Goal: Information Seeking & Learning: Check status

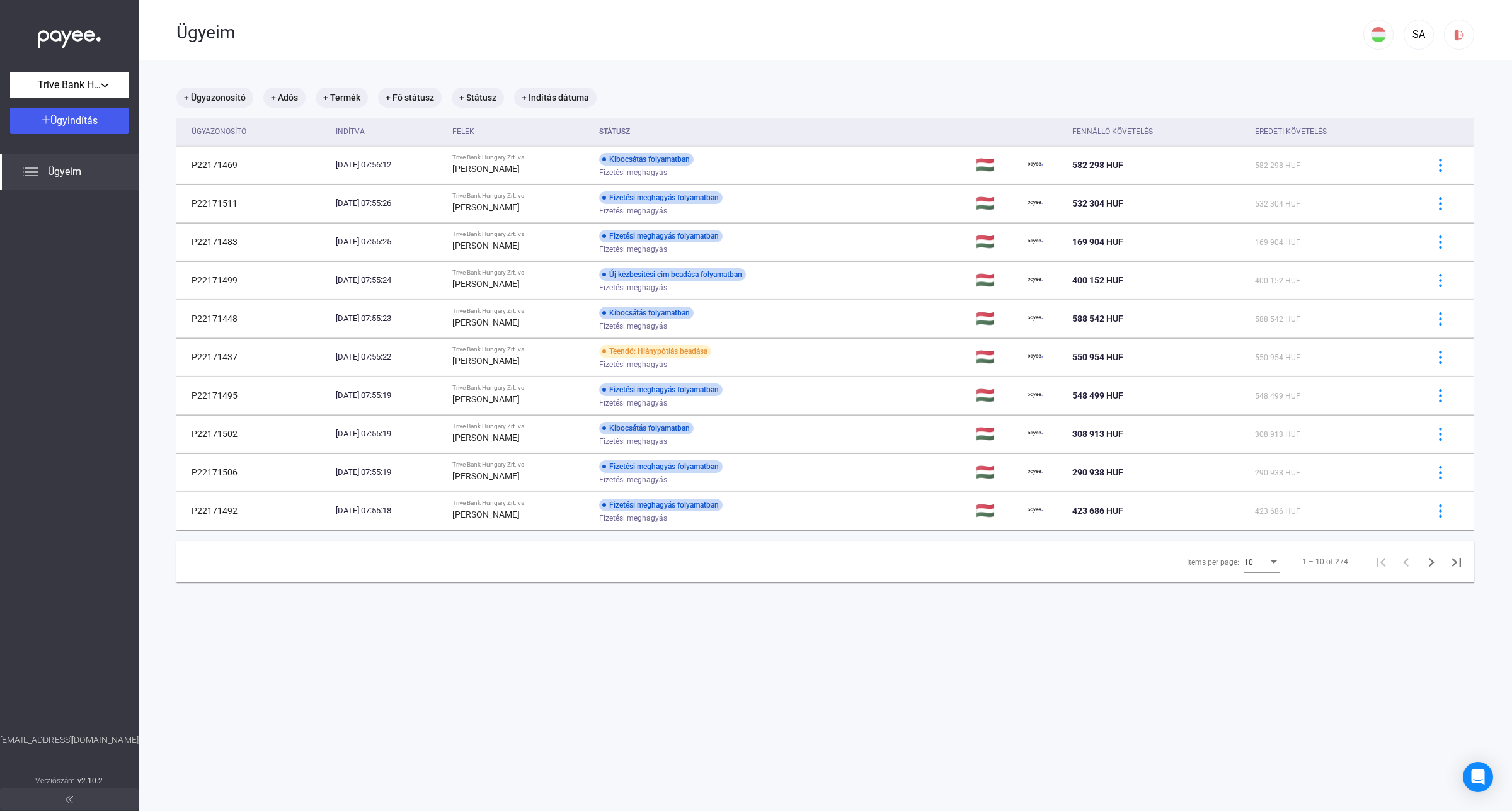
click at [1271, 564] on div "Items per page:" at bounding box center [1274, 562] width 7 height 3
click at [1226, 586] on mat-option "25" at bounding box center [1251, 586] width 55 height 23
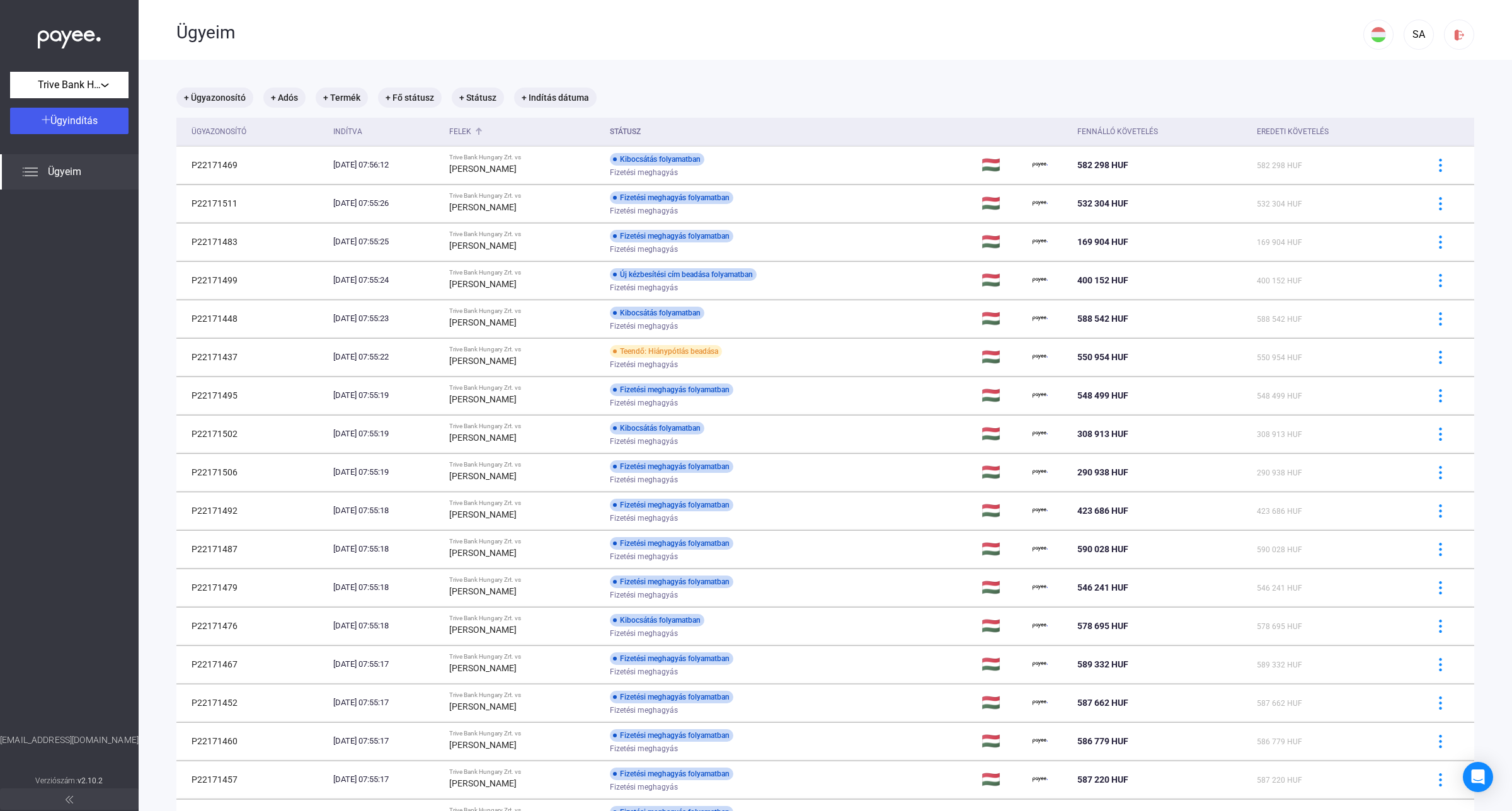
click at [471, 131] on div "Felek" at bounding box center [460, 132] width 22 height 15
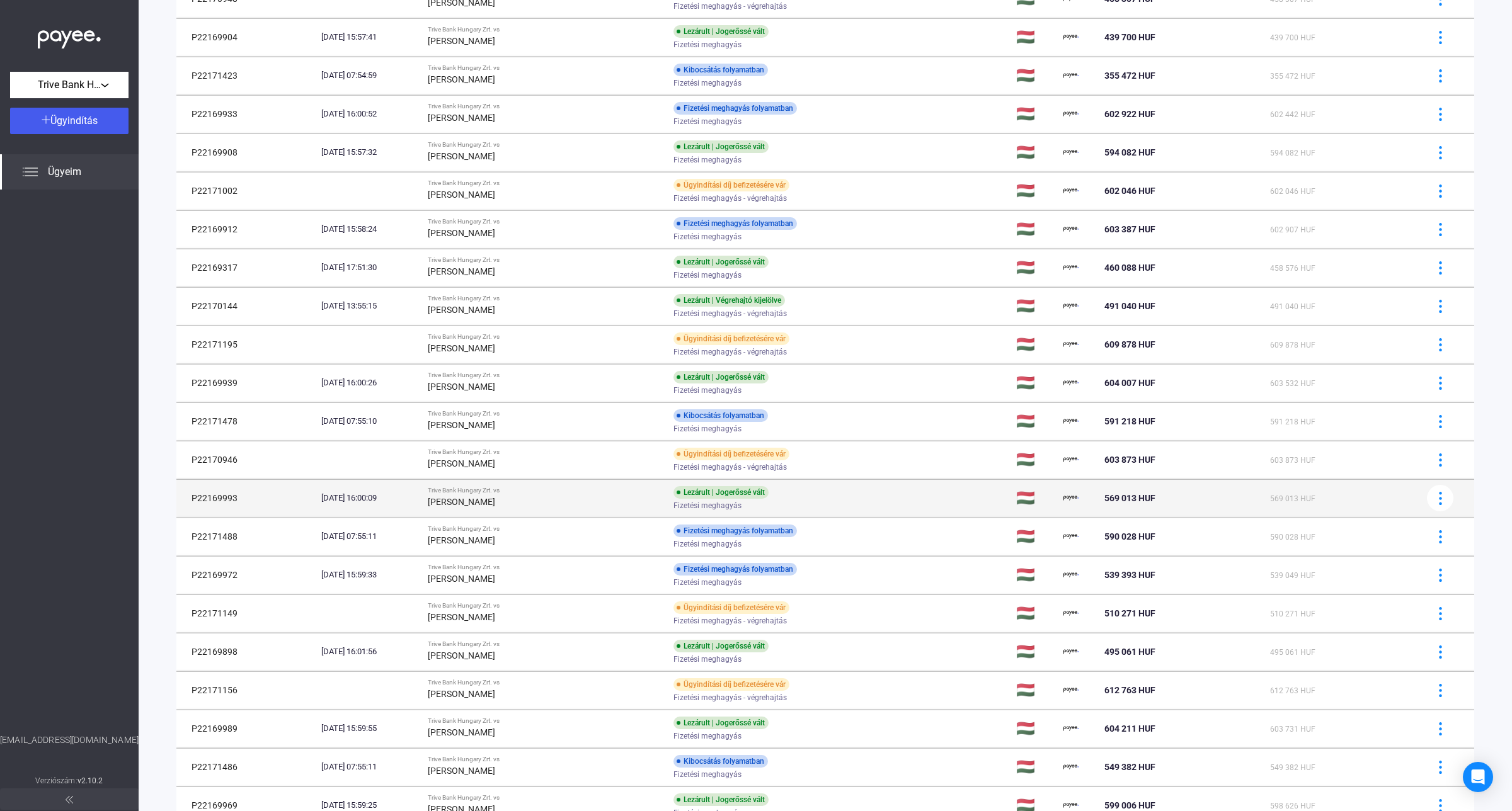
scroll to position [79, 0]
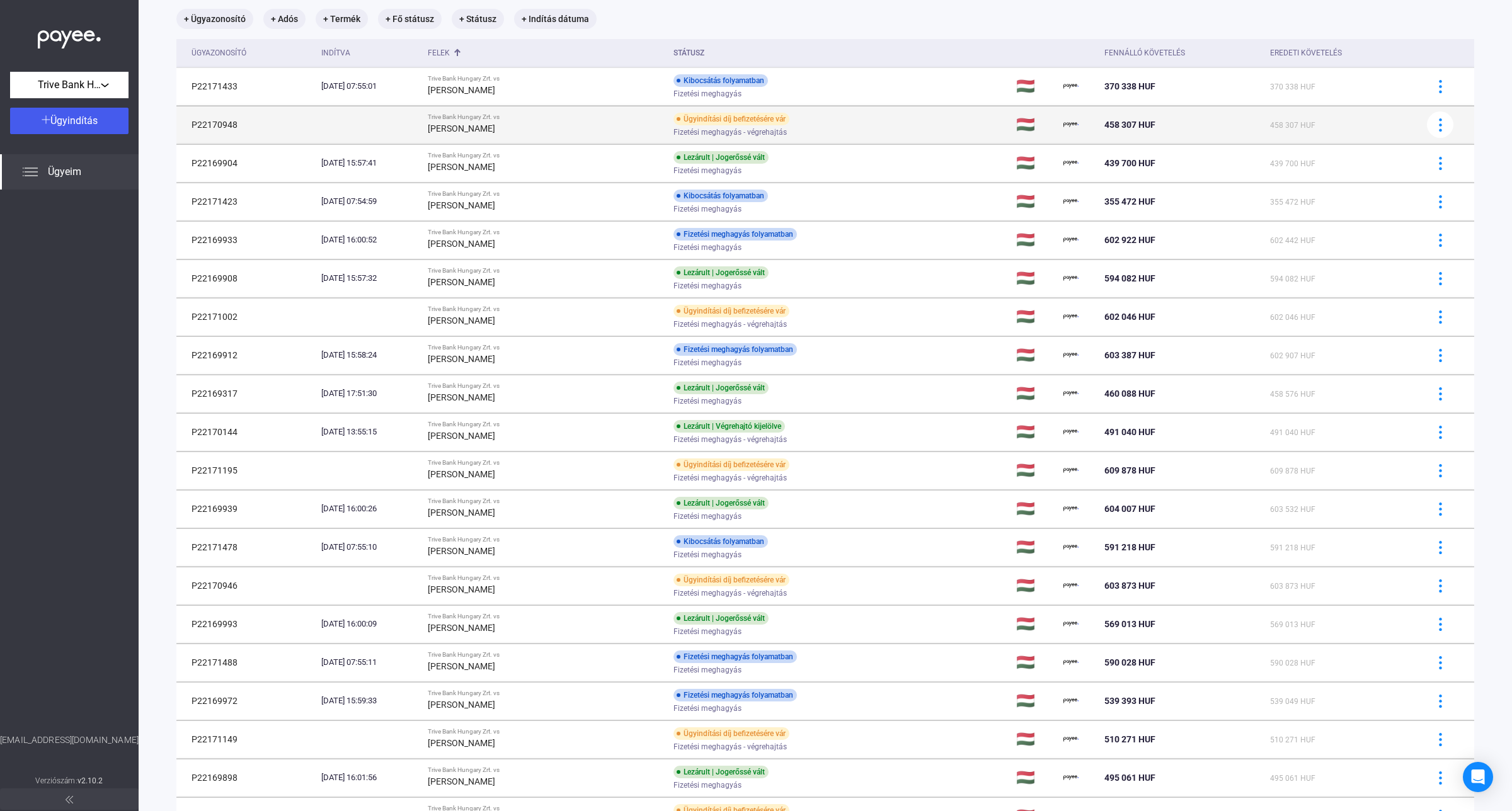
click at [673, 132] on span "Fizetési meghagyás - végrehajtás" at bounding box center [729, 132] width 113 height 15
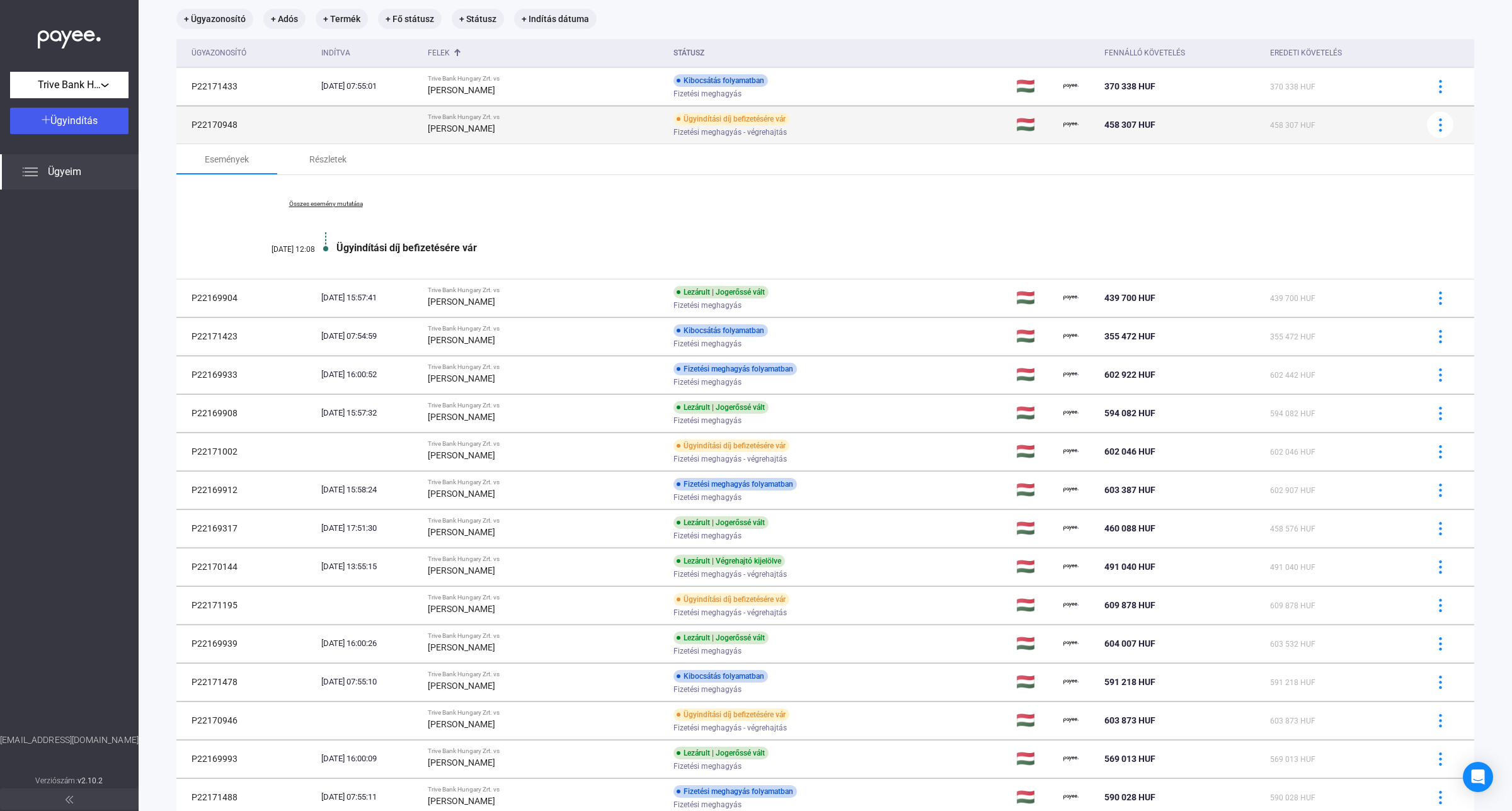
click at [673, 130] on span "Fizetési meghagyás - végrehajtás" at bounding box center [729, 132] width 113 height 15
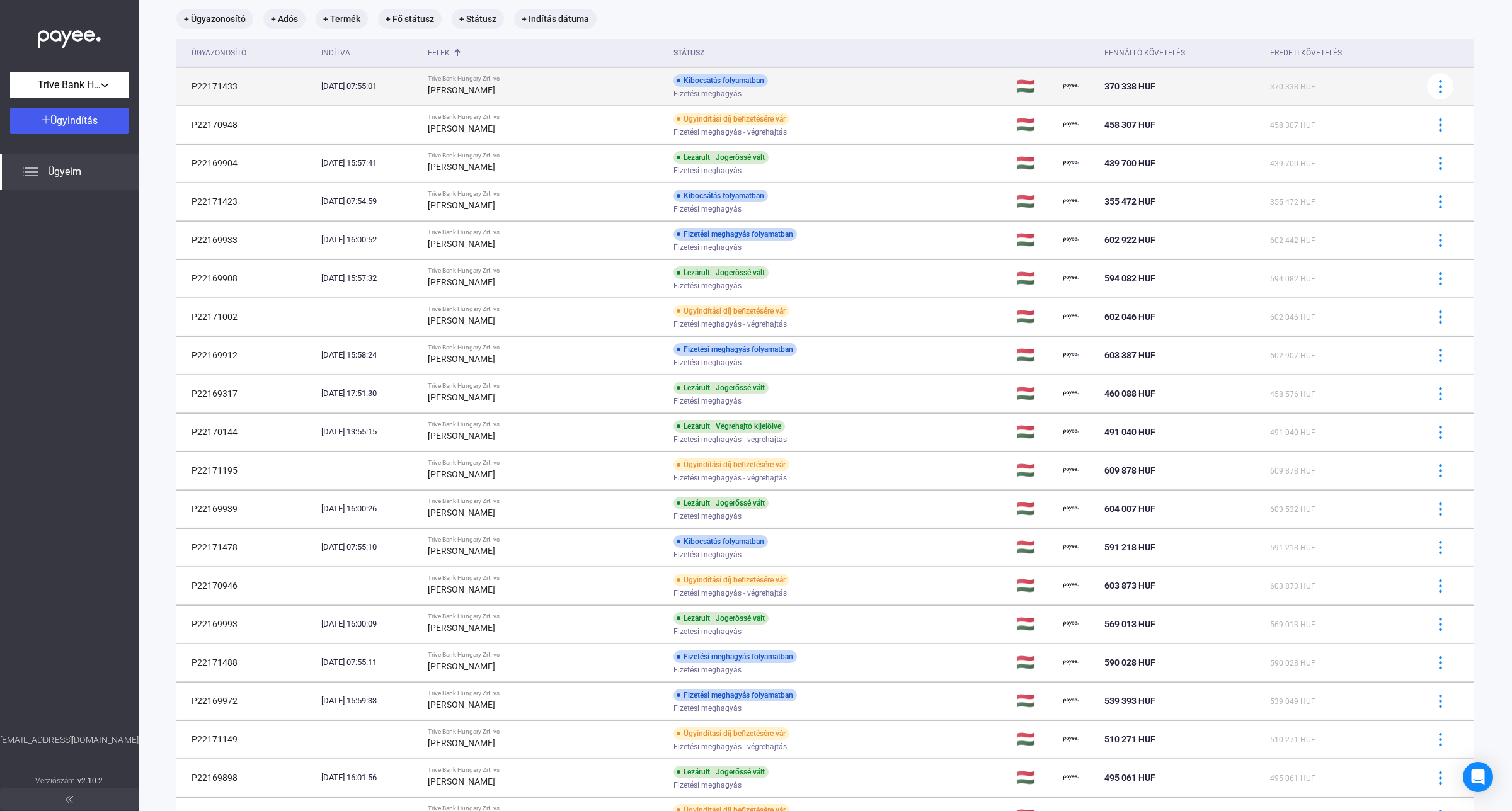
click at [620, 95] on div "[PERSON_NAME]" at bounding box center [545, 90] width 236 height 15
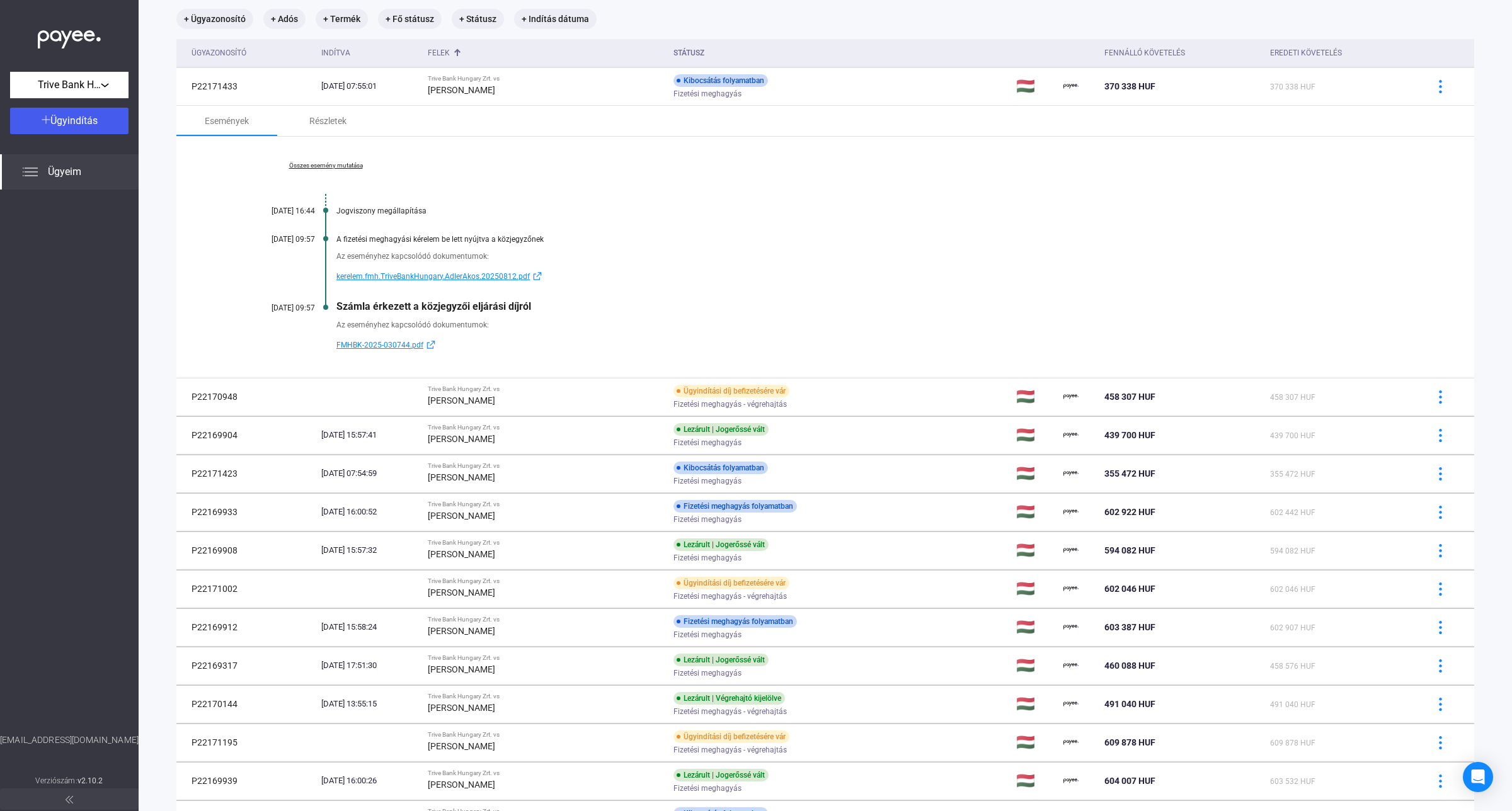
click at [388, 345] on span "FMHBK-2025-030744.pdf" at bounding box center [380, 345] width 87 height 15
drag, startPoint x: 690, startPoint y: 107, endPoint x: 691, endPoint y: 97, distance: 10.0
click at [690, 103] on tbody "P22171433 [DATE] 07:55:01 Trive Bank Hungary Zrt. vs [PERSON_NAME] Kibocsátás f…" at bounding box center [825, 683] width 1297 height 1232
click at [683, 80] on div "Kibocsátás folyamatban" at bounding box center [720, 80] width 95 height 13
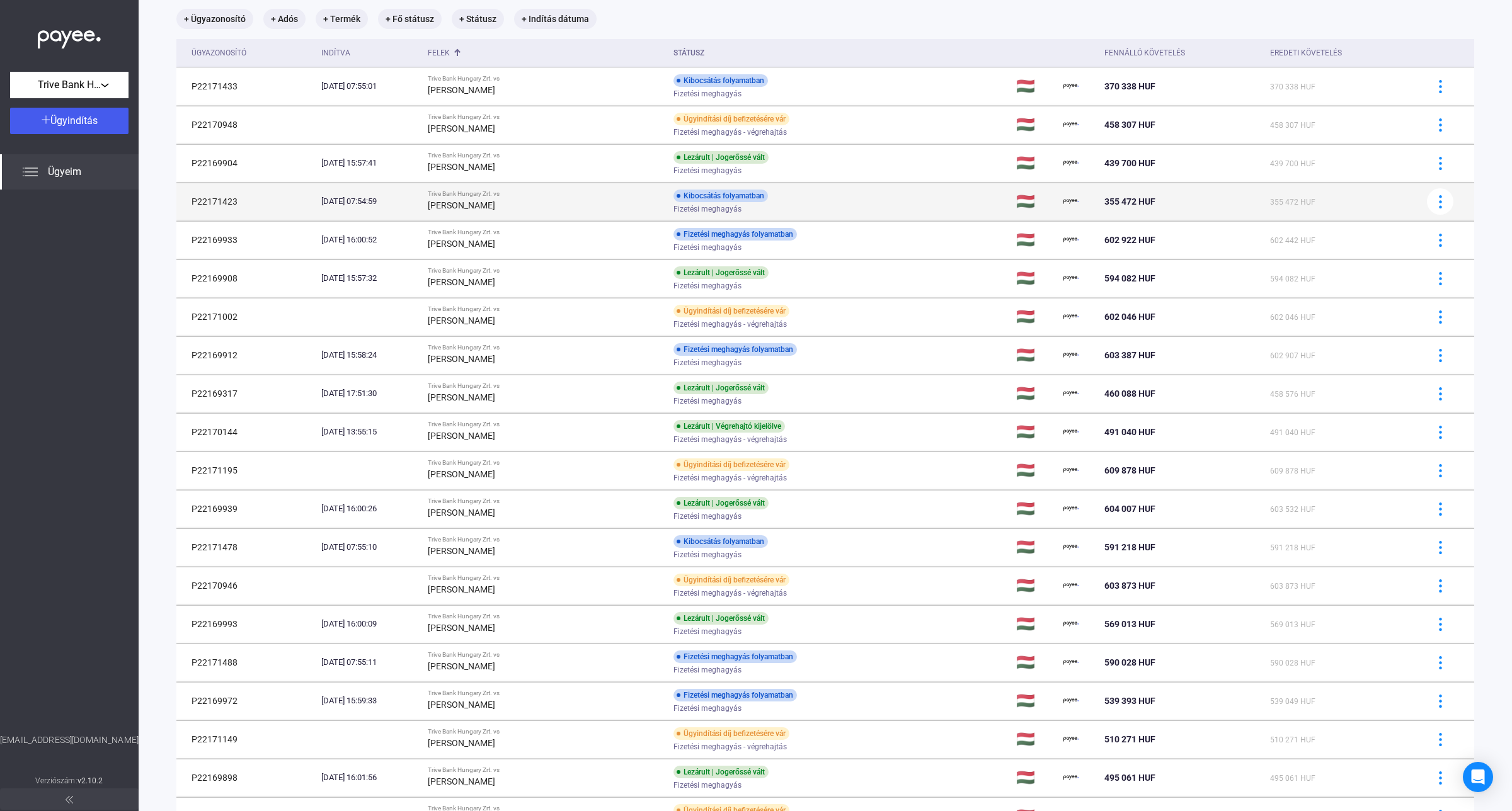
click at [674, 203] on span "Fizetési meghagyás" at bounding box center [707, 209] width 68 height 15
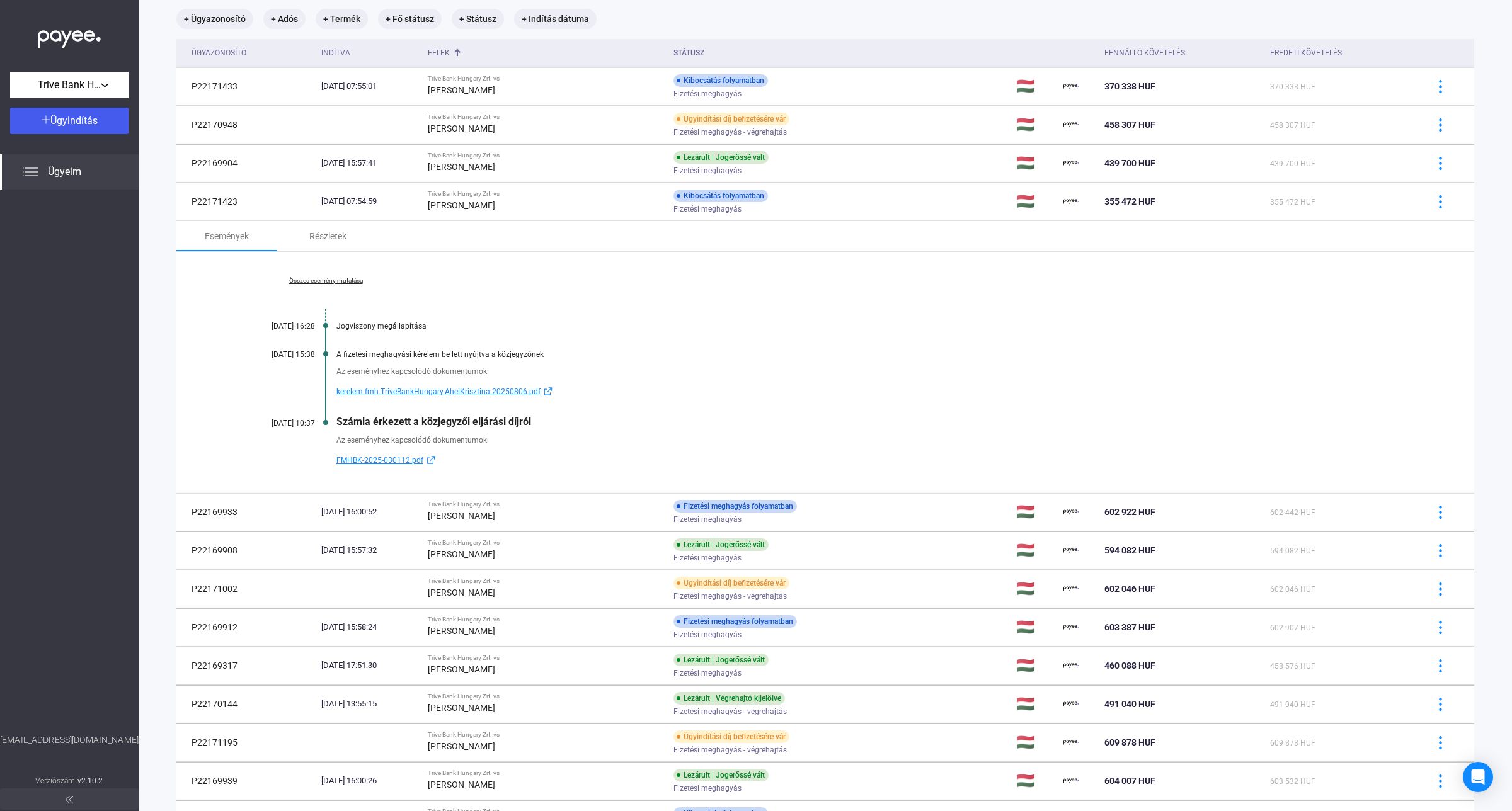
click at [396, 391] on span "kerelem.fmh.TriveBankHungary.AhelKrisztina.20250806.pdf" at bounding box center [438, 391] width 205 height 15
click at [405, 462] on span "FMHBK-2025-030112.pdf" at bounding box center [380, 460] width 87 height 15
click at [458, 388] on span "kerelem.fmh.TriveBankHungary.AhelKrisztina.20250806.pdf" at bounding box center [438, 391] width 205 height 15
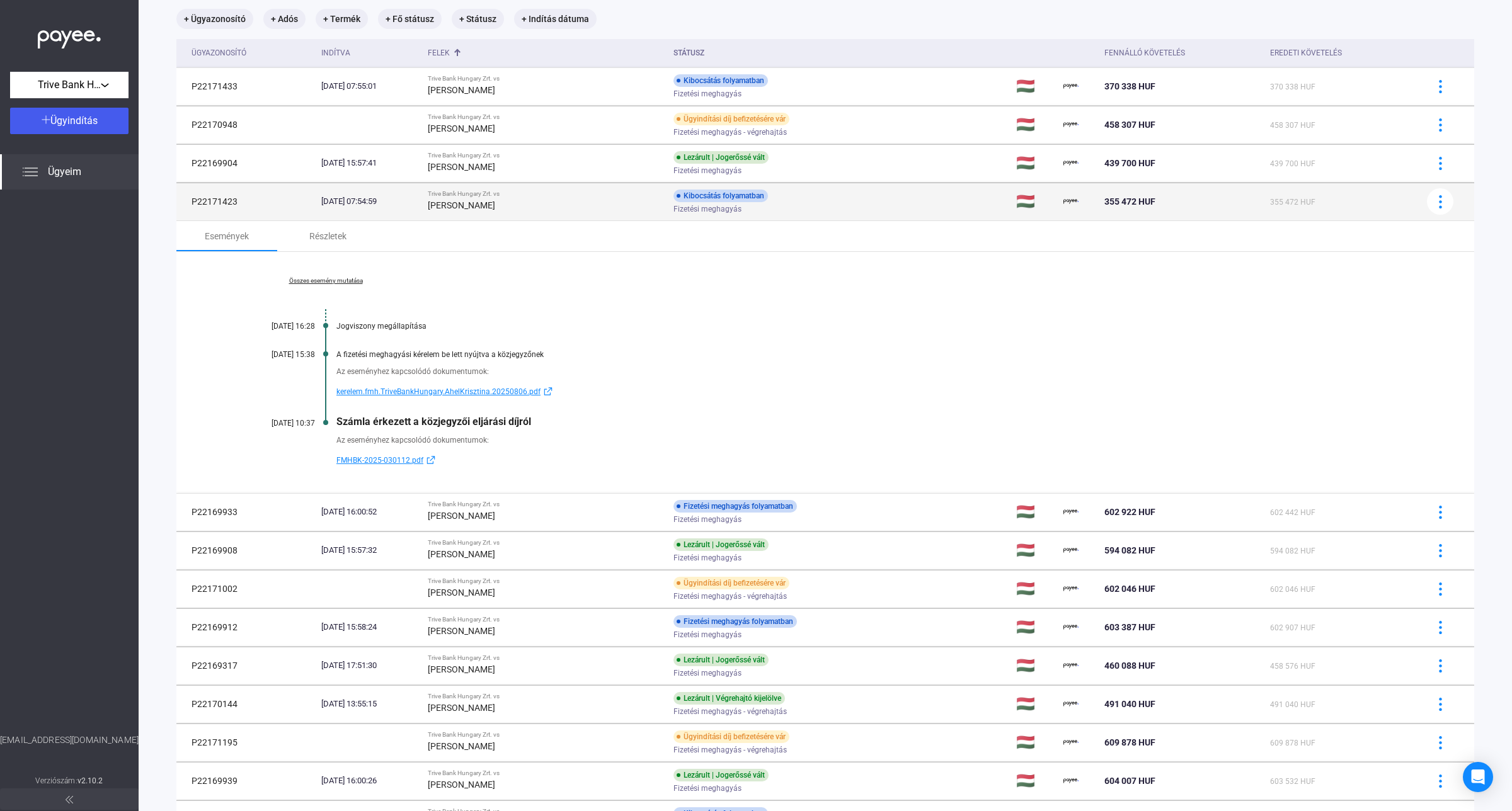
click at [495, 202] on strong "[PERSON_NAME]" at bounding box center [461, 205] width 67 height 10
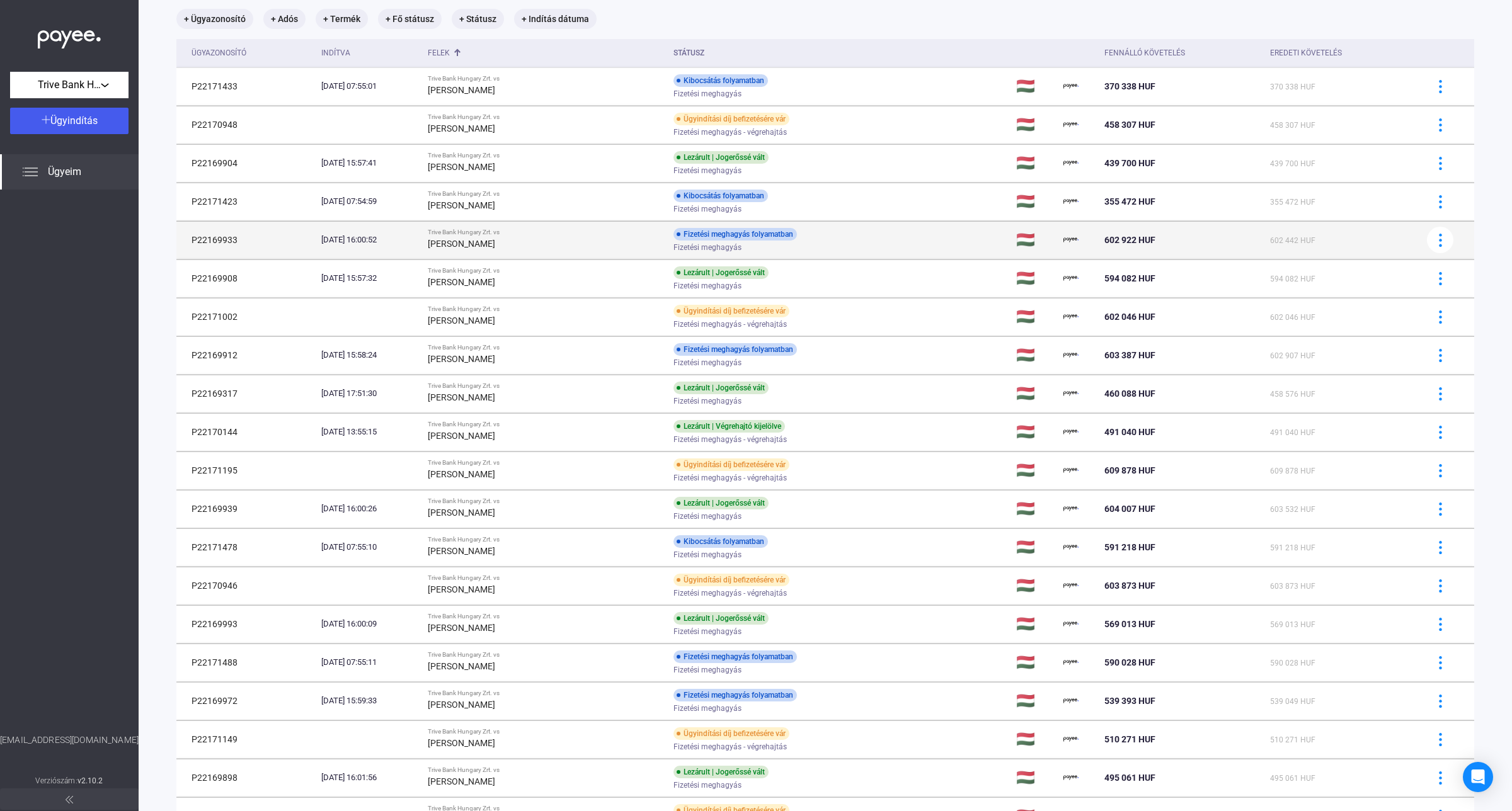
click at [417, 243] on div "[DATE] 16:00:52" at bounding box center [369, 240] width 96 height 13
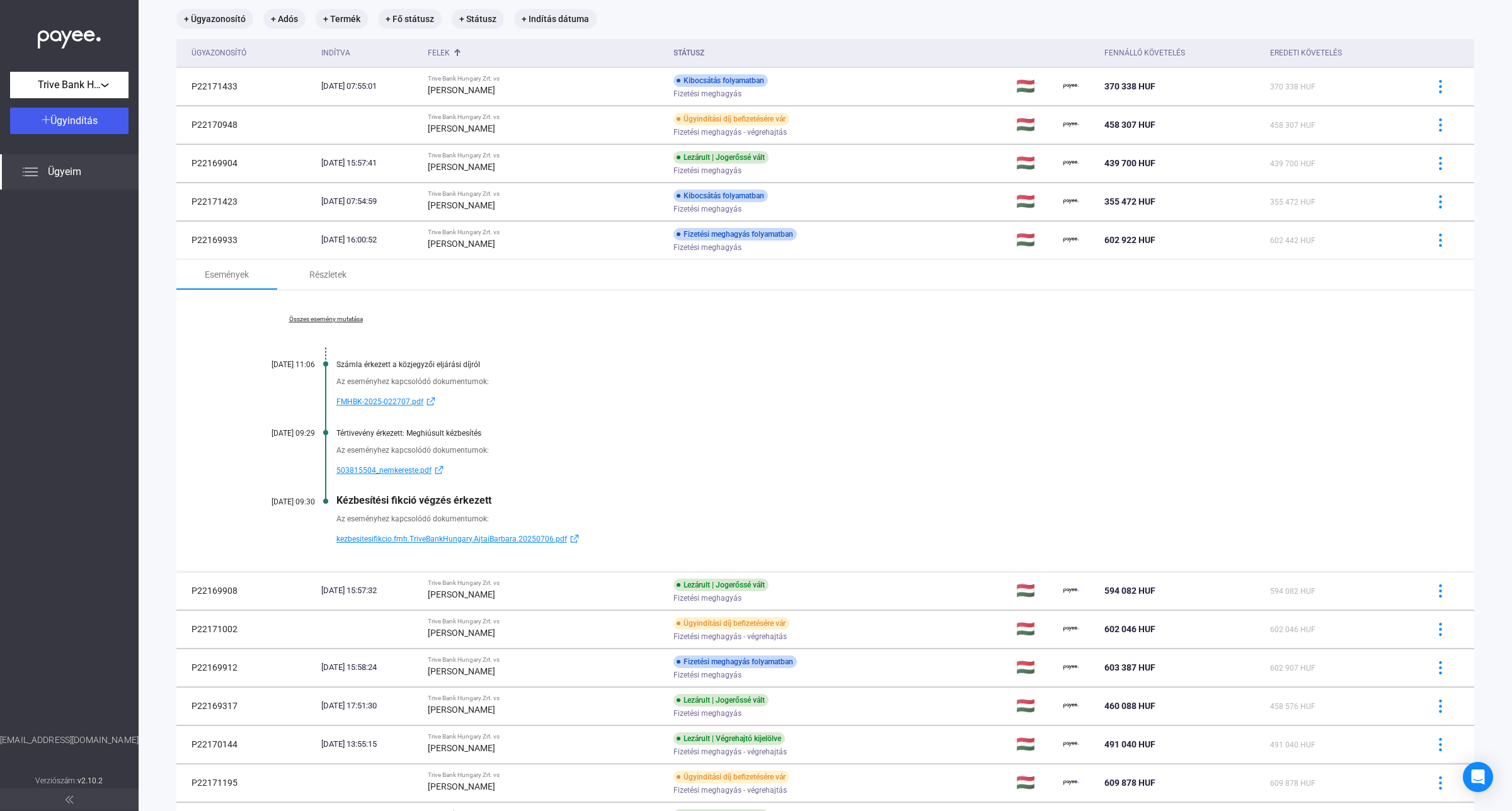
click at [339, 319] on link "Összes esemény mutatása" at bounding box center [326, 319] width 173 height 8
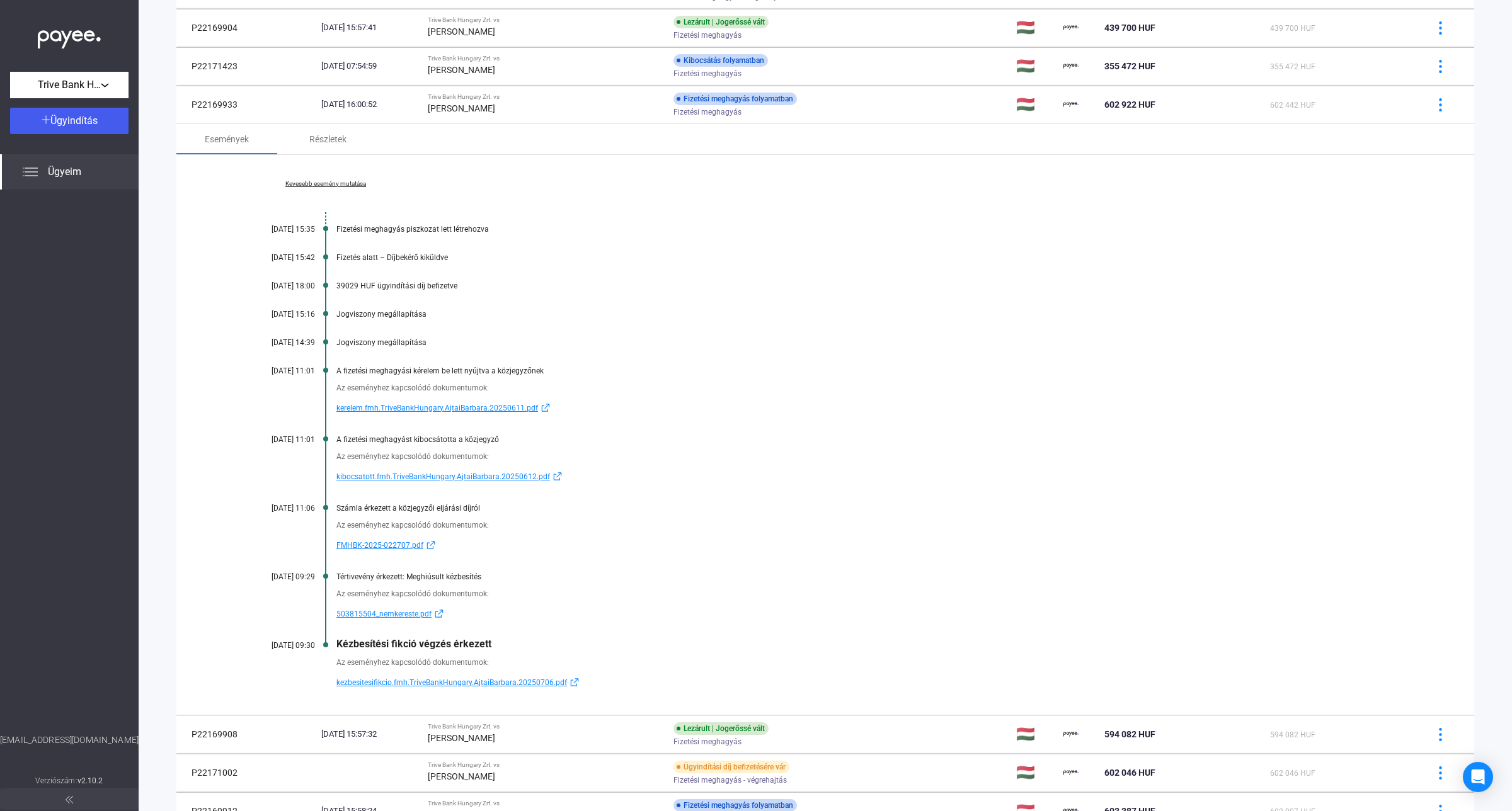
scroll to position [236, 0]
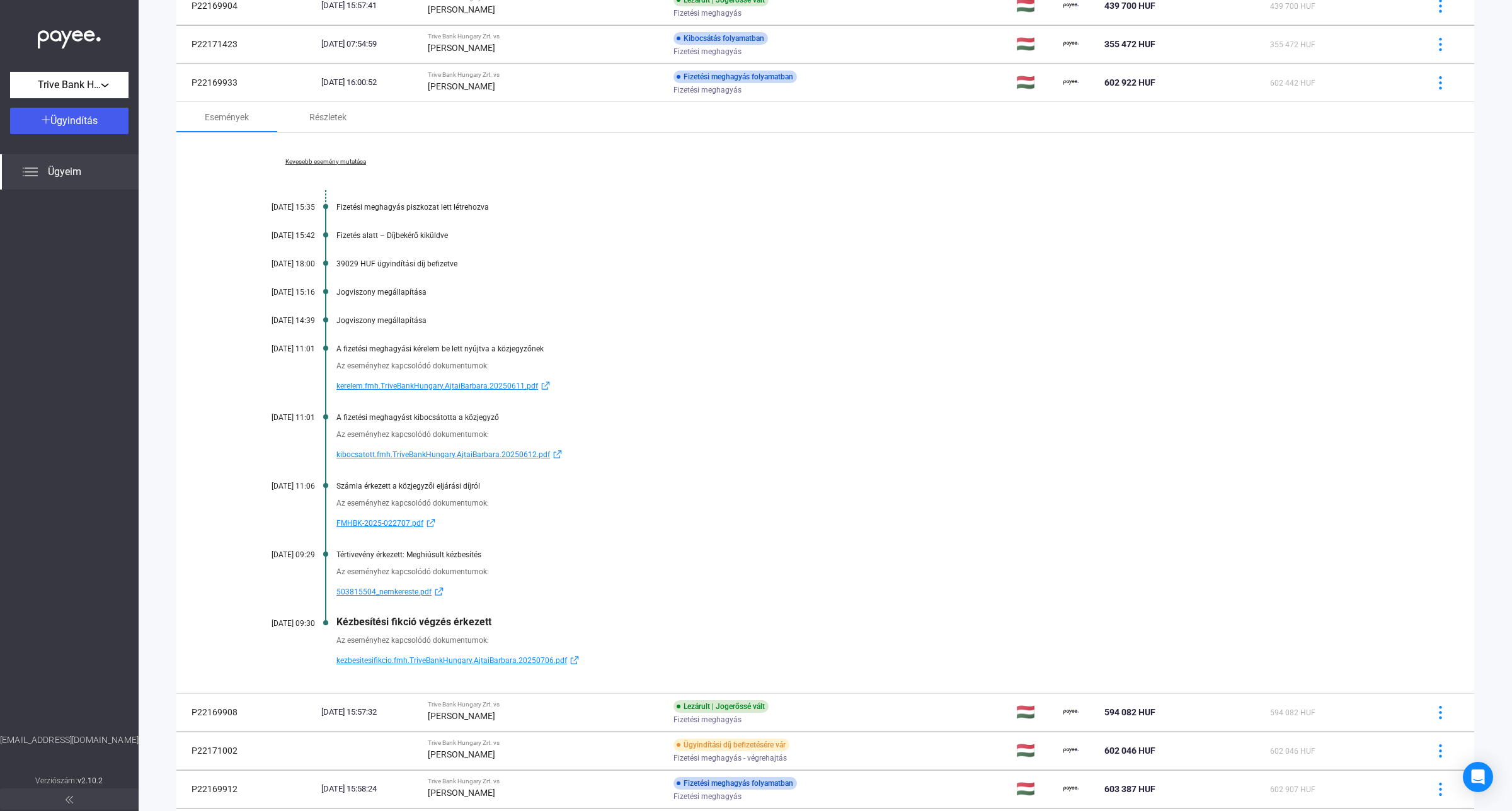
click at [489, 385] on span "kerelem.fmh.TriveBankHungary.AjtaiBarbara.20250611.pdf" at bounding box center [437, 386] width 202 height 15
click at [460, 386] on span "kerelem.fmh.TriveBankHungary.AjtaiBarbara.20250611.pdf" at bounding box center [437, 386] width 202 height 15
click at [574, 96] on td "Trive Bank Hungary Zrt. vs [PERSON_NAME]" at bounding box center [545, 82] width 246 height 38
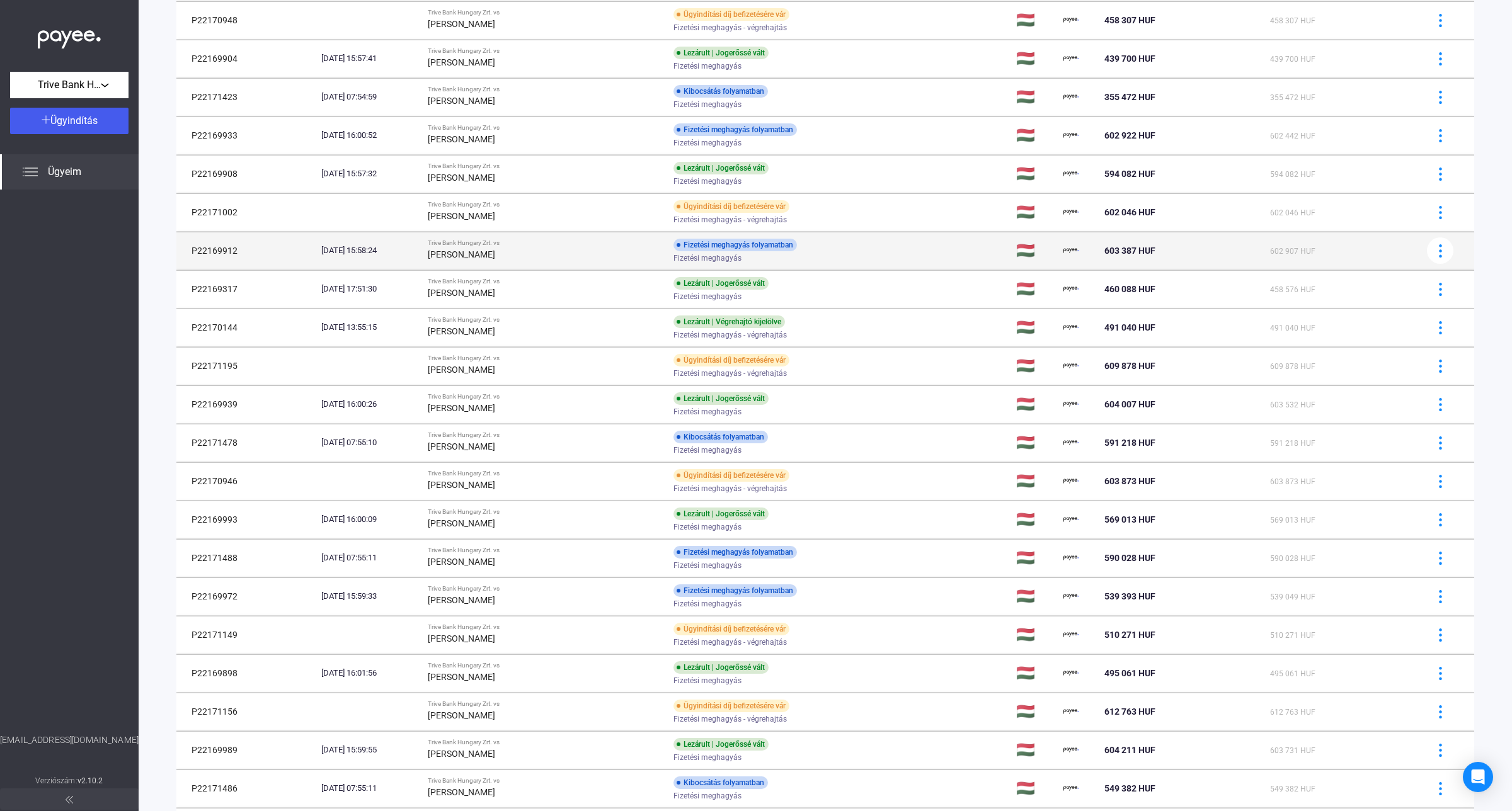
scroll to position [158, 0]
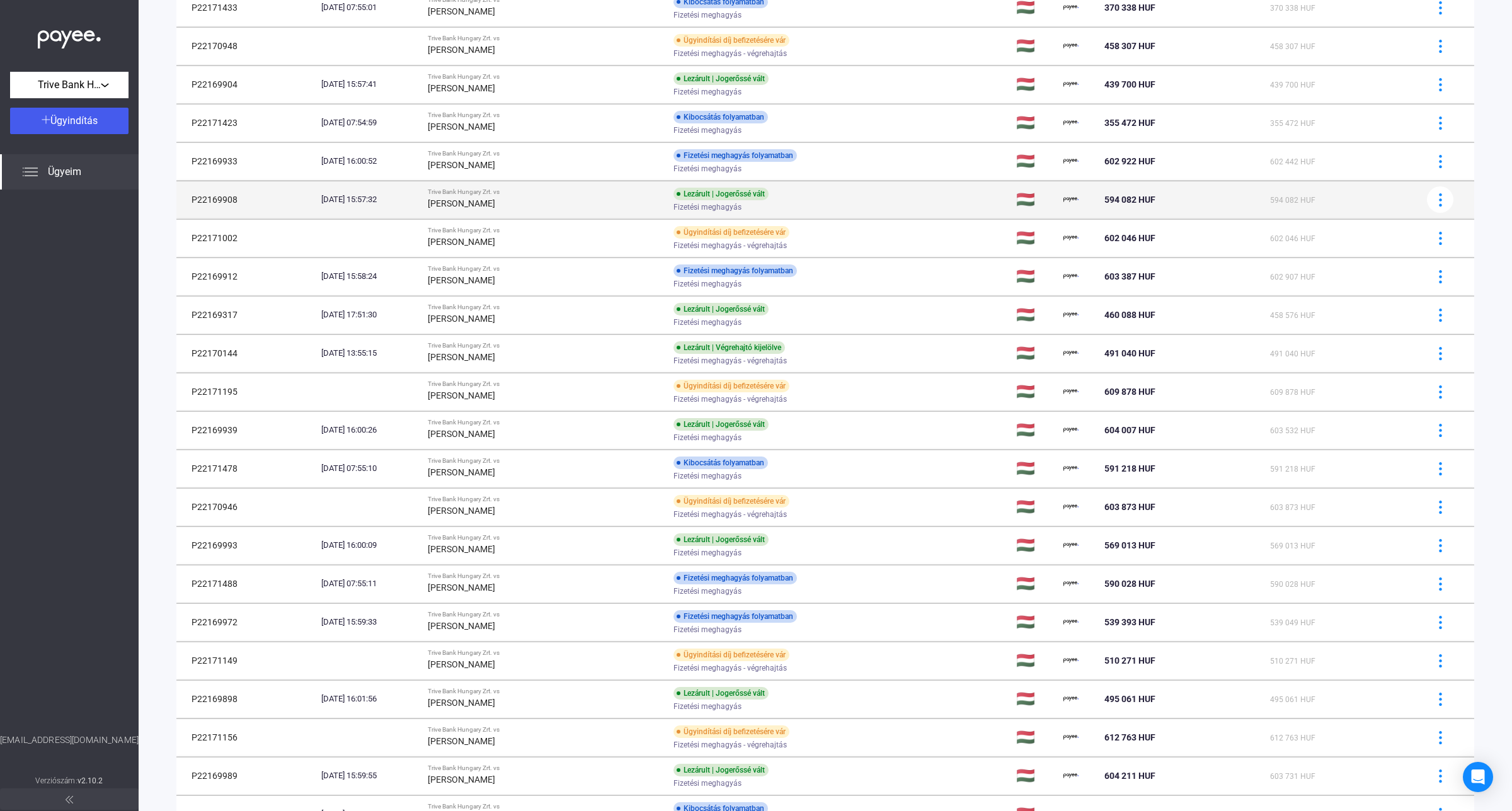
click at [589, 207] on div "[PERSON_NAME]" at bounding box center [545, 204] width 236 height 15
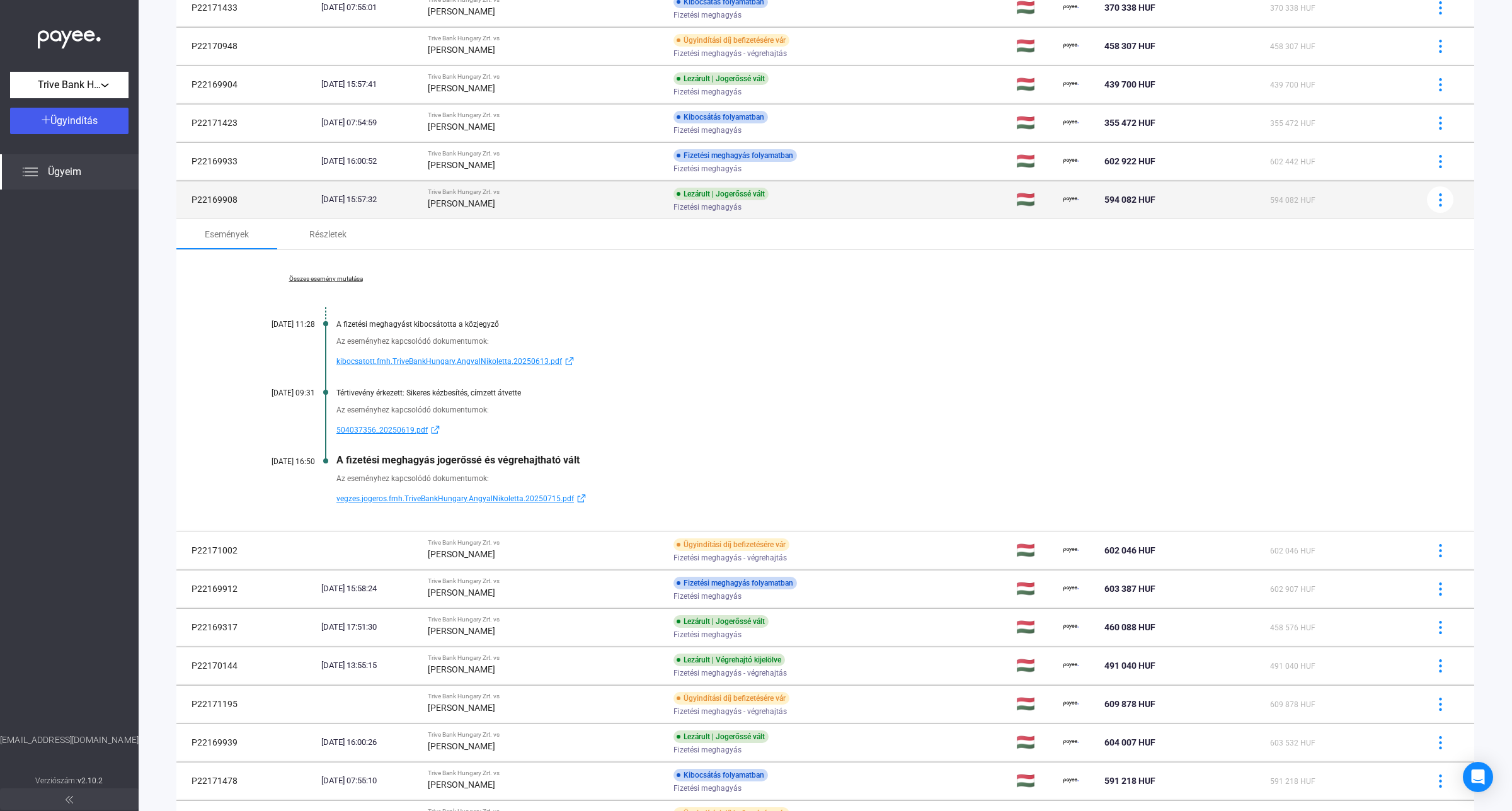
click at [495, 199] on strong "[PERSON_NAME]" at bounding box center [461, 204] width 67 height 10
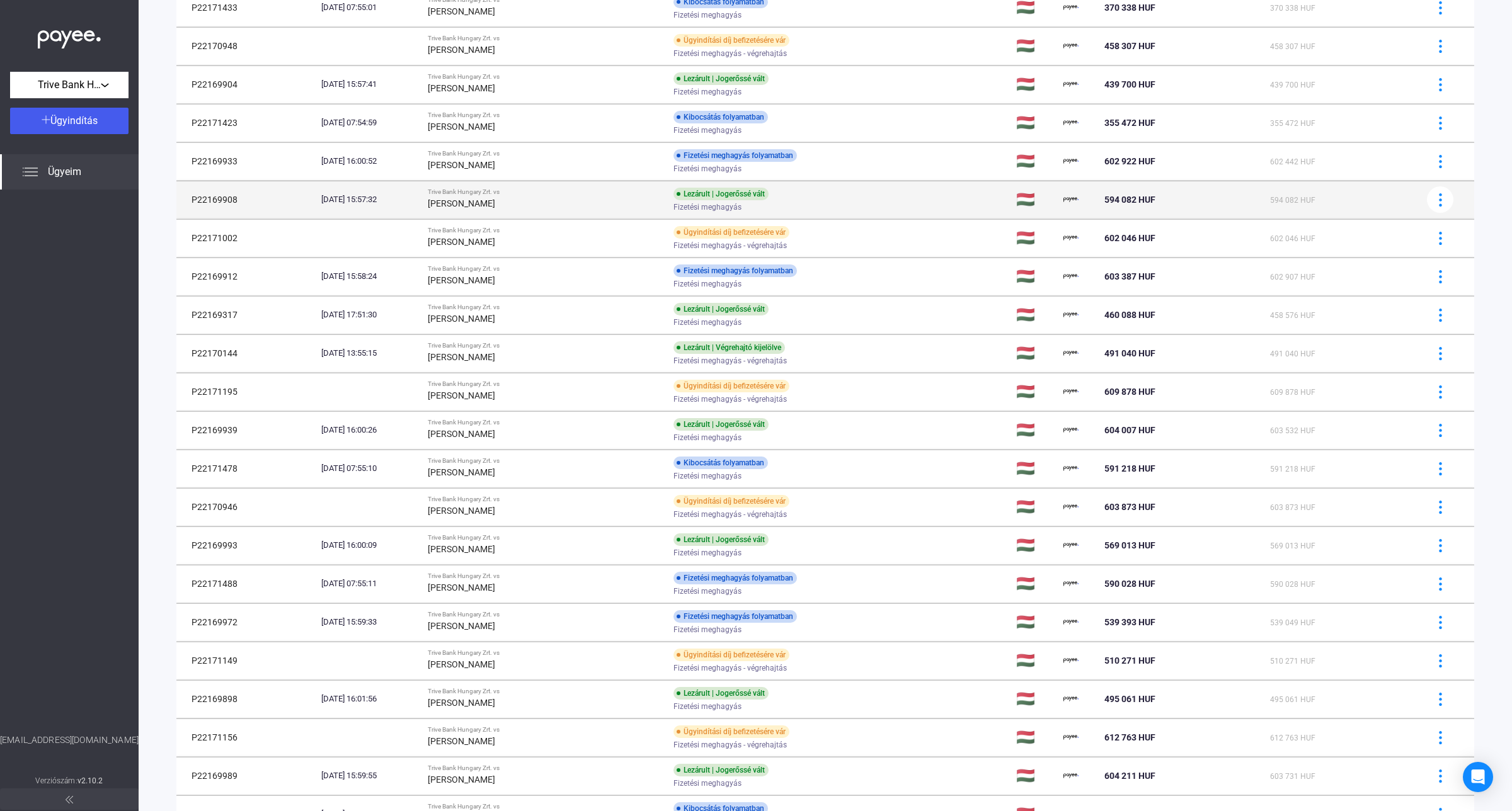
click at [495, 204] on strong "[PERSON_NAME]" at bounding box center [461, 204] width 67 height 10
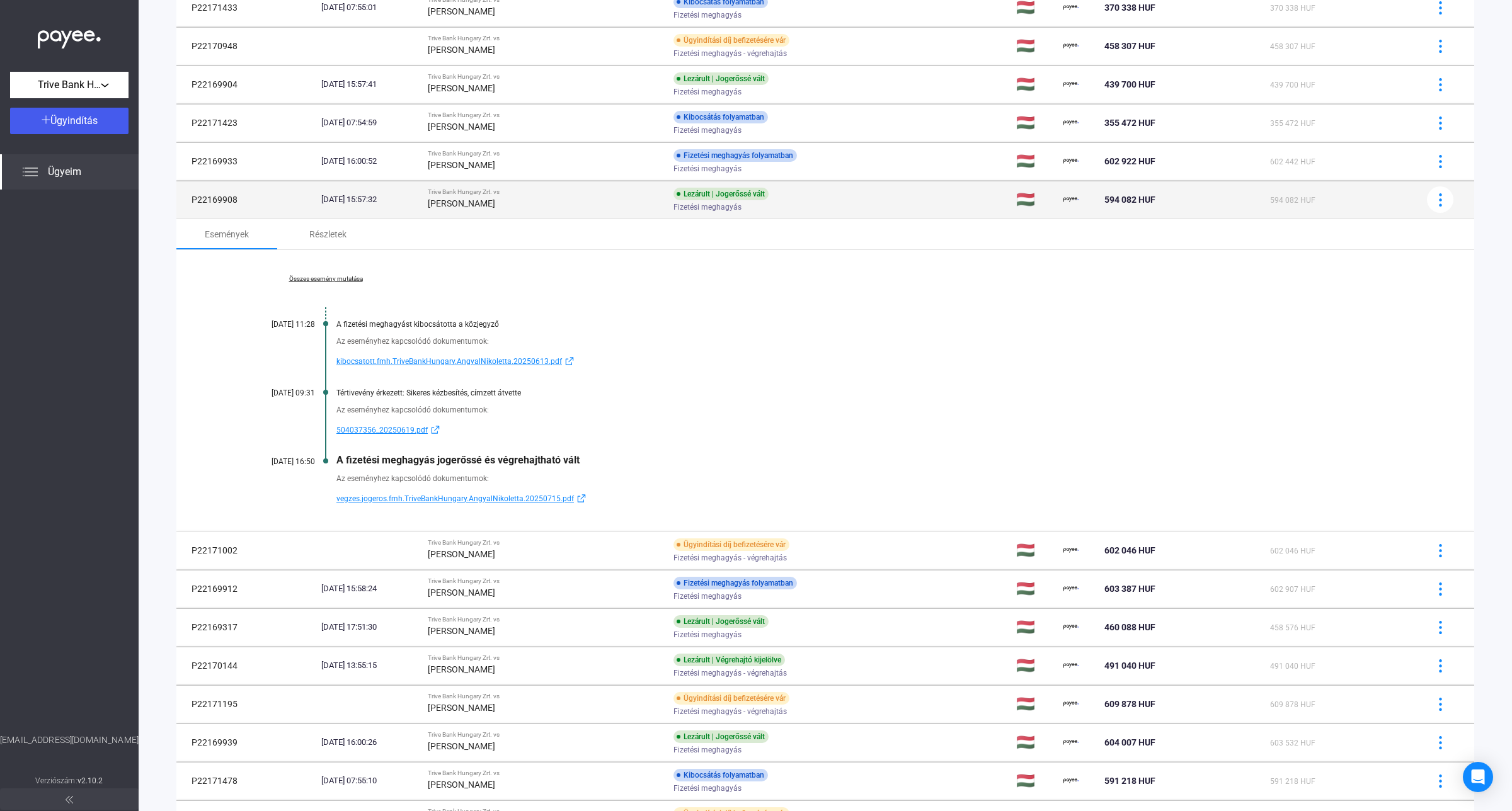
click at [495, 204] on strong "[PERSON_NAME]" at bounding box center [461, 204] width 67 height 10
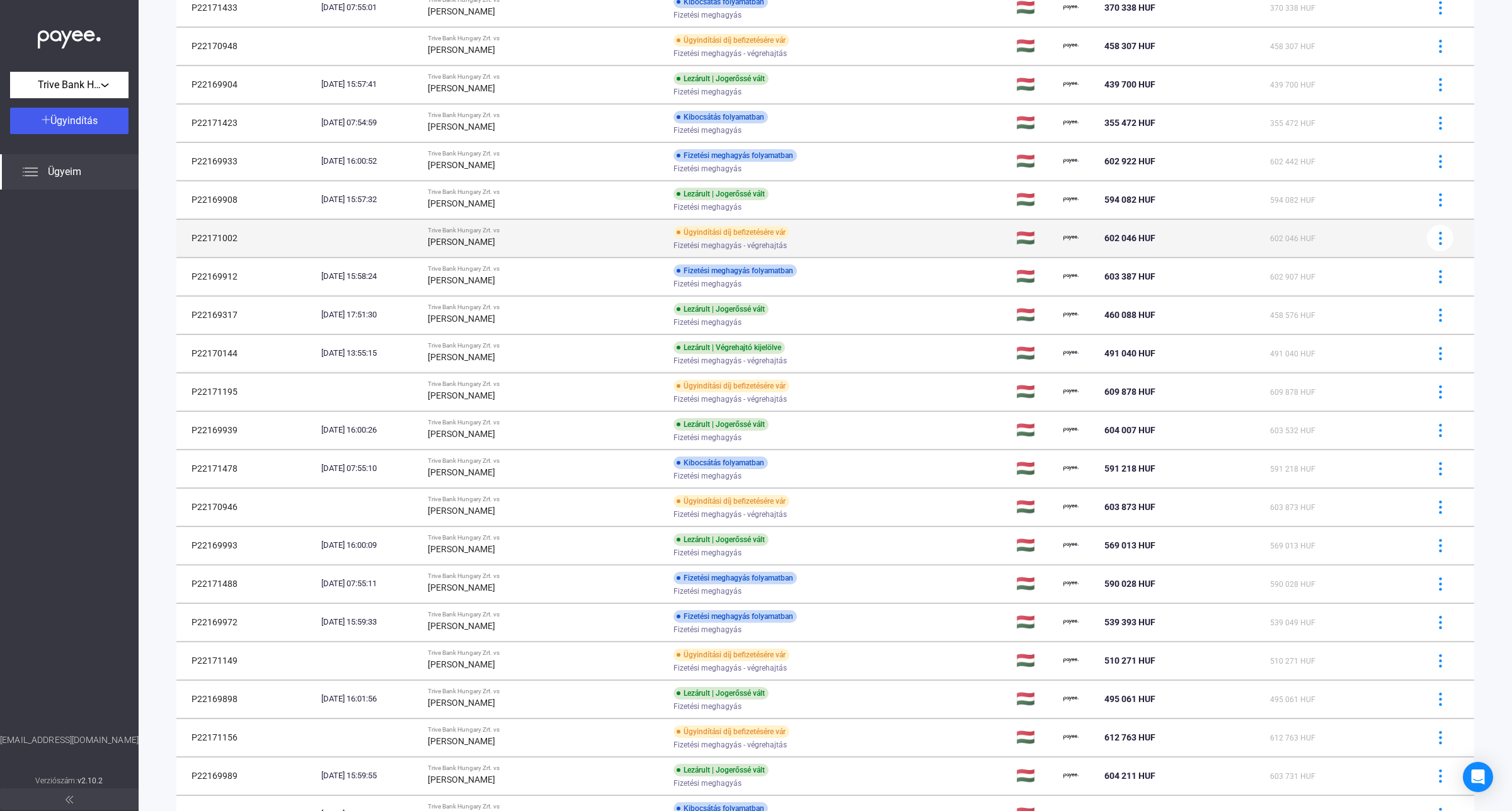
click at [495, 237] on strong "[PERSON_NAME]" at bounding box center [461, 242] width 67 height 10
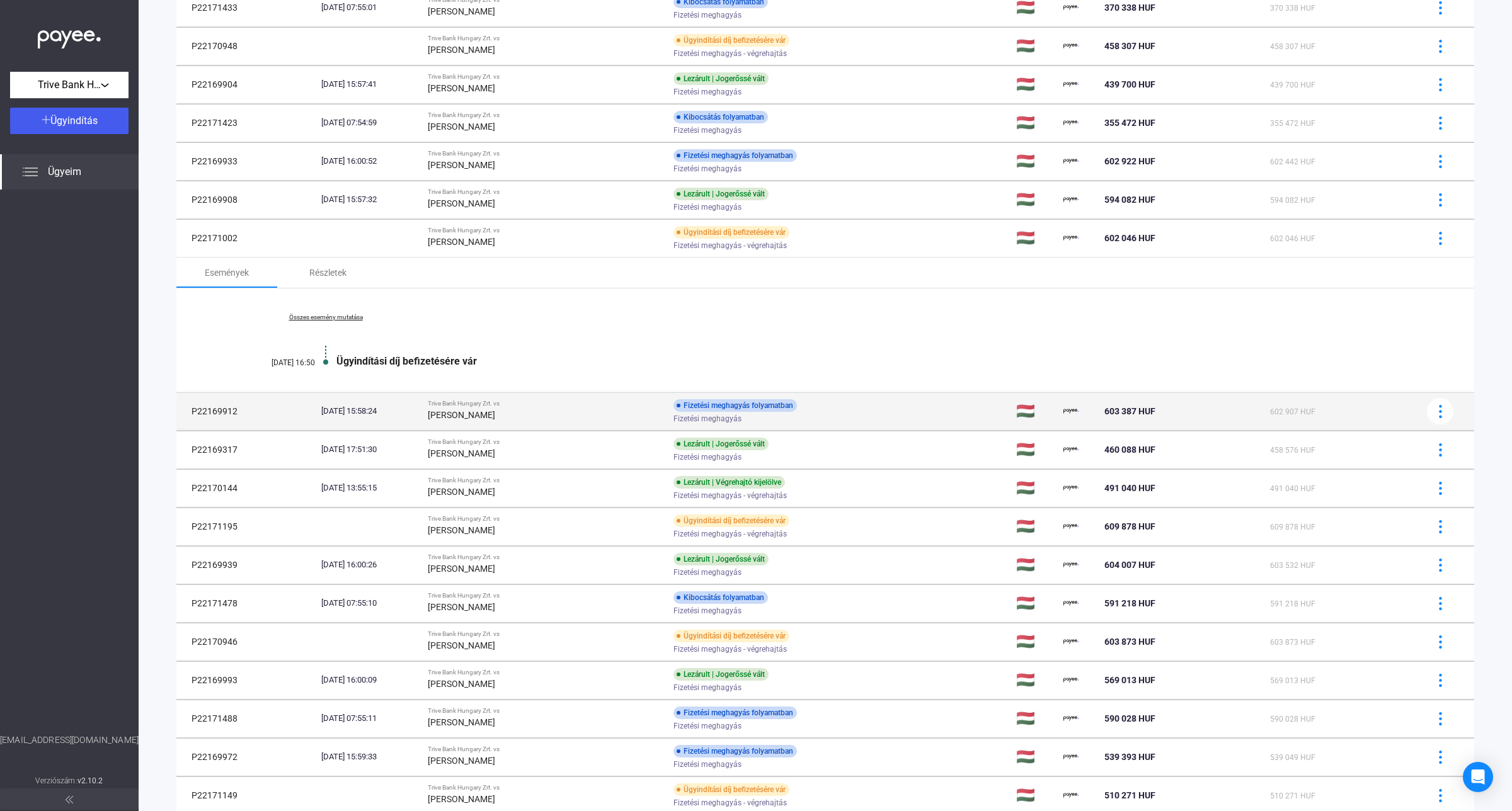
click at [495, 416] on strong "[PERSON_NAME]" at bounding box center [461, 415] width 67 height 10
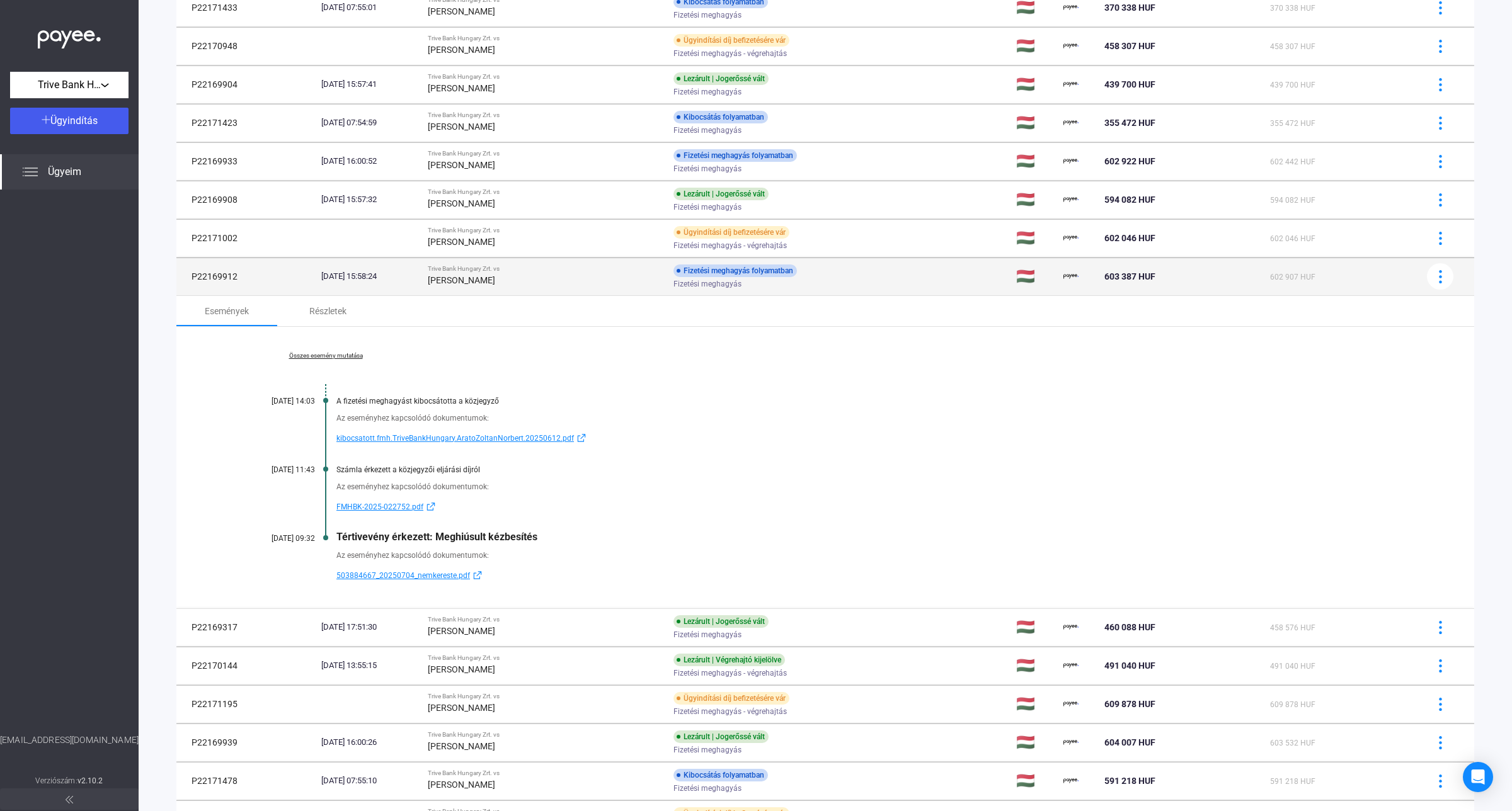
click at [417, 274] on div "[DATE] 15:58:24" at bounding box center [369, 276] width 96 height 13
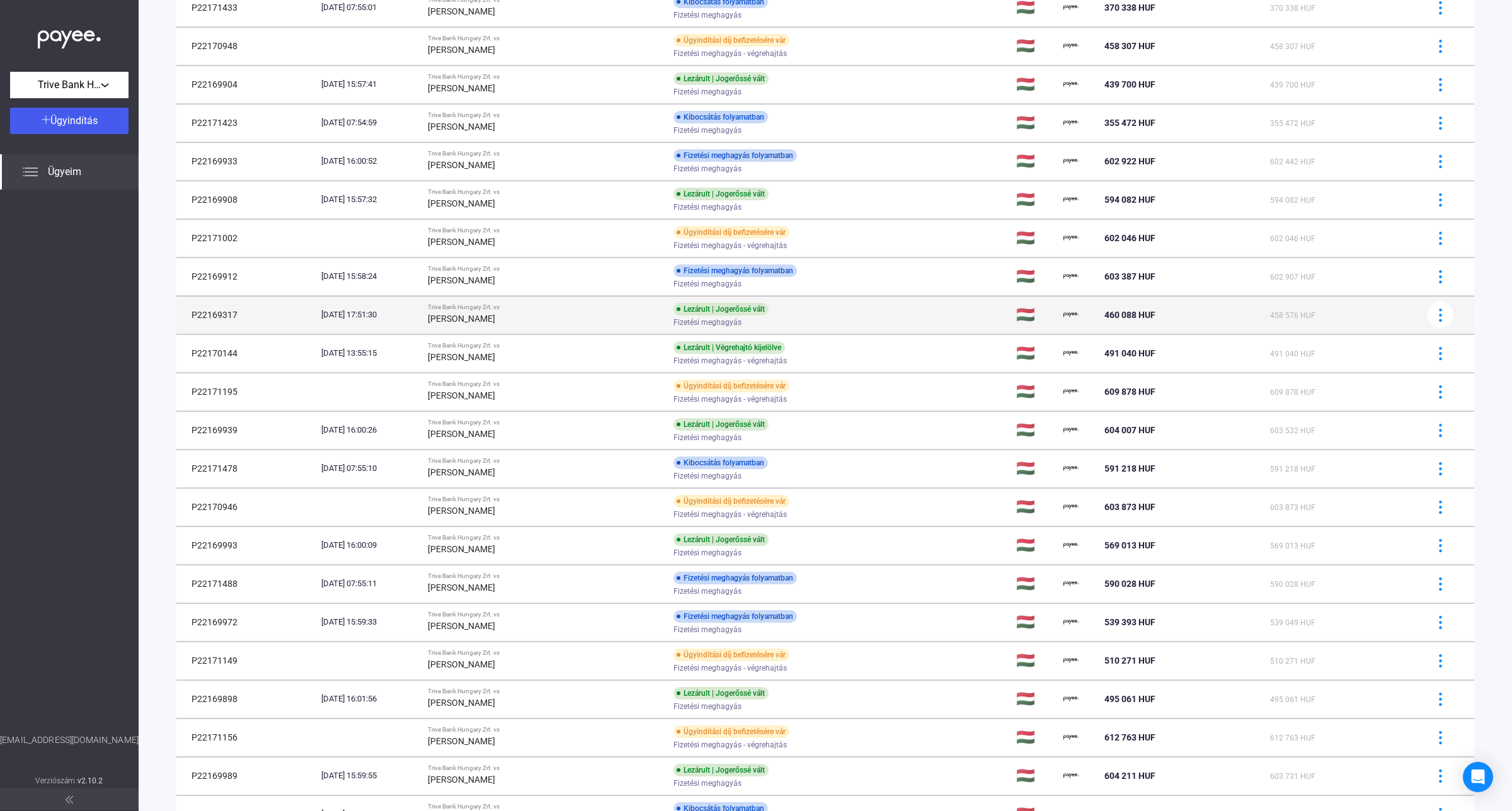
click at [422, 313] on td "[DATE] 17:51:30" at bounding box center [369, 314] width 106 height 38
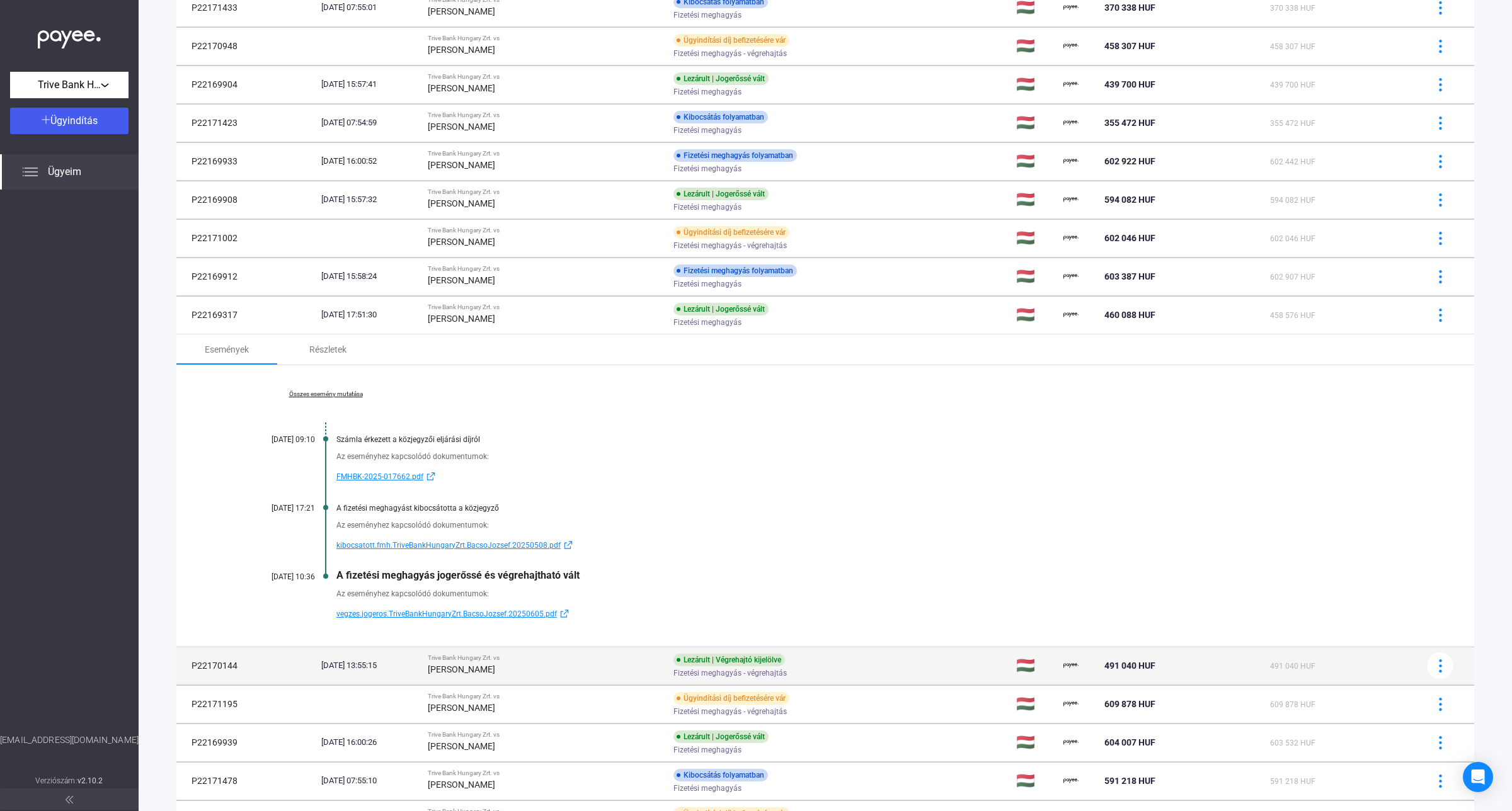
click at [614, 665] on div "[PERSON_NAME]" at bounding box center [545, 669] width 236 height 15
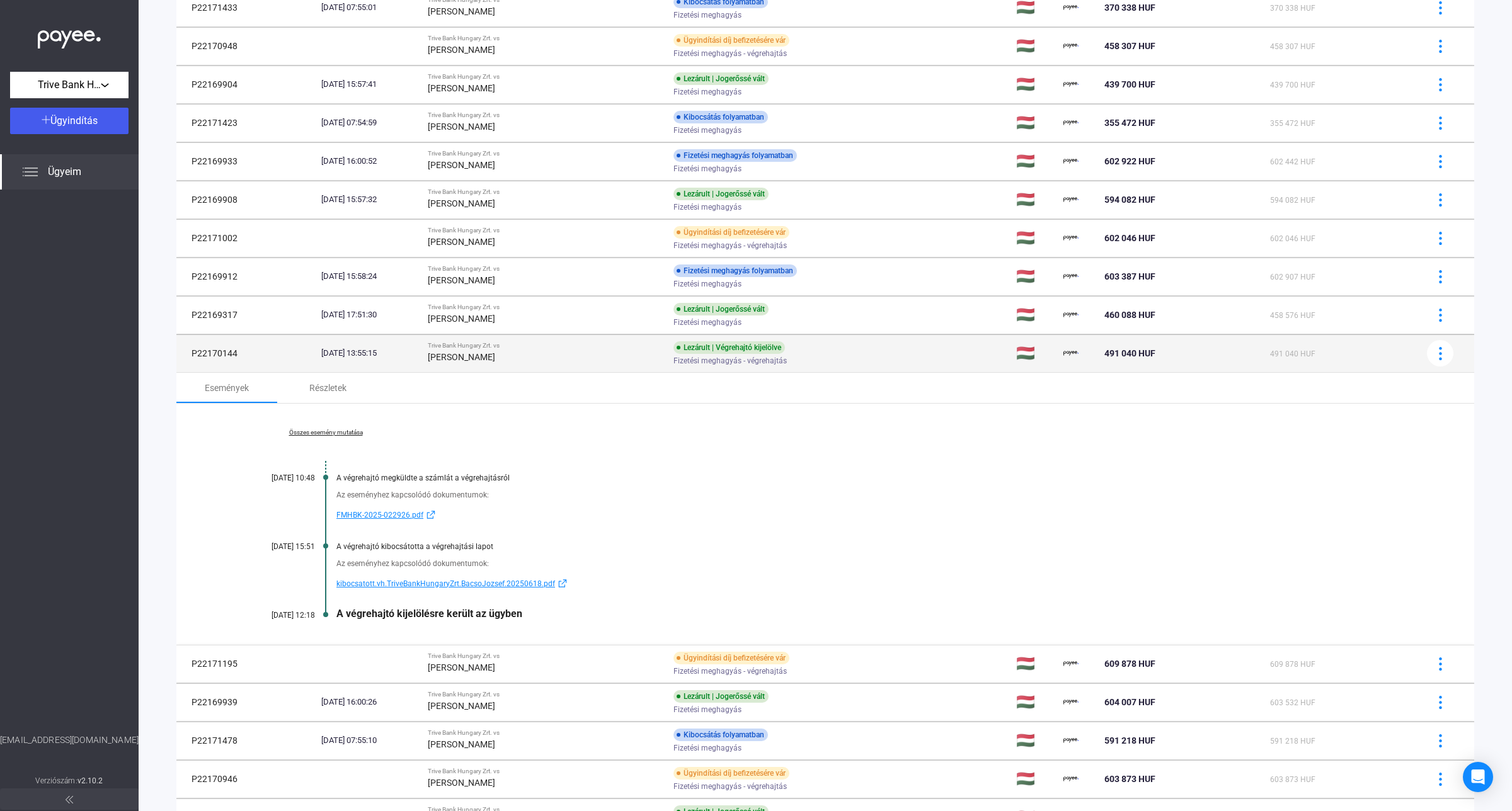
click at [495, 362] on strong "[PERSON_NAME]" at bounding box center [461, 357] width 67 height 10
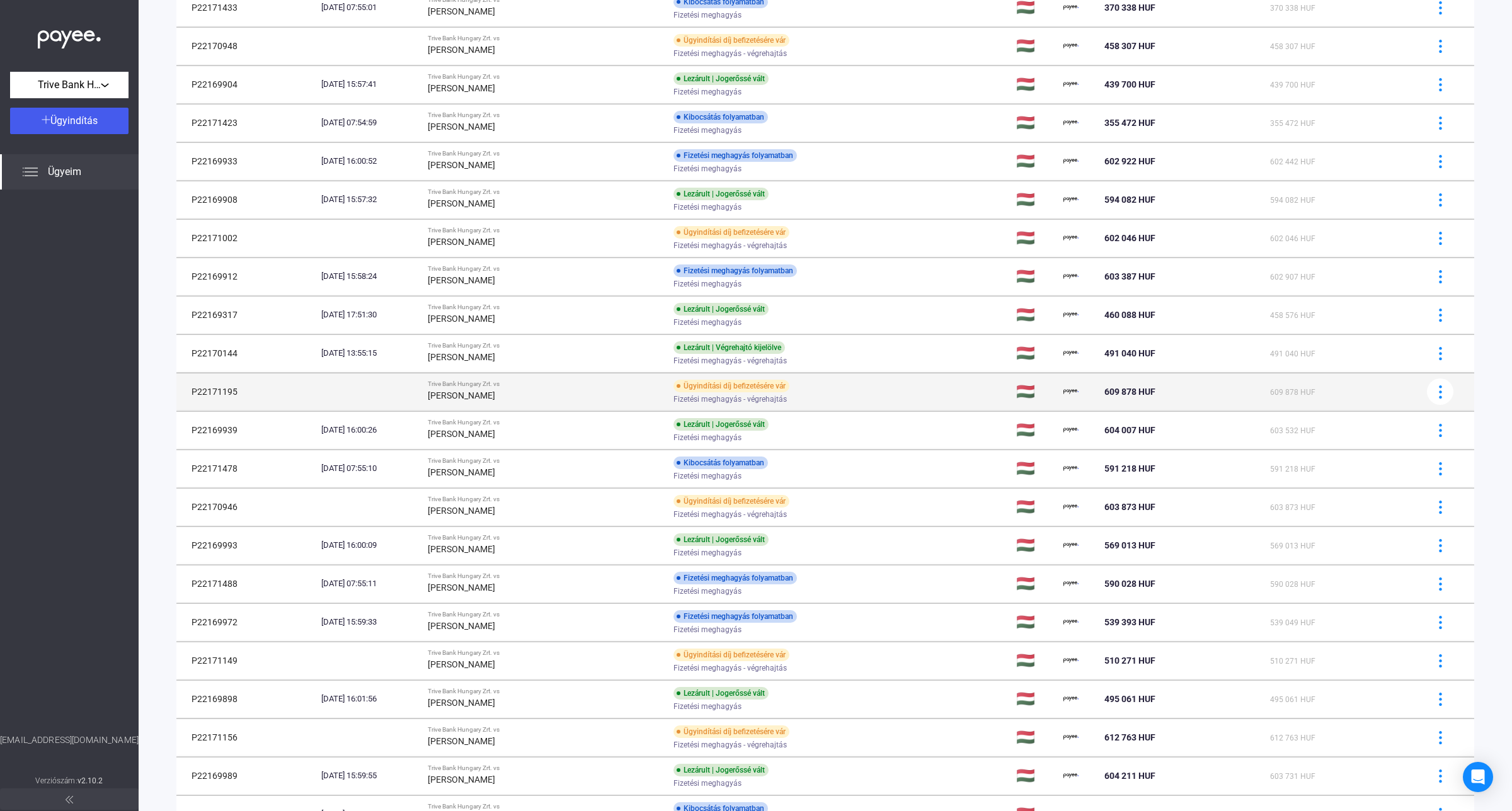
click at [495, 398] on strong "[PERSON_NAME]" at bounding box center [461, 395] width 67 height 10
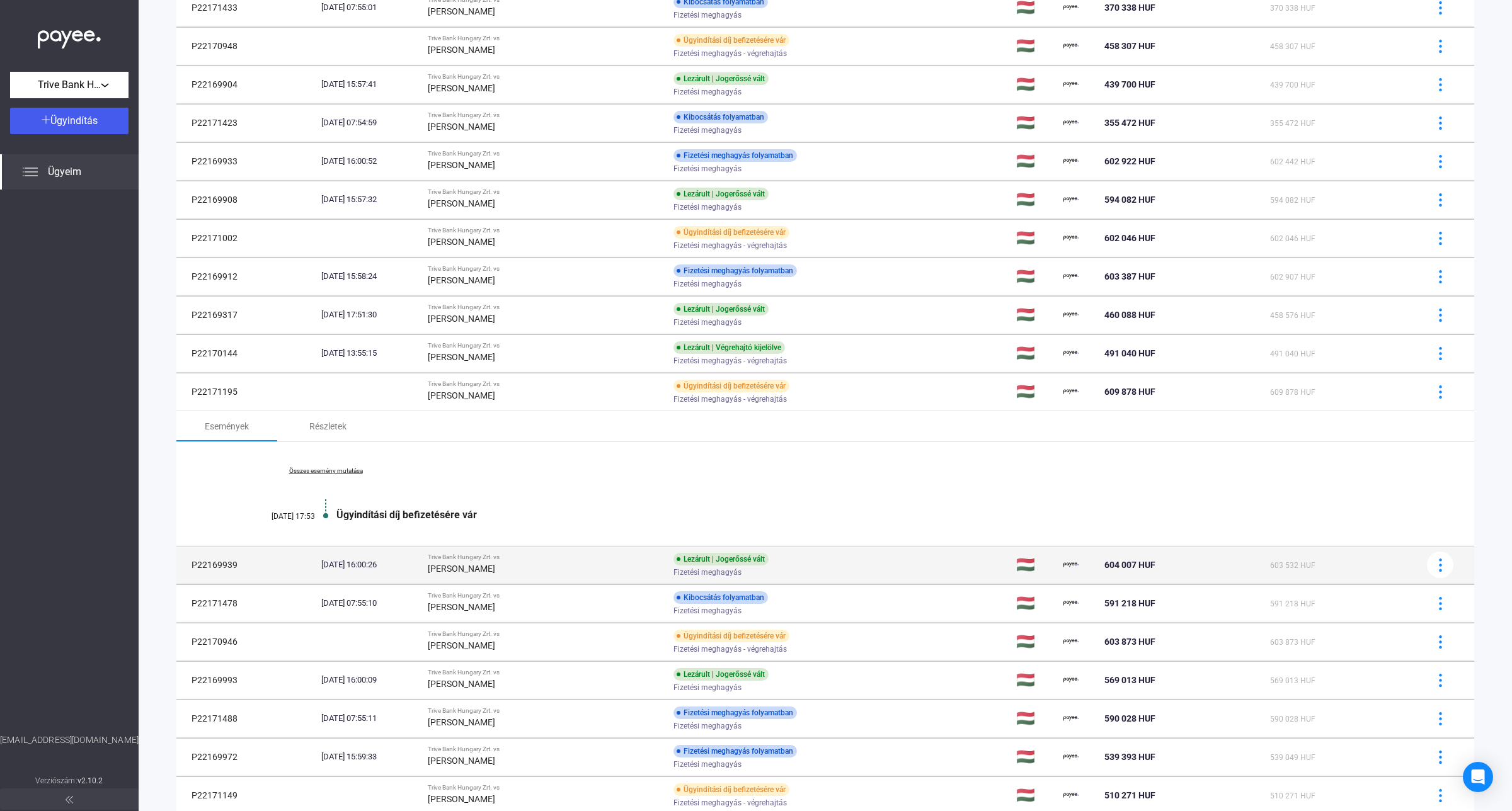
click at [707, 564] on div "Lezárult | Jogerőssé vált" at bounding box center [720, 559] width 95 height 13
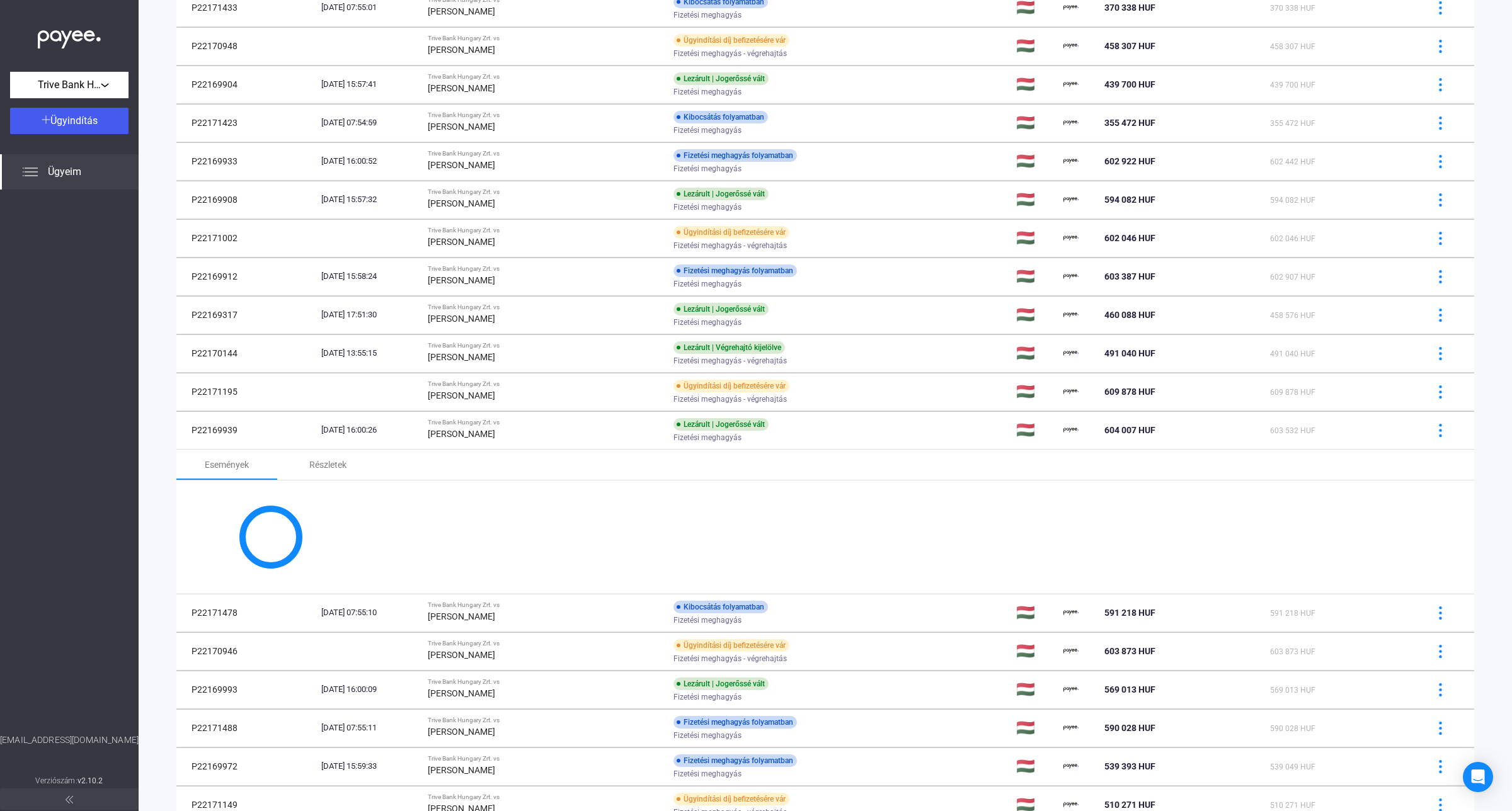
scroll to position [315, 0]
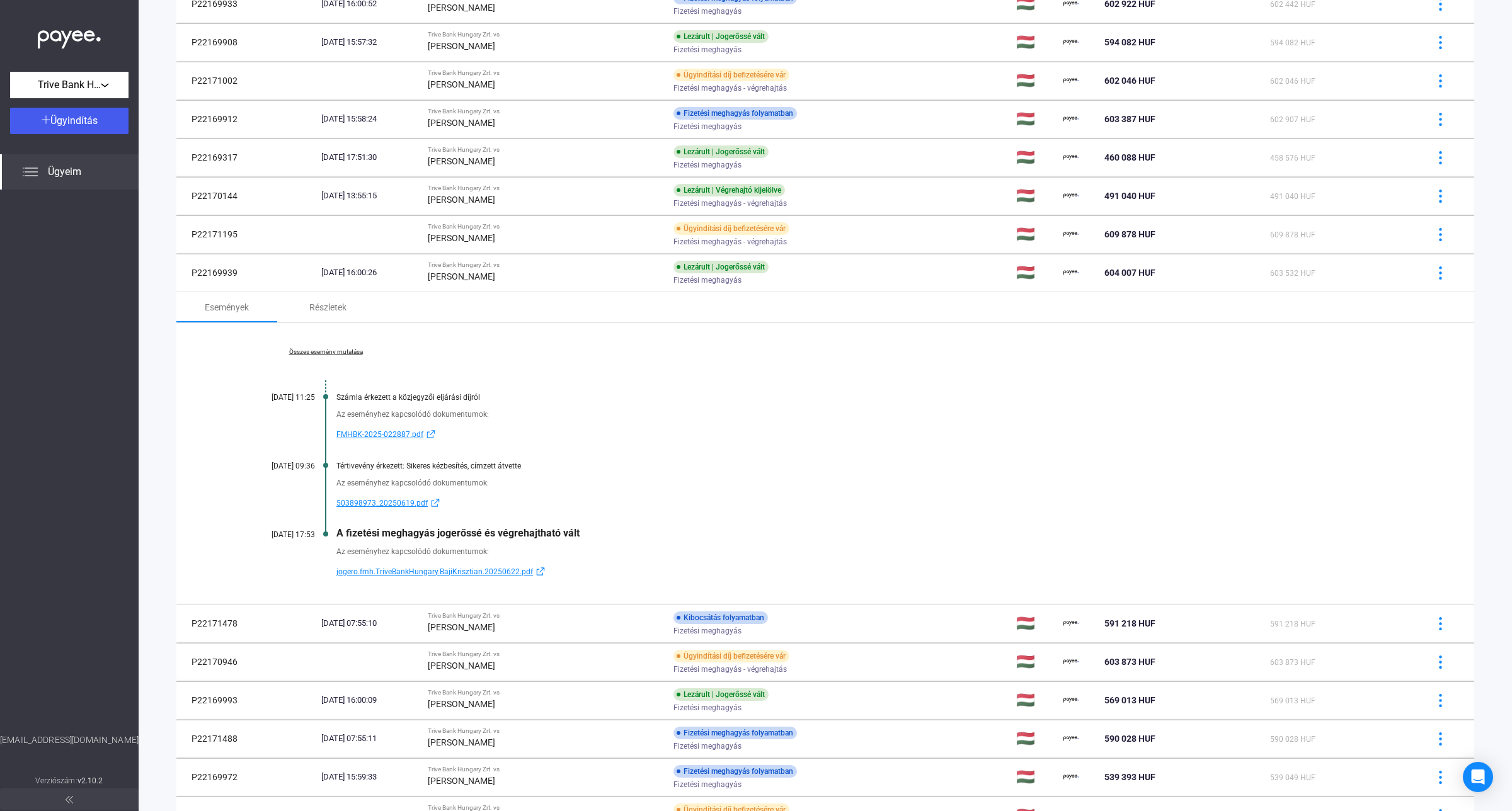
click at [405, 576] on span "jogero.fmh.TriveBankHungary.BajiKrisztian.20250622.pdf" at bounding box center [434, 571] width 196 height 15
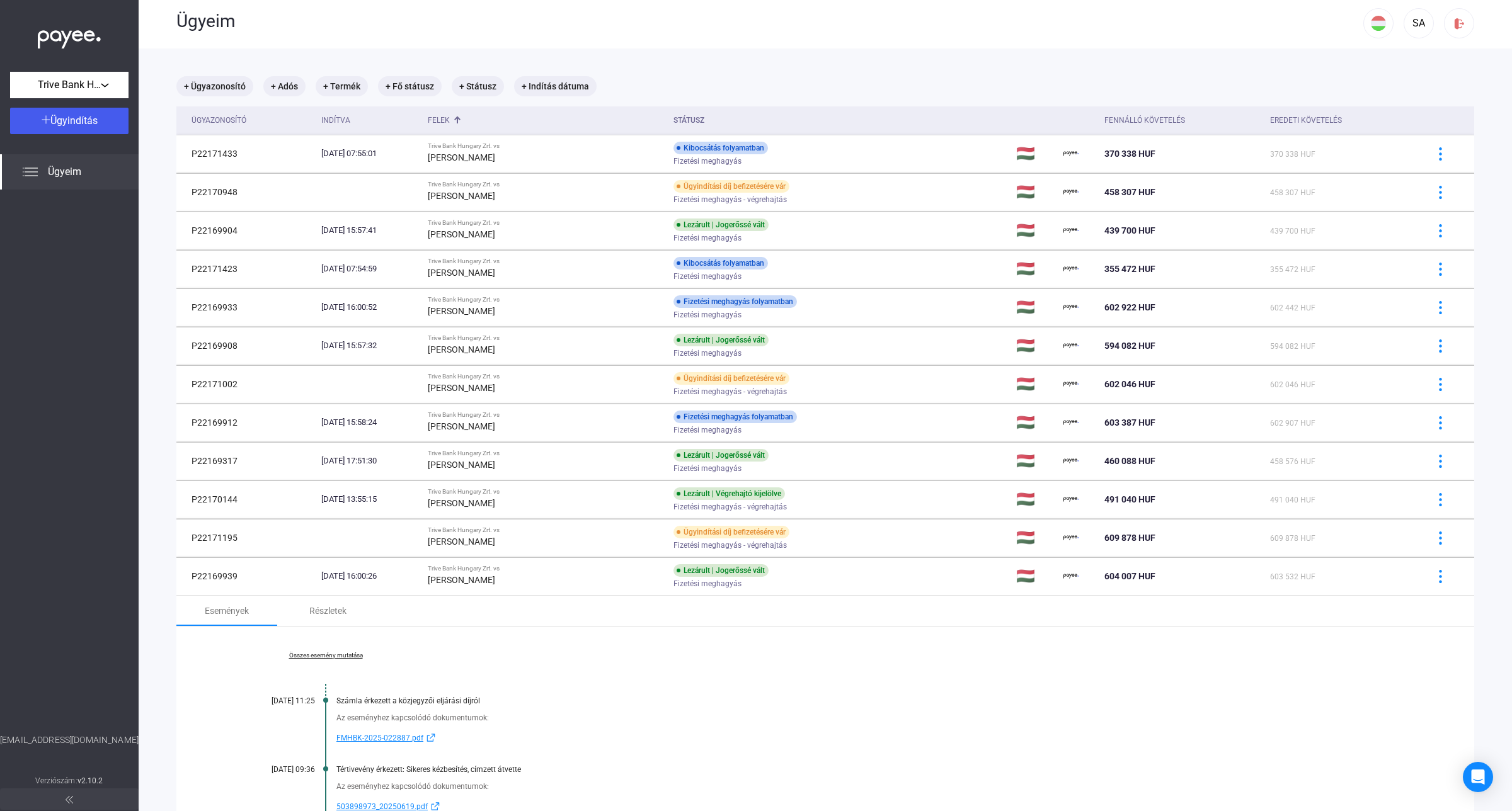
scroll to position [0, 0]
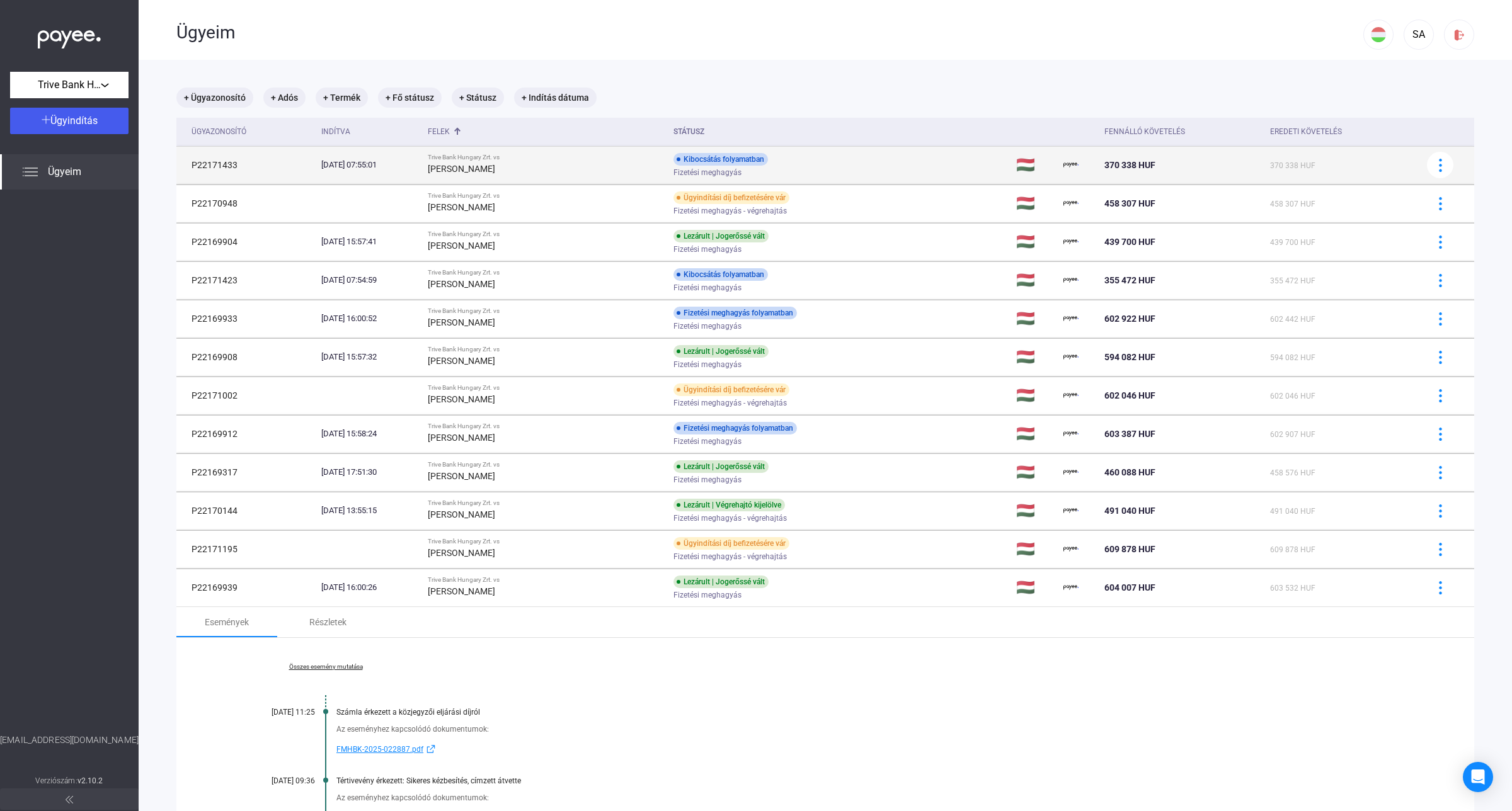
click at [628, 172] on div "[PERSON_NAME]" at bounding box center [545, 168] width 236 height 15
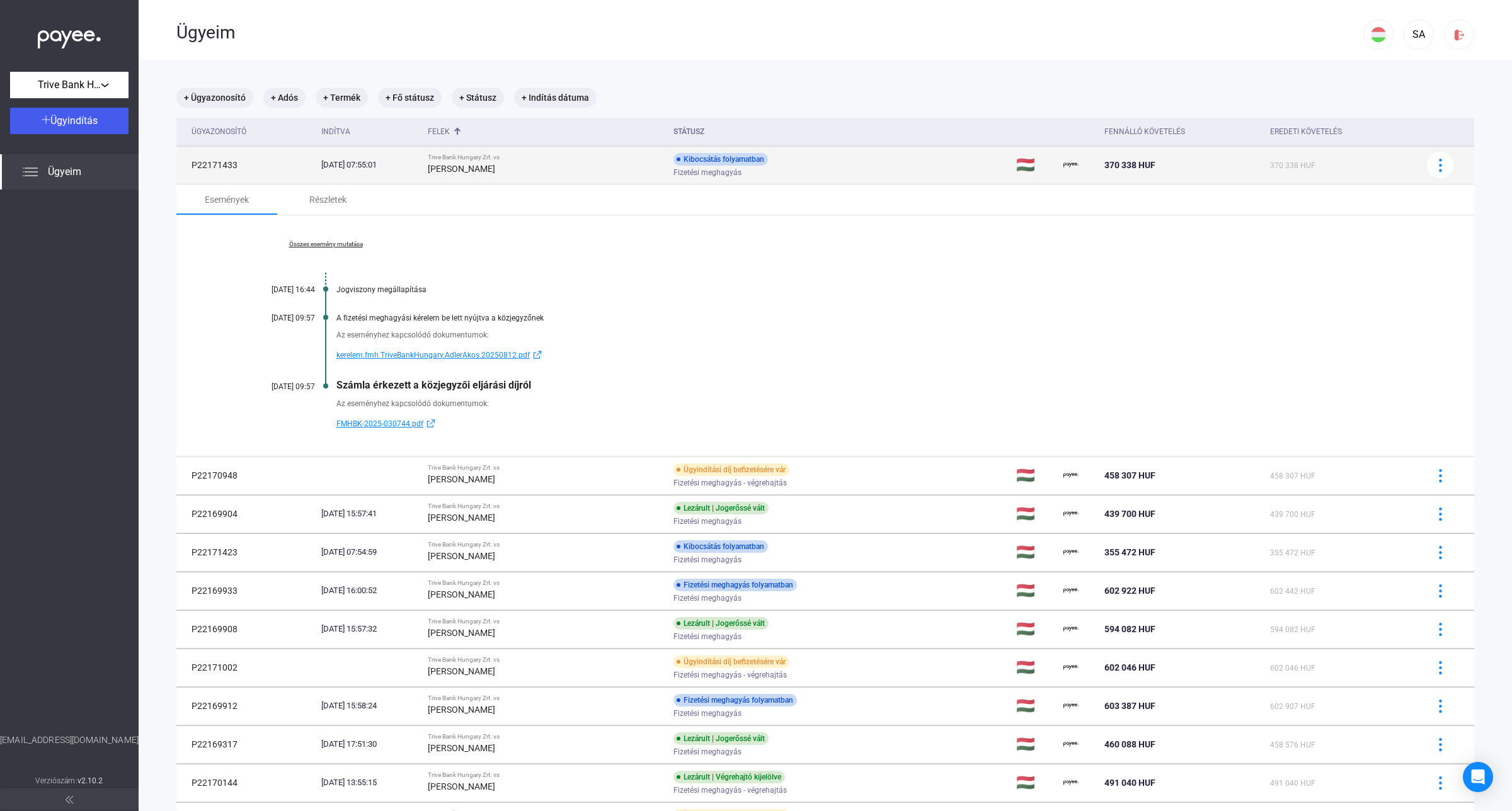
click at [627, 168] on div "[PERSON_NAME]" at bounding box center [545, 168] width 236 height 15
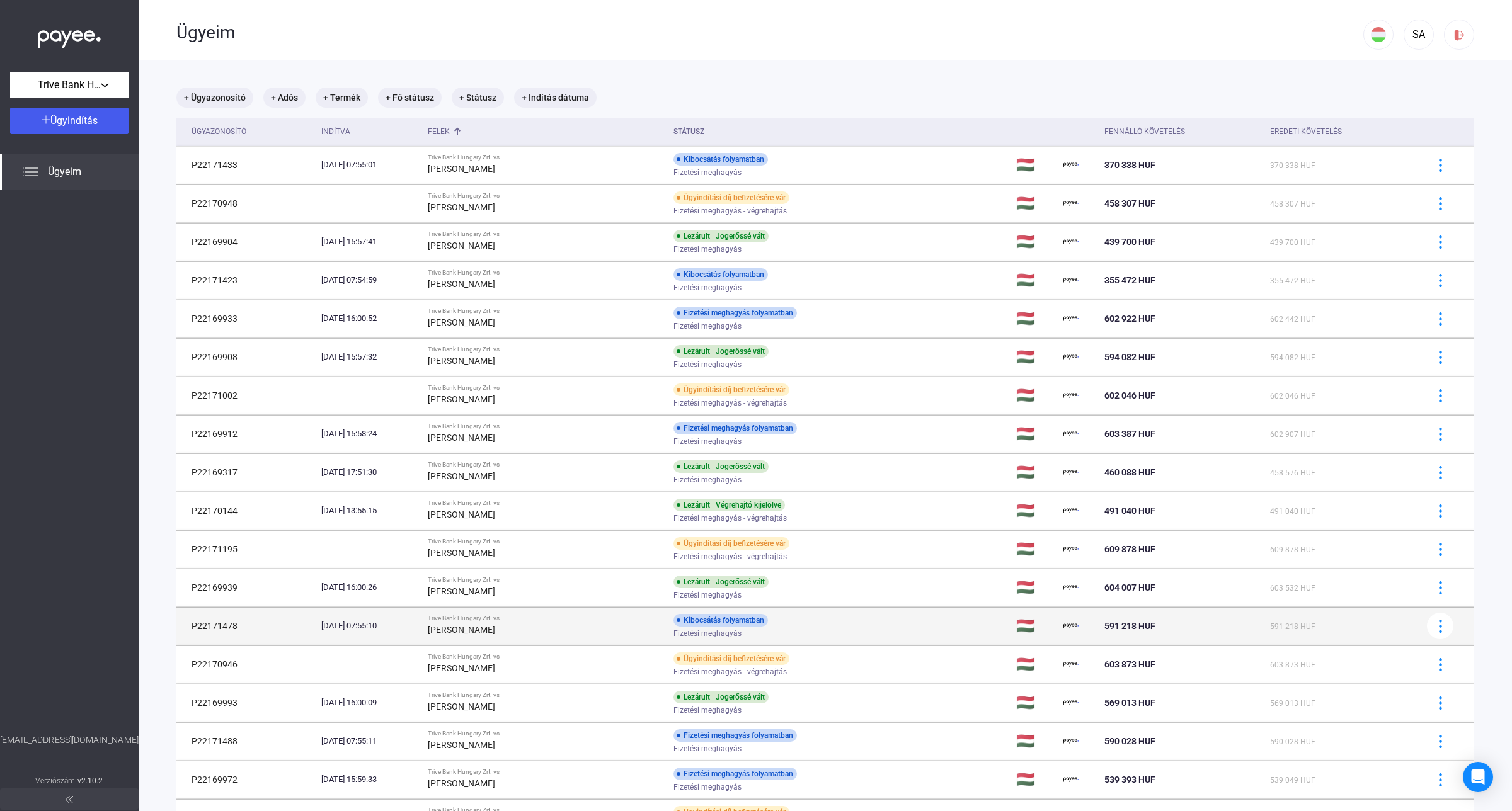
click at [495, 628] on strong "[PERSON_NAME]" at bounding box center [461, 630] width 67 height 10
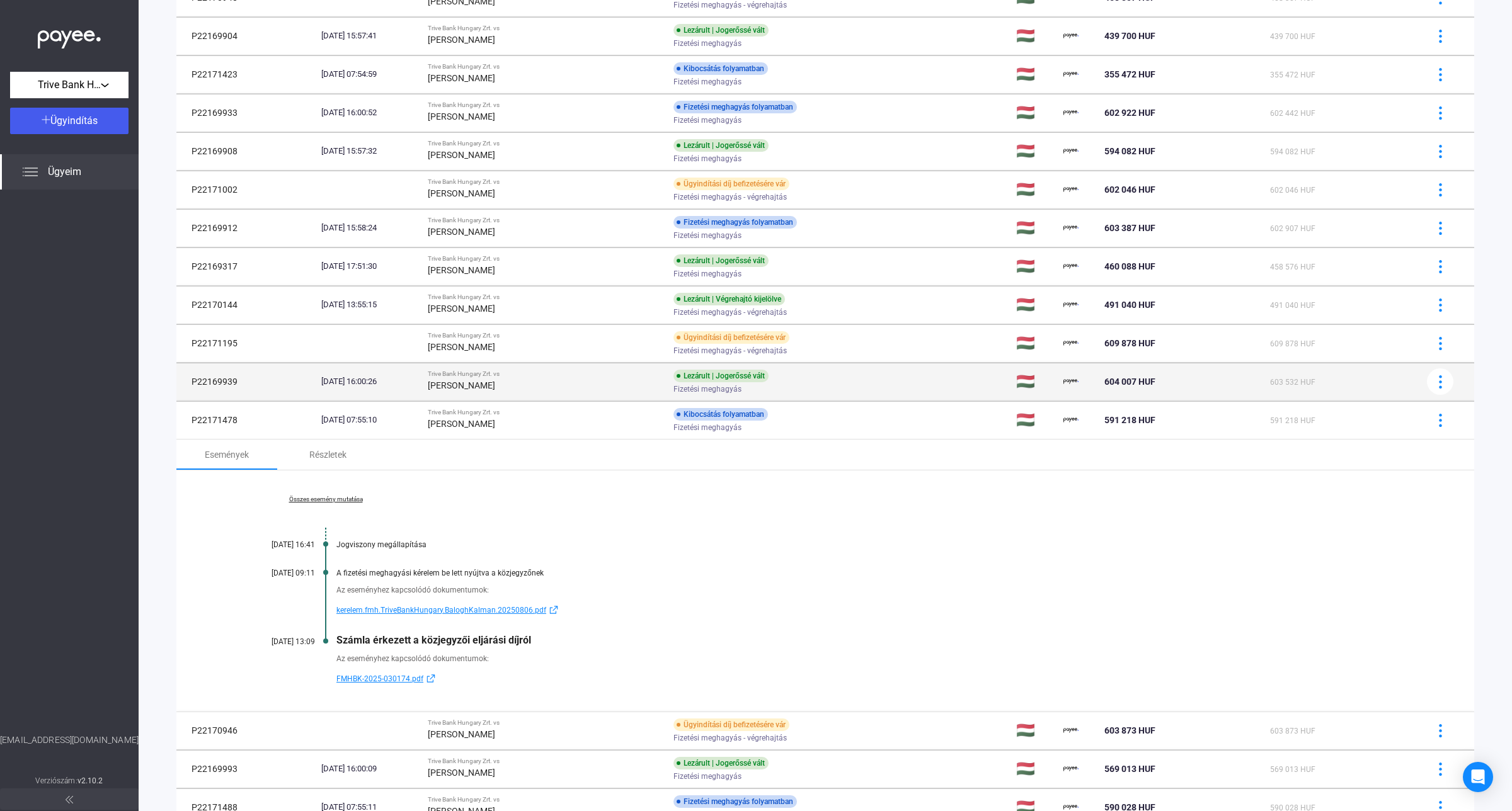
scroll to position [236, 0]
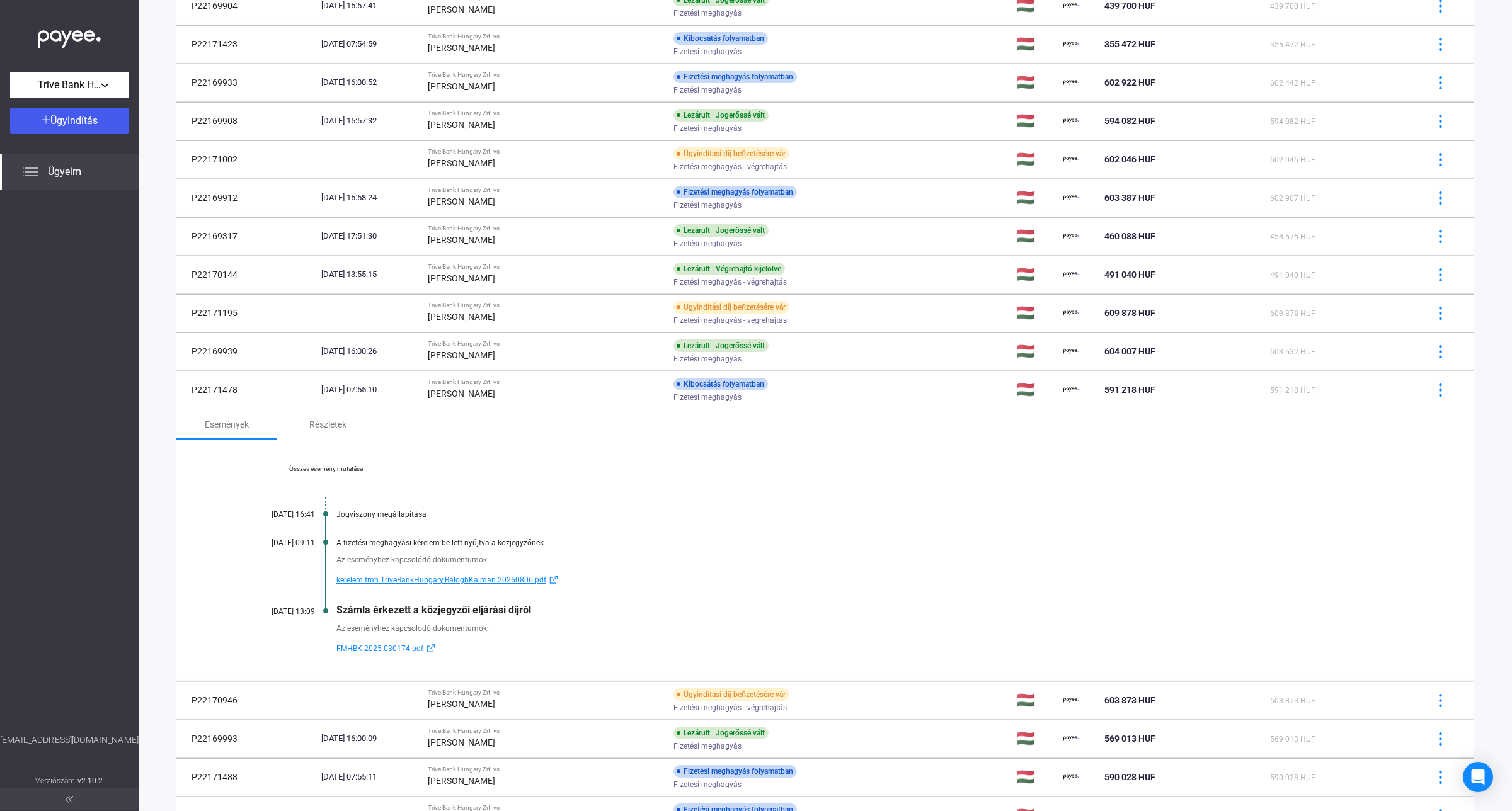
click at [386, 653] on span "FMHBK-2025-030174.pdf" at bounding box center [380, 648] width 87 height 15
click at [473, 579] on span "kerelem.fmh.TriveBankHungary.BaloghKalman.20250806.pdf" at bounding box center [441, 580] width 210 height 15
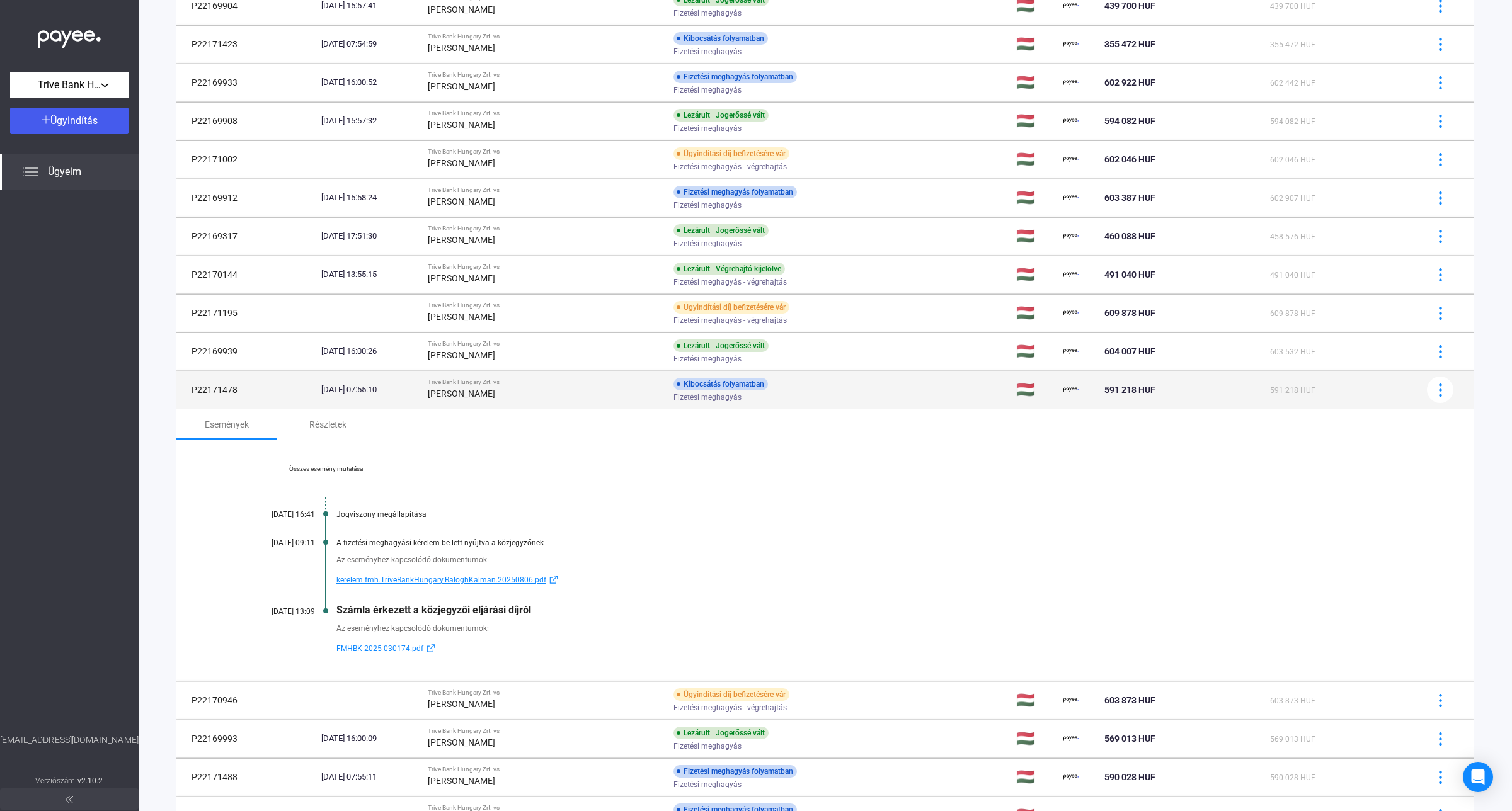
click at [495, 394] on strong "[PERSON_NAME]" at bounding box center [461, 394] width 67 height 10
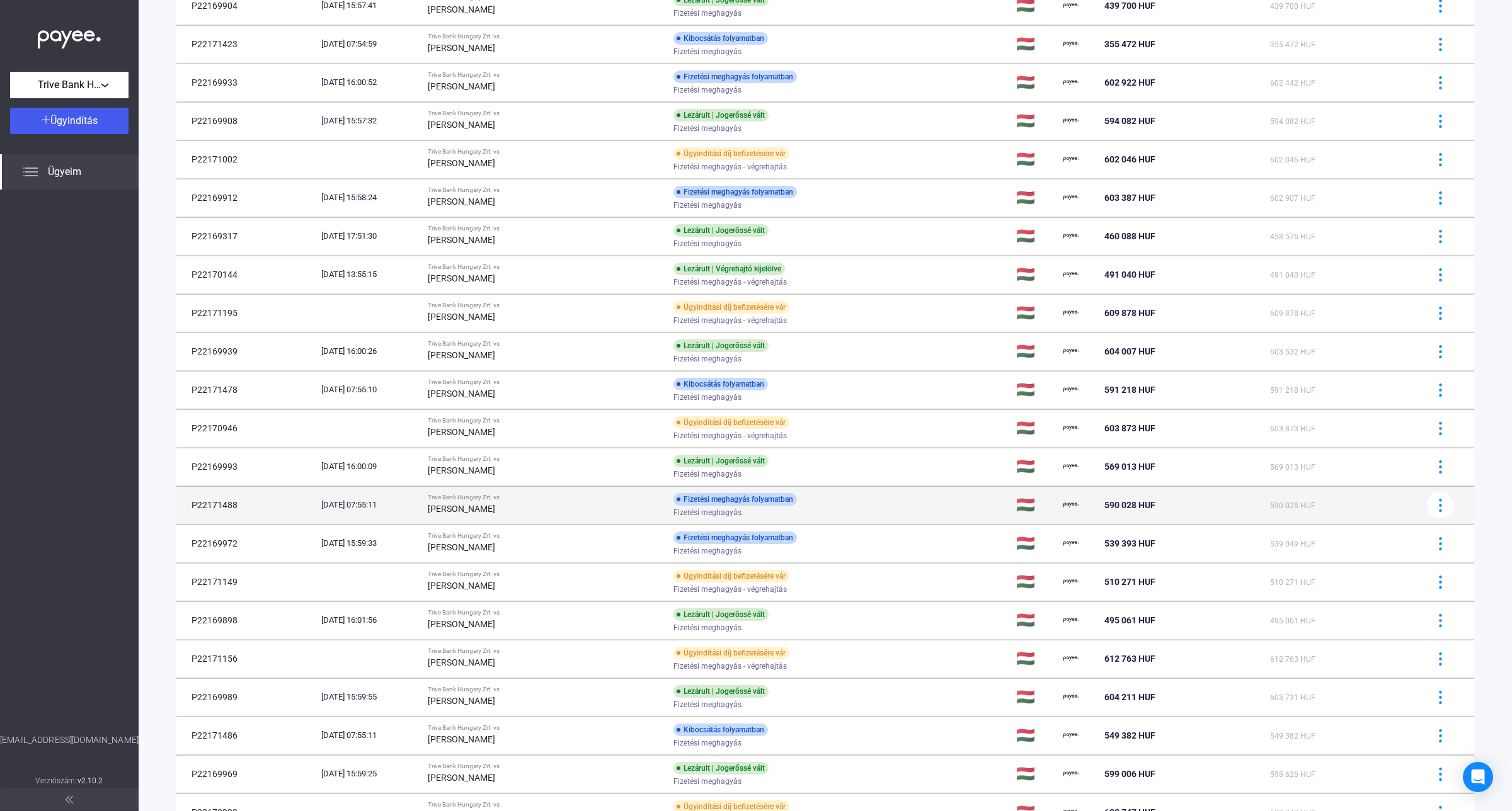
click at [534, 520] on td "Trive Bank Hungary Zrt. vs [PERSON_NAME]" at bounding box center [545, 504] width 246 height 38
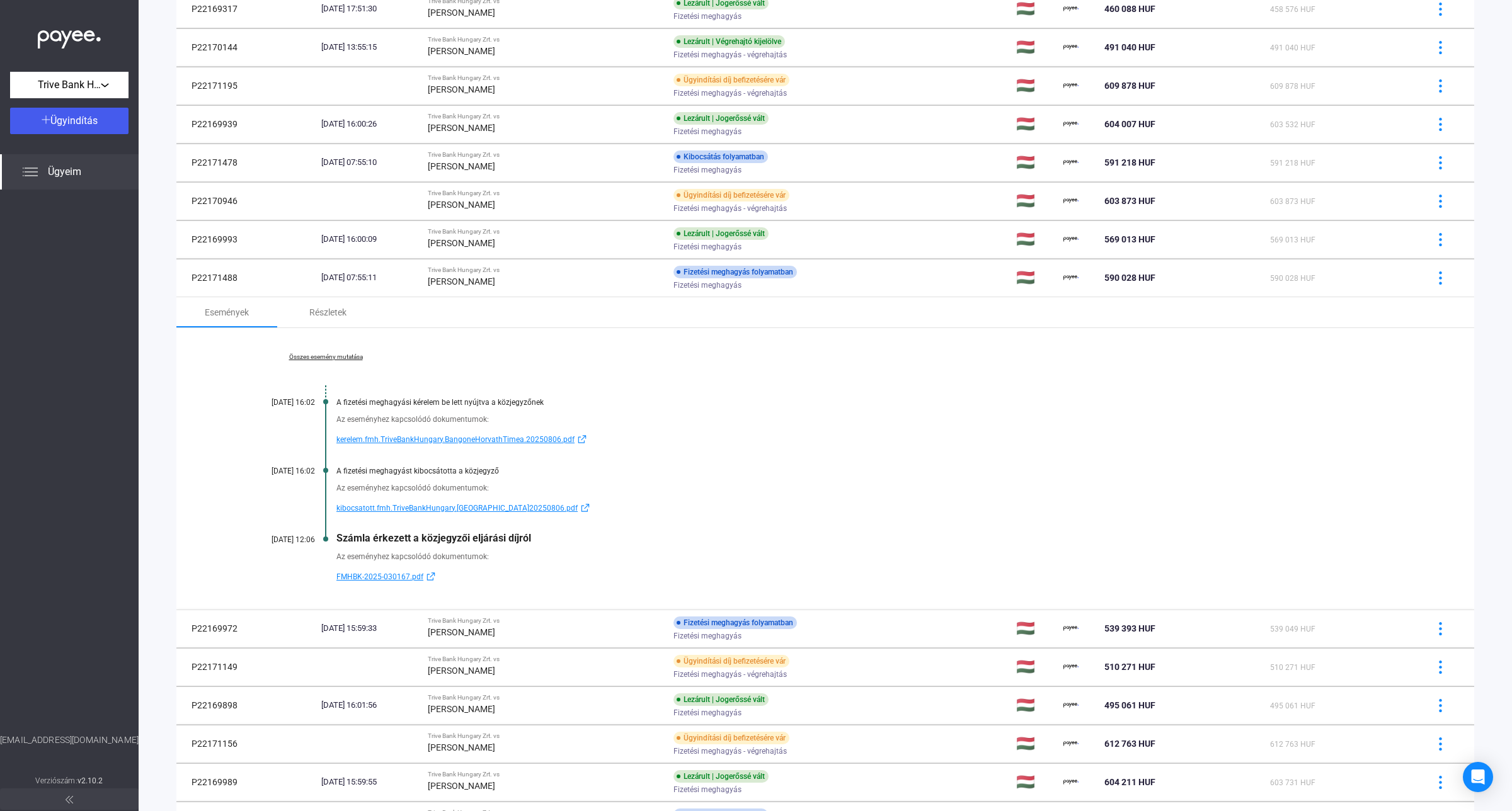
scroll to position [473, 0]
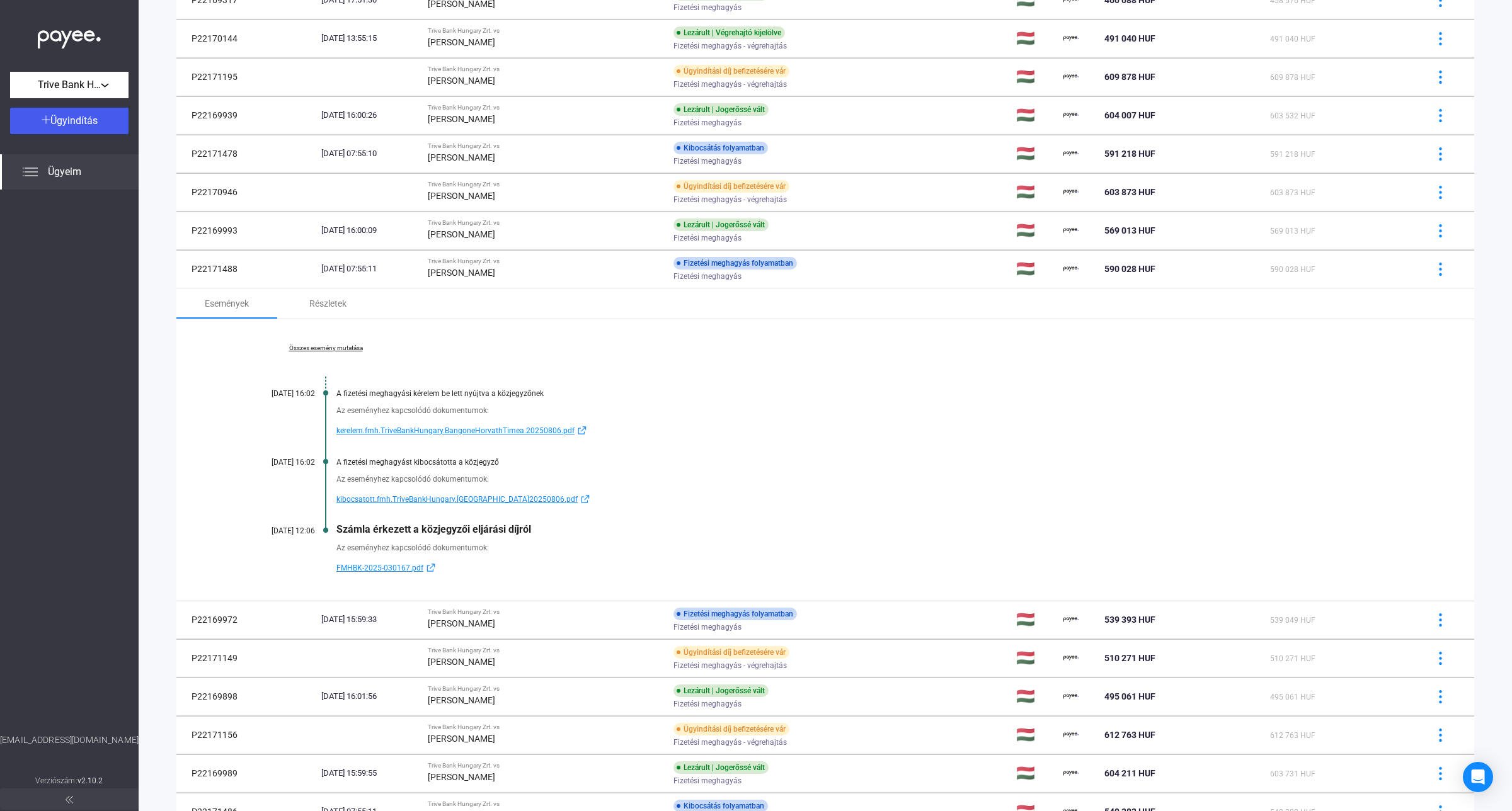
click at [417, 436] on span "kerelem.fmh.TriveBankHungary.BangoneHorvathTimea.20250806.pdf" at bounding box center [455, 431] width 238 height 15
click at [450, 502] on span "kibocsatott.fmh.TriveBankHungary.[GEOGRAPHIC_DATA]20250806.pdf" at bounding box center [457, 499] width 241 height 15
click at [422, 502] on span "kibocsatott.fmh.TriveBankHungary.[GEOGRAPHIC_DATA]20250806.pdf" at bounding box center [457, 499] width 241 height 15
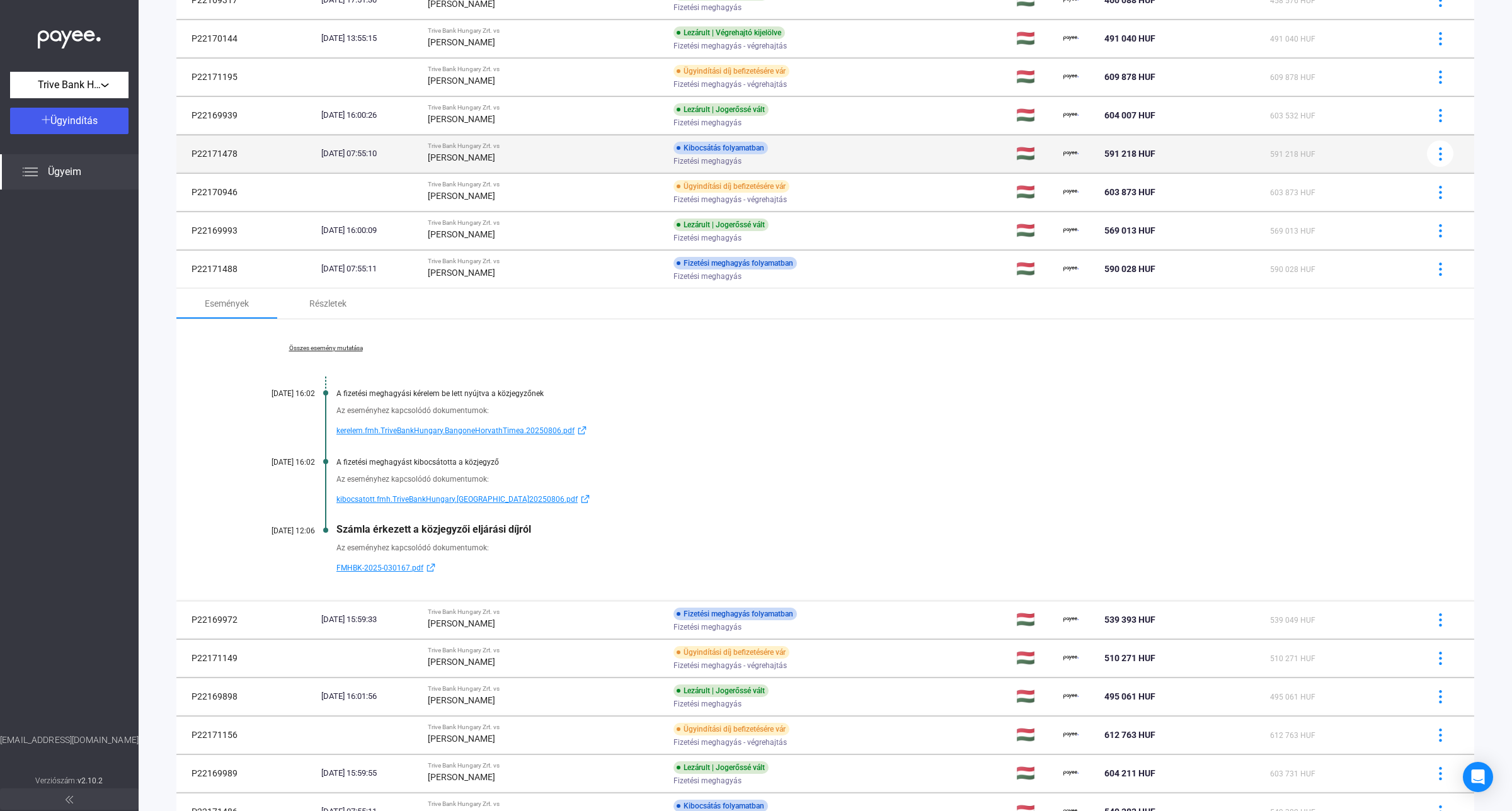
click at [536, 156] on div "[PERSON_NAME]" at bounding box center [545, 158] width 236 height 15
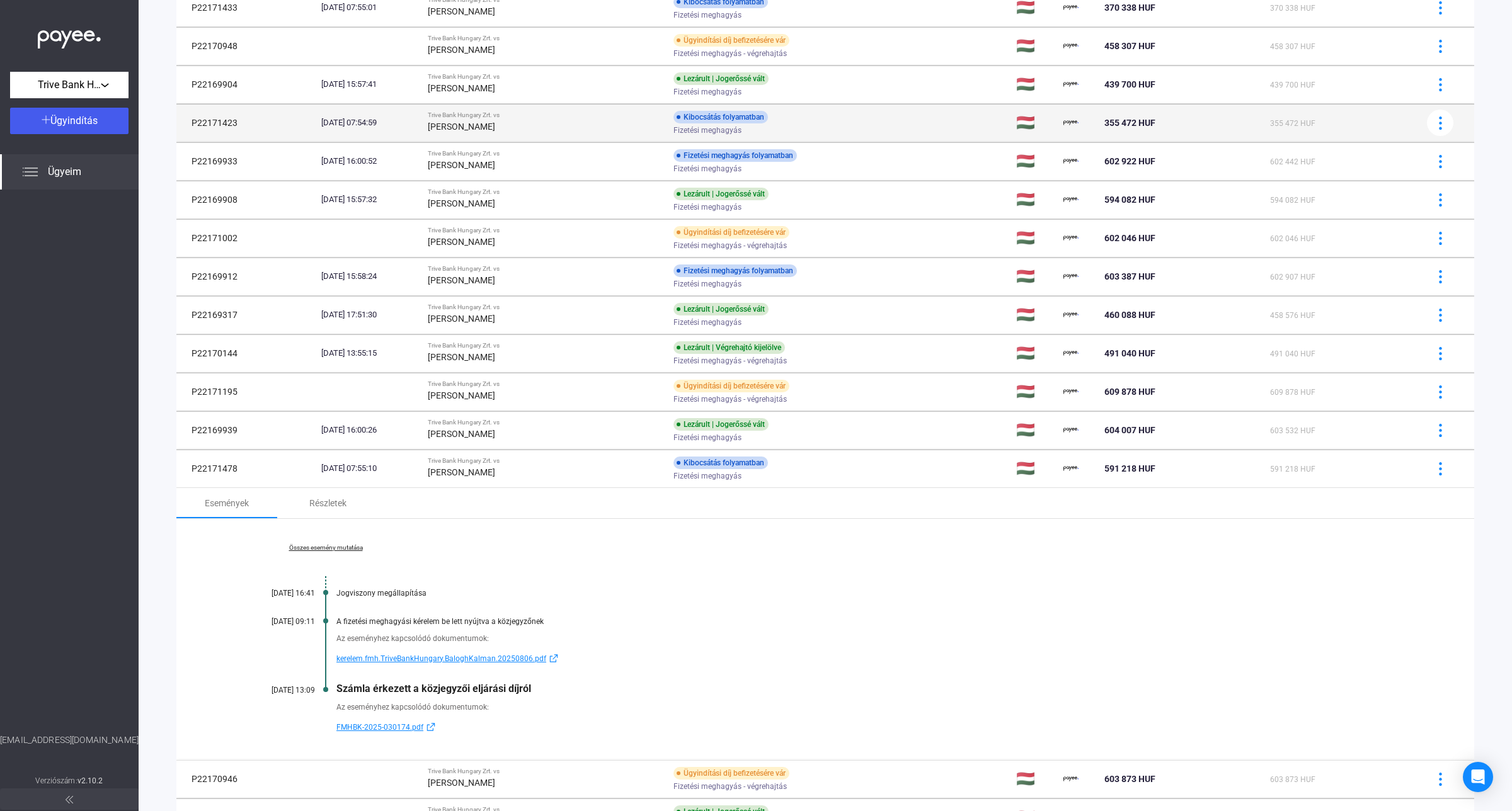
scroll to position [79, 0]
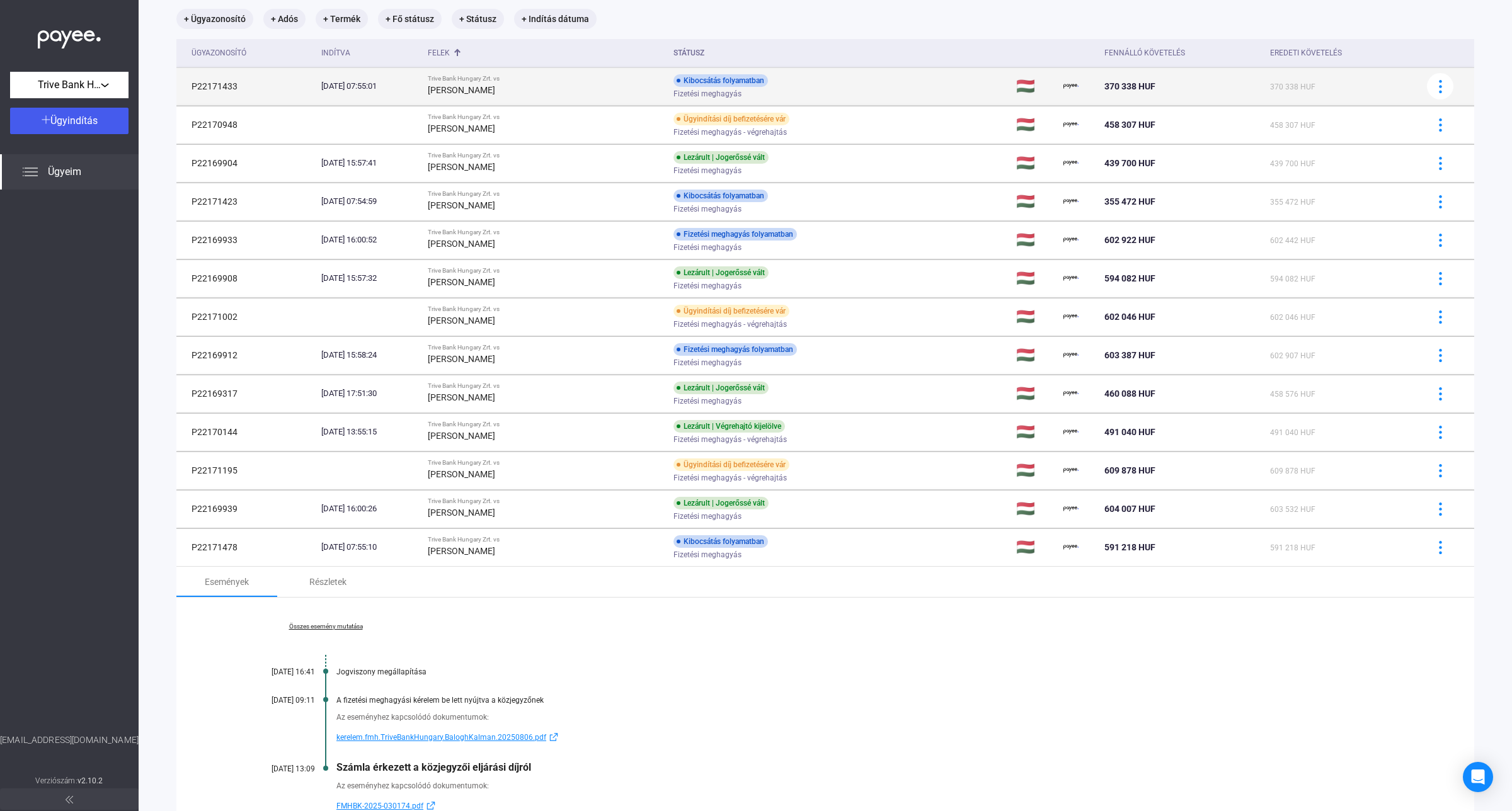
click at [567, 97] on td "Trive Bank Hungary Zrt. vs [PERSON_NAME]" at bounding box center [545, 85] width 246 height 38
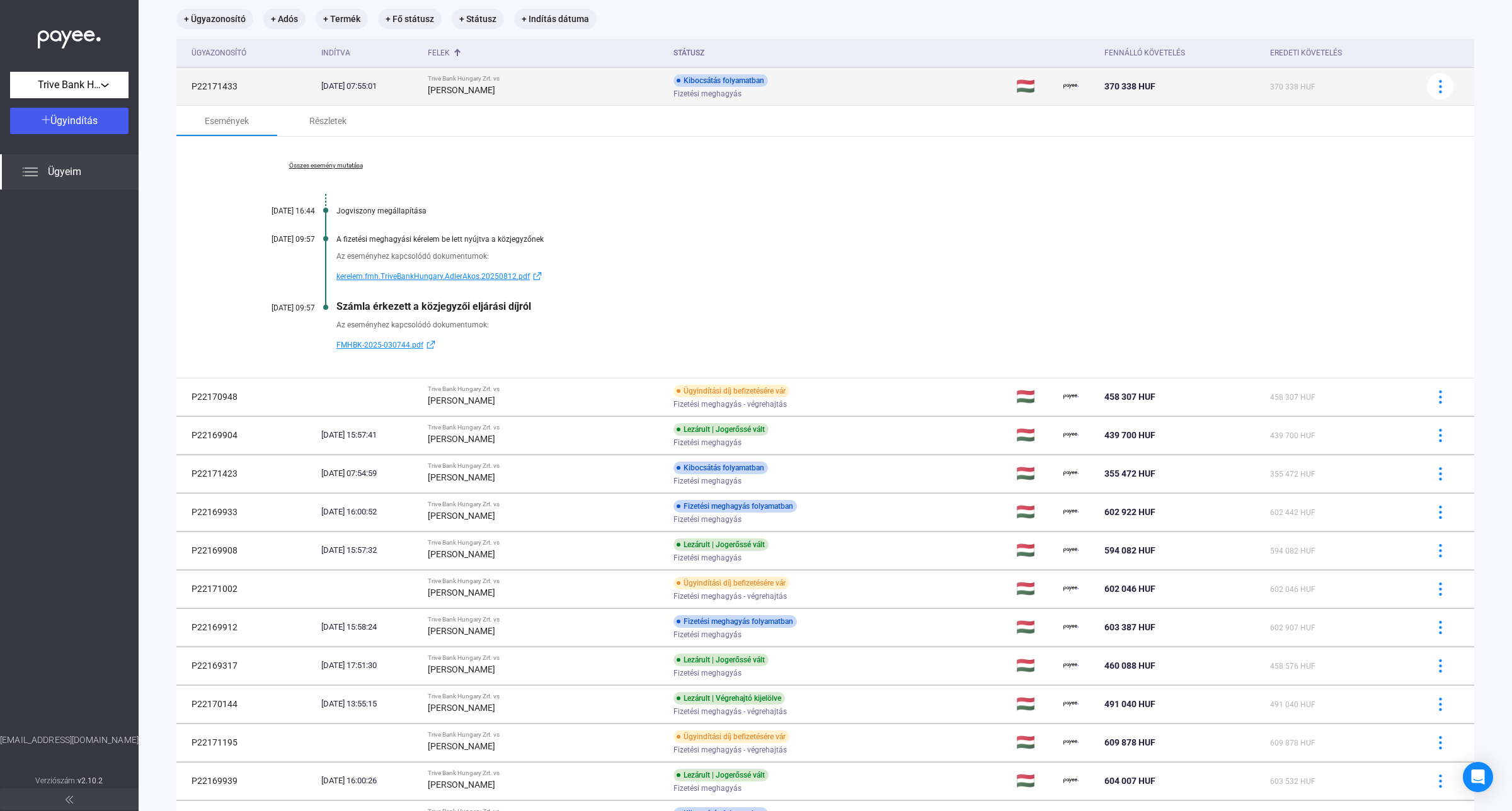
click at [567, 92] on div "[PERSON_NAME]" at bounding box center [545, 90] width 236 height 15
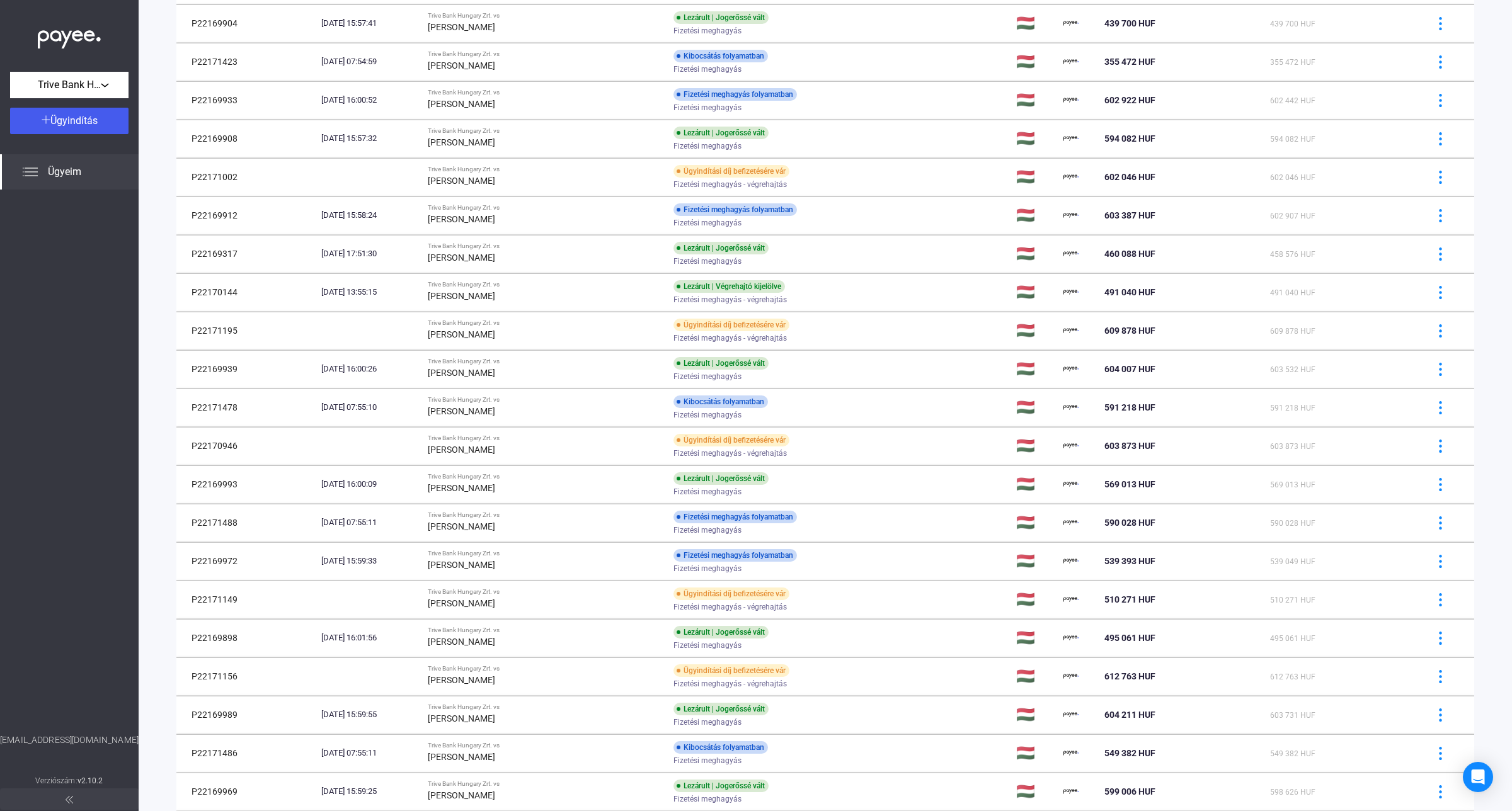
scroll to position [236, 0]
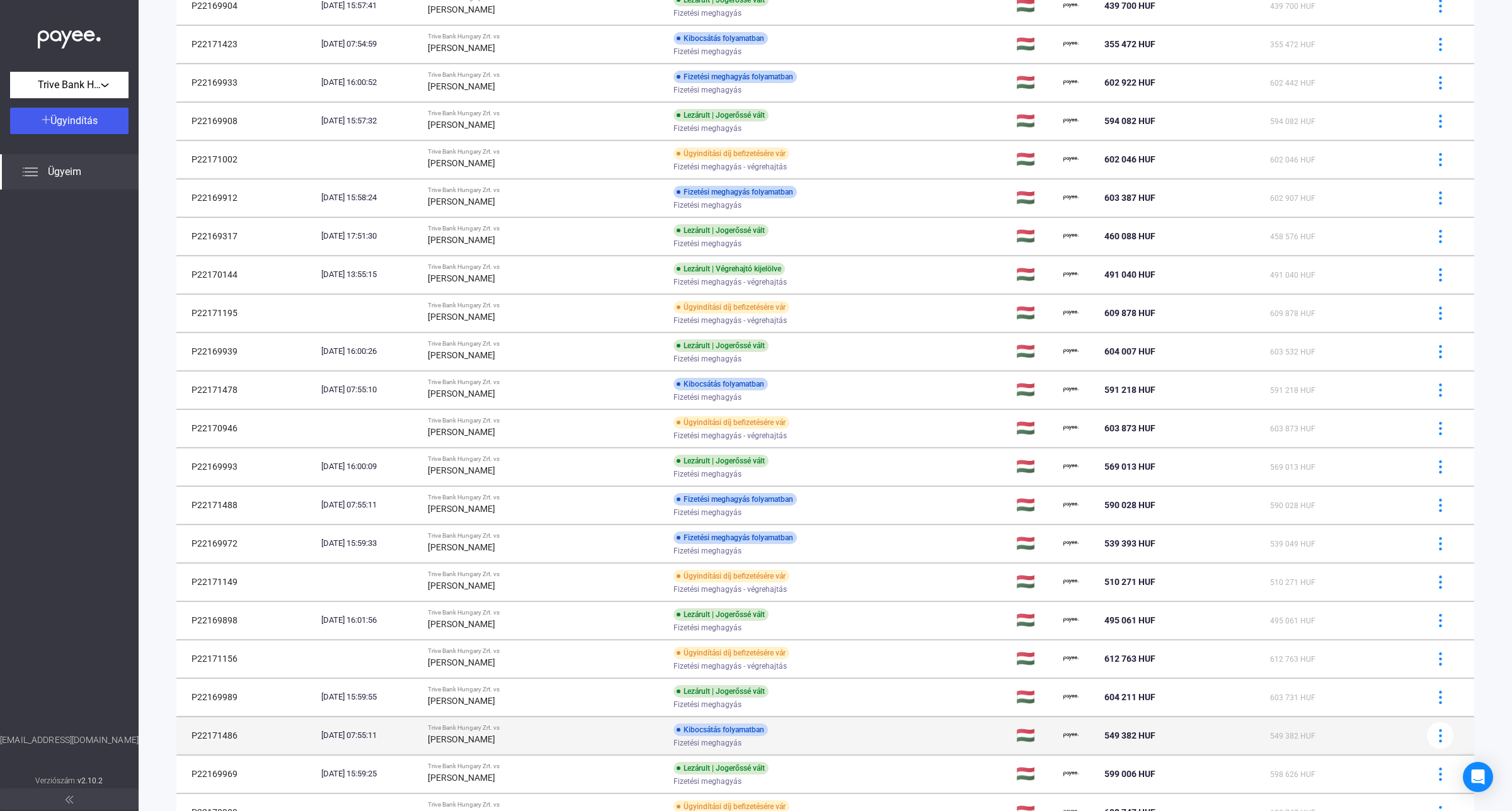
click at [539, 736] on div "[PERSON_NAME]" at bounding box center [545, 739] width 236 height 15
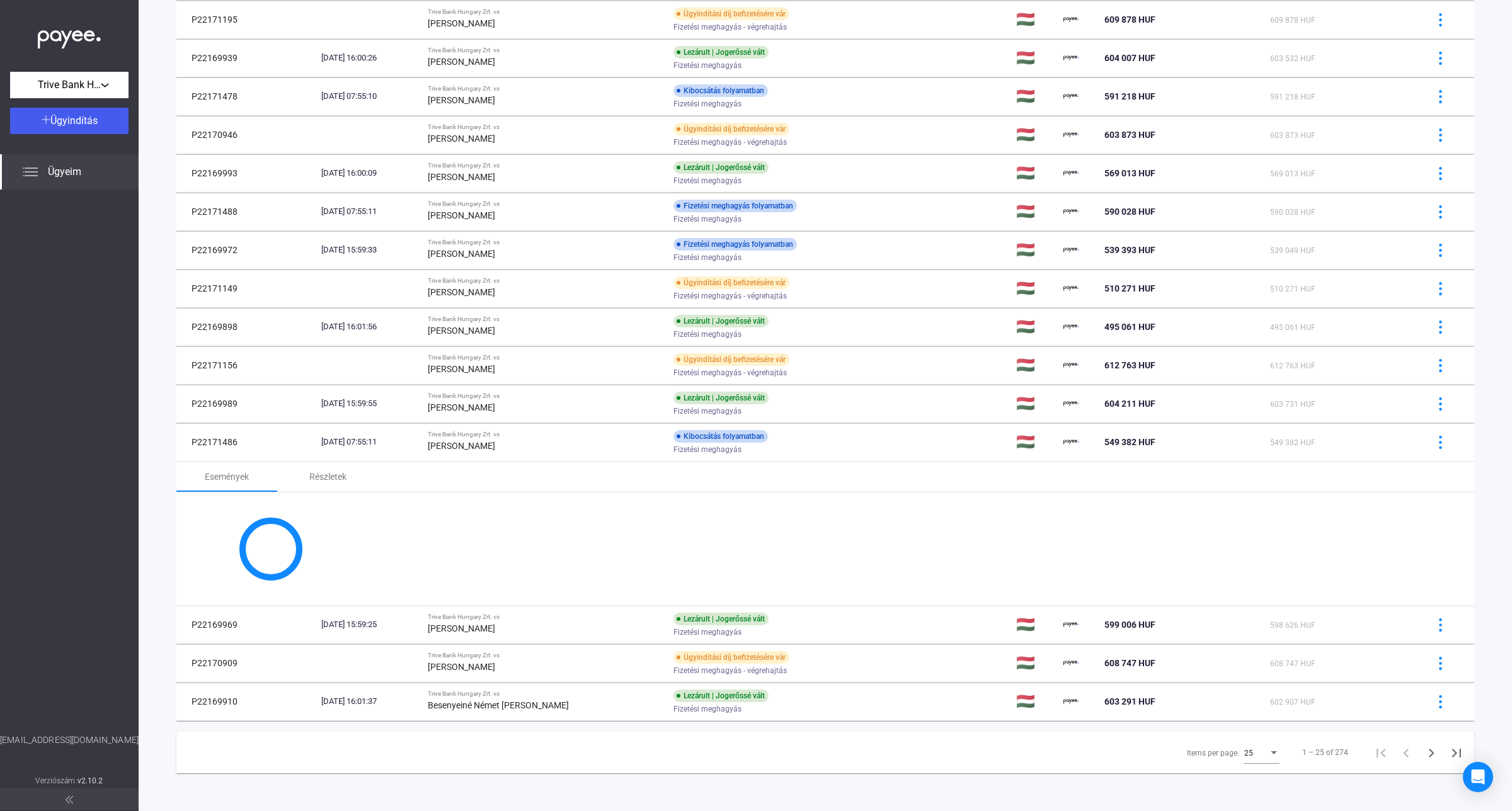
scroll to position [534, 0]
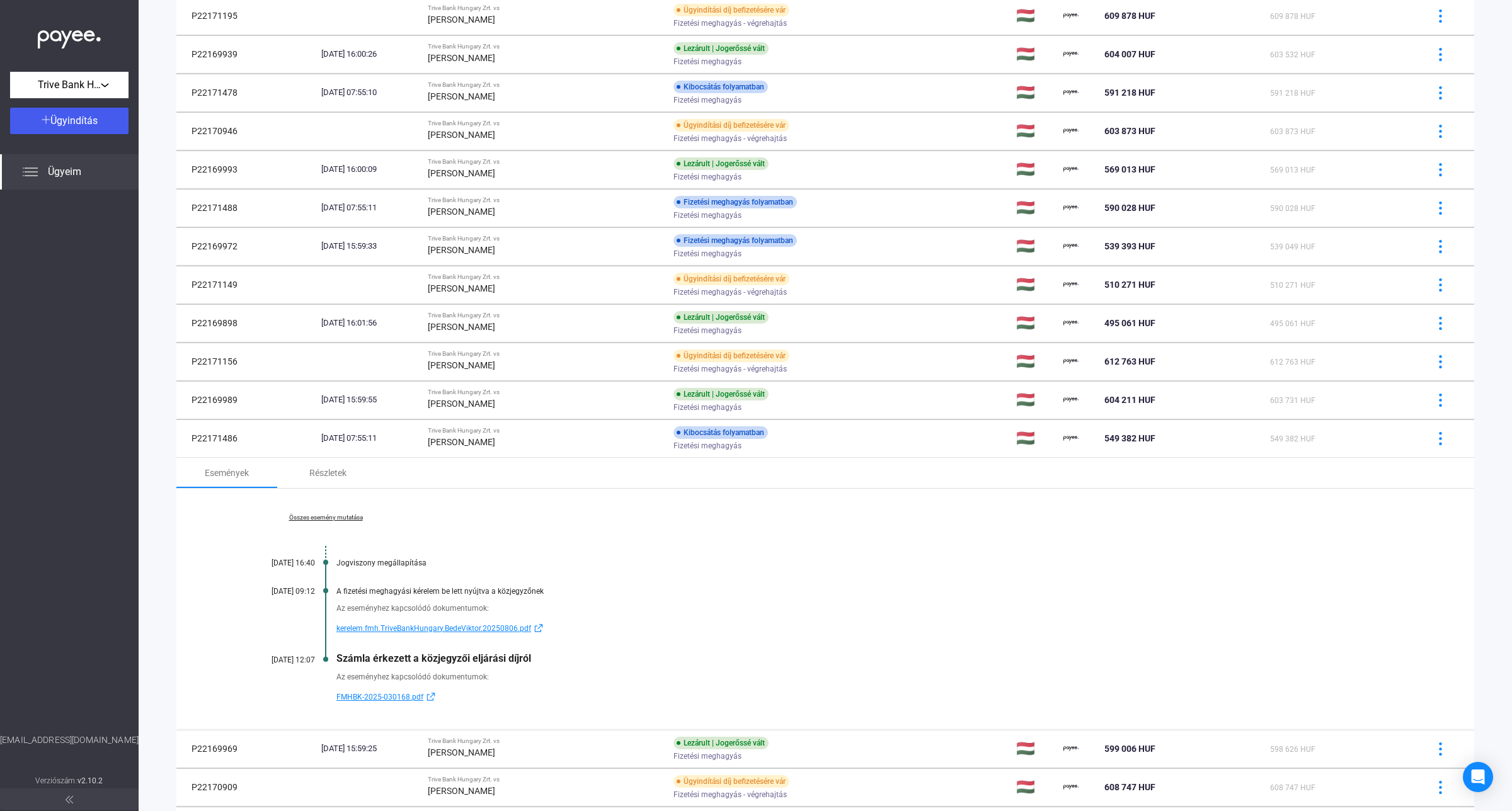
click at [413, 636] on span "kerelem.fmh.TriveBankHungary.BedeViktor.20250806.pdf" at bounding box center [433, 628] width 194 height 15
click at [407, 701] on span "FMHBK-2025-030168.pdf" at bounding box center [380, 697] width 87 height 15
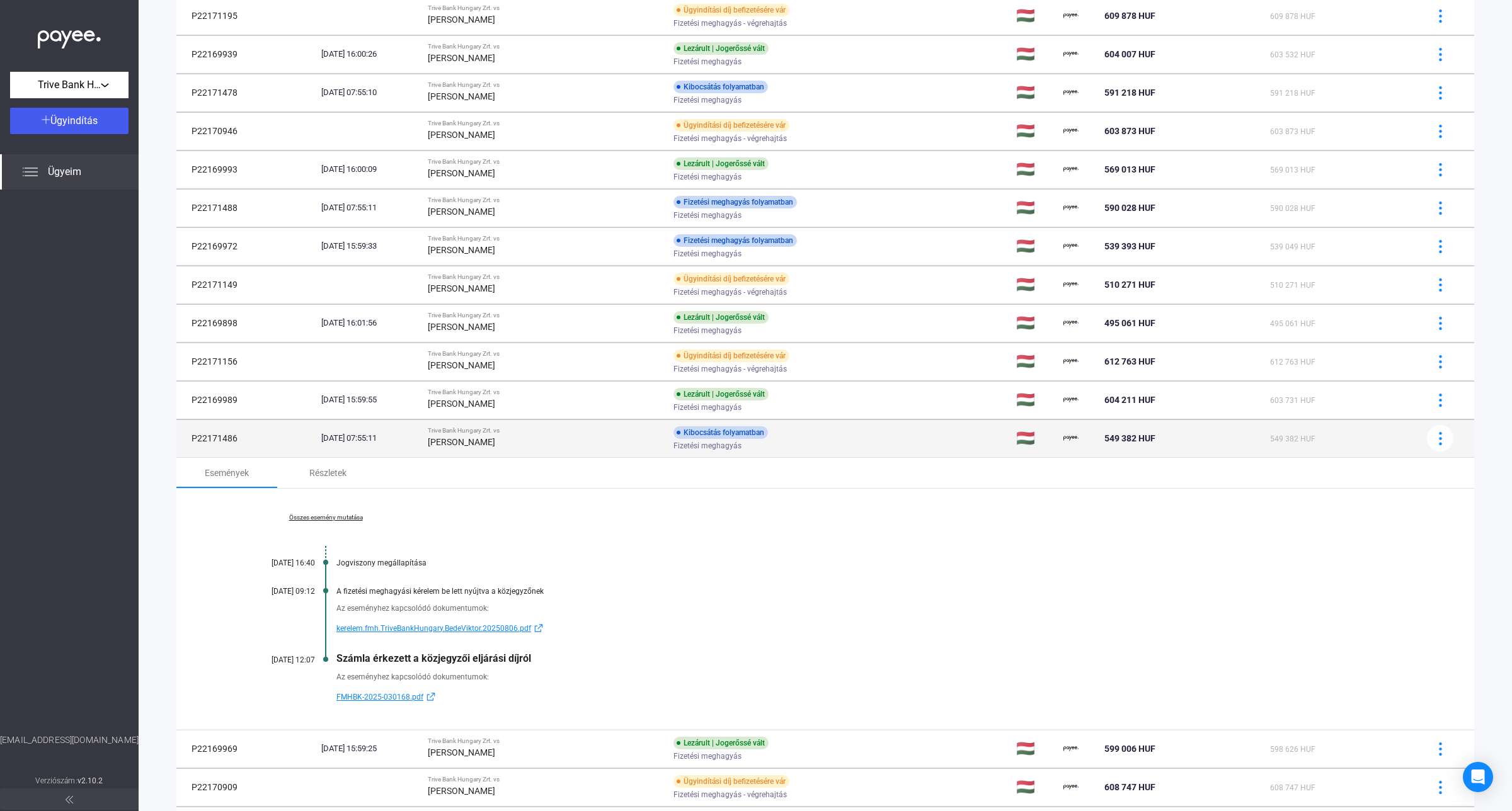
click at [511, 435] on div "Trive Bank Hungary Zrt. vs" at bounding box center [545, 431] width 236 height 8
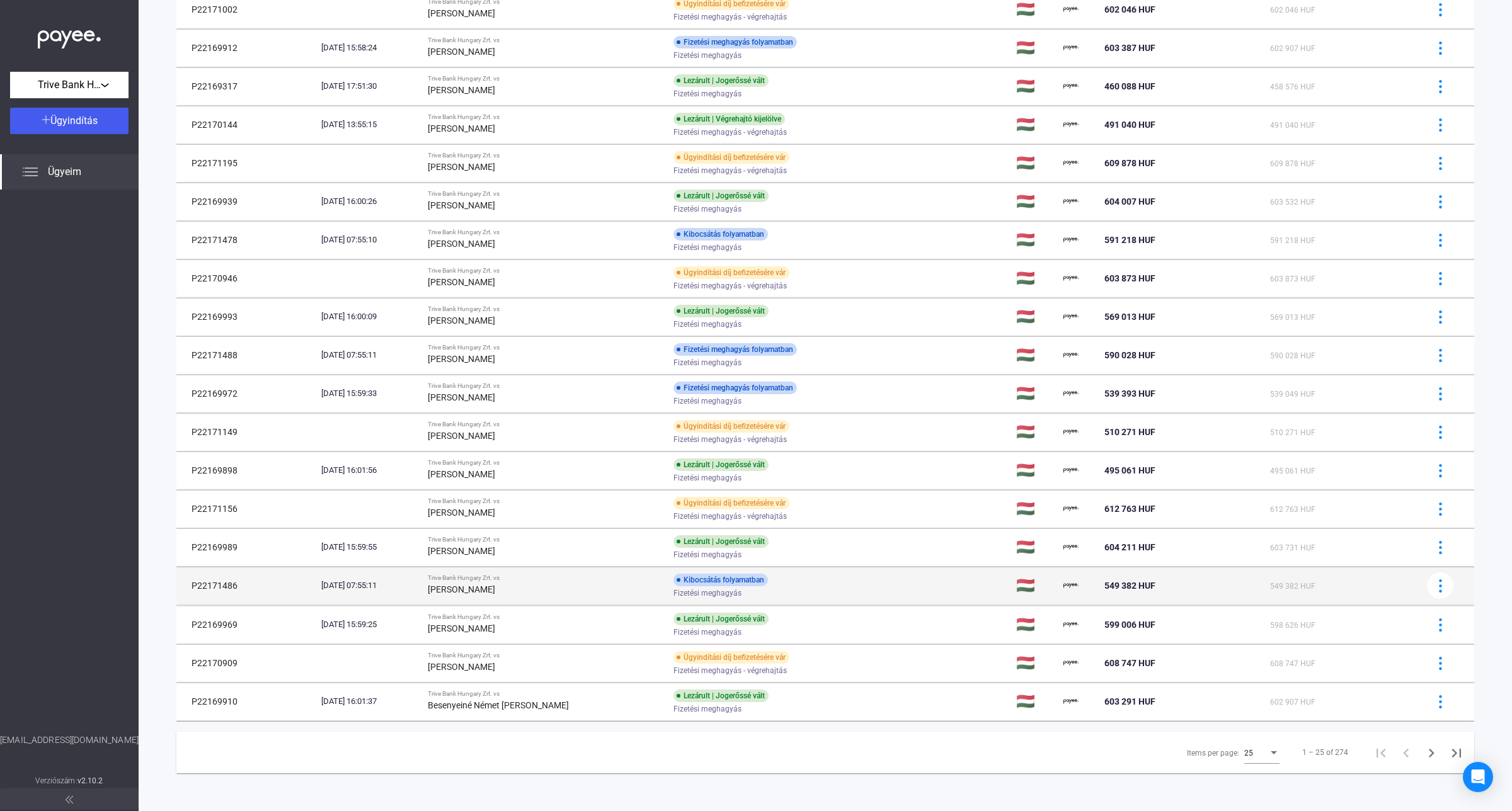
scroll to position [389, 0]
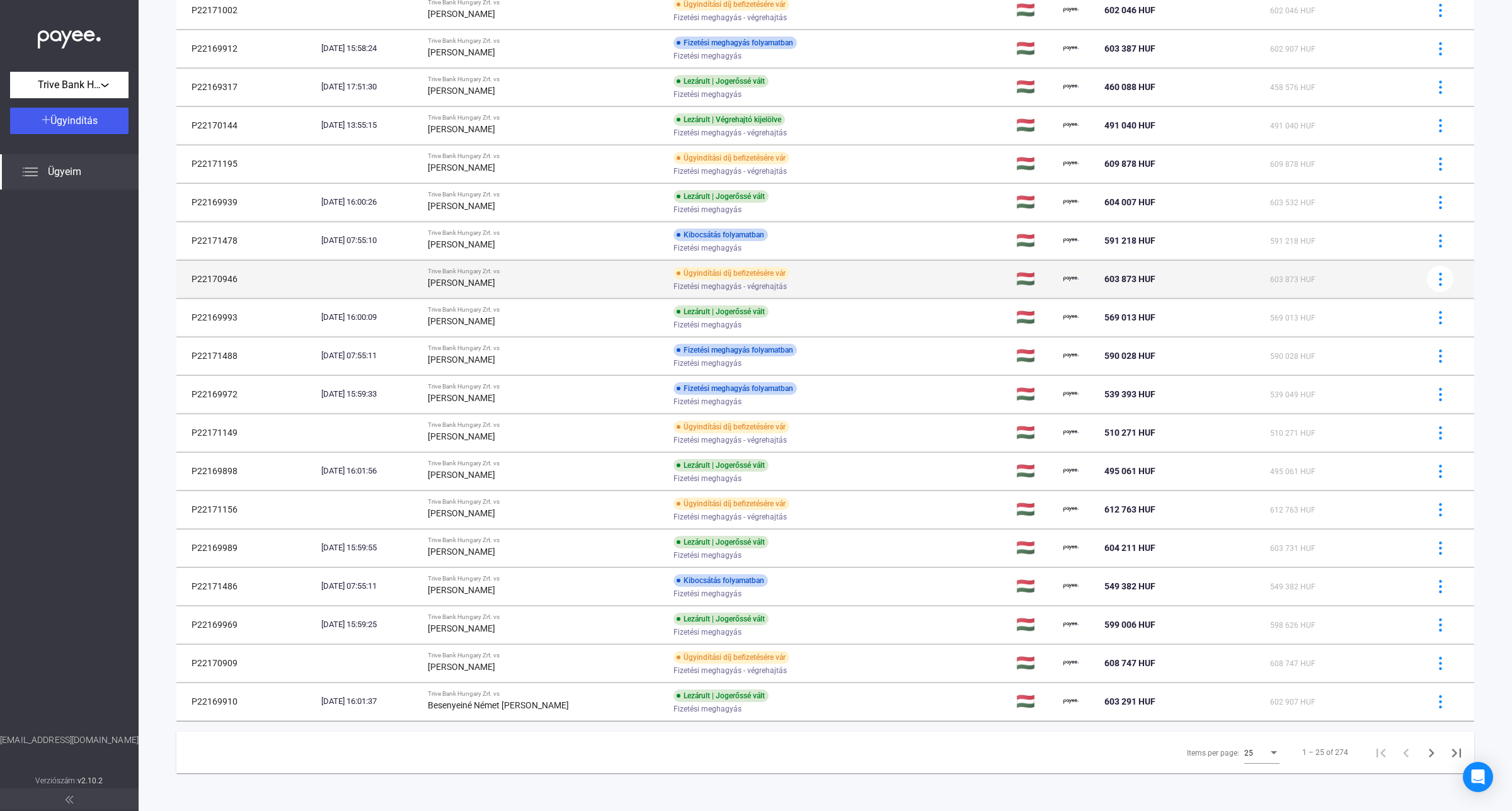
click at [545, 275] on div "[PERSON_NAME]" at bounding box center [545, 282] width 236 height 15
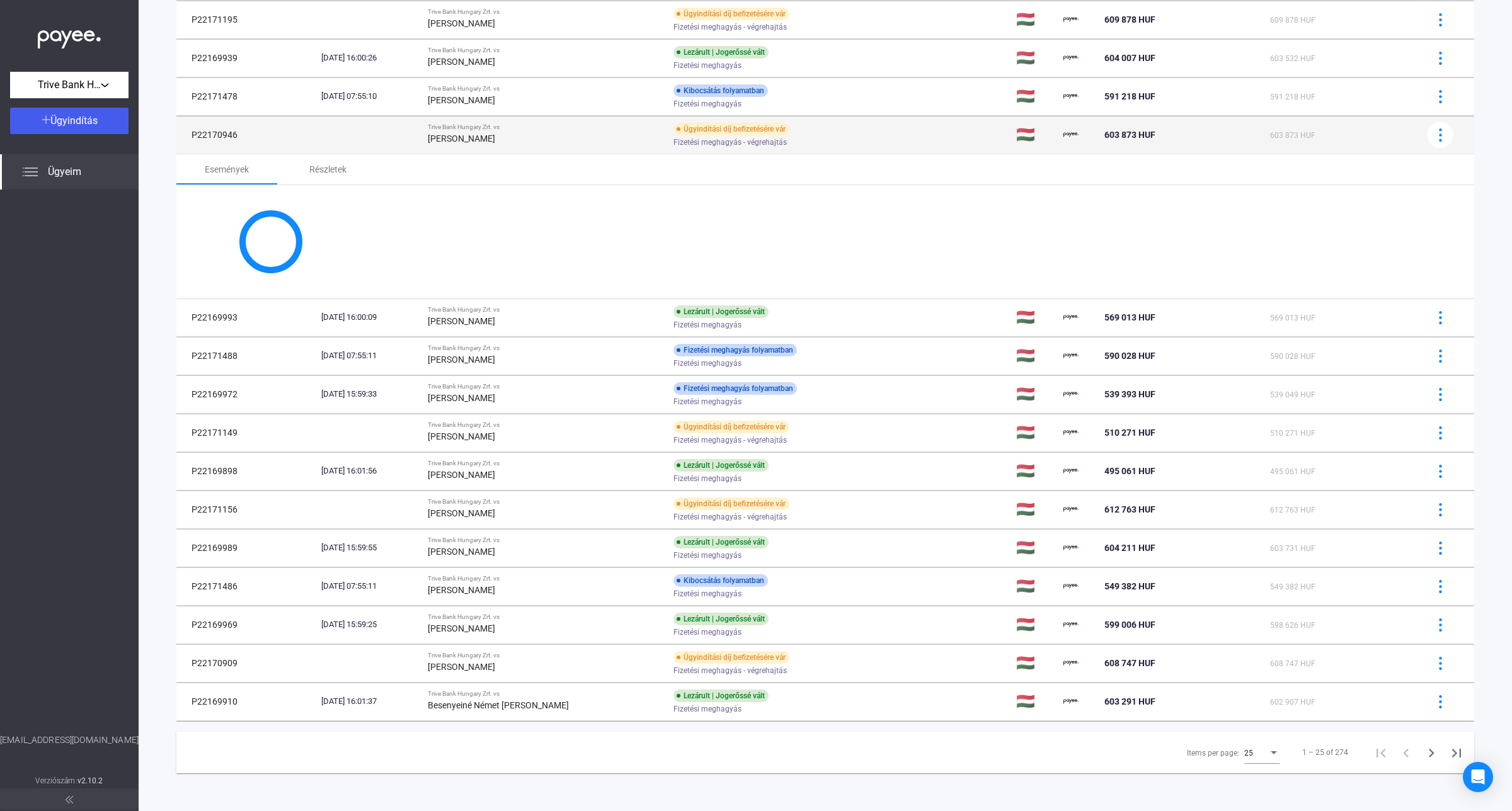
scroll to position [524, 0]
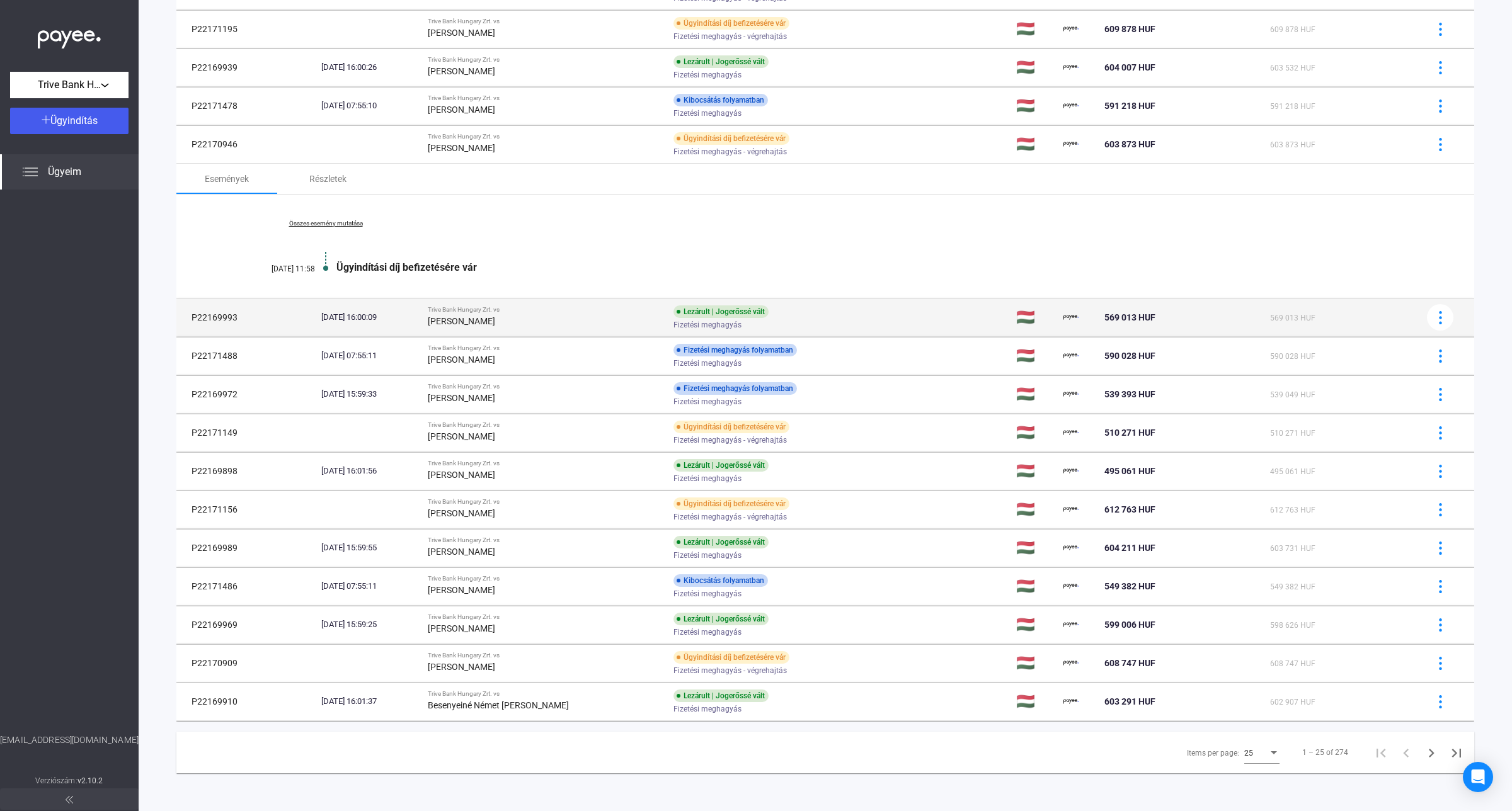
click at [422, 307] on td "[DATE] 16:00:09" at bounding box center [369, 317] width 106 height 38
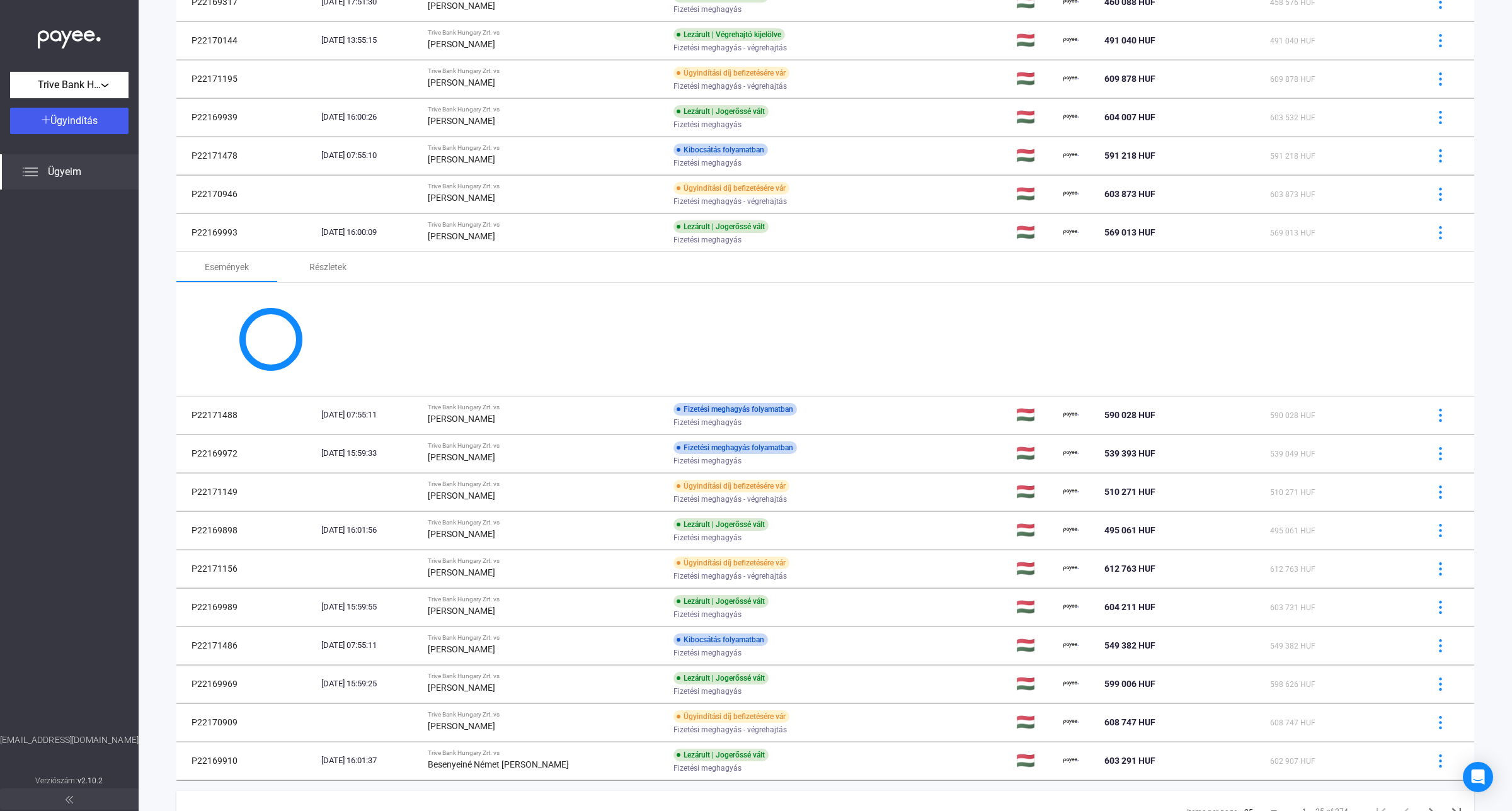
scroll to position [534, 0]
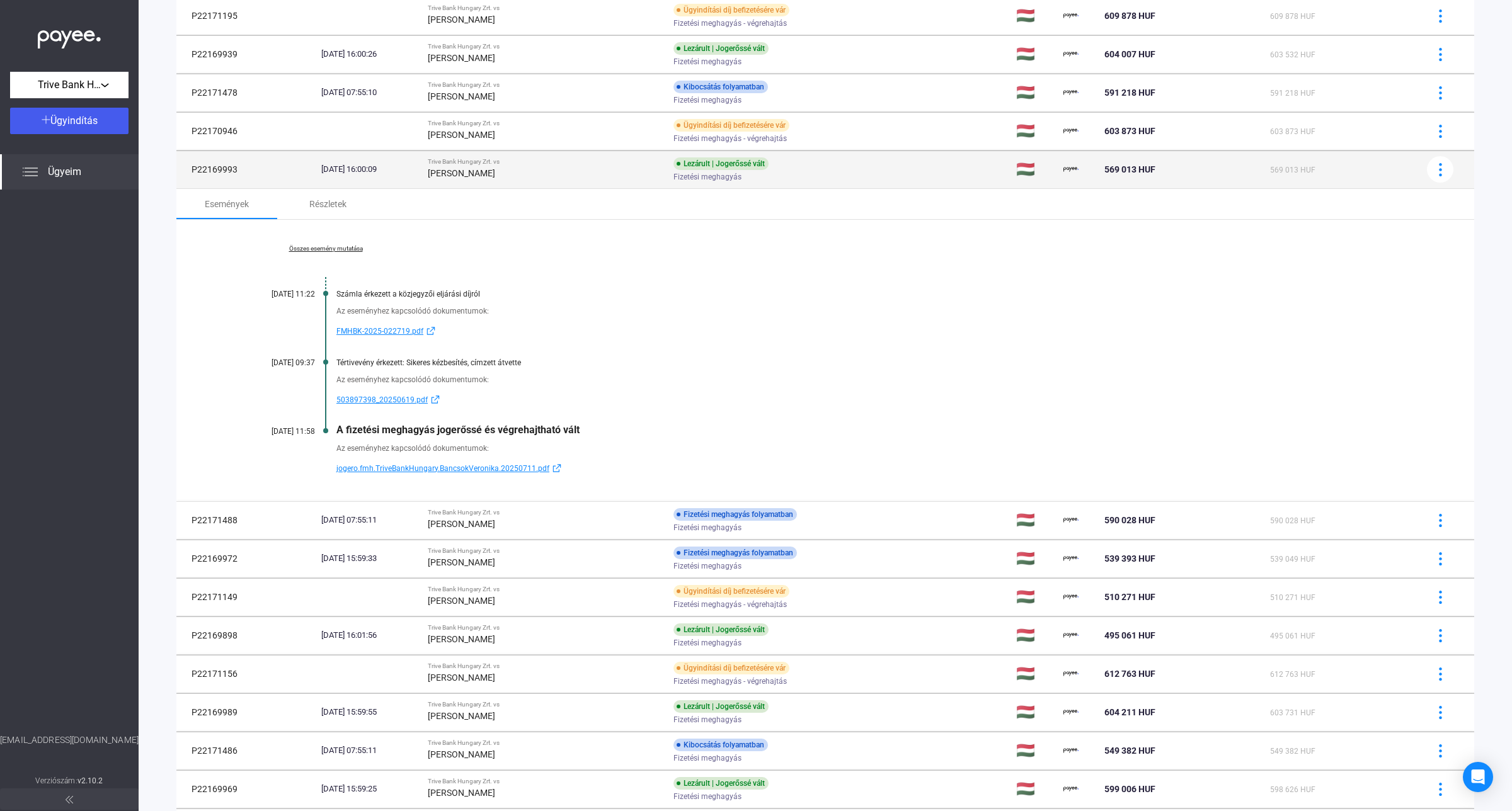
click at [495, 178] on strong "[PERSON_NAME]" at bounding box center [461, 173] width 67 height 10
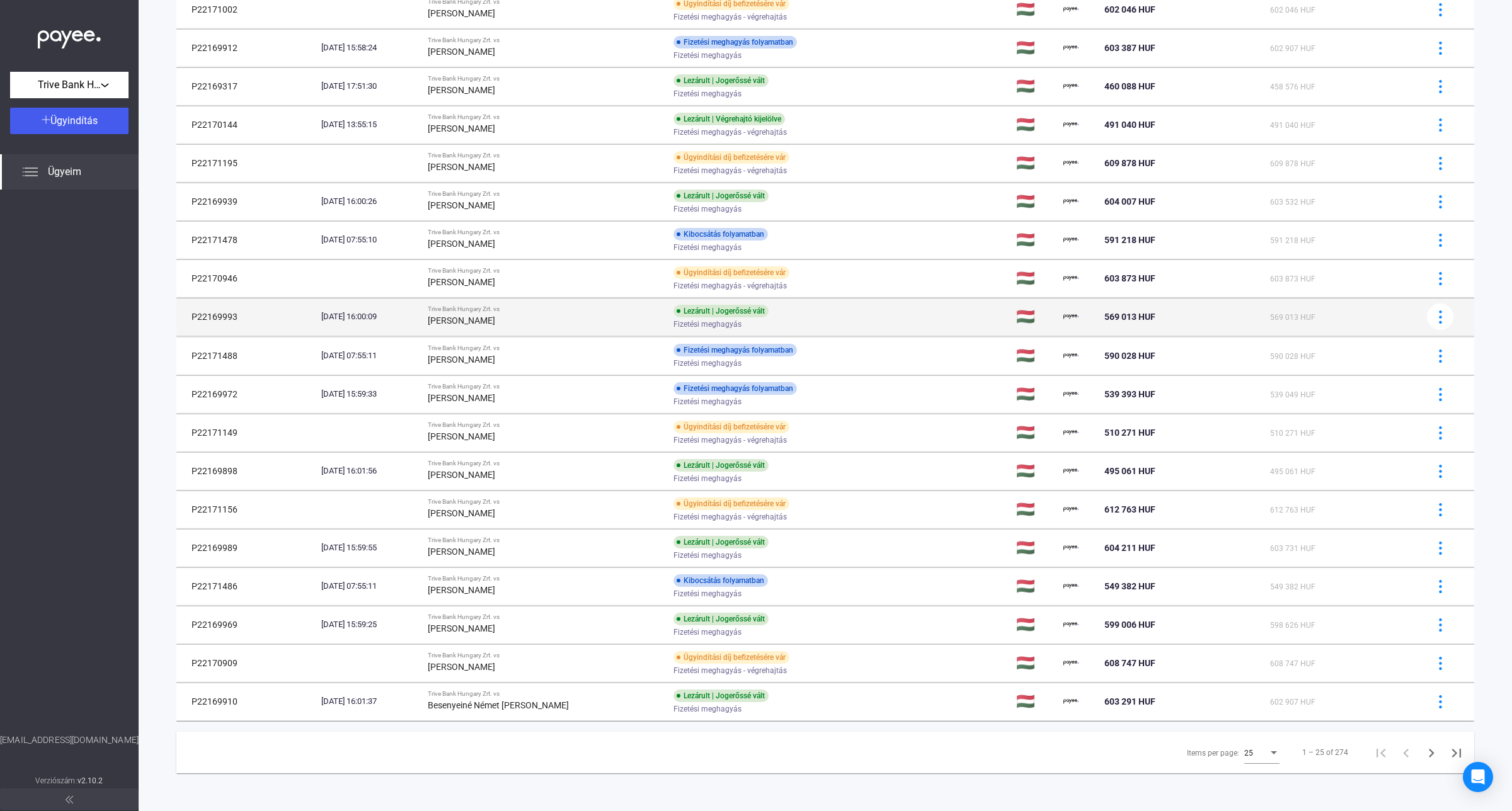
scroll to position [389, 0]
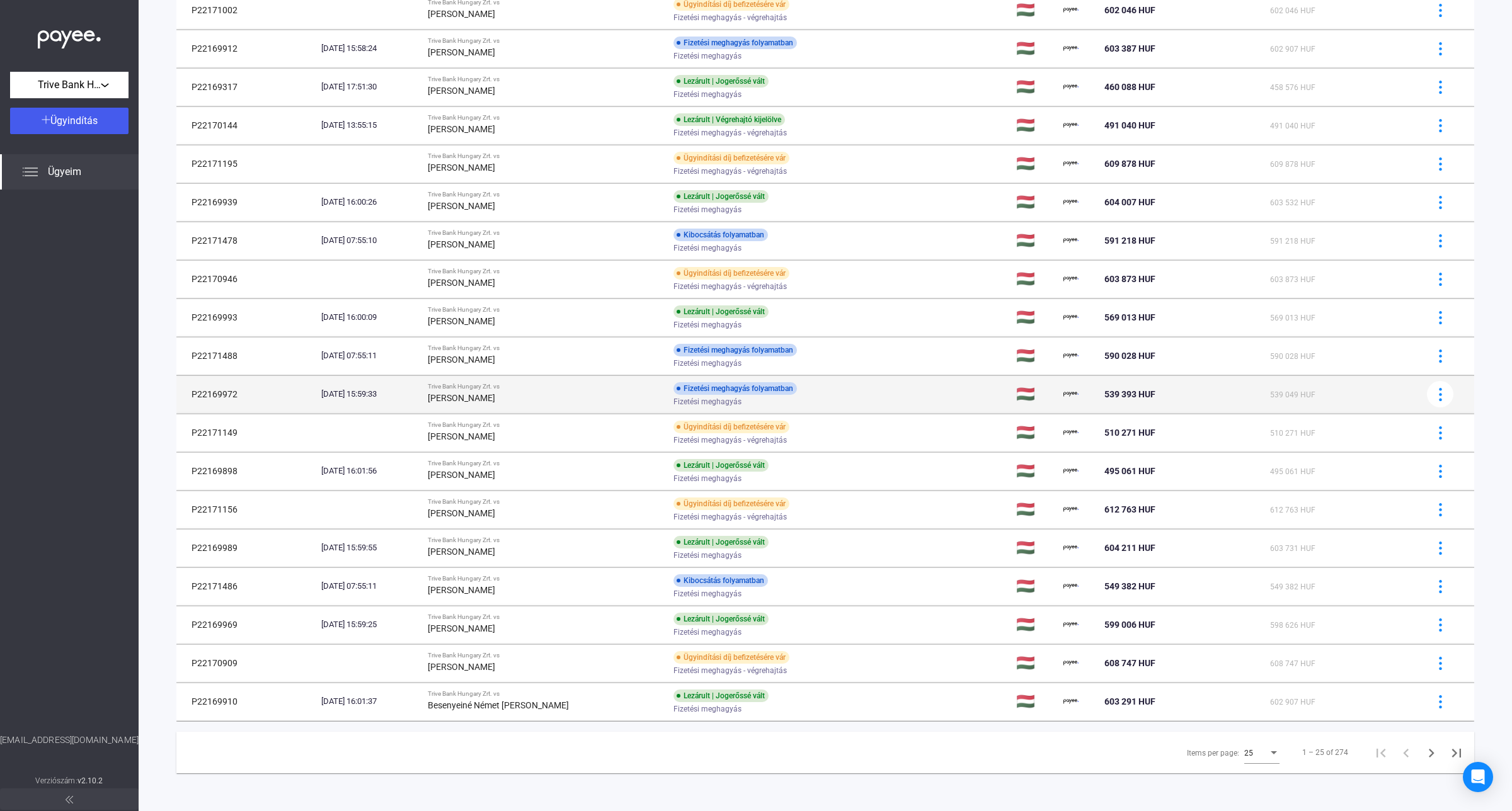
click at [495, 393] on strong "[PERSON_NAME]" at bounding box center [461, 398] width 67 height 10
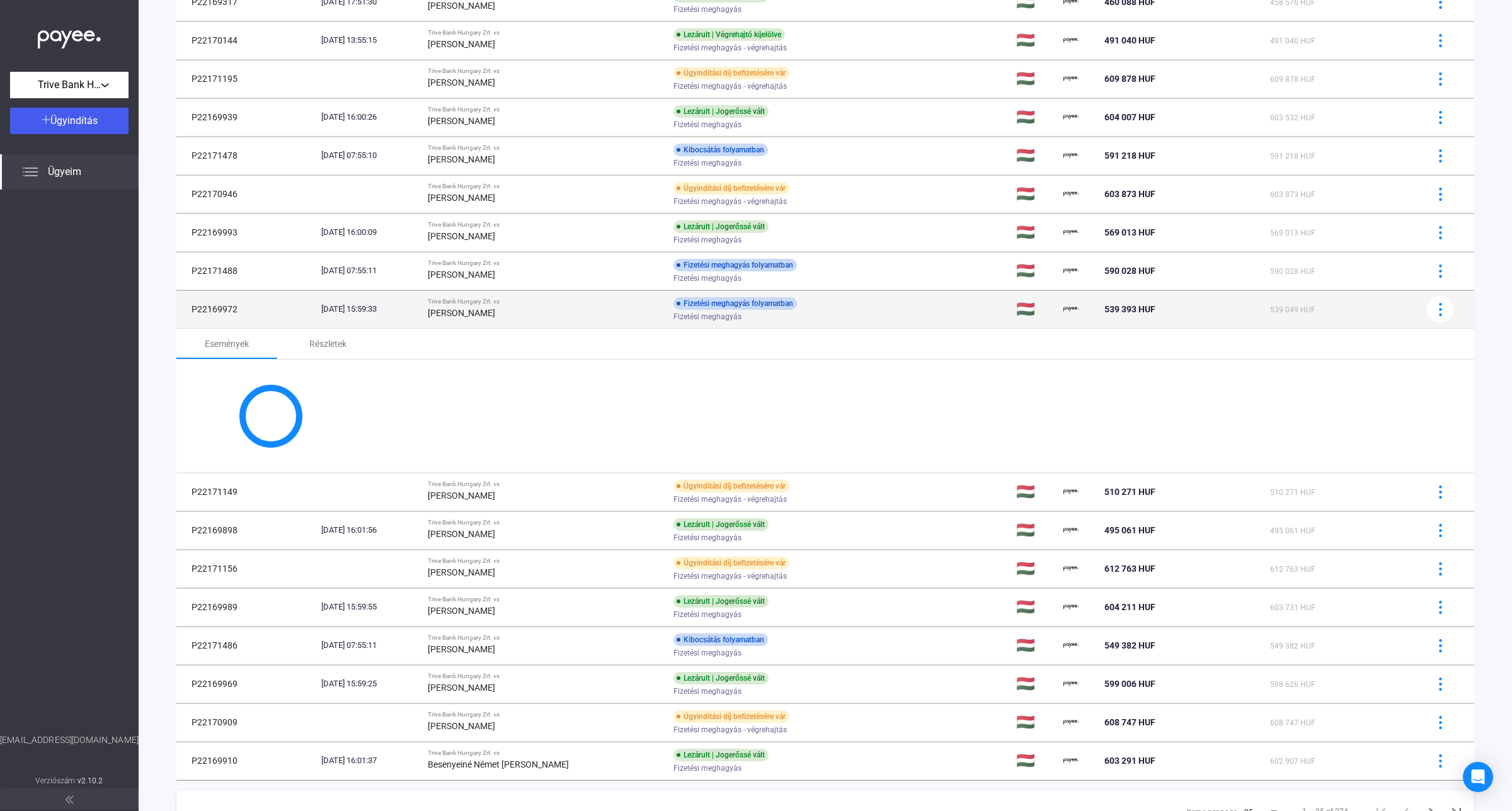
scroll to position [534, 0]
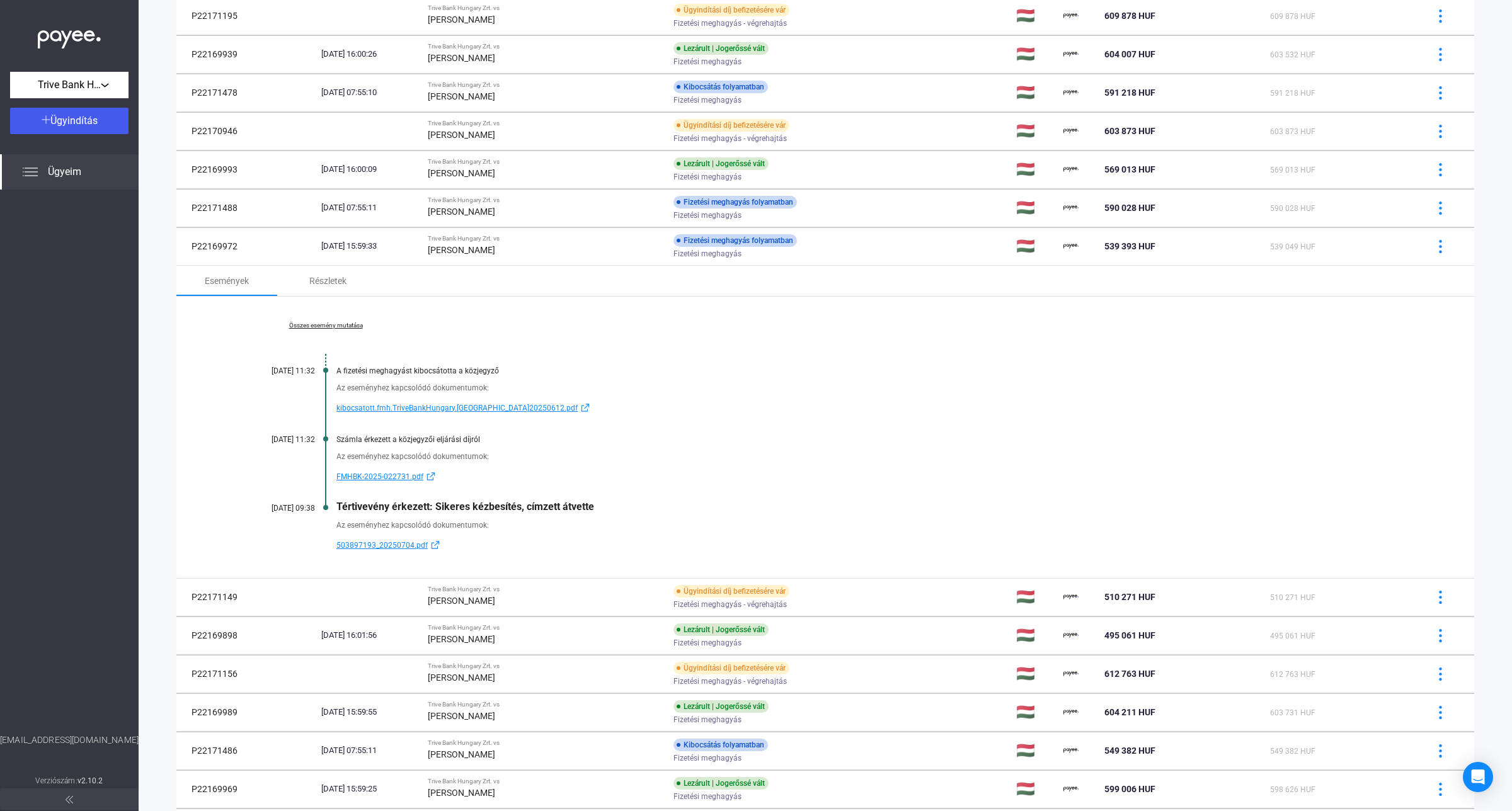
click at [354, 332] on div "Összes esemény mutatása [DATE] 11:32 A fizetési meghagyást kibocsátotta a közje…" at bounding box center [825, 437] width 1297 height 282
click at [354, 328] on link "Összes esemény mutatása" at bounding box center [326, 325] width 173 height 8
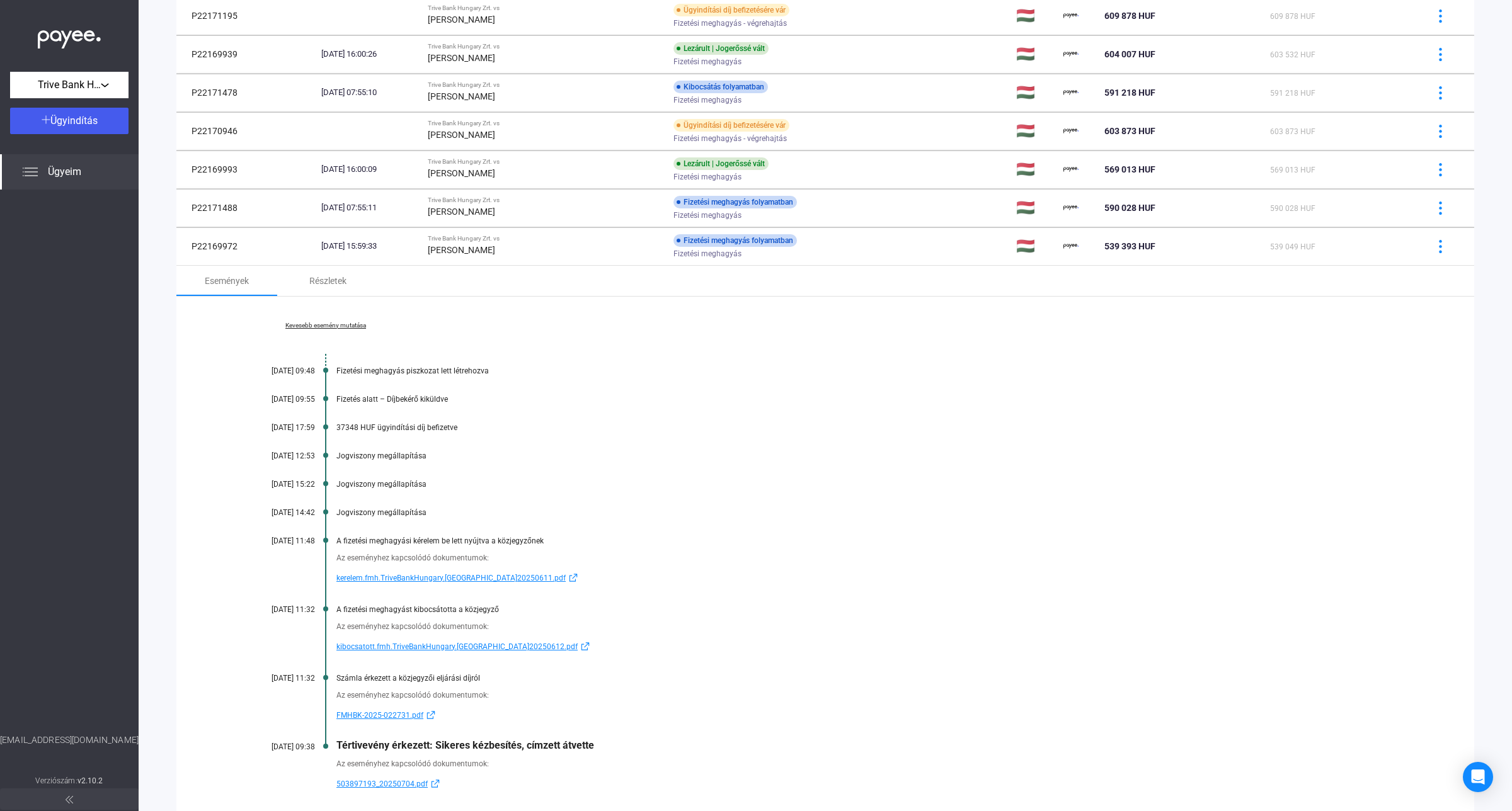
click at [401, 782] on span "503897193_20250704.pdf" at bounding box center [381, 784] width 91 height 15
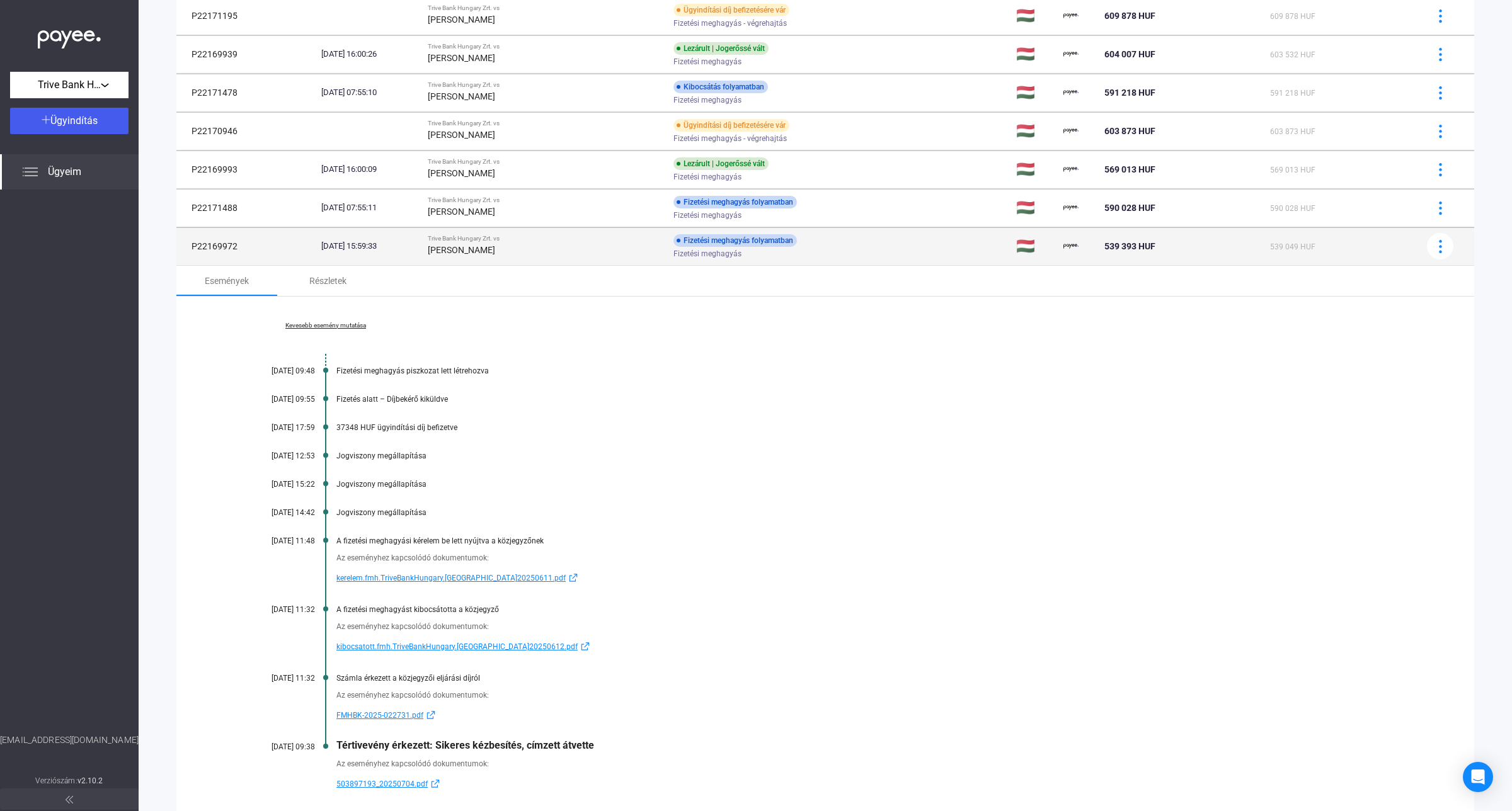
click at [587, 257] on div "[PERSON_NAME]" at bounding box center [545, 250] width 236 height 15
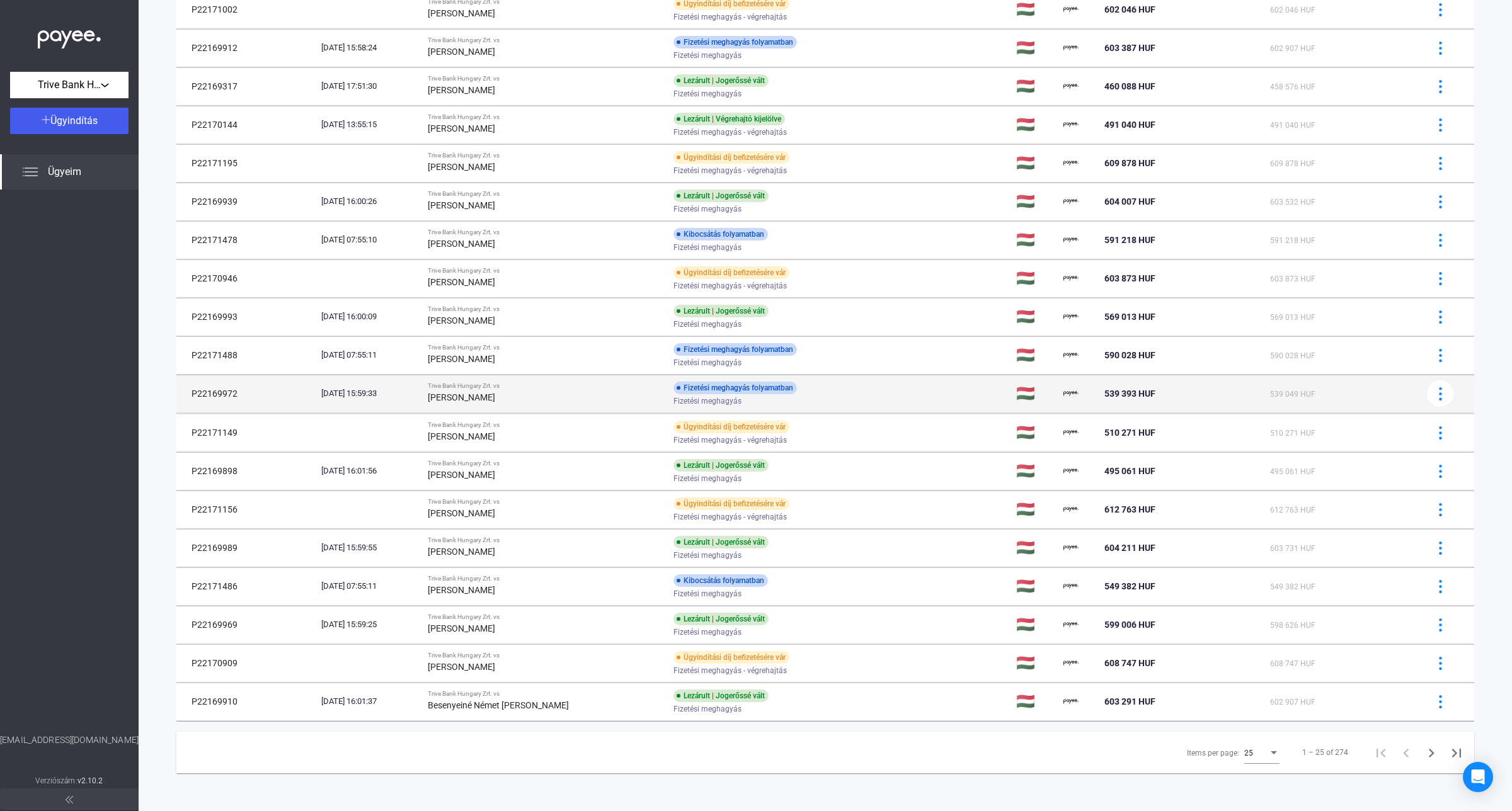
scroll to position [389, 0]
click at [579, 395] on div "[PERSON_NAME]" at bounding box center [545, 398] width 236 height 15
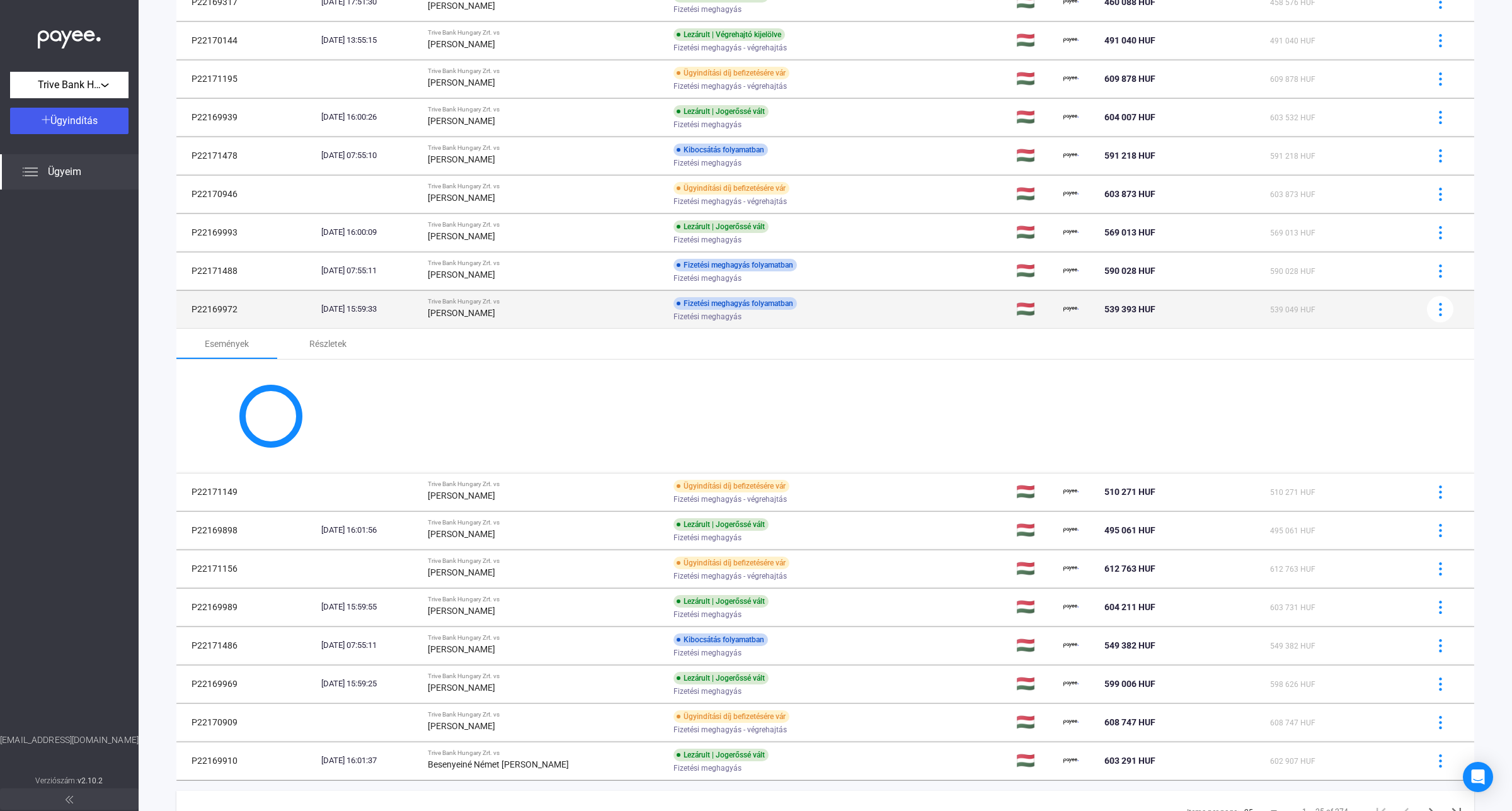
scroll to position [534, 0]
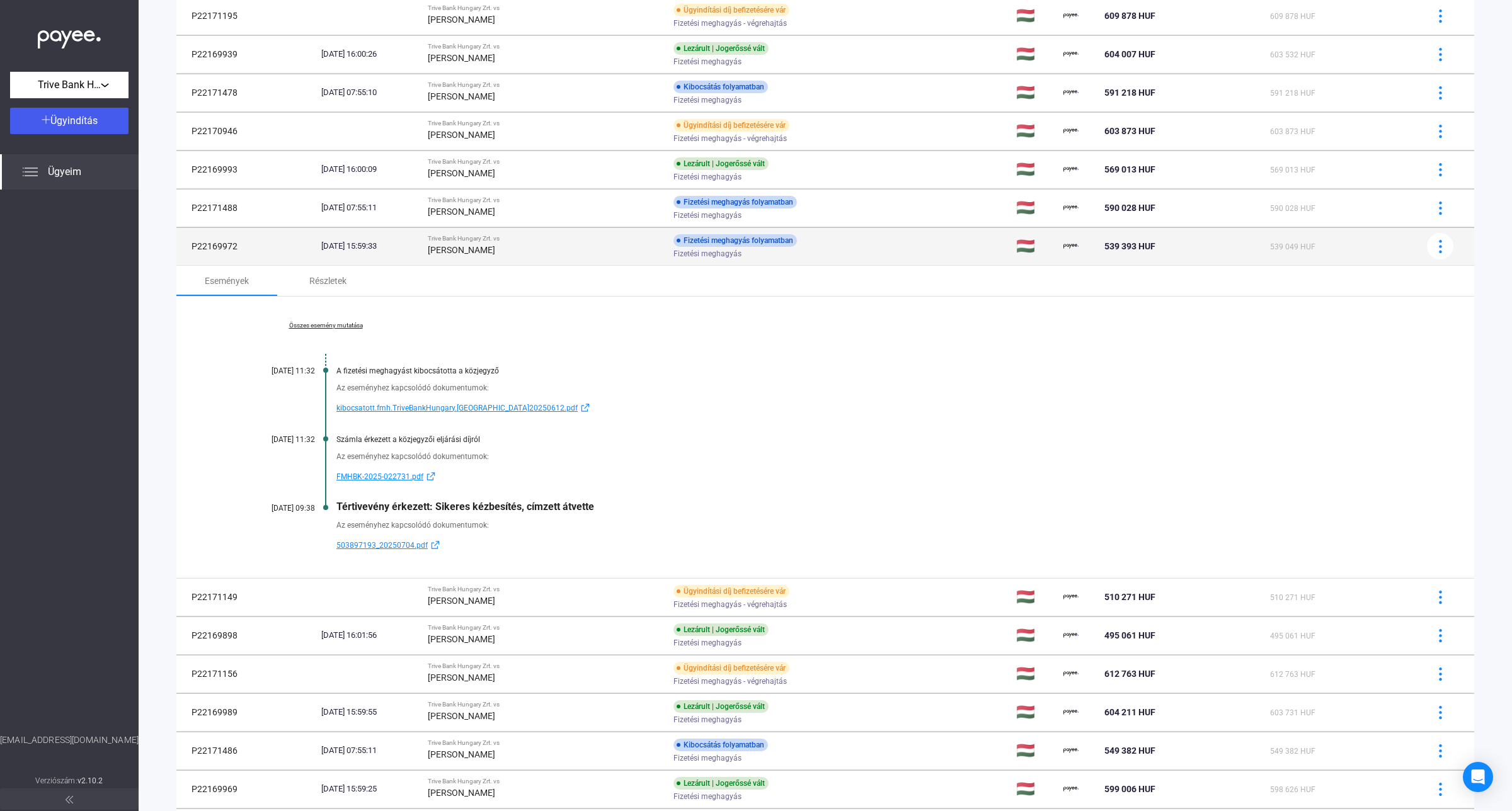
click at [495, 249] on strong "[PERSON_NAME]" at bounding box center [461, 250] width 67 height 10
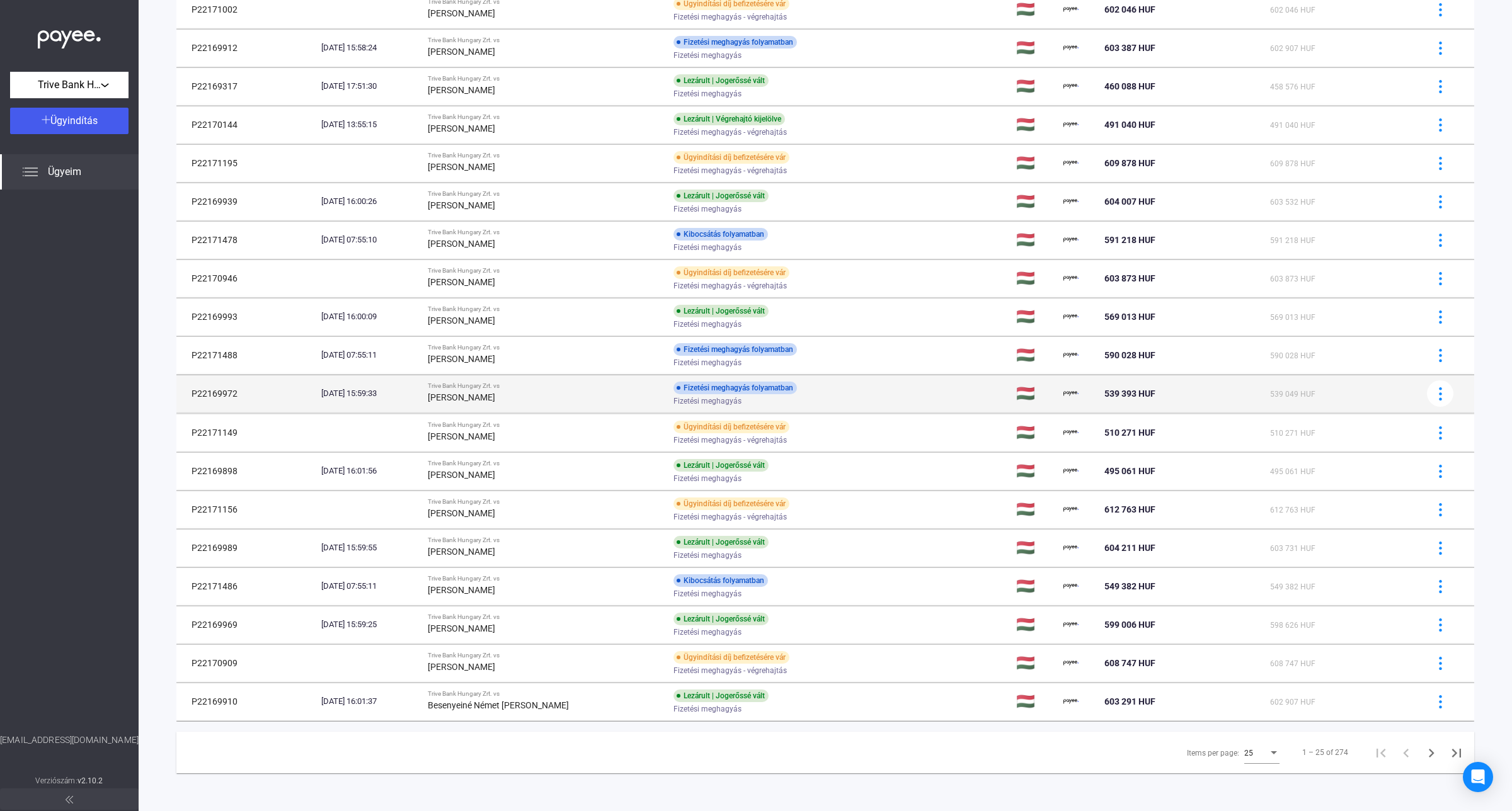
scroll to position [389, 0]
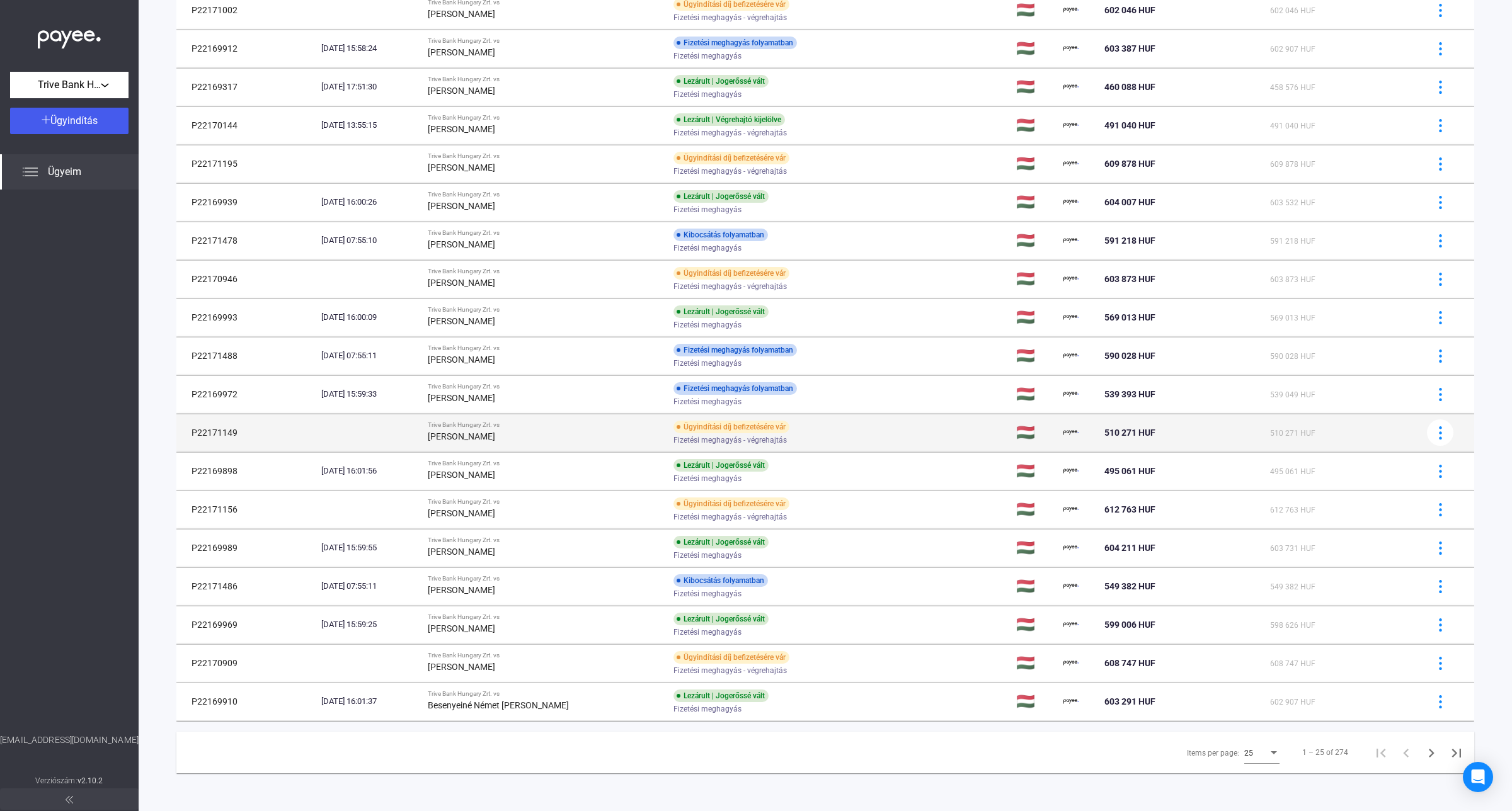
click at [519, 429] on div "[PERSON_NAME]" at bounding box center [545, 436] width 236 height 15
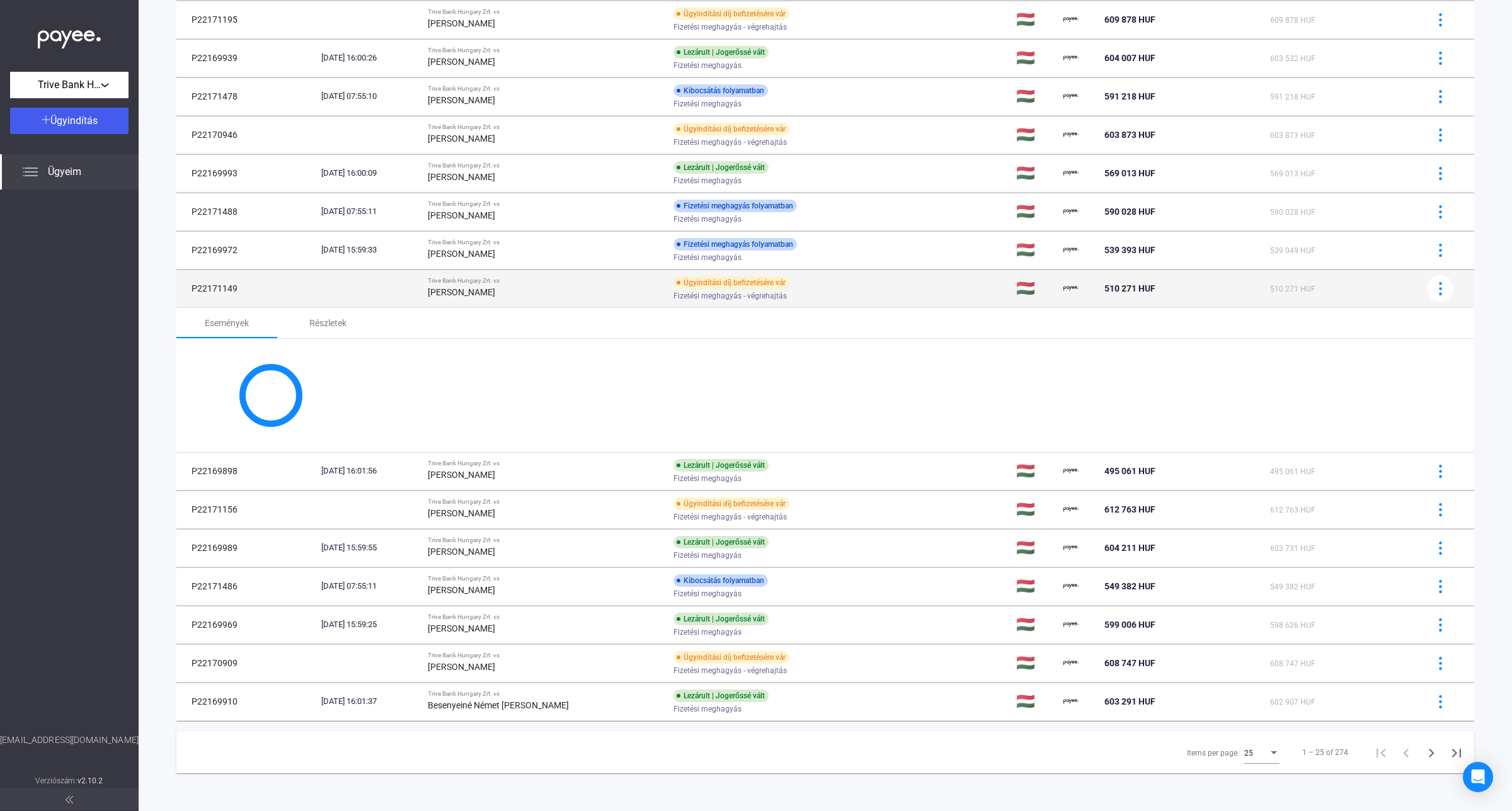
scroll to position [524, 0]
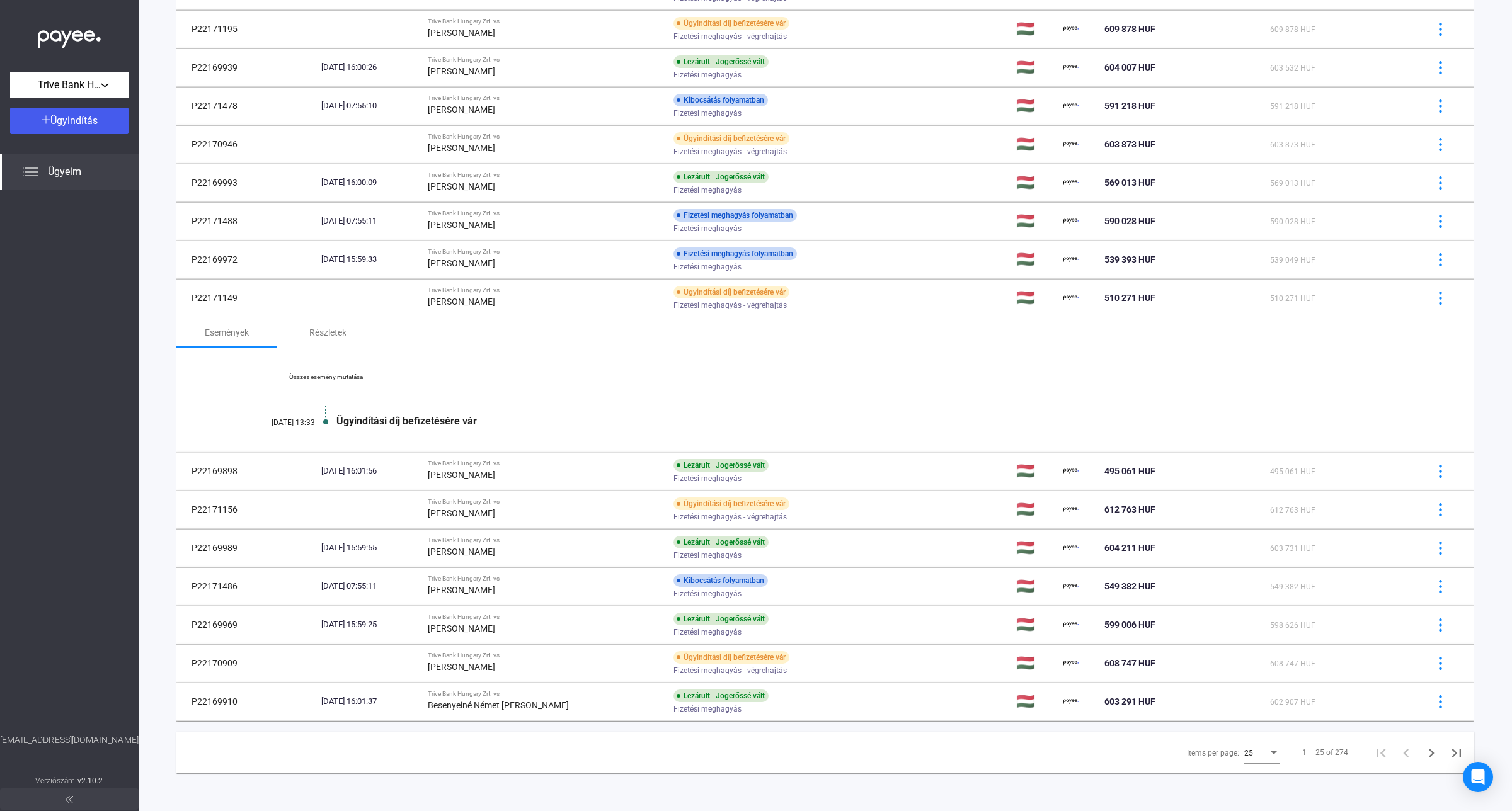
click at [1424, 379] on div "Összes esemény mutatása [DATE] 13:33 Ügyindítási díj befizetésére vár" at bounding box center [825, 400] width 1297 height 104
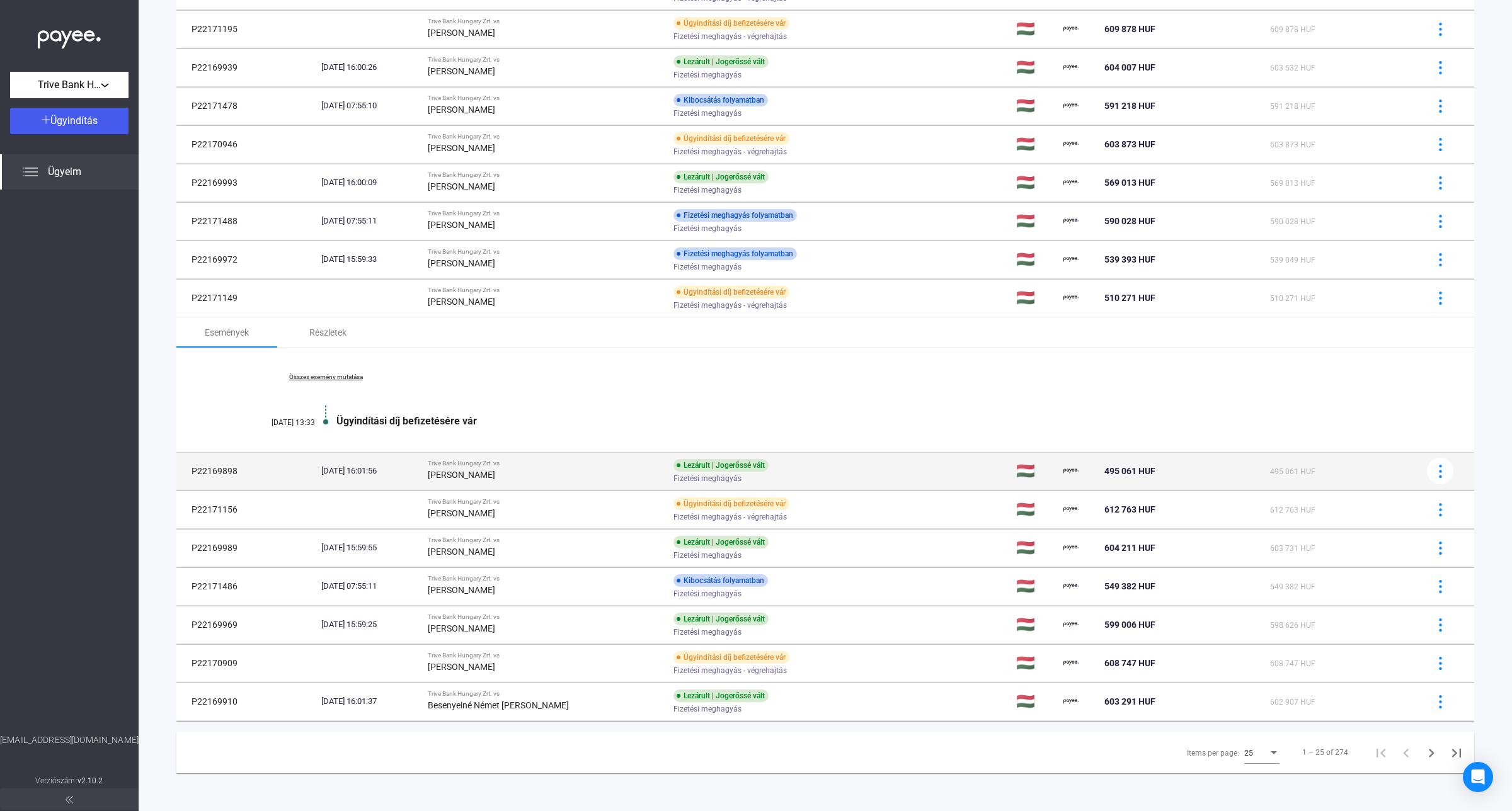
click at [552, 467] on div "[PERSON_NAME]" at bounding box center [545, 475] width 236 height 15
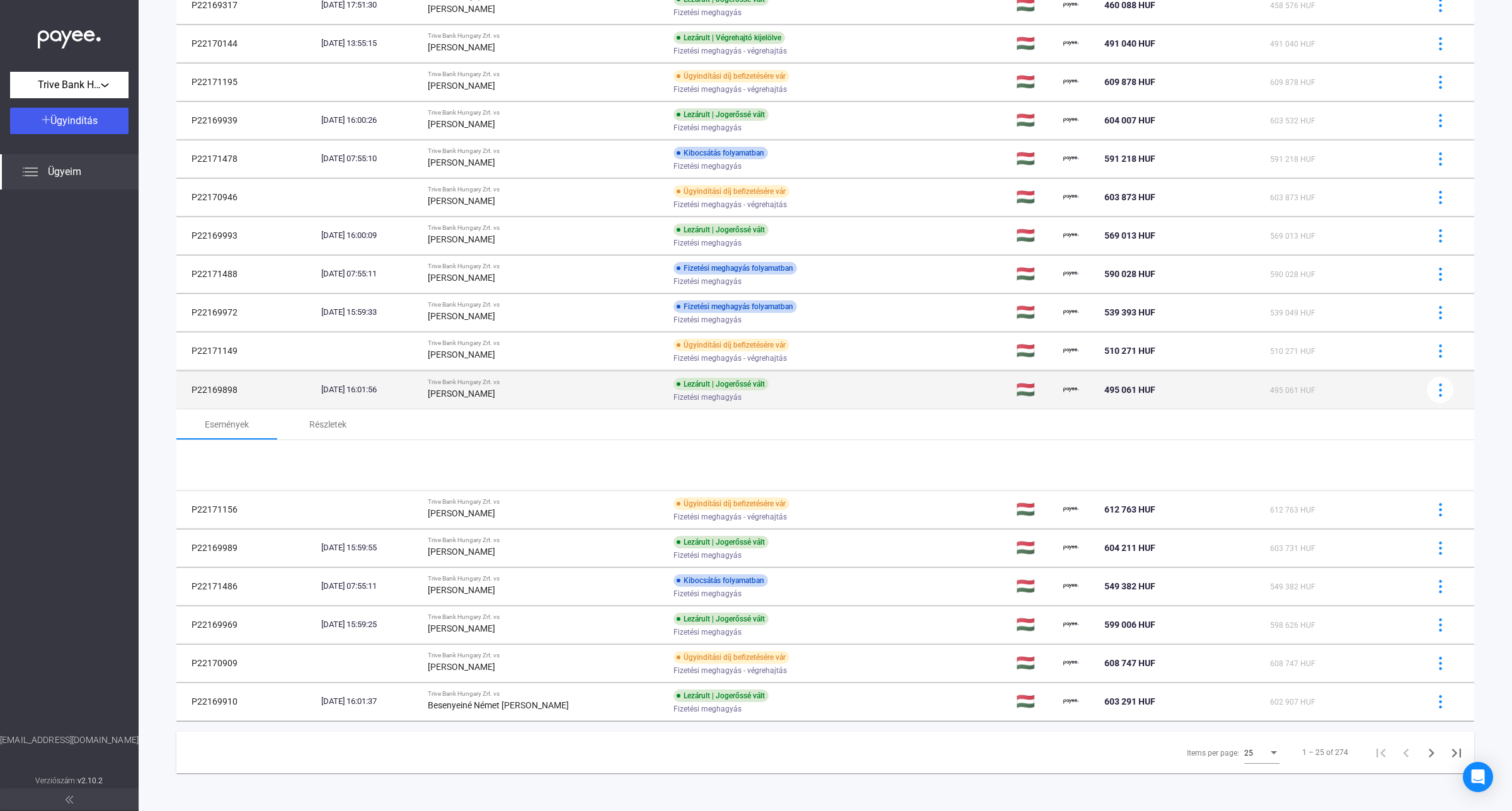
scroll to position [534, 0]
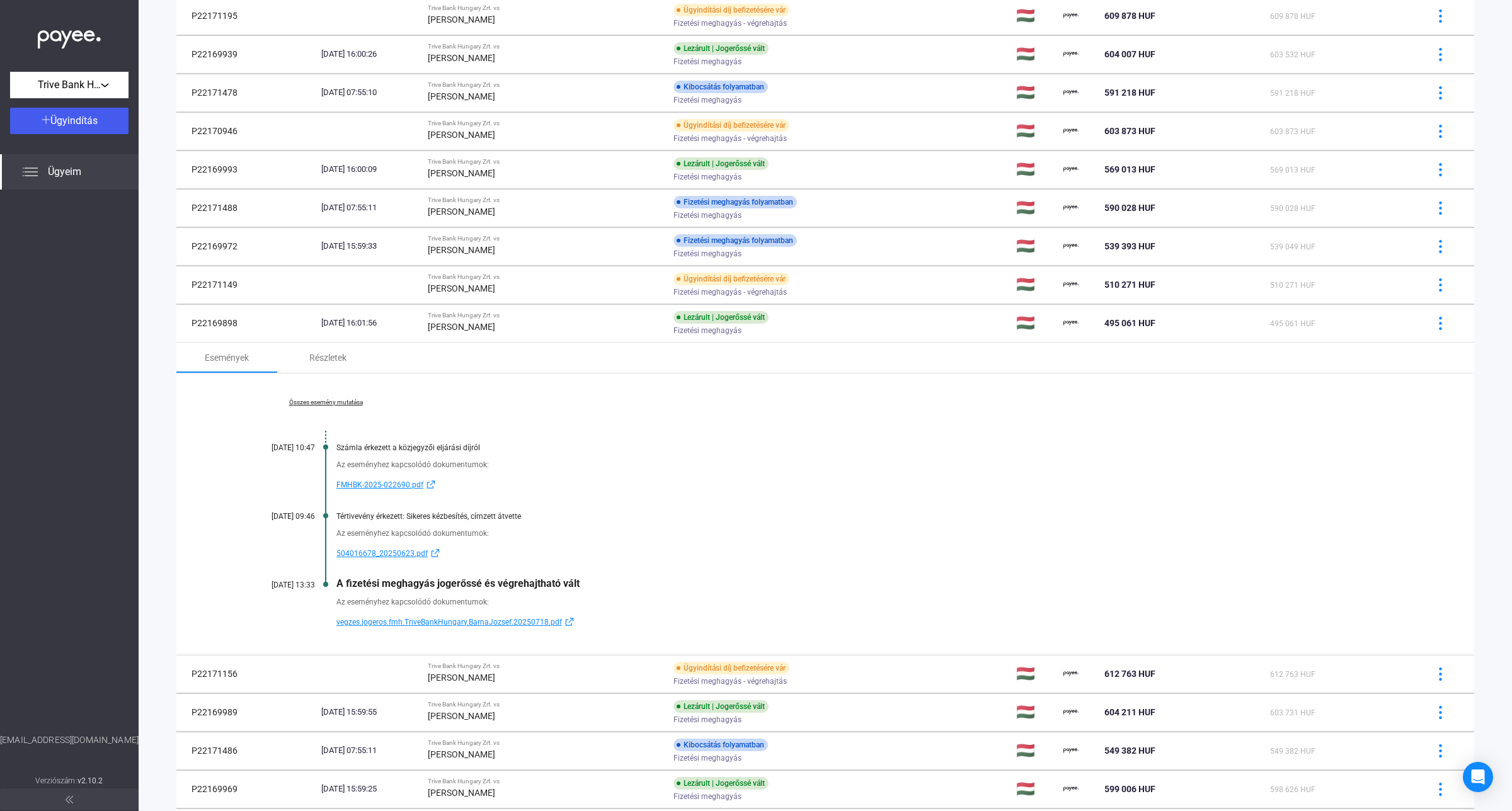
click at [340, 405] on link "Összes esemény mutatása" at bounding box center [326, 402] width 173 height 8
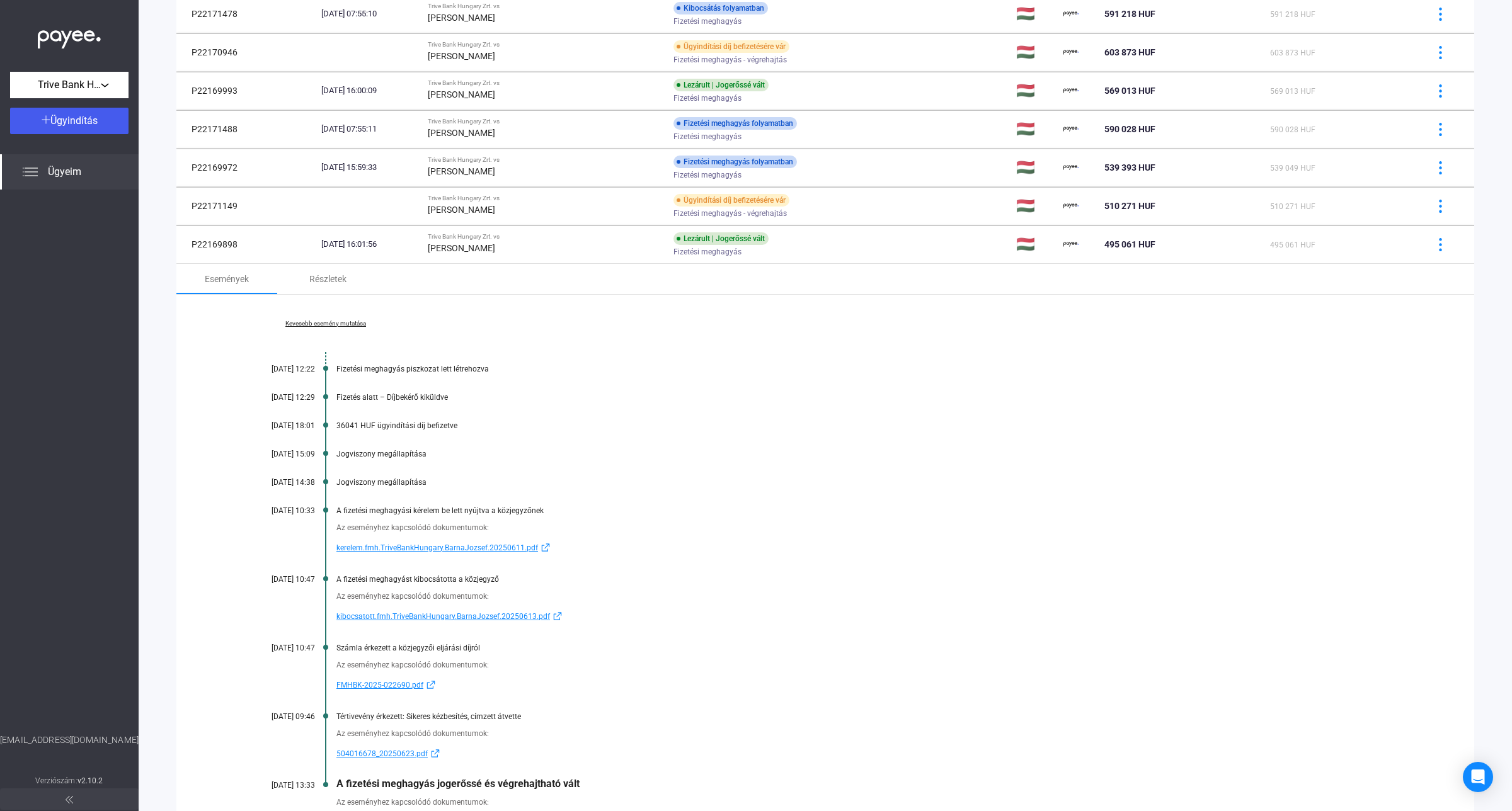
scroll to position [690, 0]
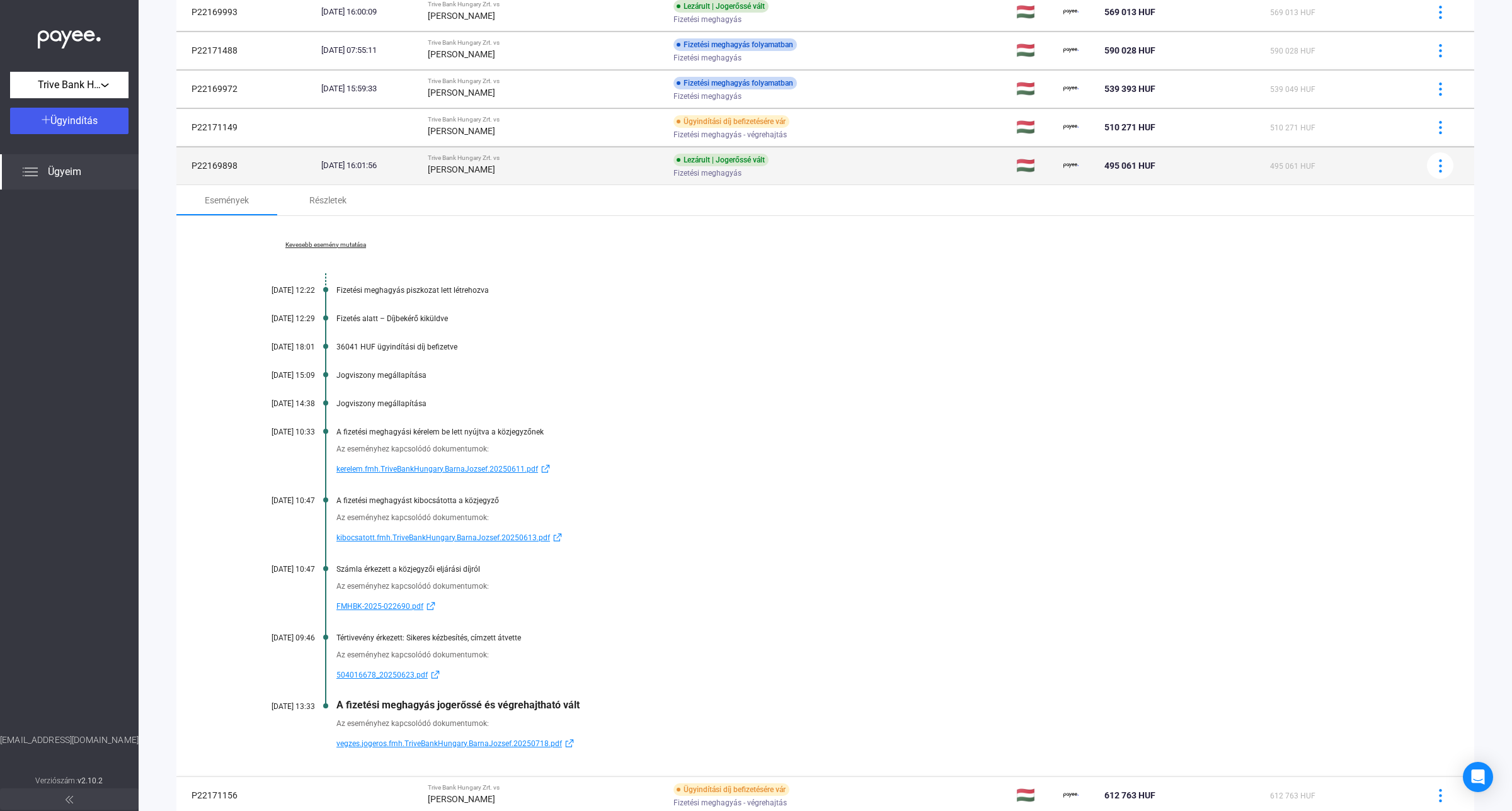
click at [473, 168] on strong "[PERSON_NAME]" at bounding box center [461, 169] width 67 height 10
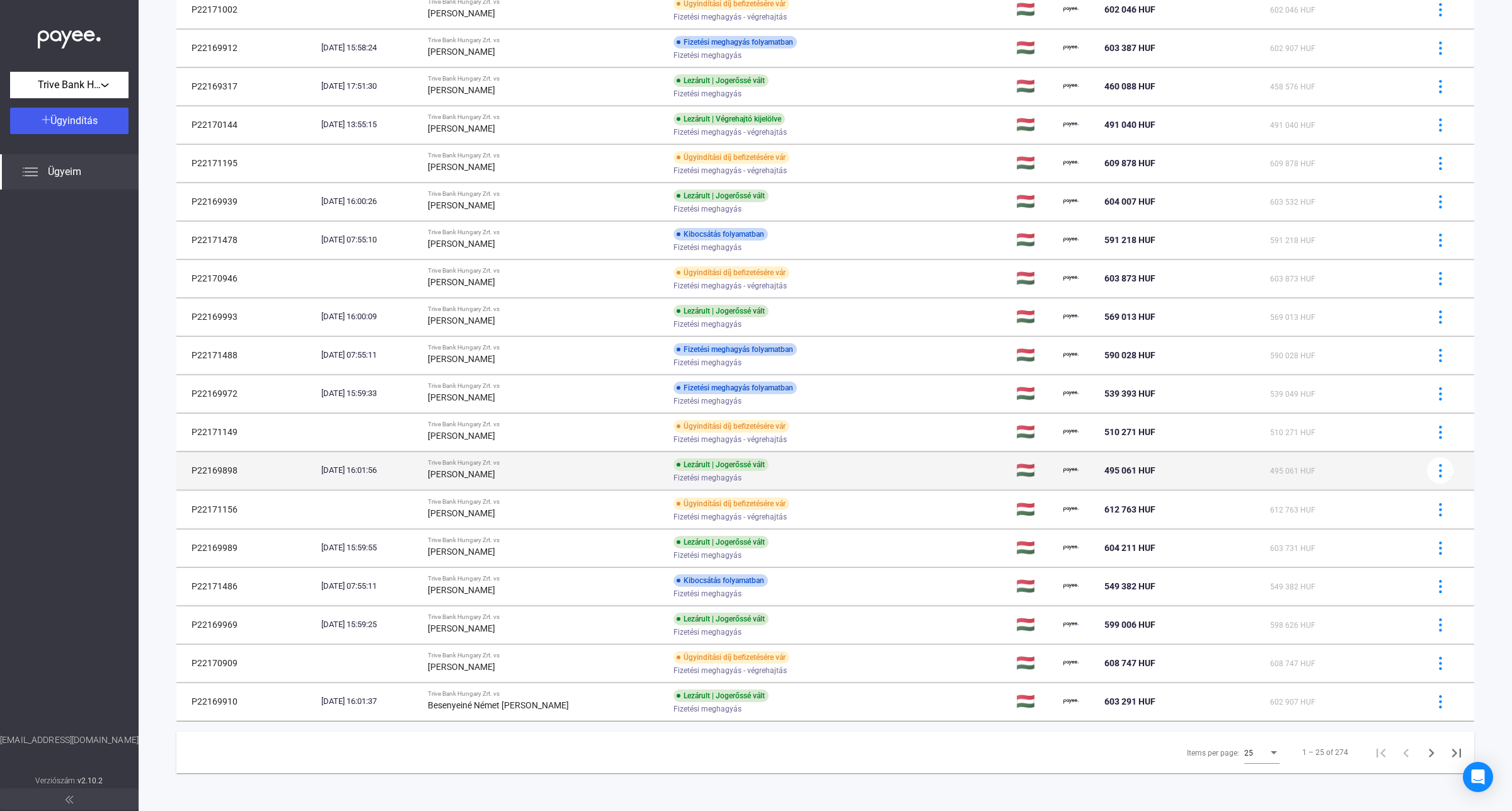
scroll to position [389, 0]
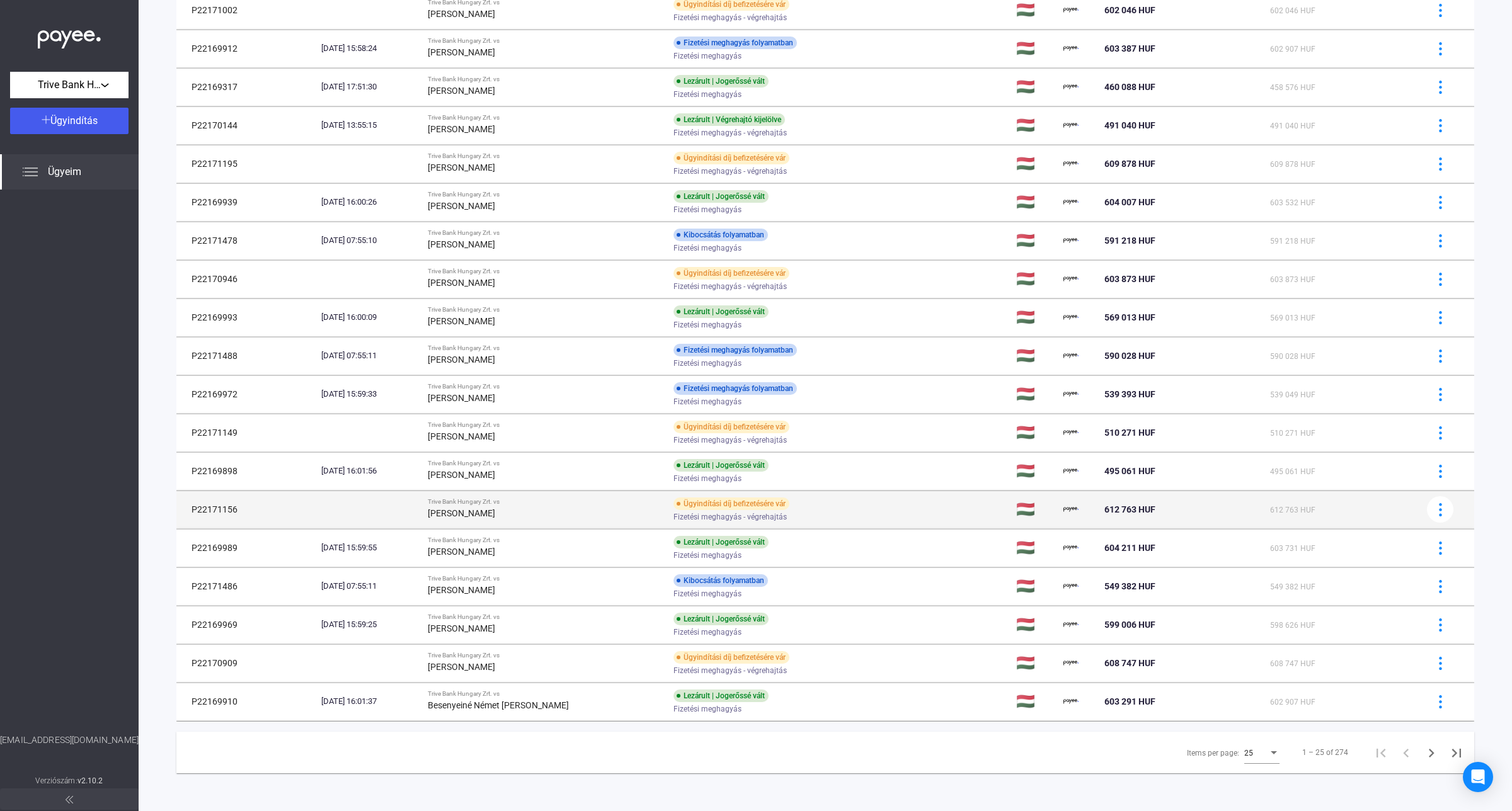
click at [536, 514] on div "[PERSON_NAME]" at bounding box center [545, 514] width 236 height 15
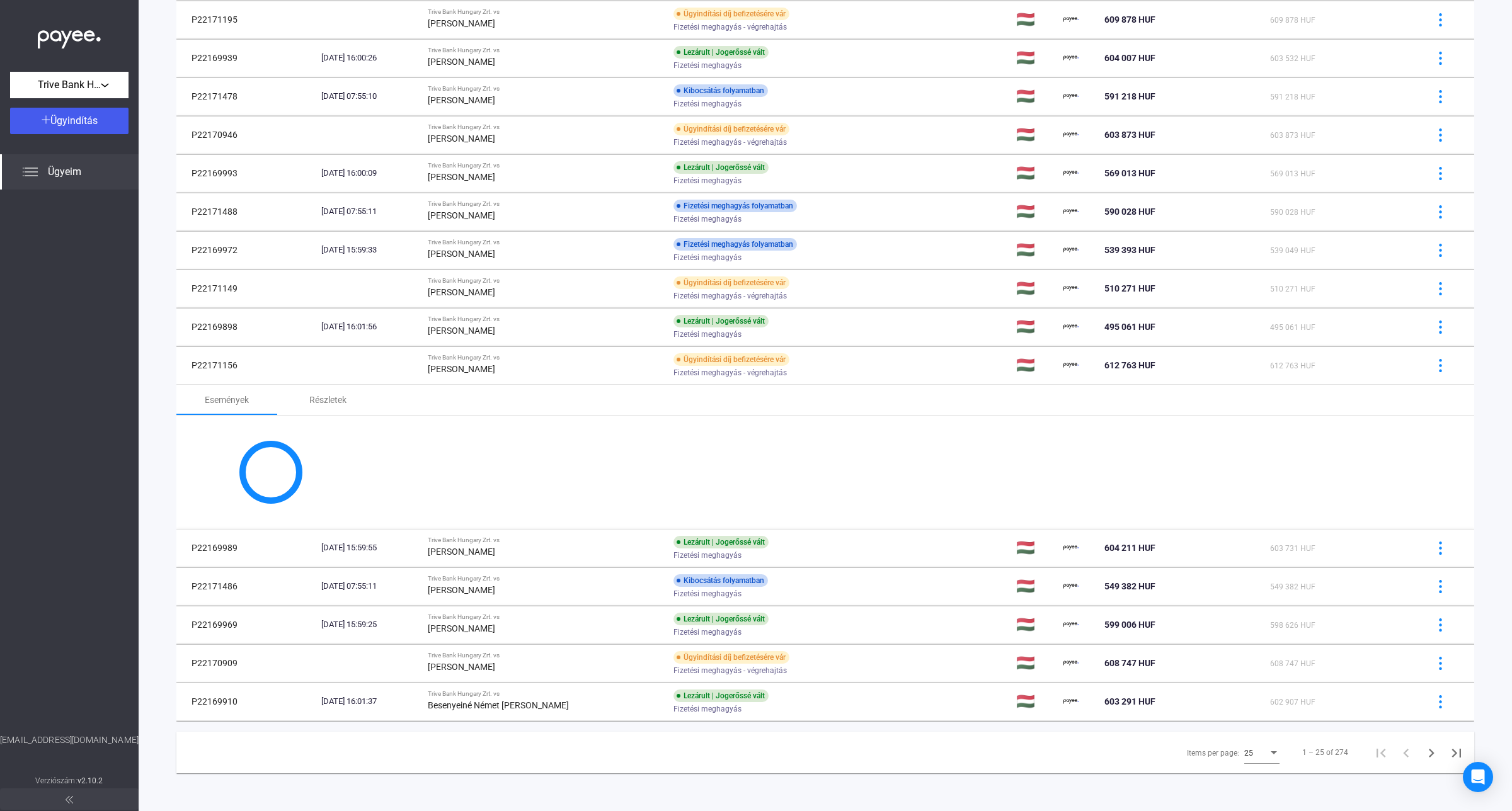
scroll to position [524, 0]
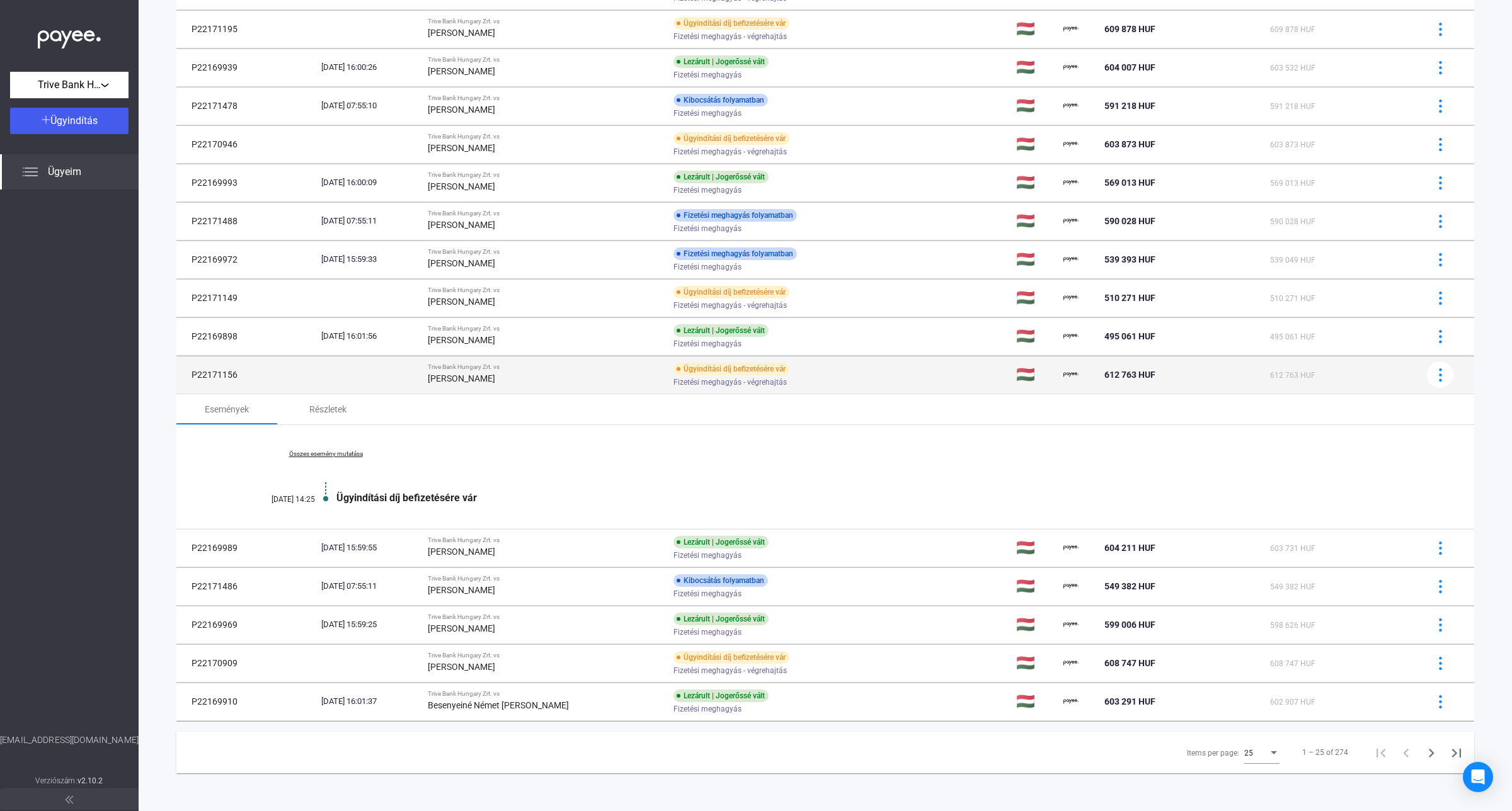
click at [483, 379] on strong "[PERSON_NAME]" at bounding box center [461, 379] width 67 height 10
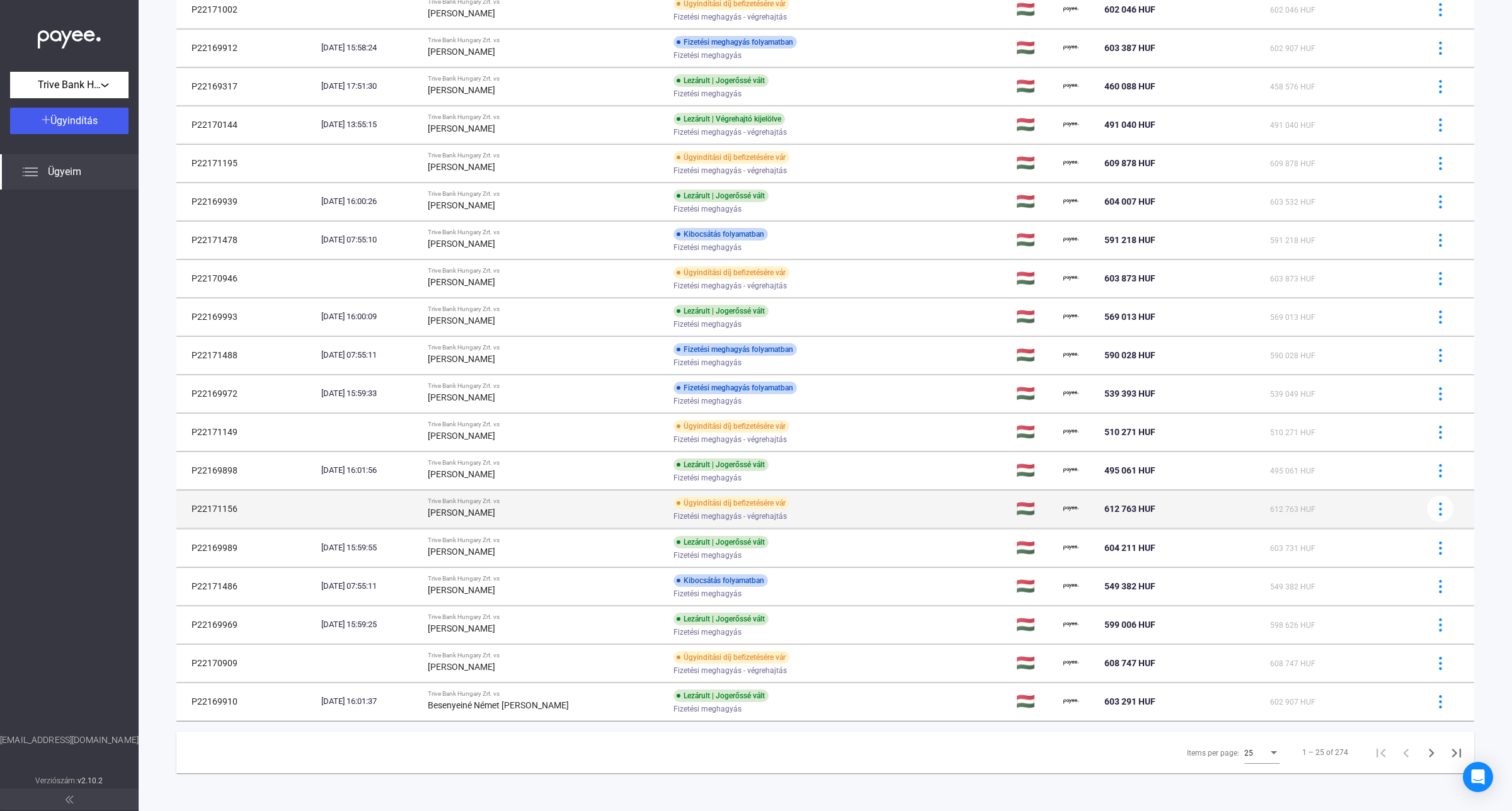
scroll to position [389, 0]
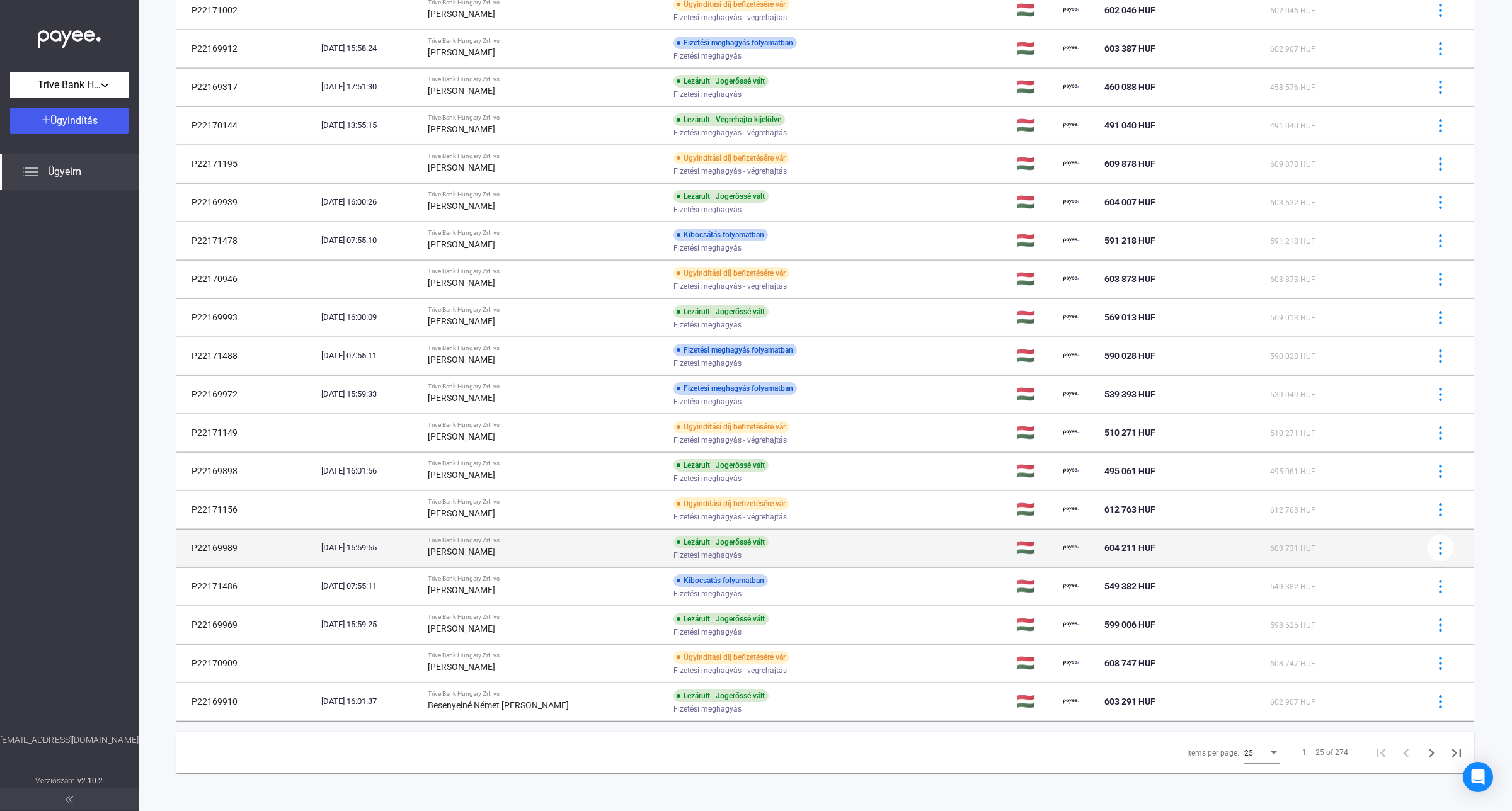
click at [503, 541] on div "Trive Bank Hungary Zrt. vs" at bounding box center [545, 540] width 236 height 8
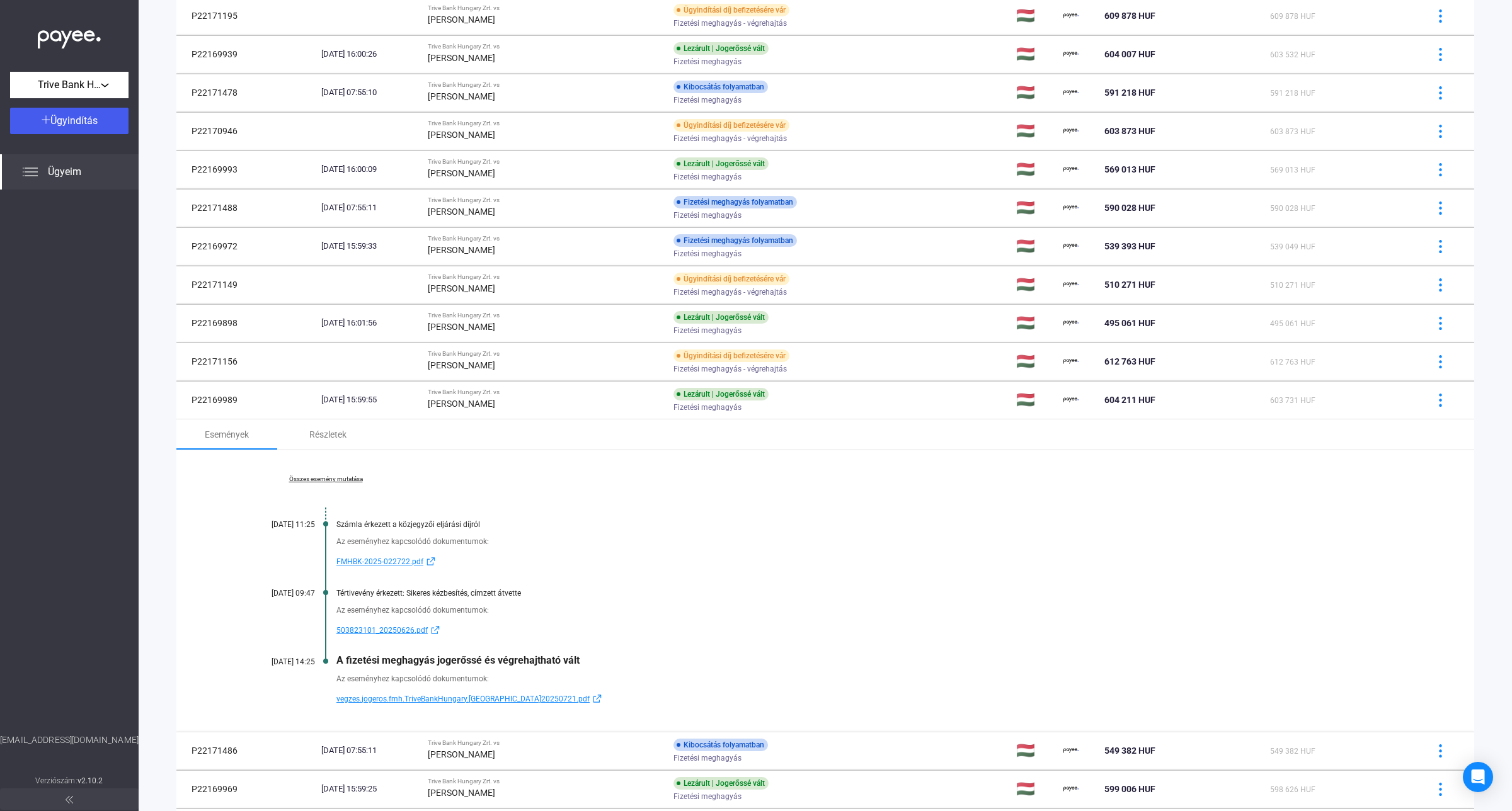
scroll to position [690, 0]
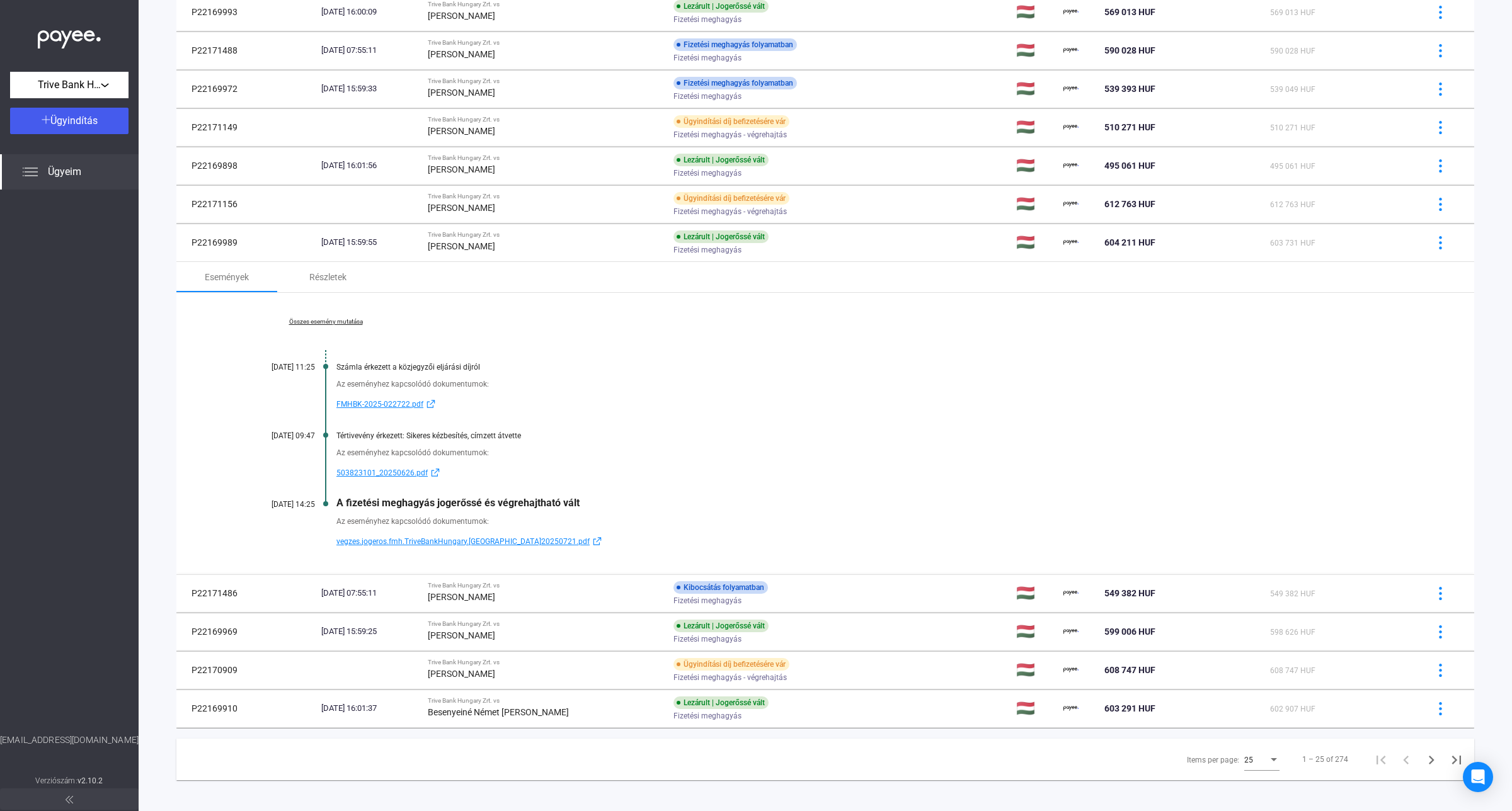
click at [304, 329] on div "Összes esemény mutatása [DATE] 11:25 Számla érkezett a közjegyzői eljárási díjr…" at bounding box center [825, 433] width 1297 height 282
click at [307, 322] on link "Összes esemény mutatása" at bounding box center [326, 322] width 173 height 8
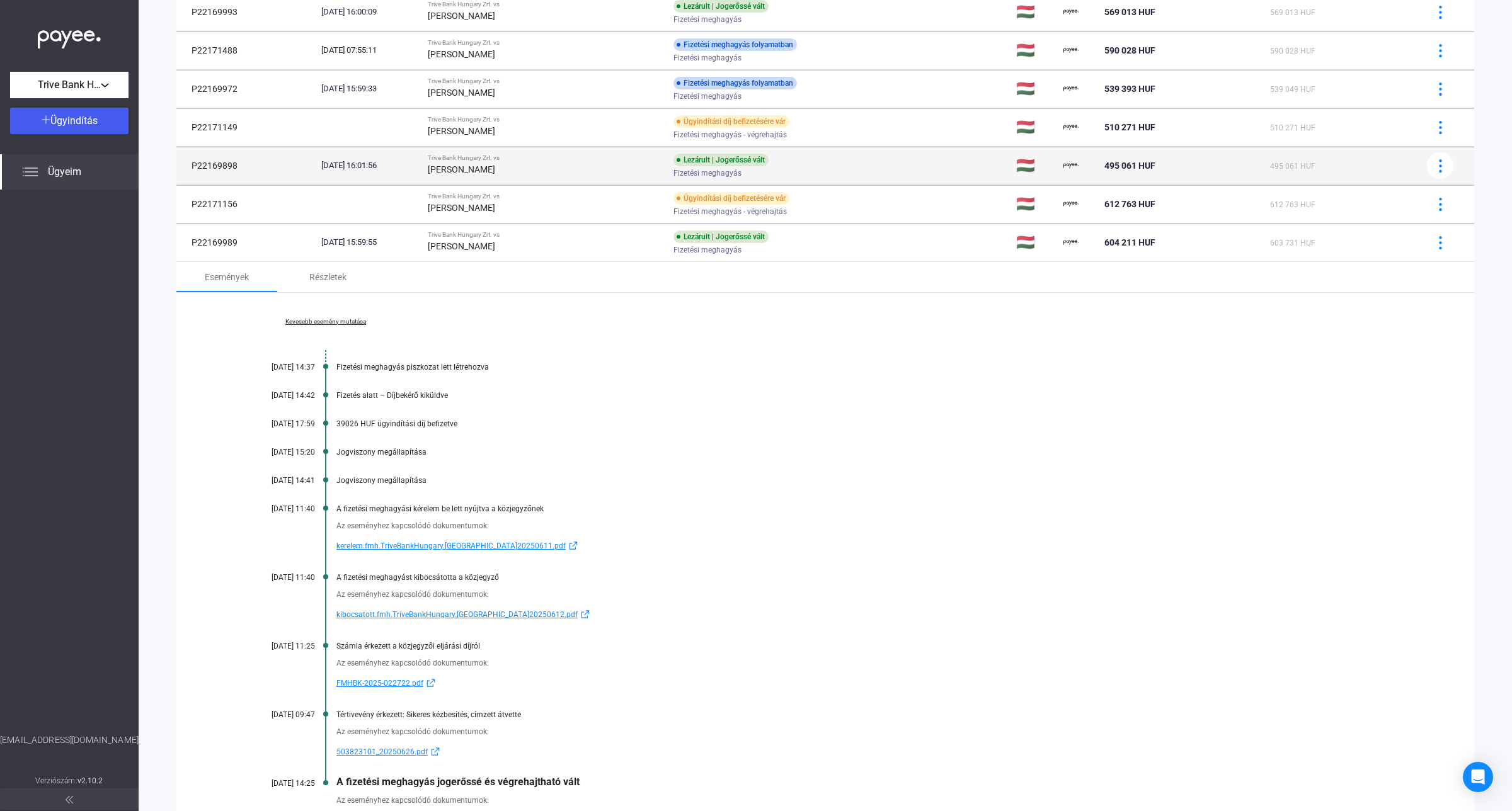
click at [489, 171] on strong "[PERSON_NAME]" at bounding box center [461, 169] width 67 height 10
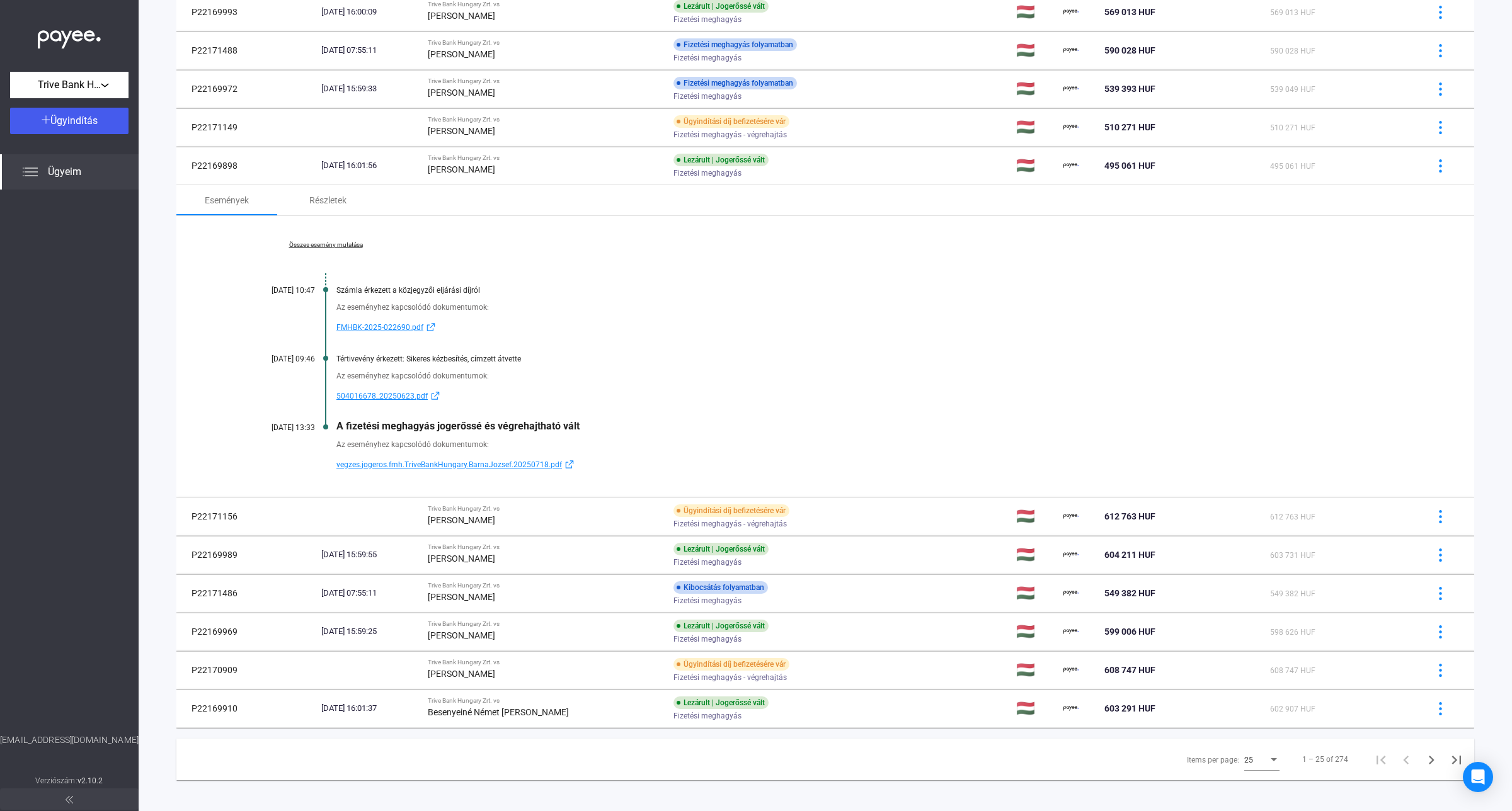
click at [404, 463] on span "vegzes.jogeros.fmh.TriveBankHungary.BarnaJozsef.20250718.pdf" at bounding box center [448, 465] width 225 height 15
click at [373, 395] on span "504016678_20250623.pdf" at bounding box center [381, 396] width 91 height 15
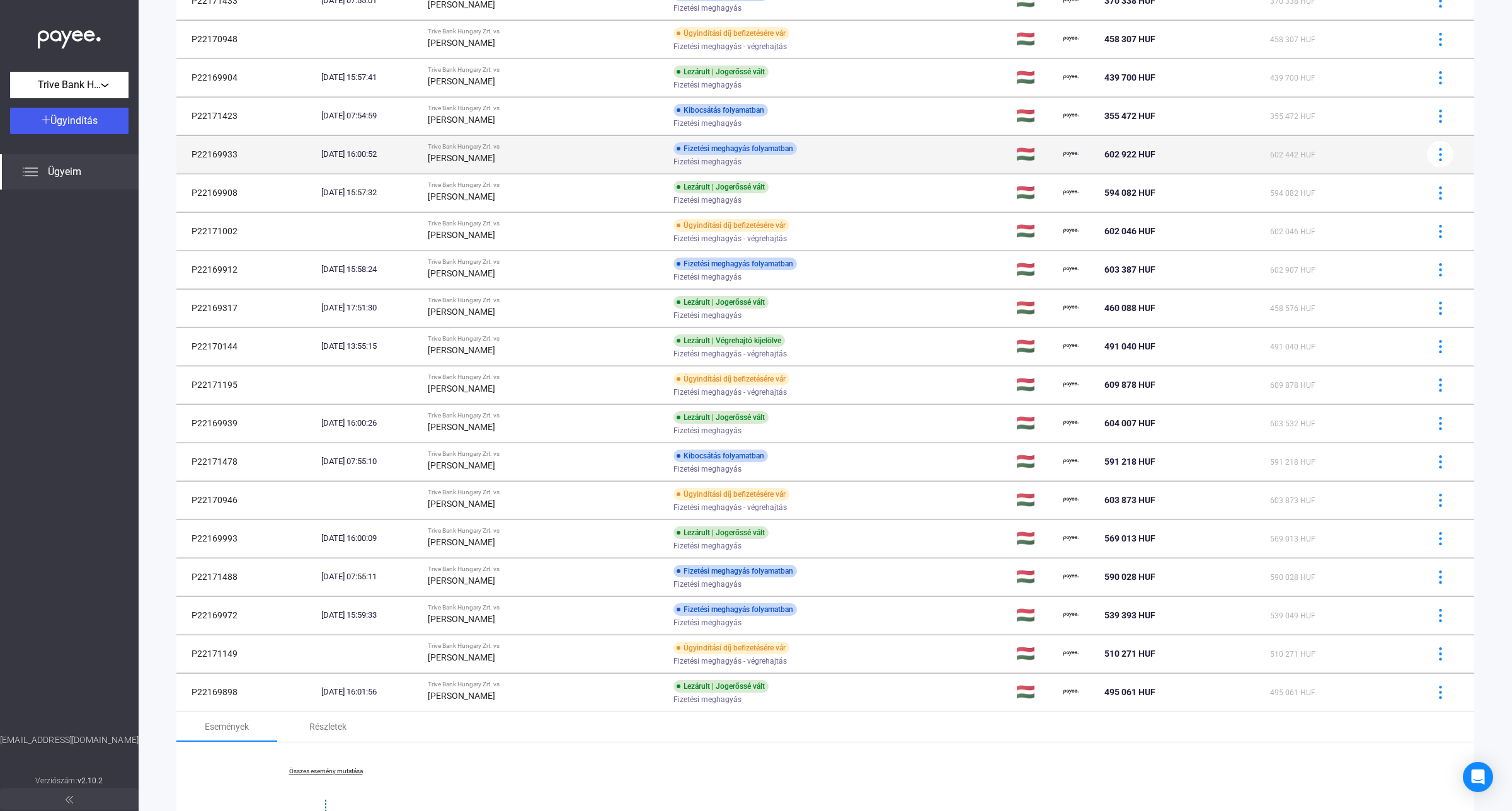
scroll to position [140, 0]
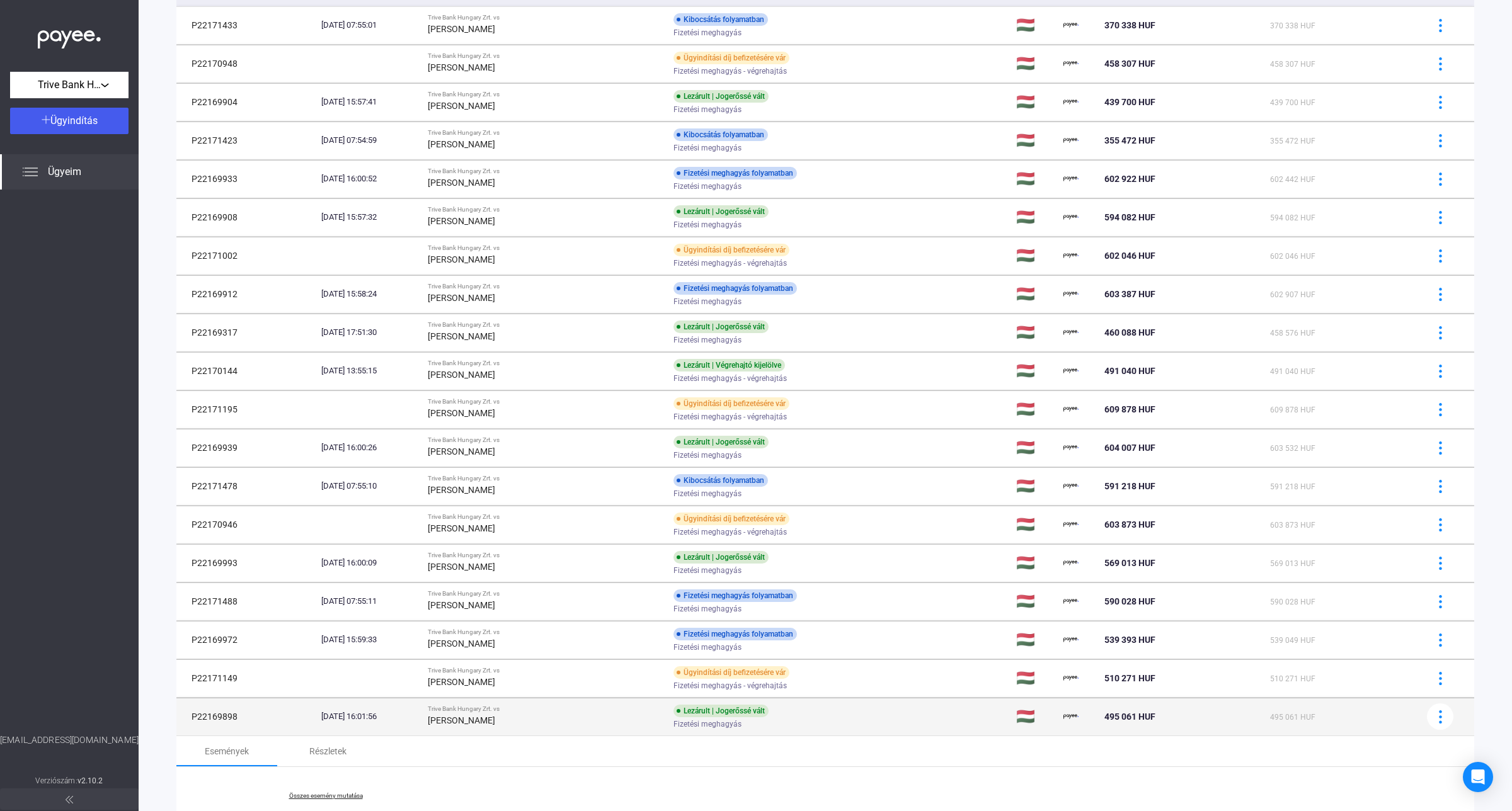
click at [548, 719] on div "[PERSON_NAME]" at bounding box center [545, 721] width 236 height 15
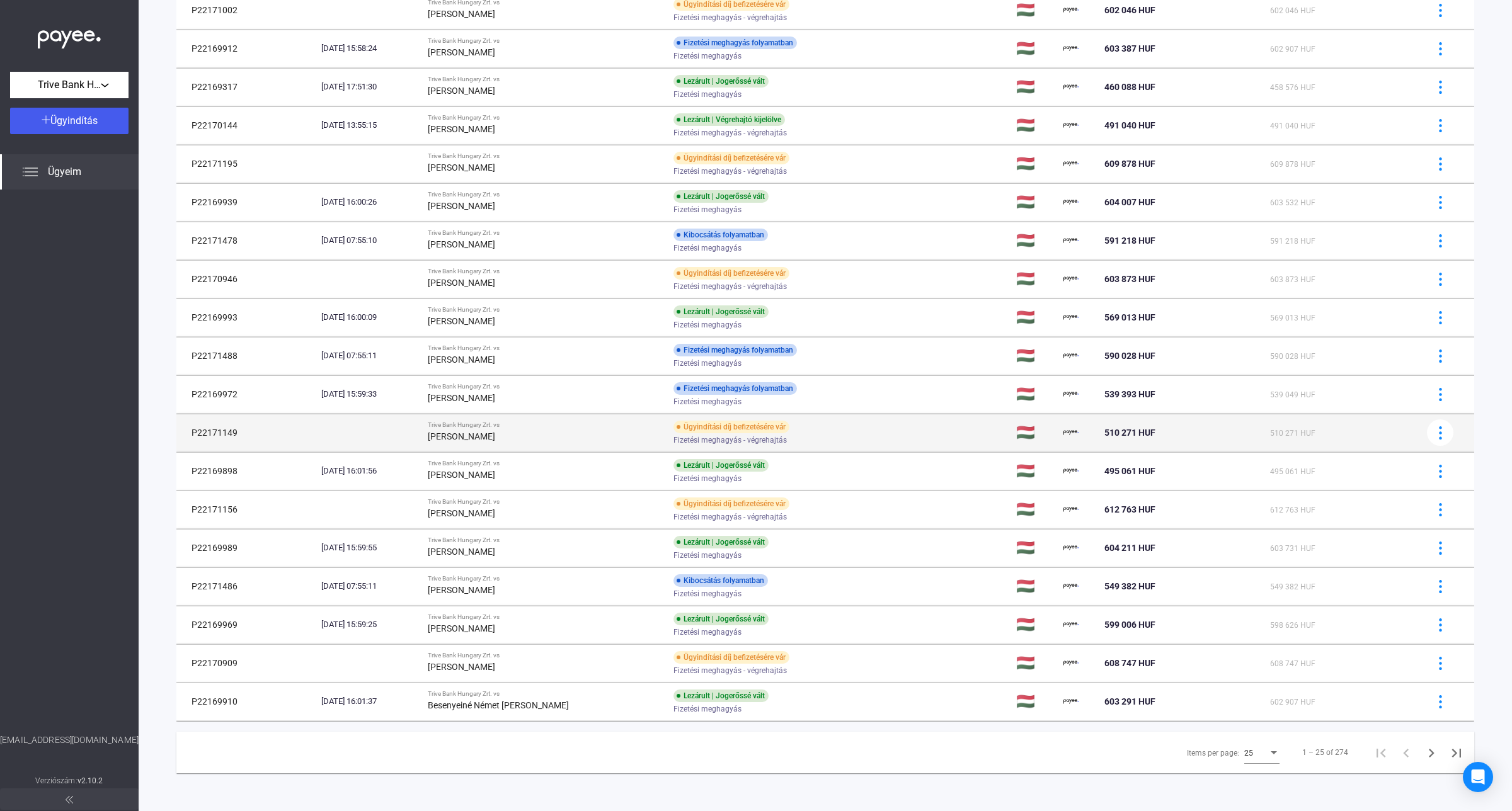
scroll to position [389, 0]
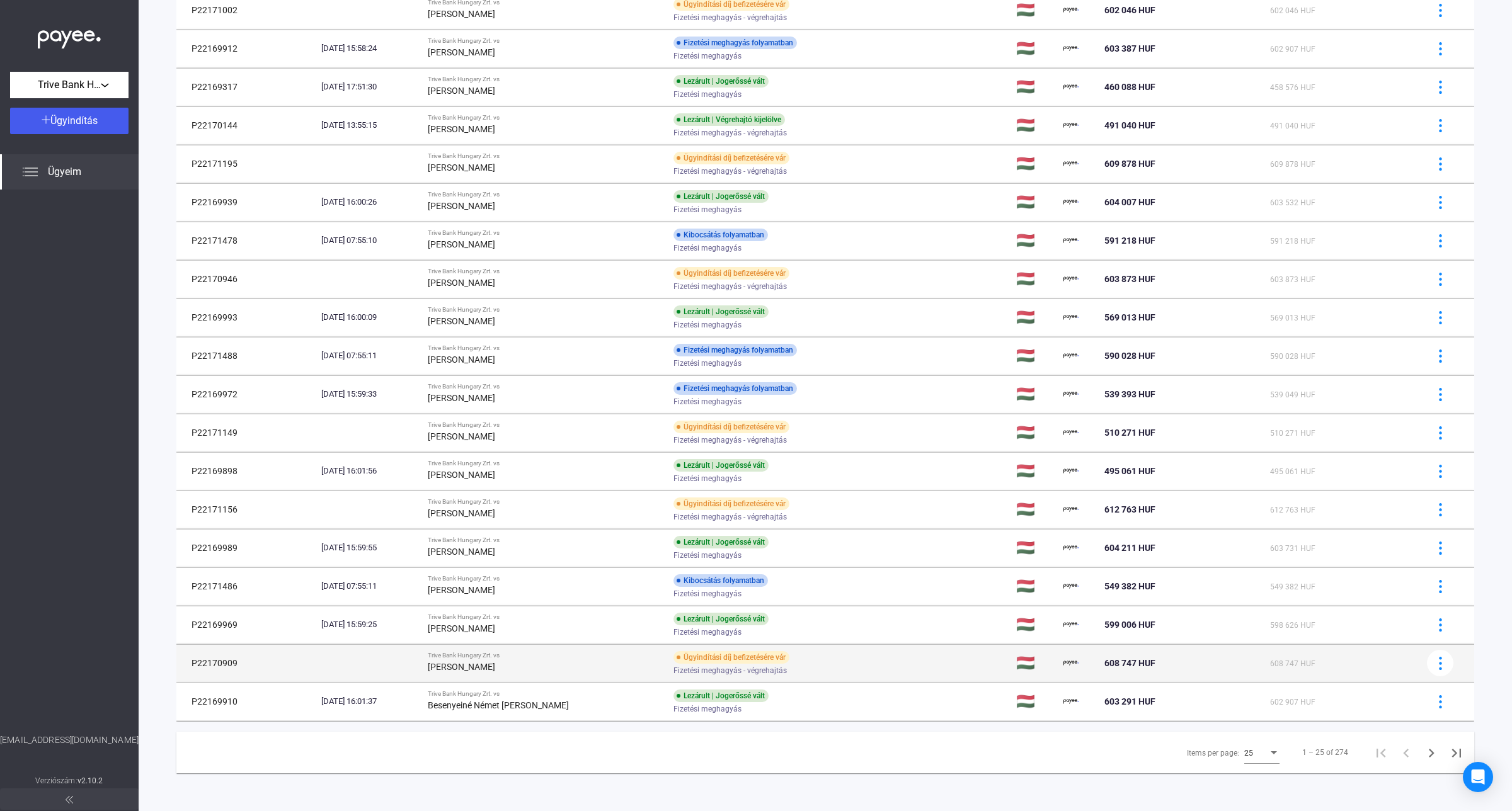
click at [578, 663] on div "[PERSON_NAME]" at bounding box center [545, 667] width 236 height 15
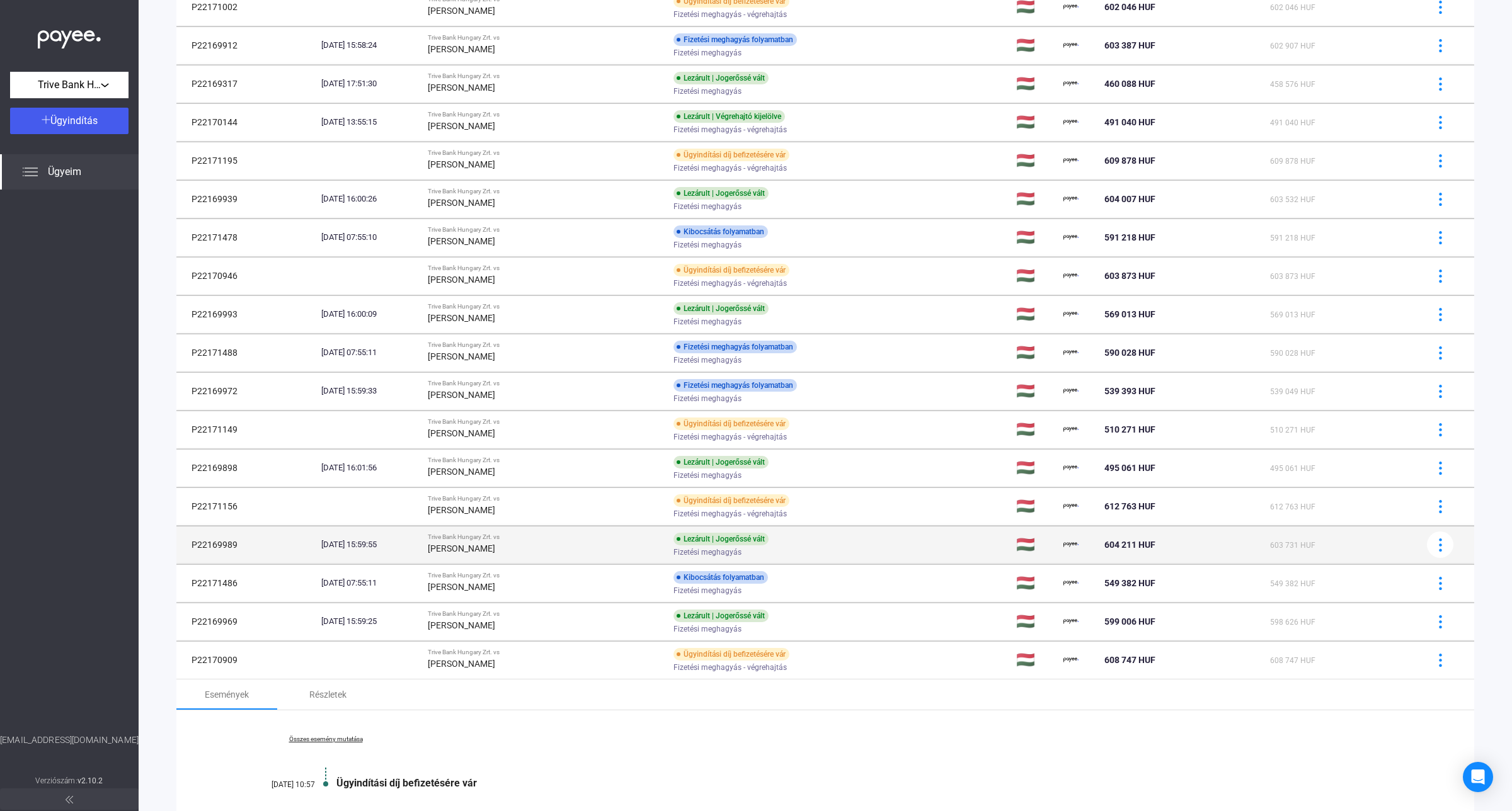
click at [495, 551] on strong "[PERSON_NAME]" at bounding box center [461, 549] width 67 height 10
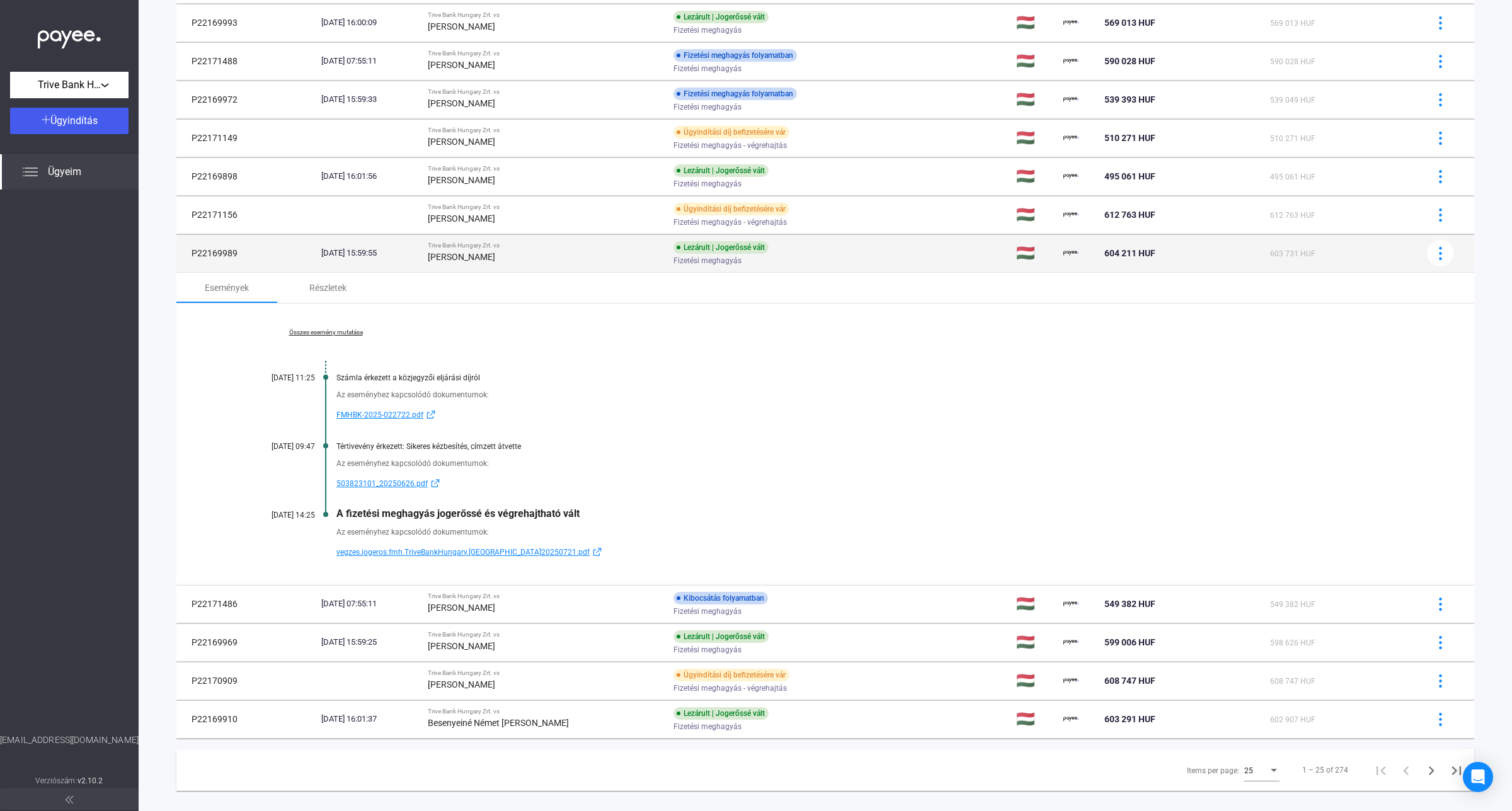
scroll to position [701, 0]
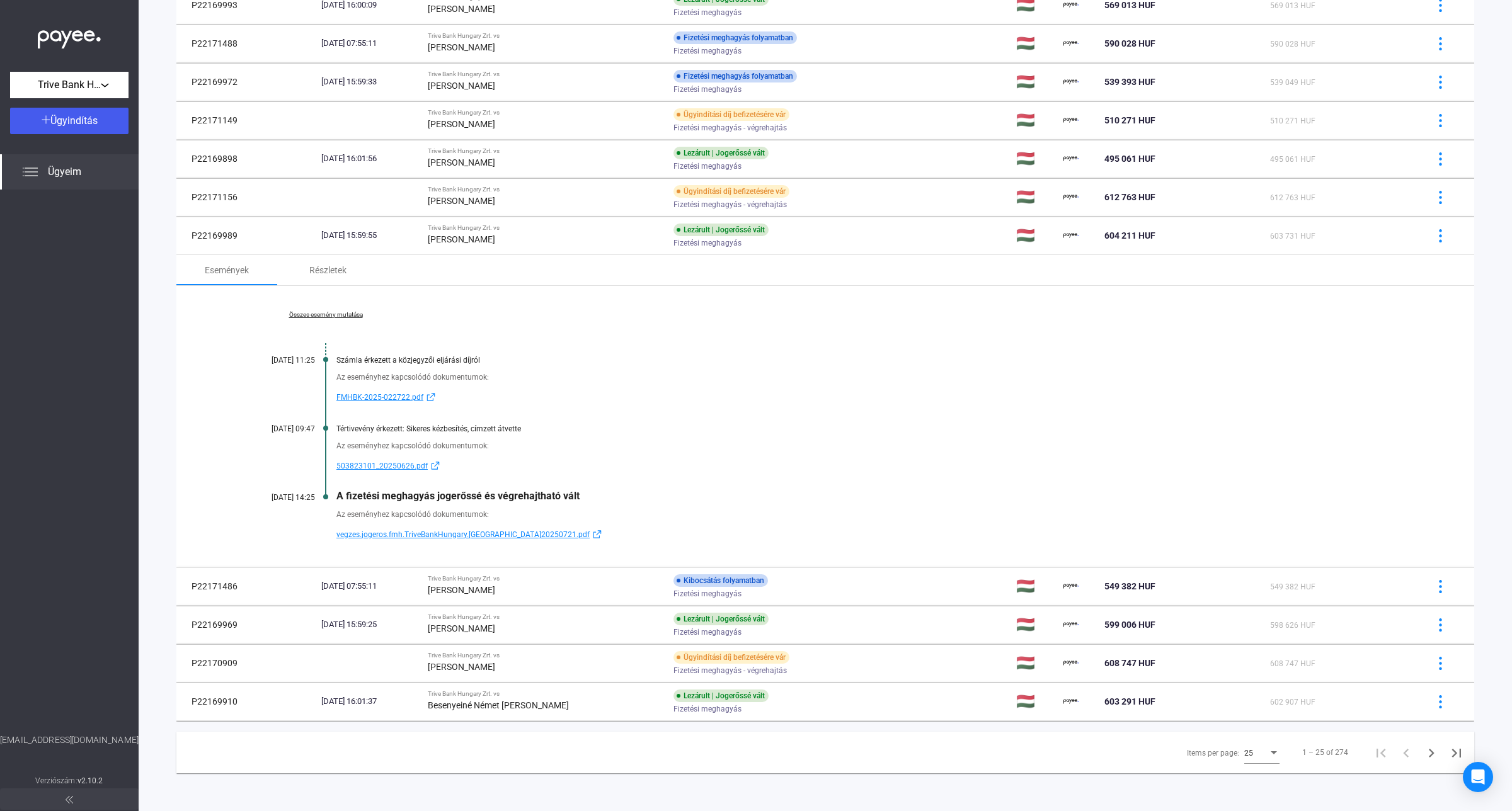
click at [349, 311] on link "Összes esemény mutatása" at bounding box center [326, 314] width 173 height 8
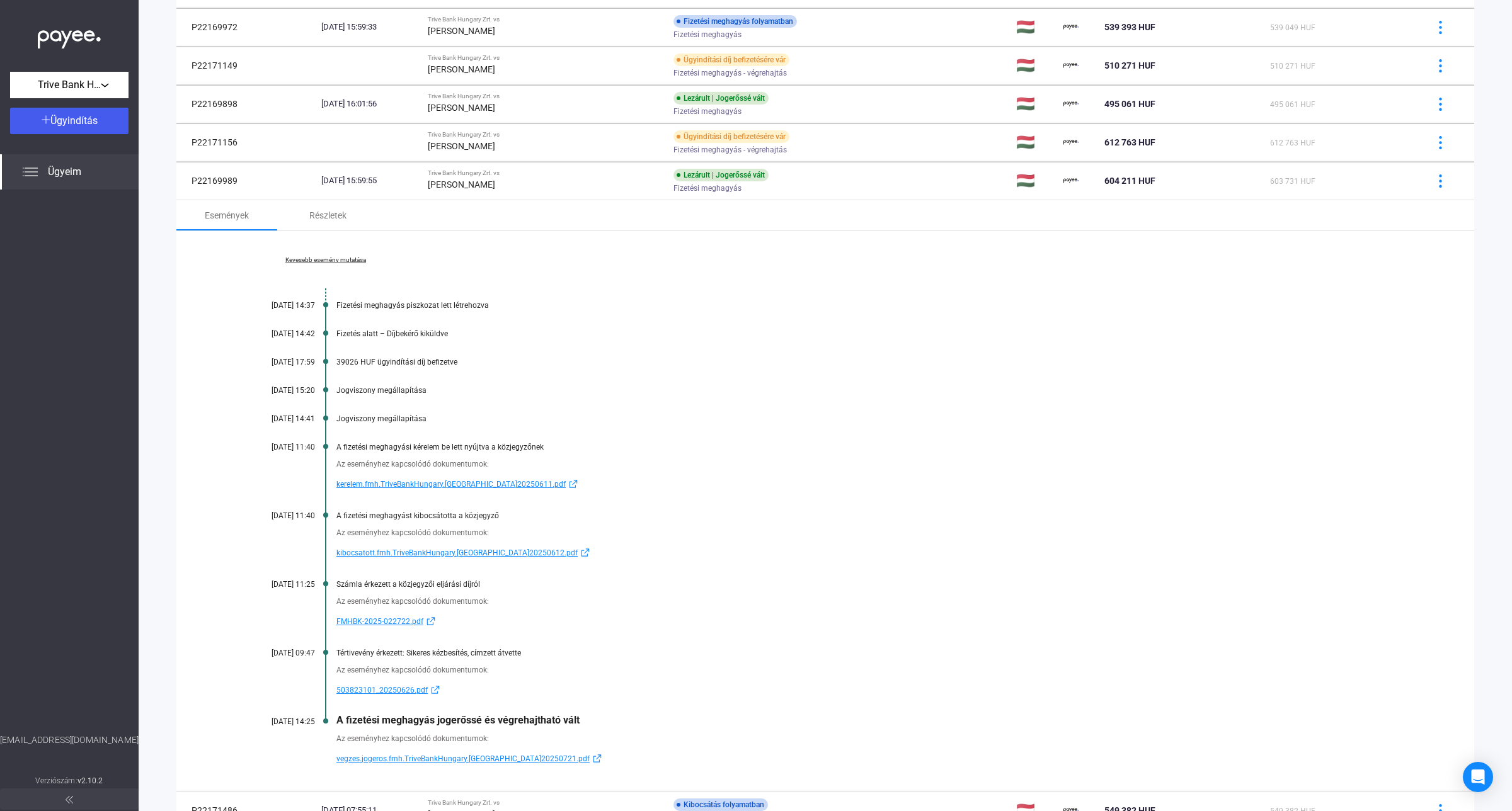
scroll to position [779, 0]
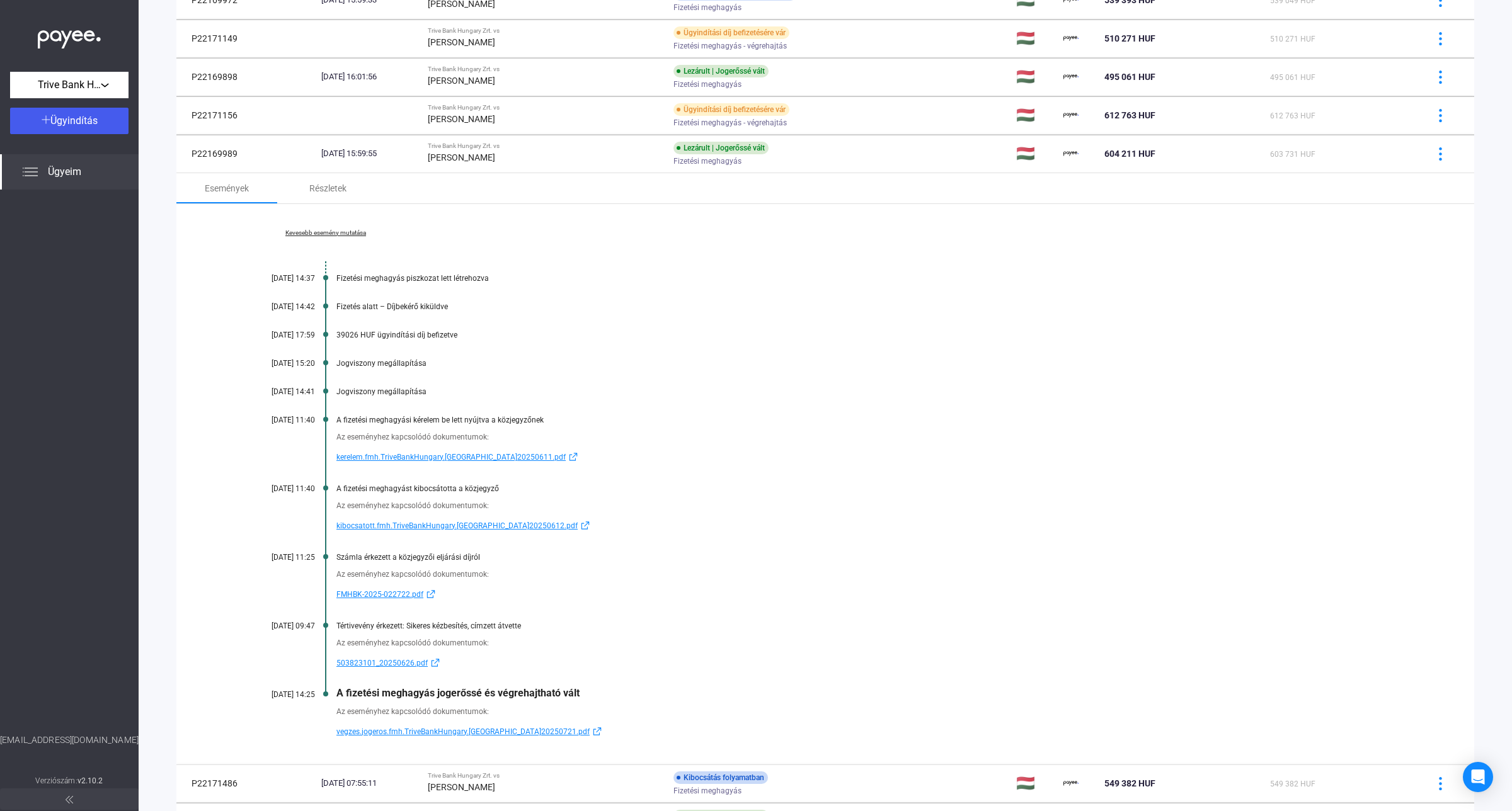
click at [429, 461] on span "kerelem.fmh.TriveBankHungary.[GEOGRAPHIC_DATA]20250611.pdf" at bounding box center [451, 457] width 230 height 15
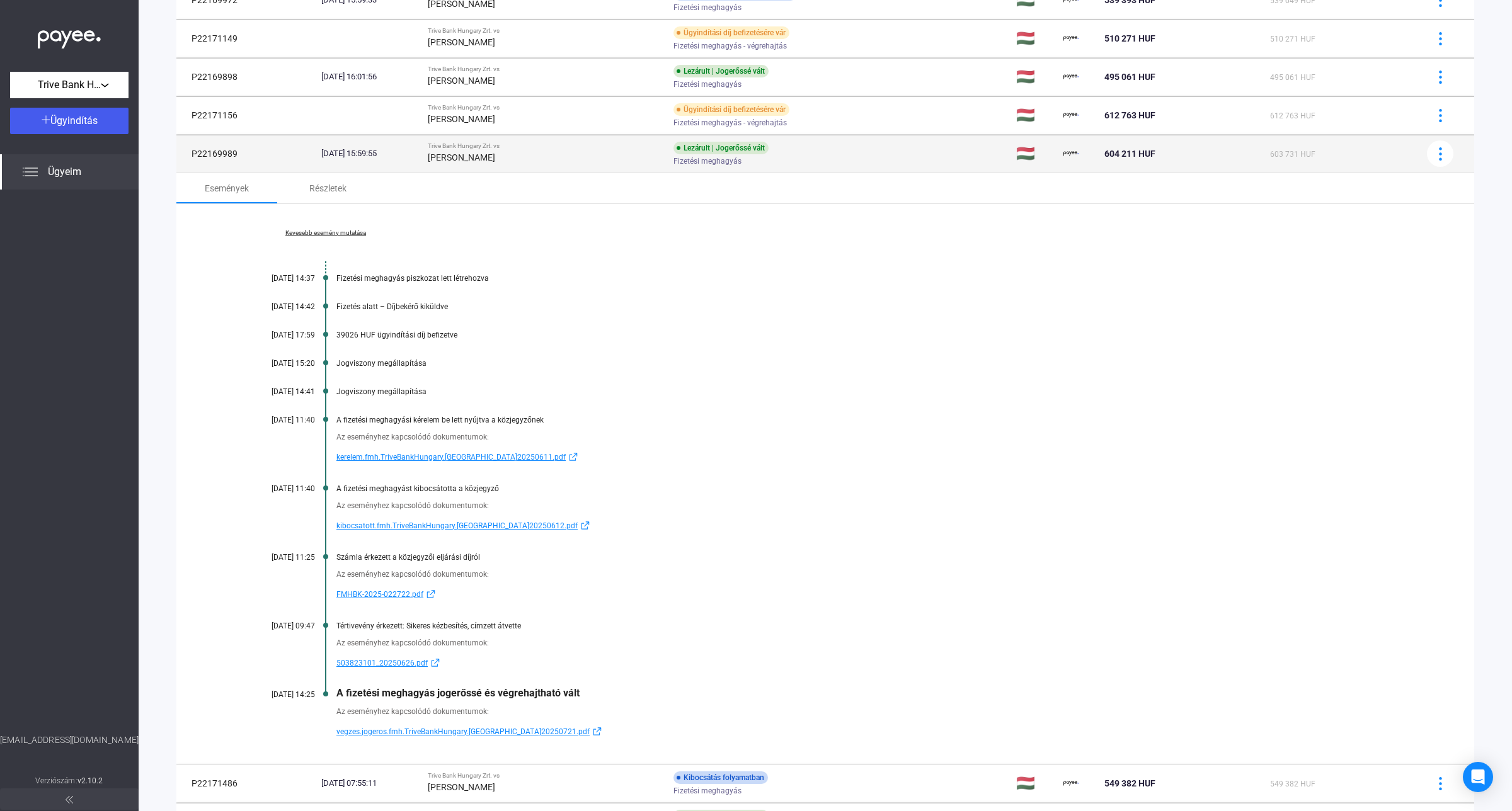
click at [422, 166] on td "[DATE] 15:59:55" at bounding box center [369, 153] width 106 height 38
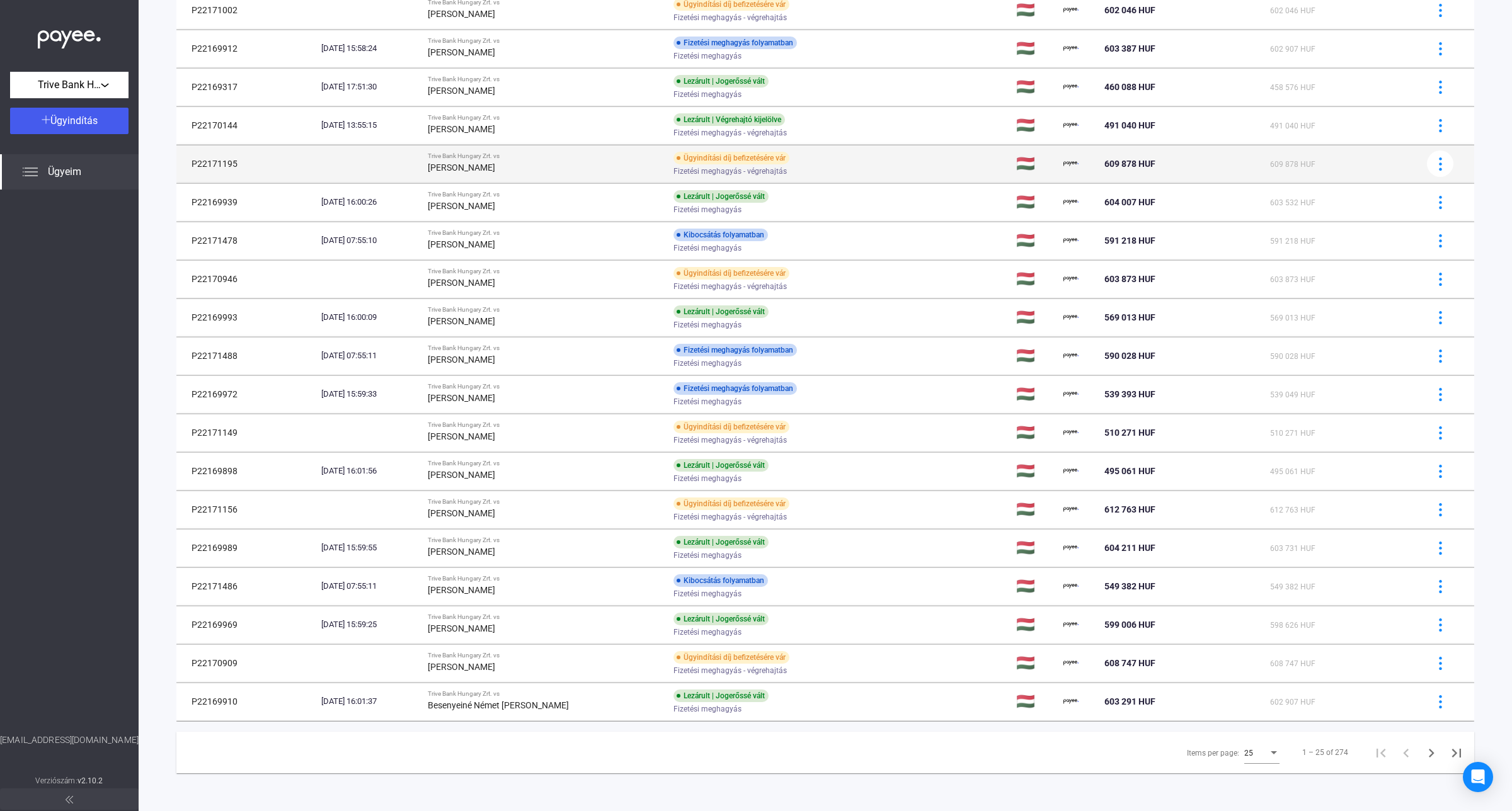
scroll to position [389, 0]
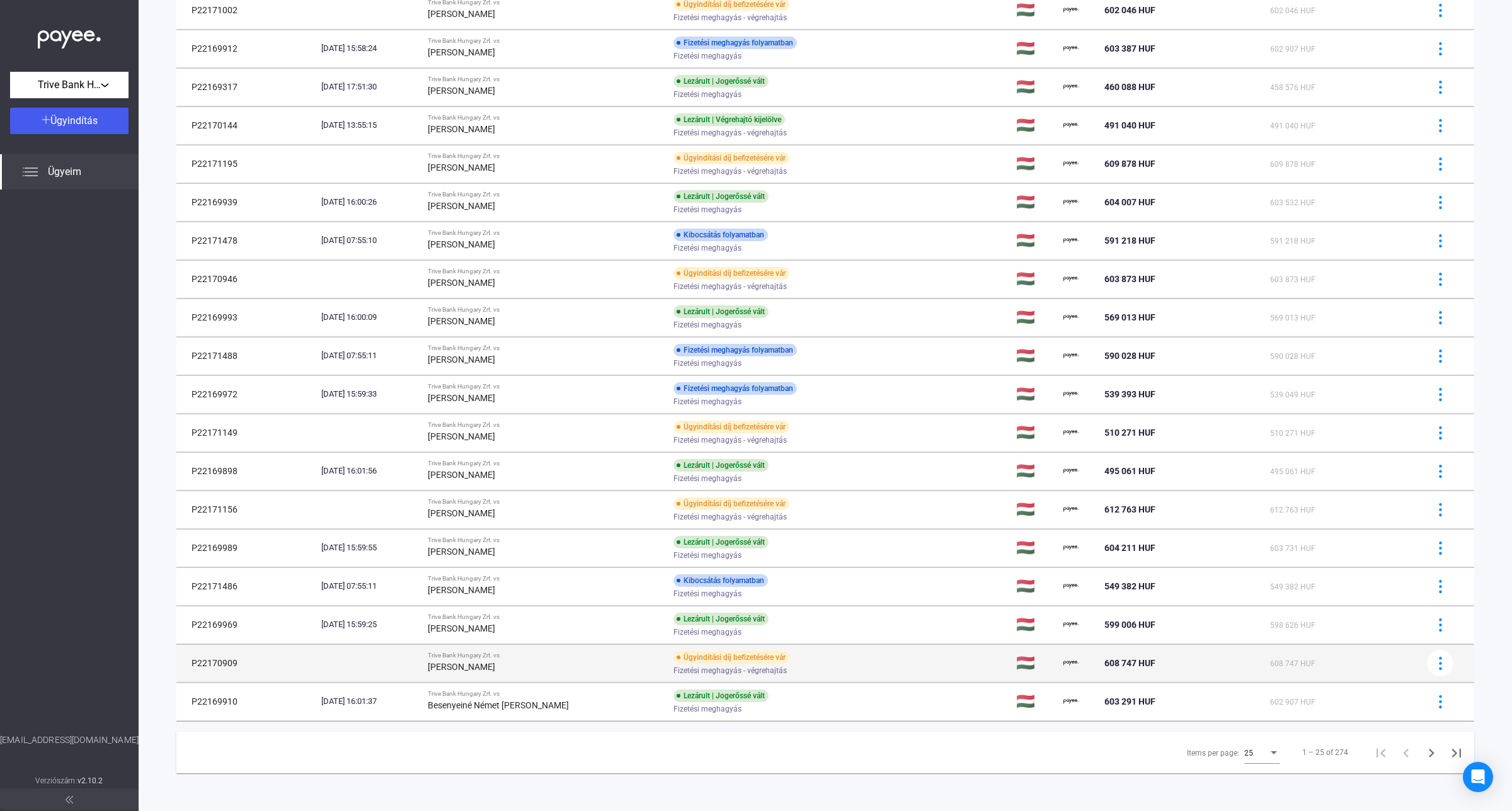
click at [555, 662] on div "[PERSON_NAME]" at bounding box center [545, 667] width 236 height 15
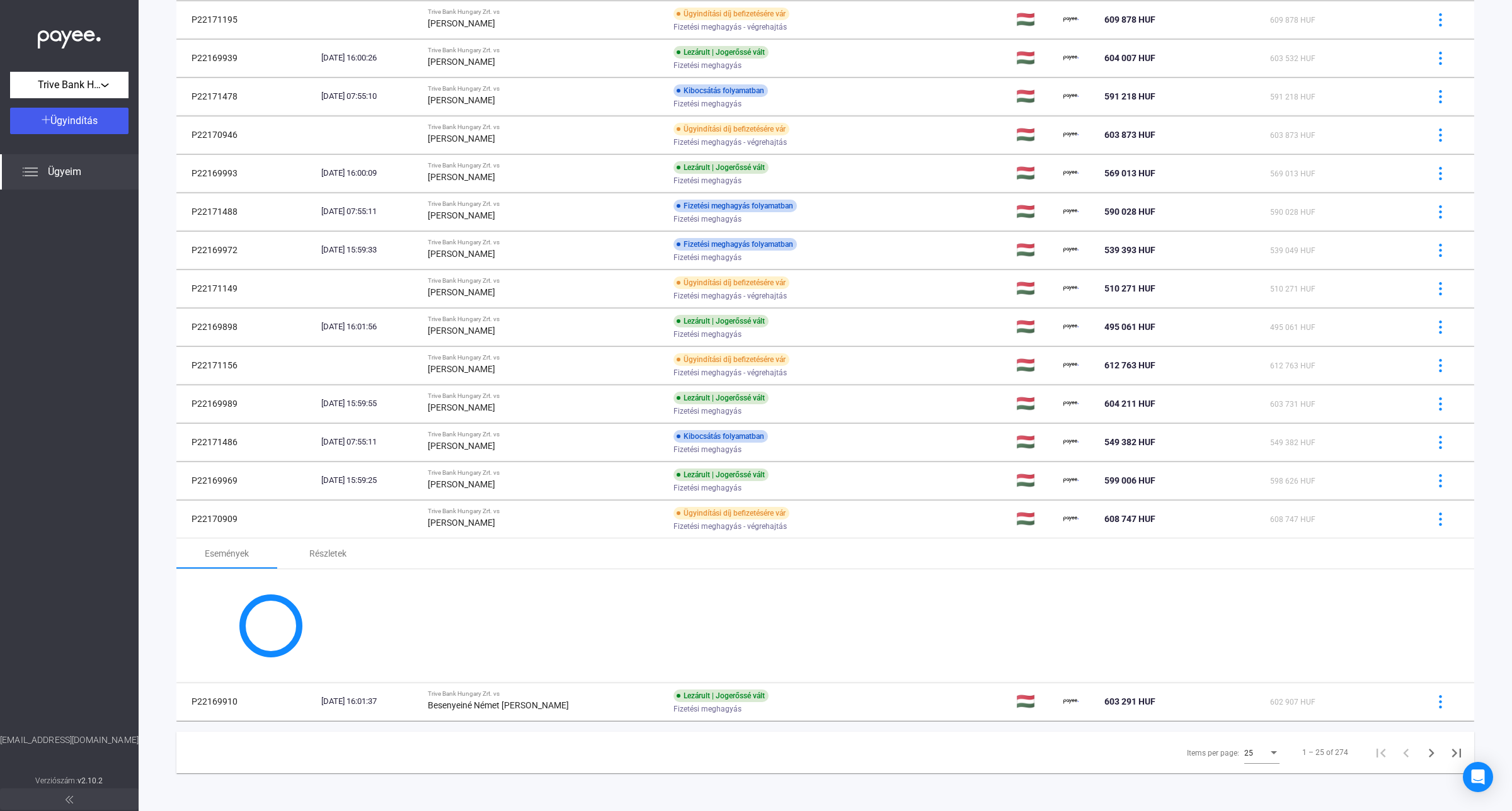
scroll to position [524, 0]
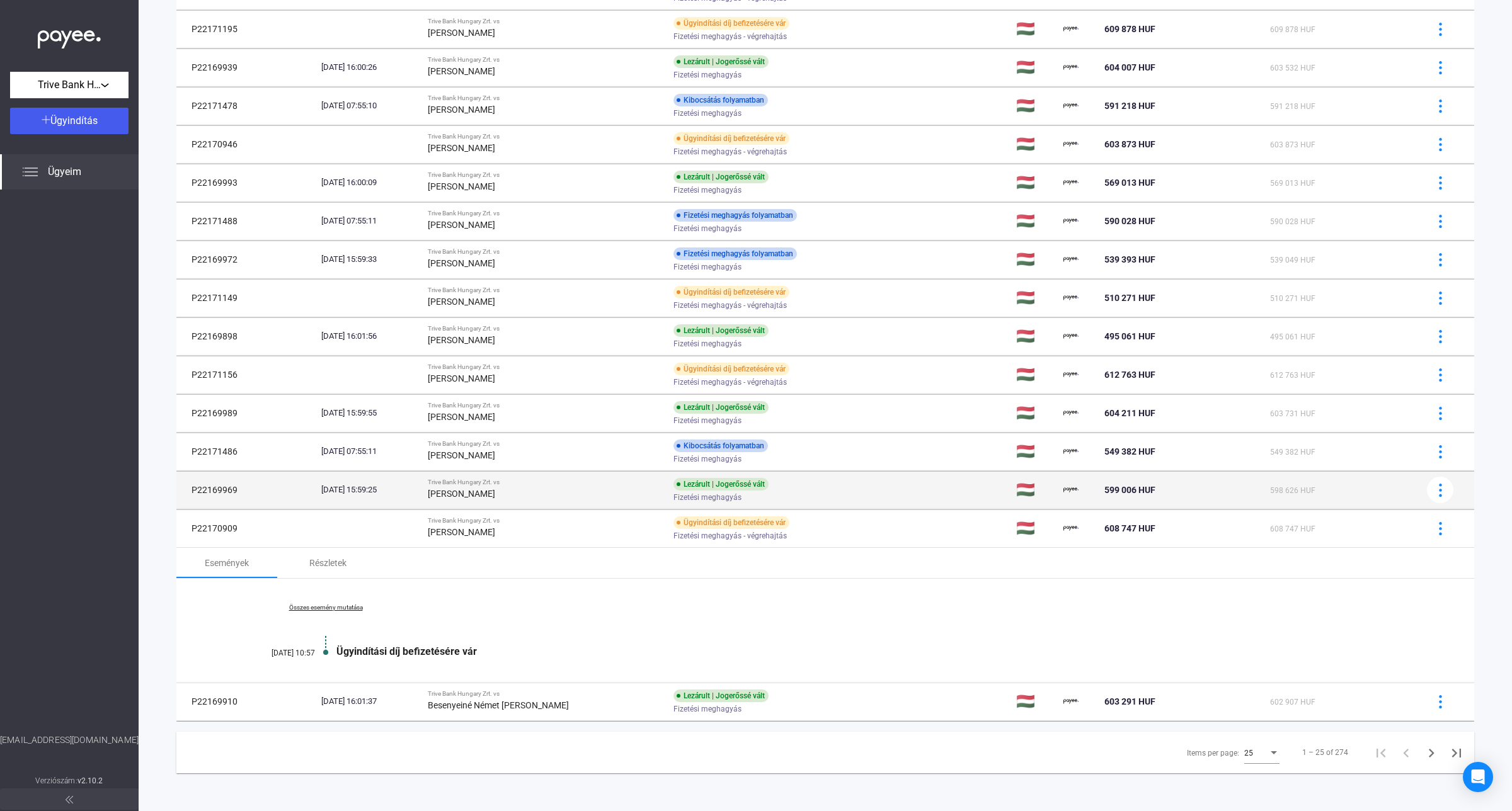
click at [495, 491] on strong "[PERSON_NAME]" at bounding box center [461, 493] width 67 height 10
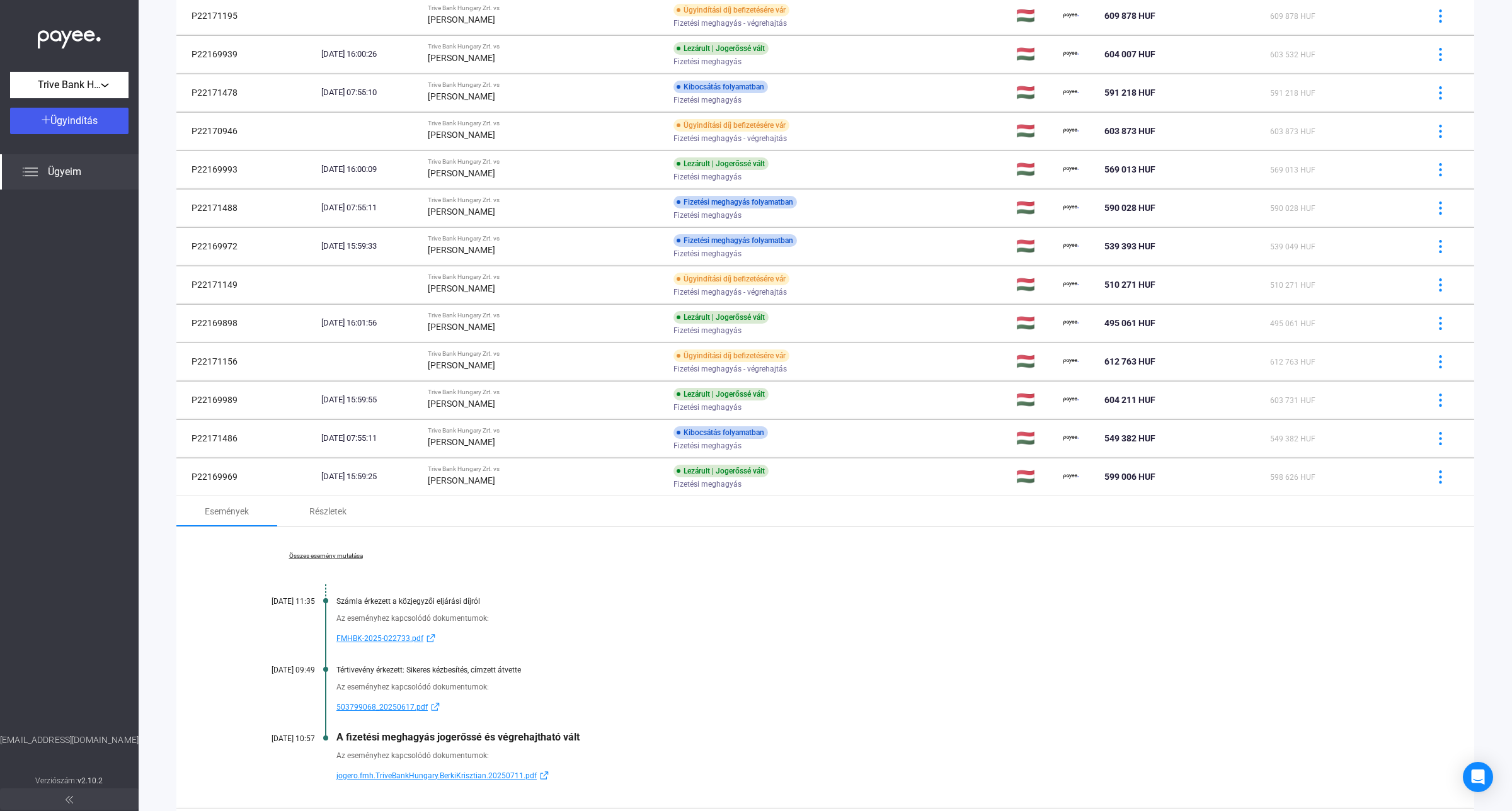
scroll to position [701, 0]
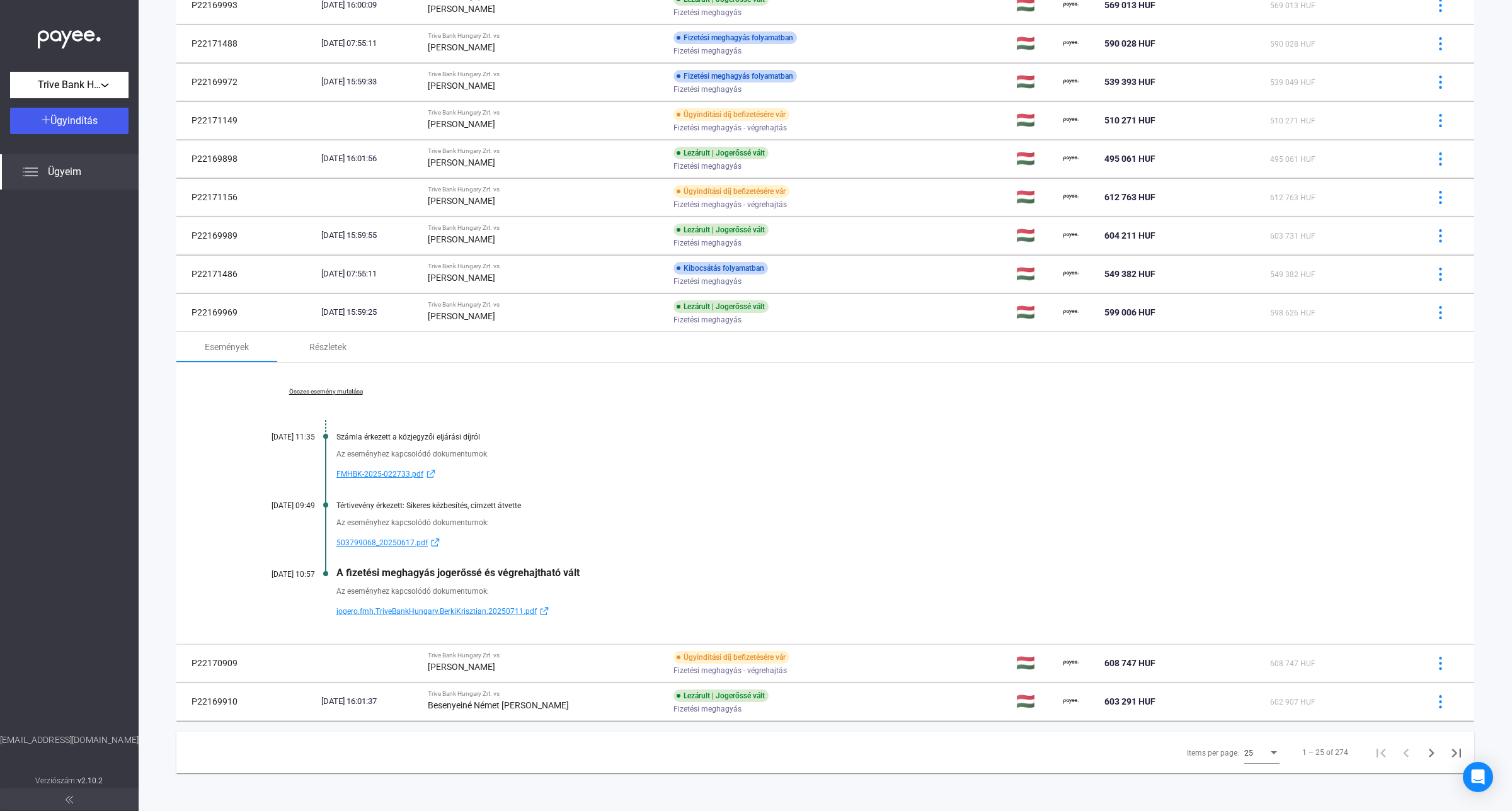
click at [326, 391] on link "Összes esemény mutatása" at bounding box center [326, 391] width 173 height 8
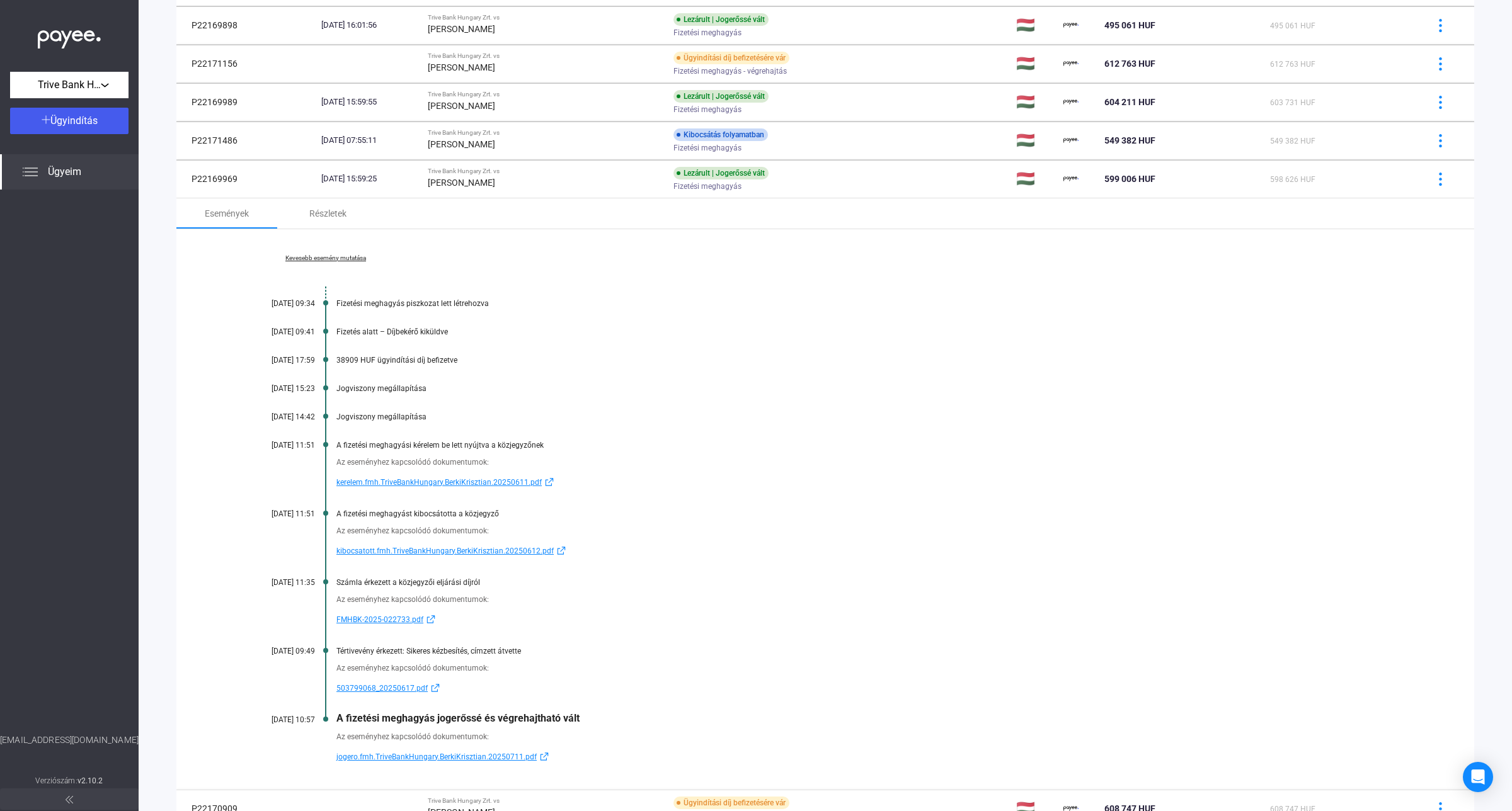
scroll to position [858, 0]
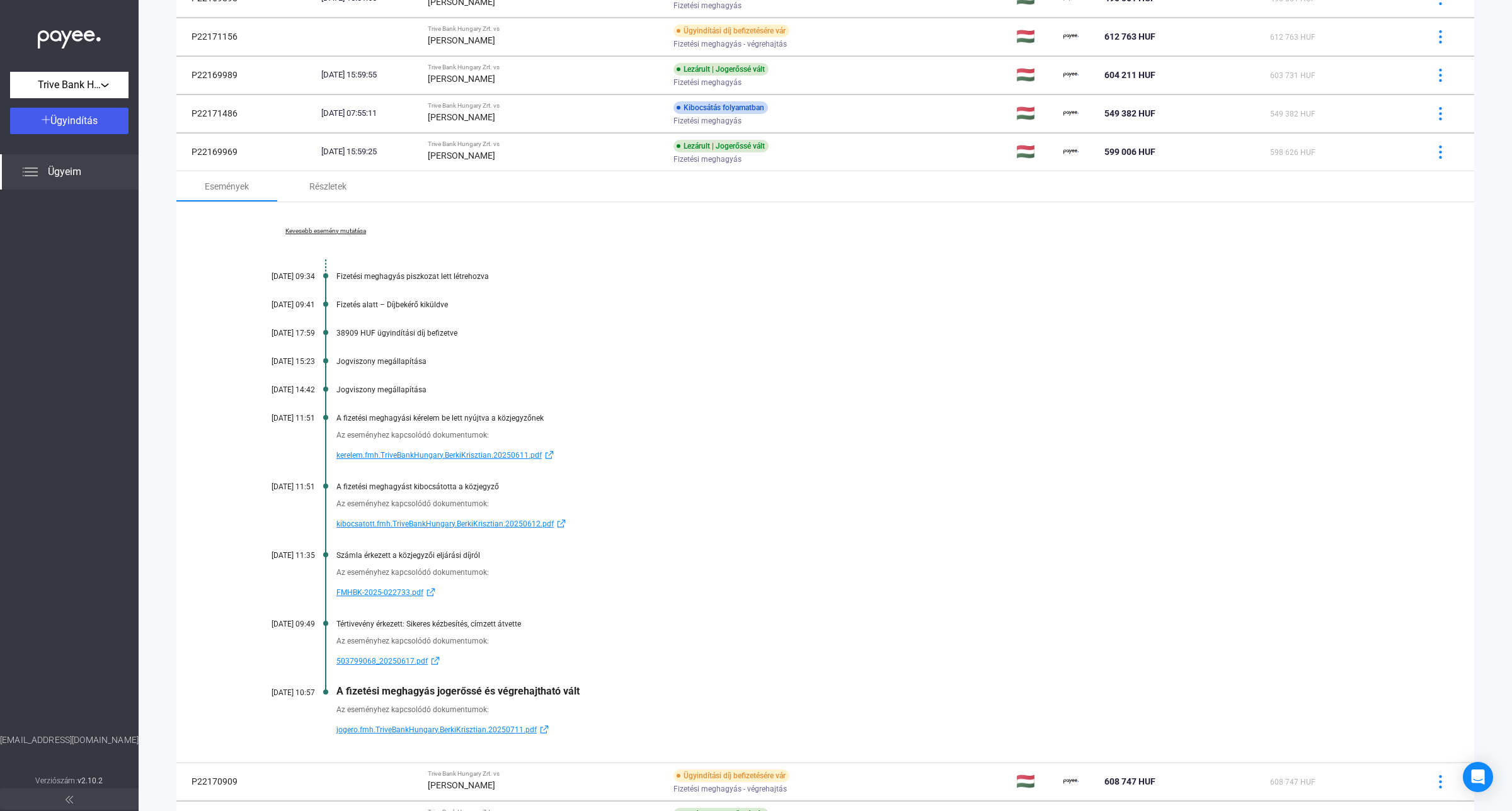
click at [413, 736] on span "jogero.fmh.TriveBankHungary.BerkiKrisztian.20250711.pdf" at bounding box center [436, 730] width 200 height 15
click at [394, 669] on span "503799068_20250617.pdf" at bounding box center [381, 661] width 91 height 15
click at [557, 163] on div "[PERSON_NAME]" at bounding box center [545, 156] width 236 height 15
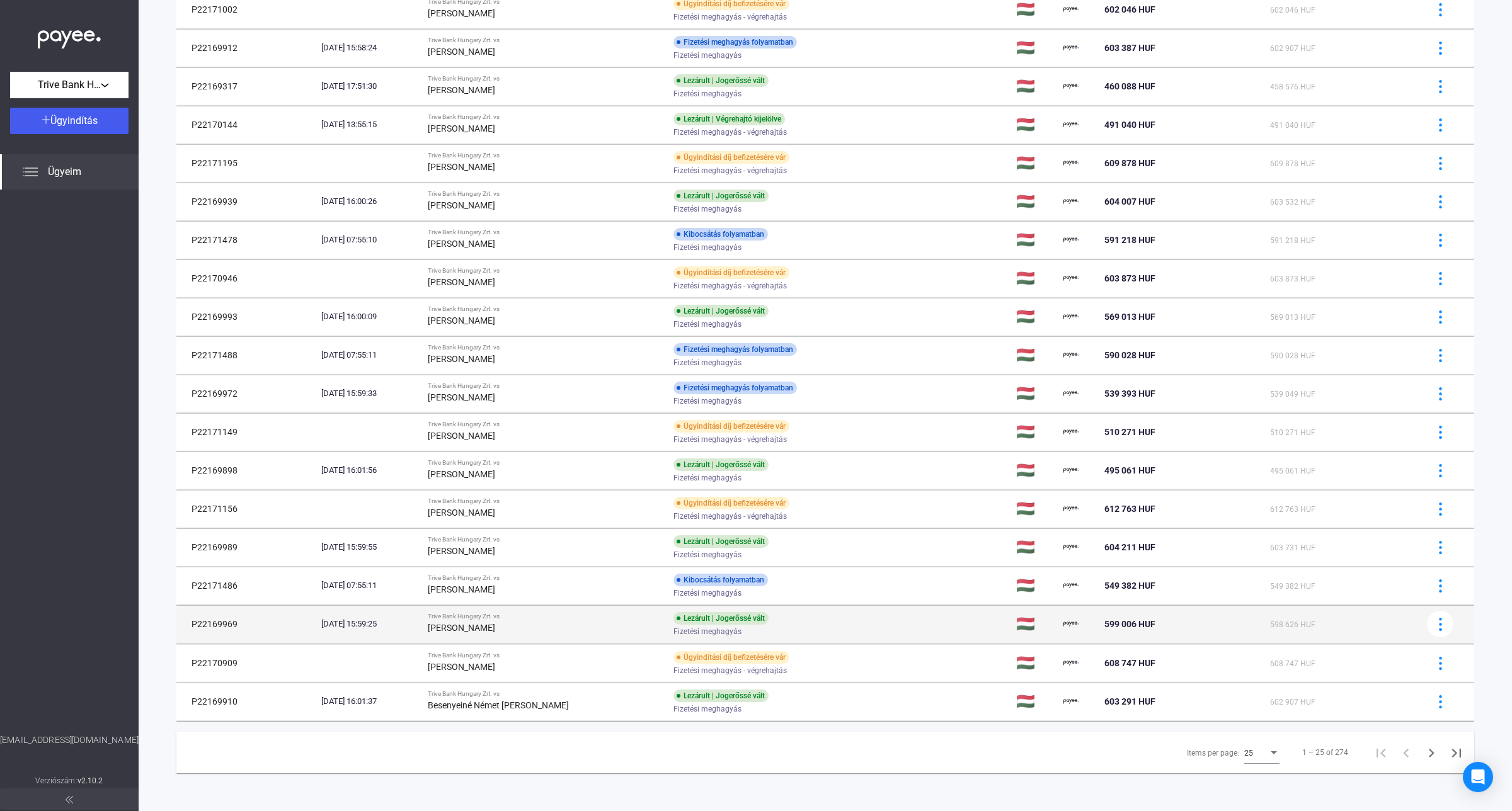
scroll to position [389, 0]
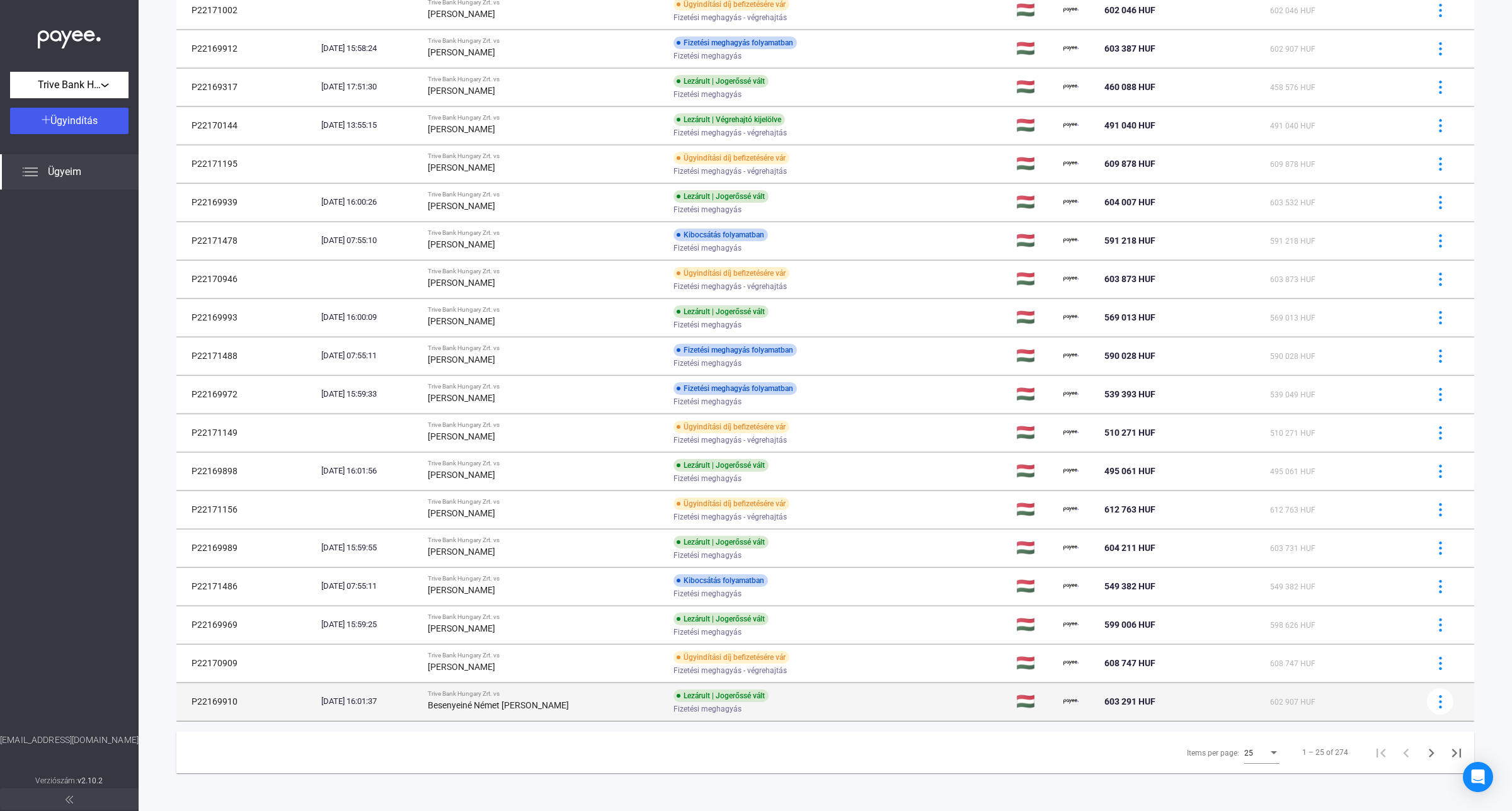
click at [681, 706] on span "Fizetési meghagyás" at bounding box center [707, 709] width 68 height 15
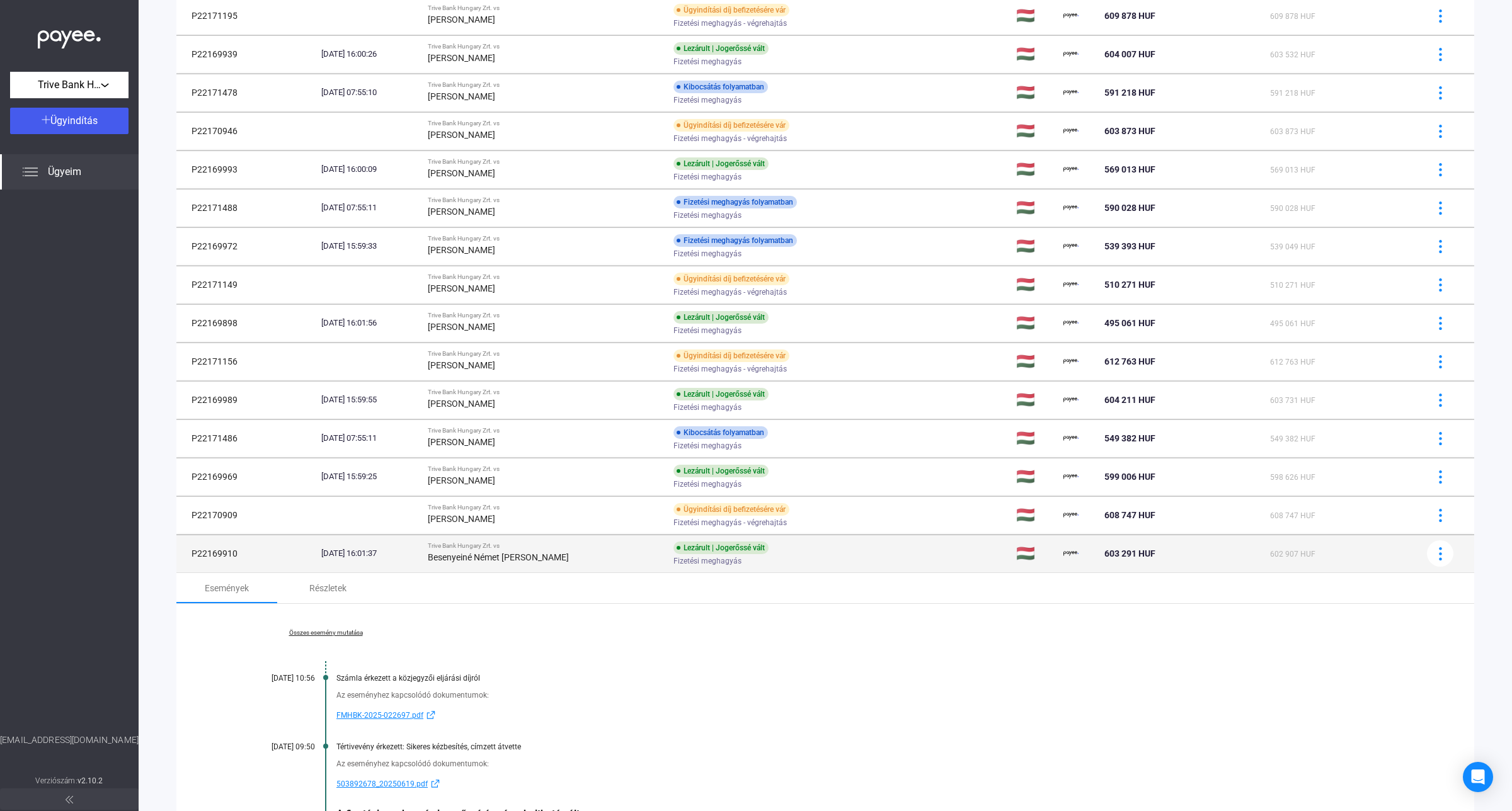
scroll to position [701, 0]
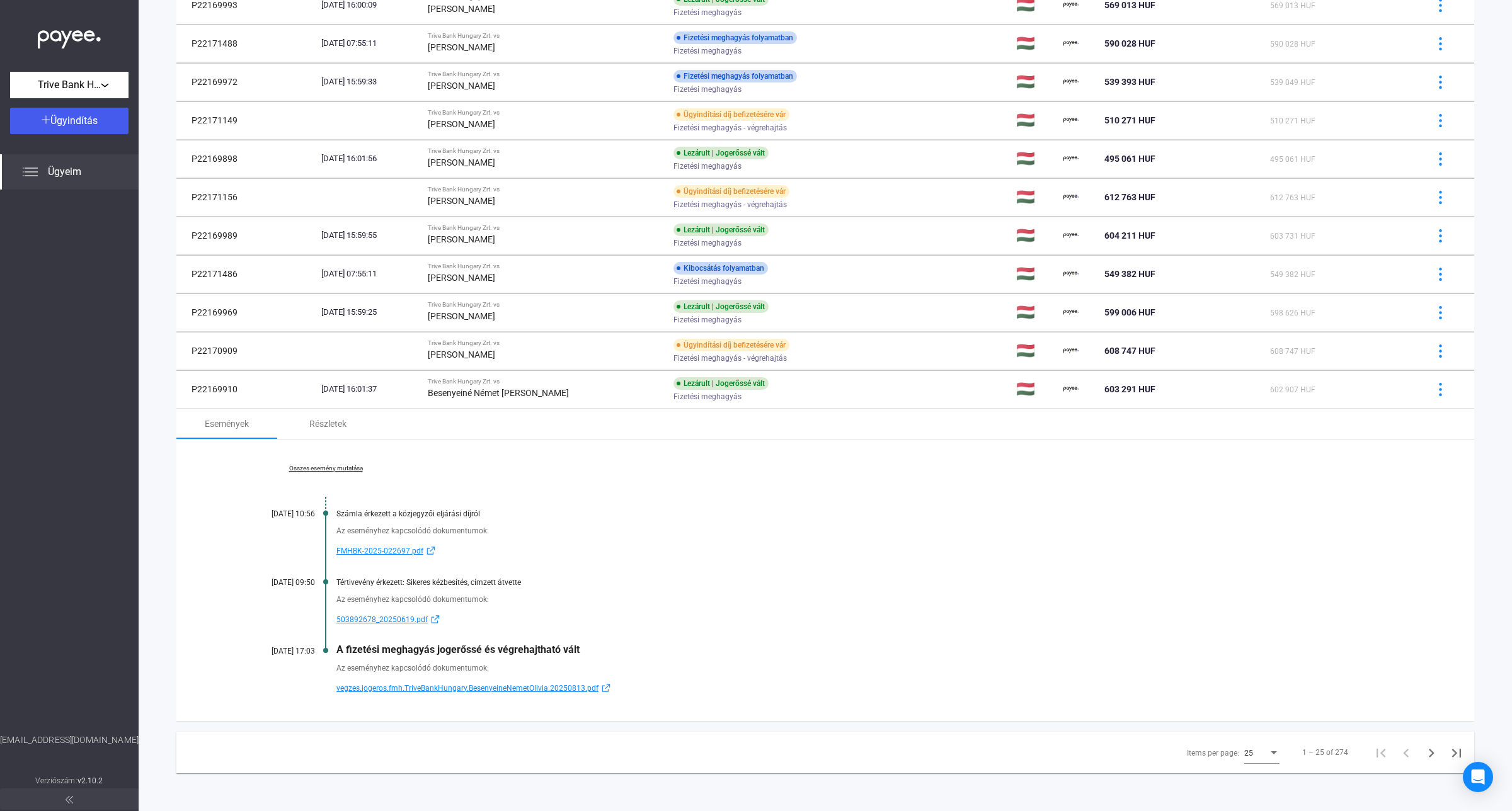
click at [319, 467] on link "Összes esemény mutatása" at bounding box center [326, 468] width 173 height 8
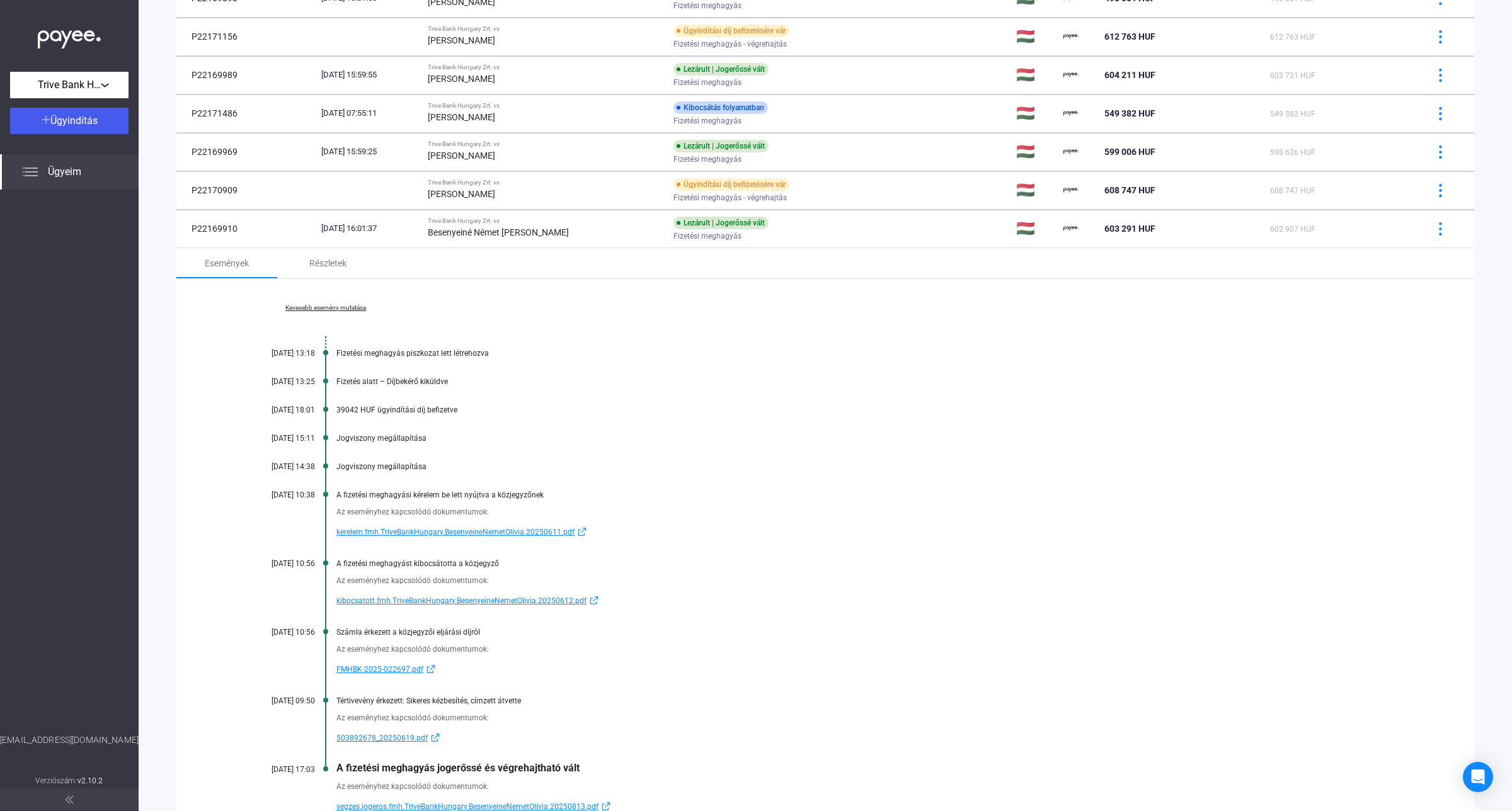
scroll to position [980, 0]
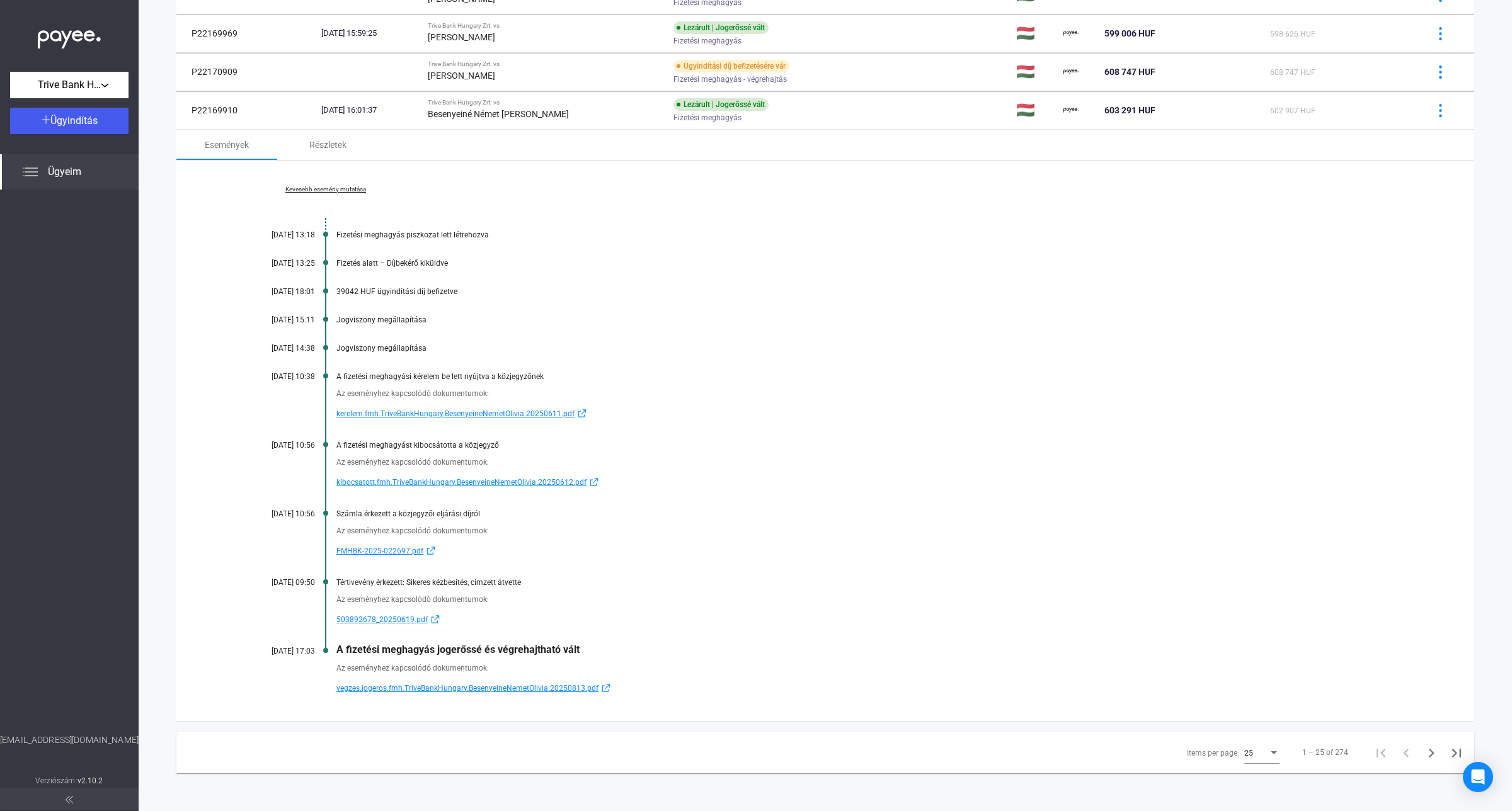
click at [405, 617] on span "503892678_20250619.pdf" at bounding box center [381, 620] width 91 height 15
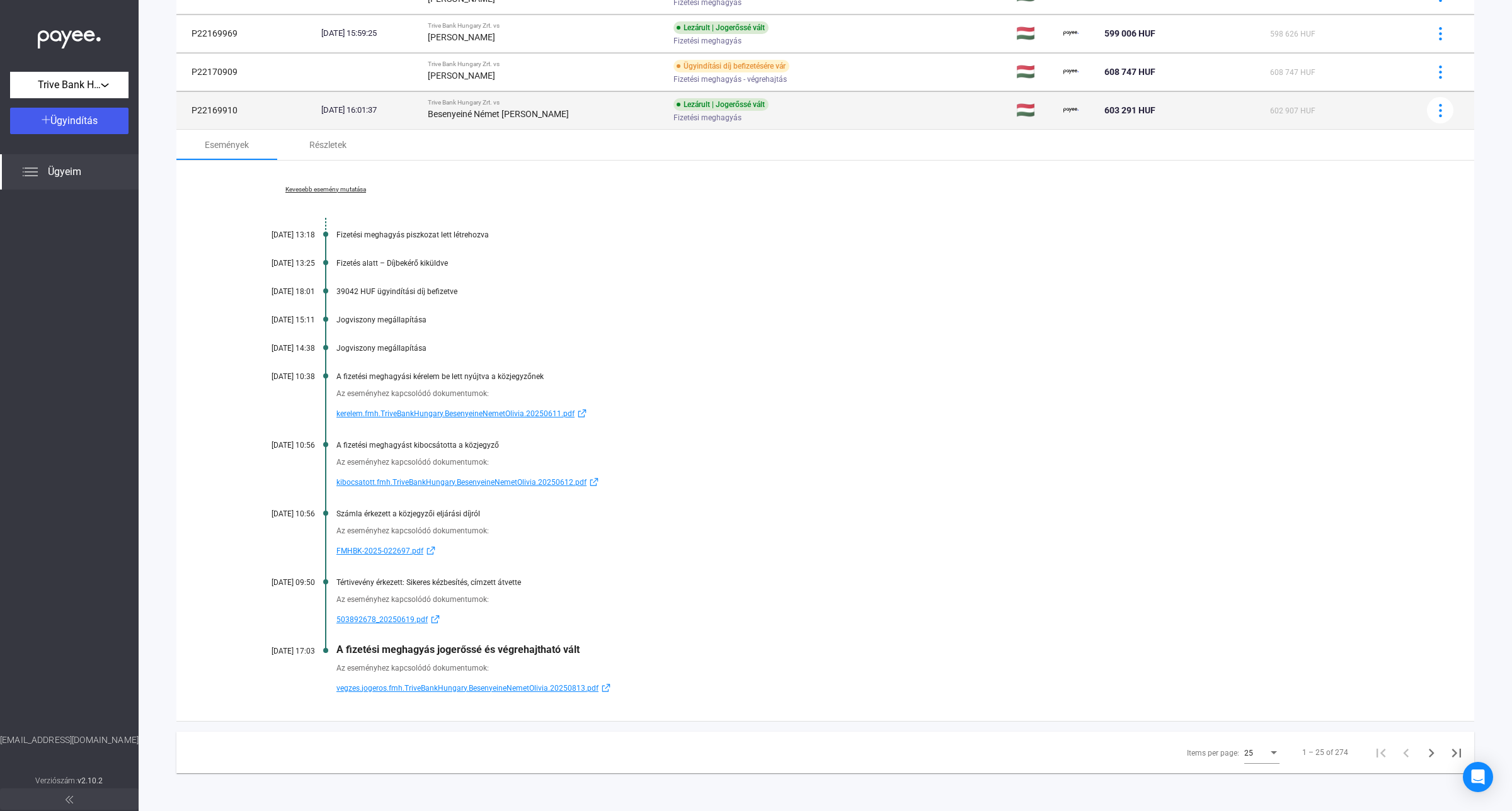
click at [614, 116] on div "Besenyeiné Német [PERSON_NAME]" at bounding box center [545, 114] width 236 height 15
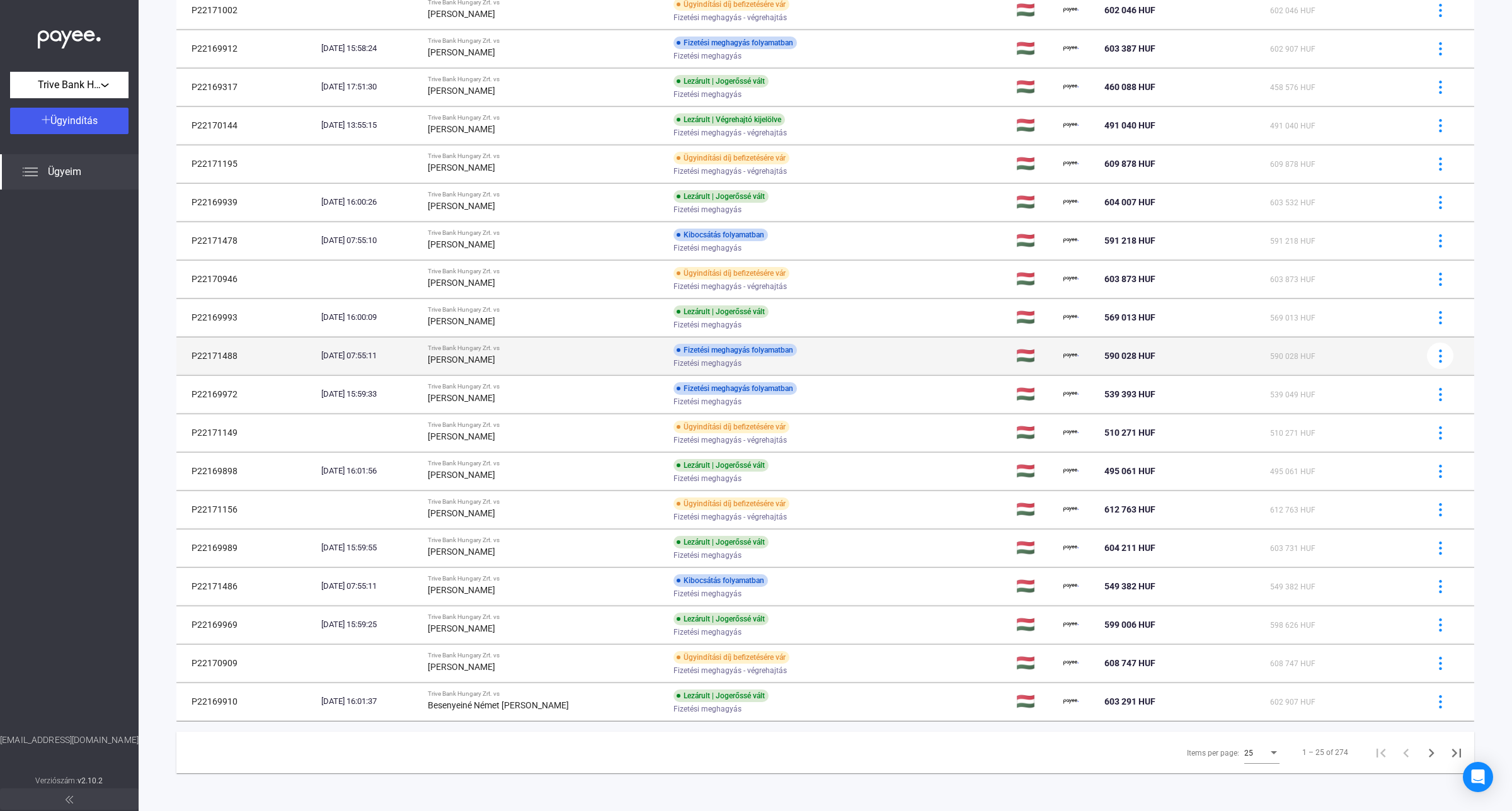
scroll to position [389, 0]
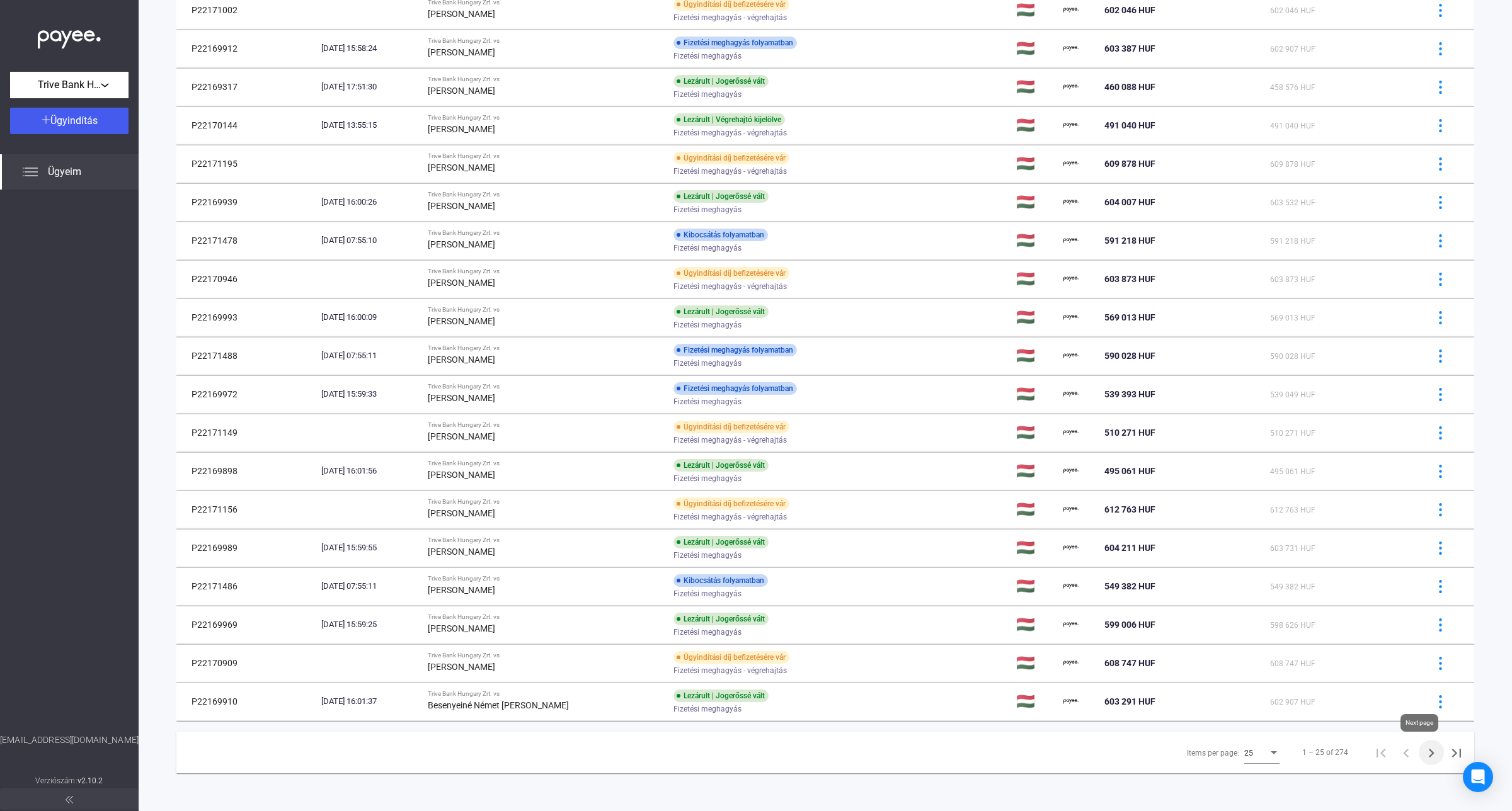
click at [1422, 749] on icon "Next page" at bounding box center [1431, 752] width 18 height 18
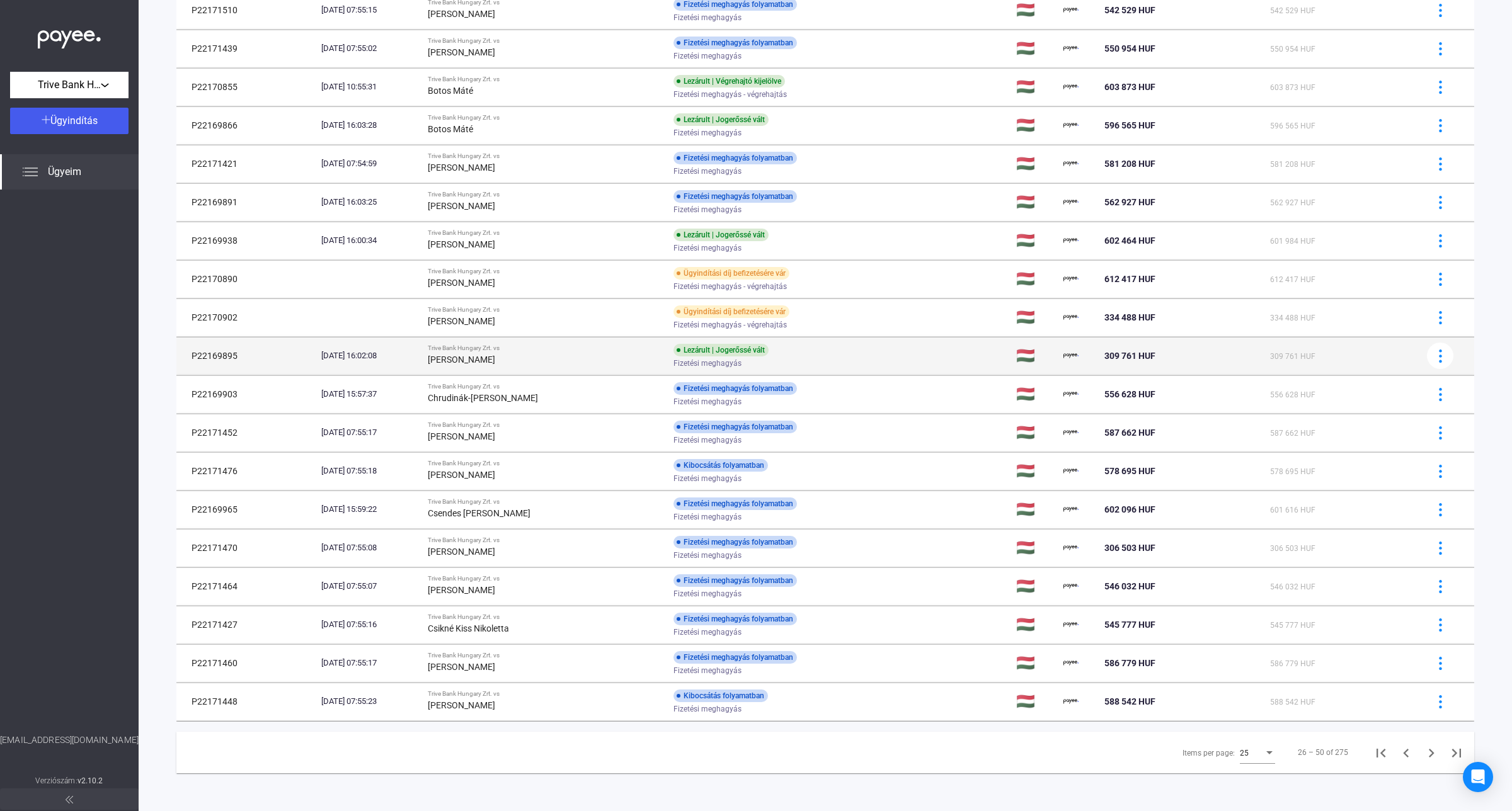
scroll to position [389, 0]
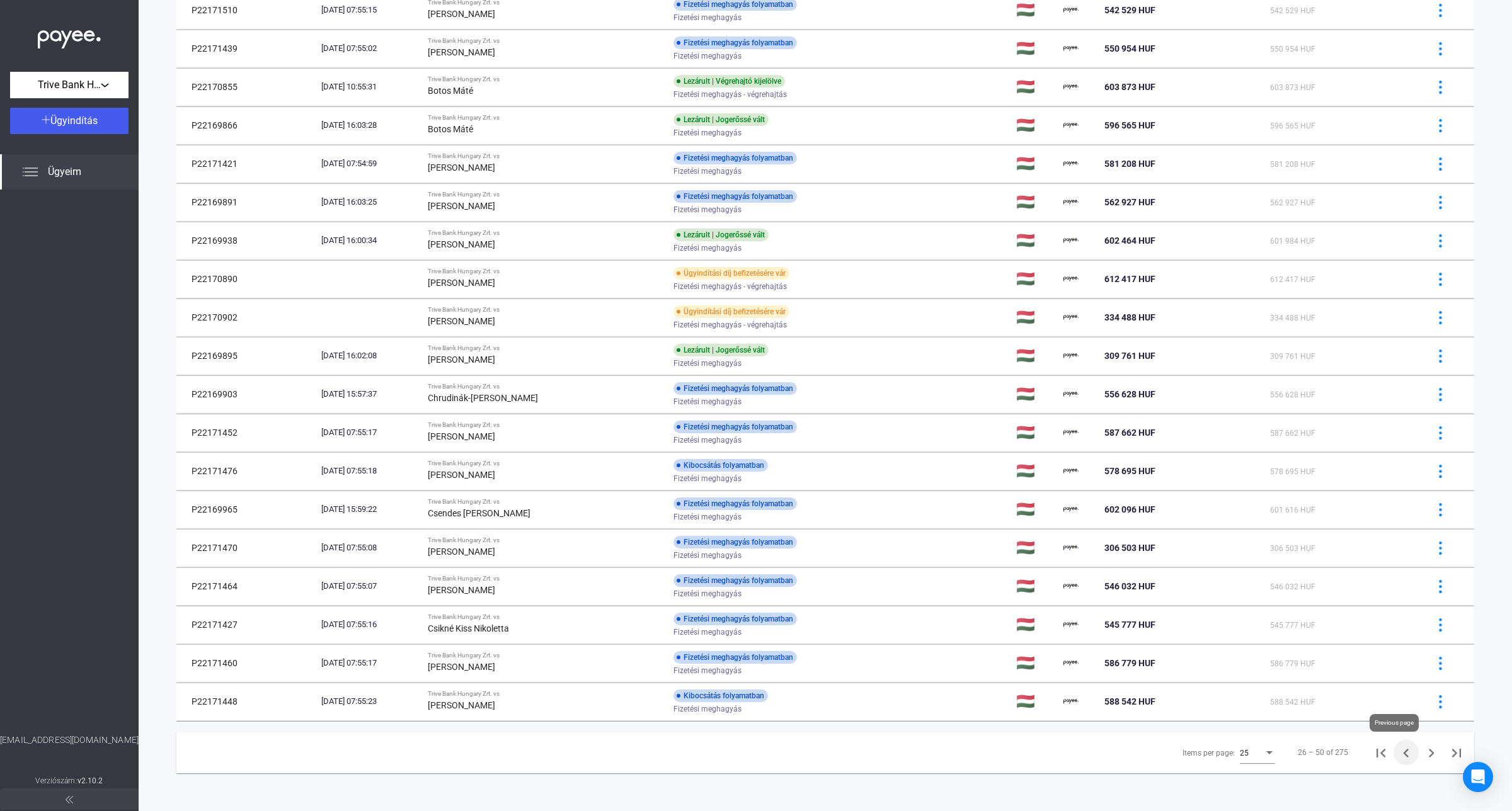
click at [1397, 750] on icon "Previous page" at bounding box center [1406, 752] width 18 height 18
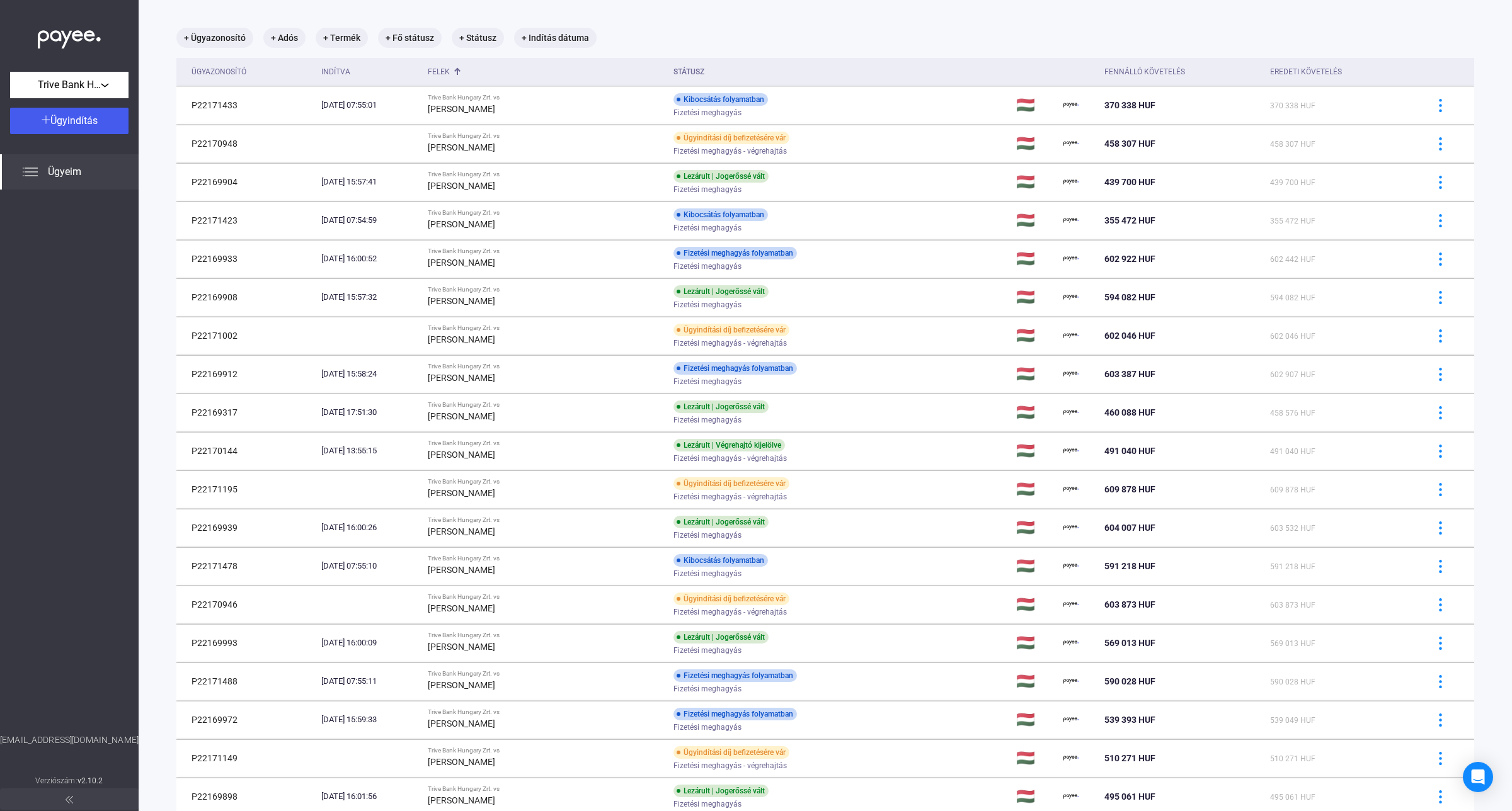
scroll to position [375, 0]
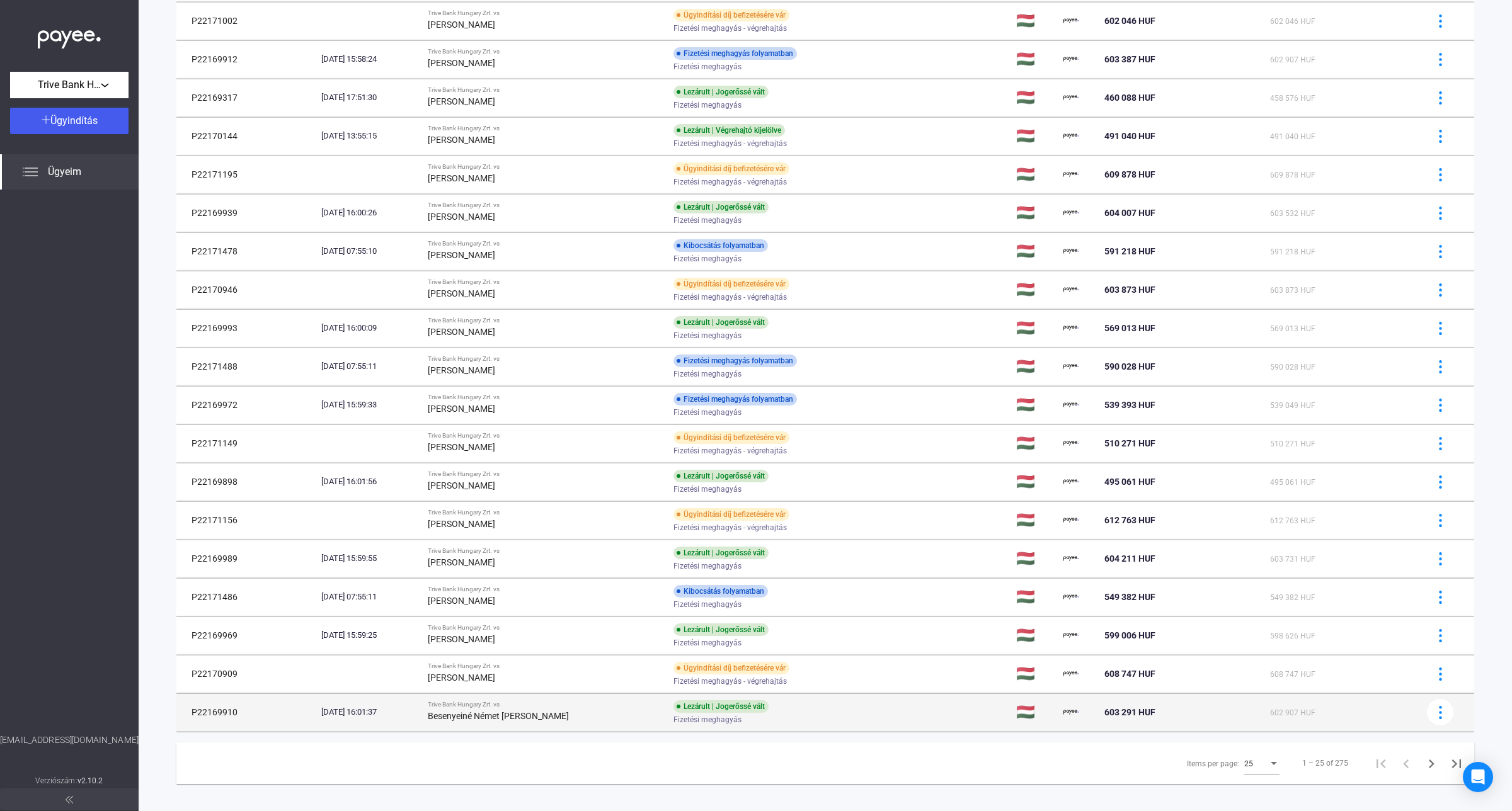
click at [579, 709] on div "Trive Bank Hungary Zrt. vs" at bounding box center [545, 705] width 236 height 8
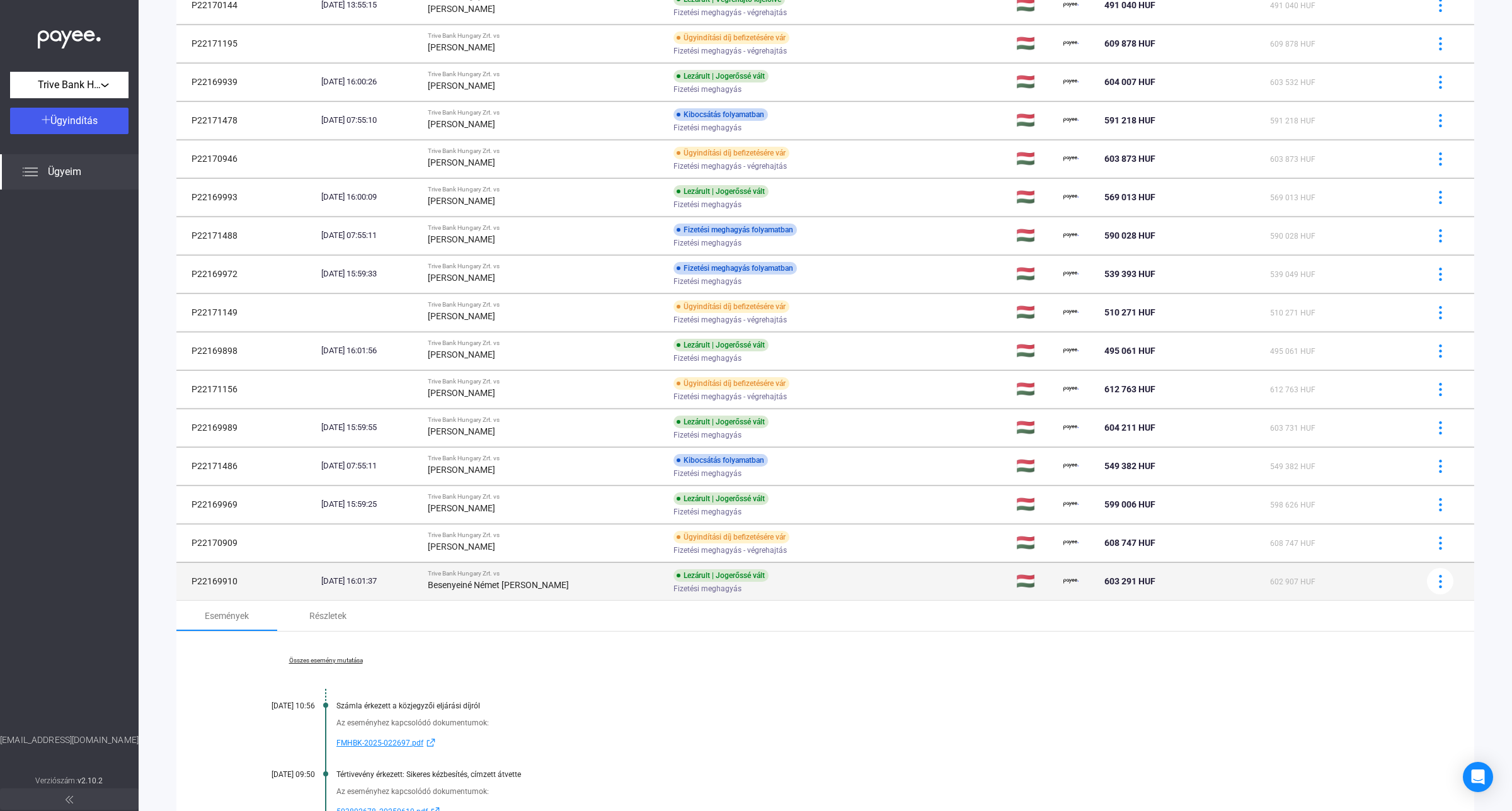
scroll to position [701, 0]
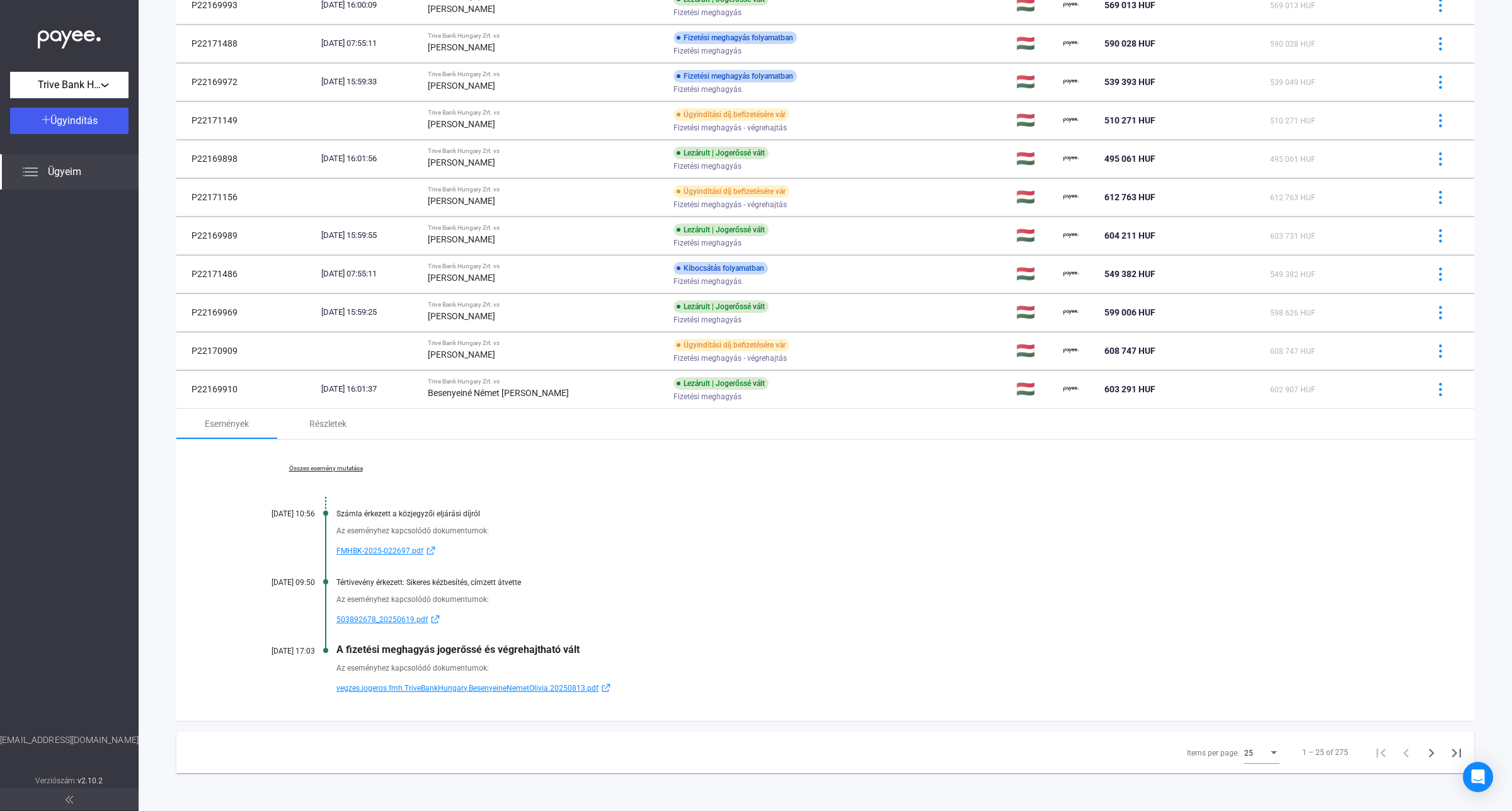
click at [555, 688] on span "vegzes.jogeros.fmh.TriveBankHungary.BesenyeineNemetOlivia.20250813.pdf" at bounding box center [467, 688] width 262 height 15
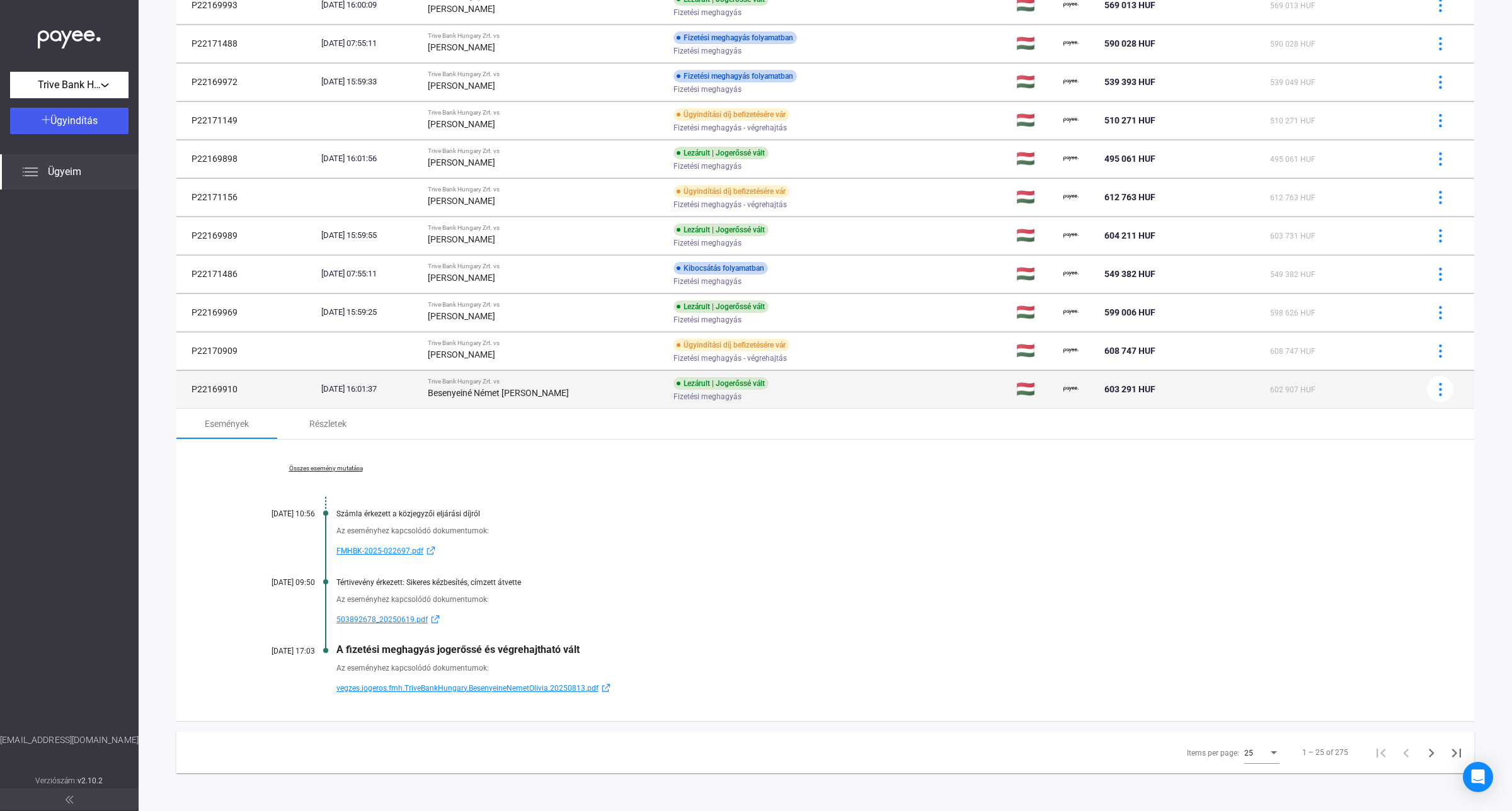
click at [712, 386] on div "Lezárult | Jogerőssé vált" at bounding box center [720, 383] width 95 height 13
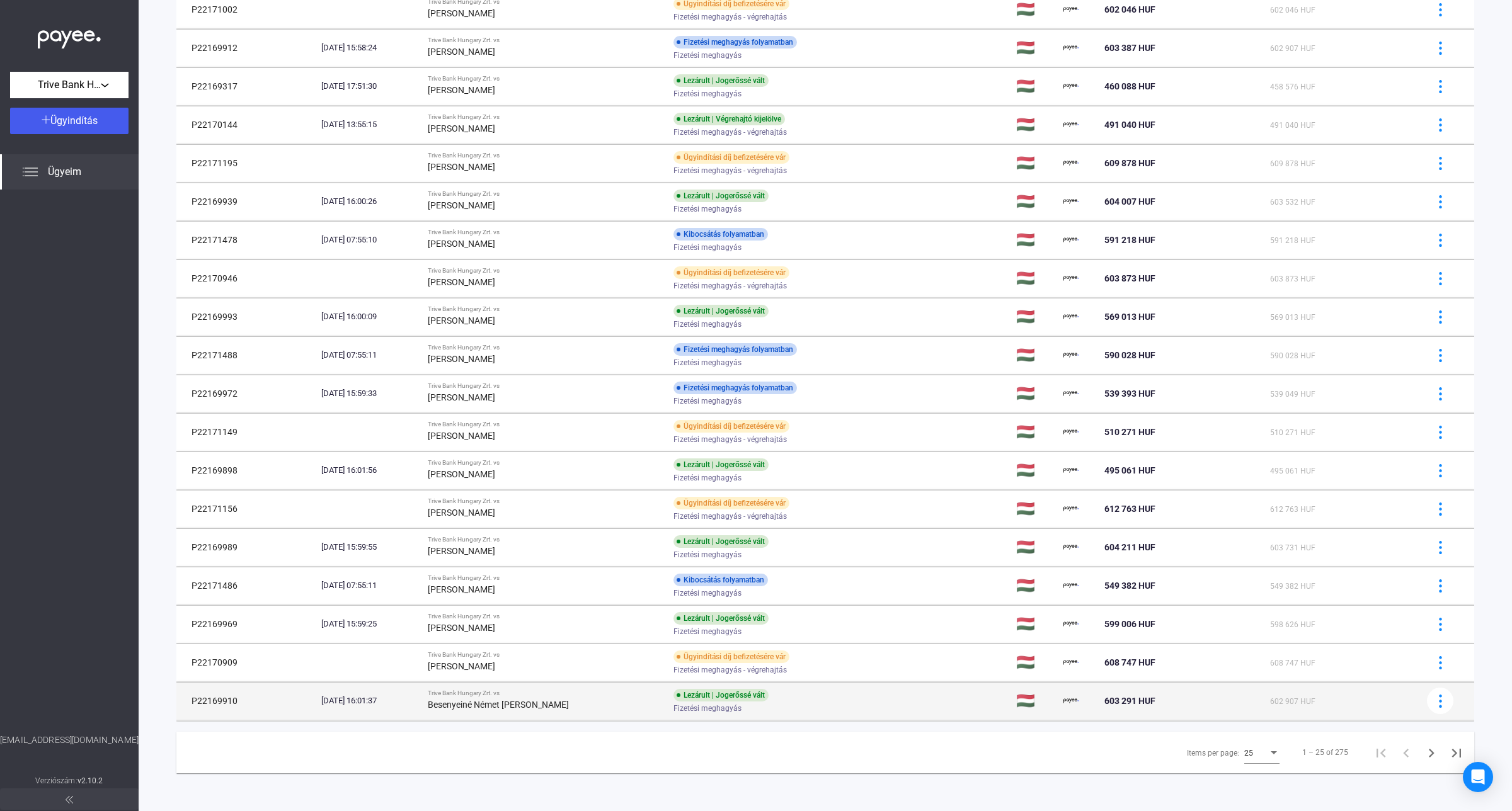
scroll to position [389, 0]
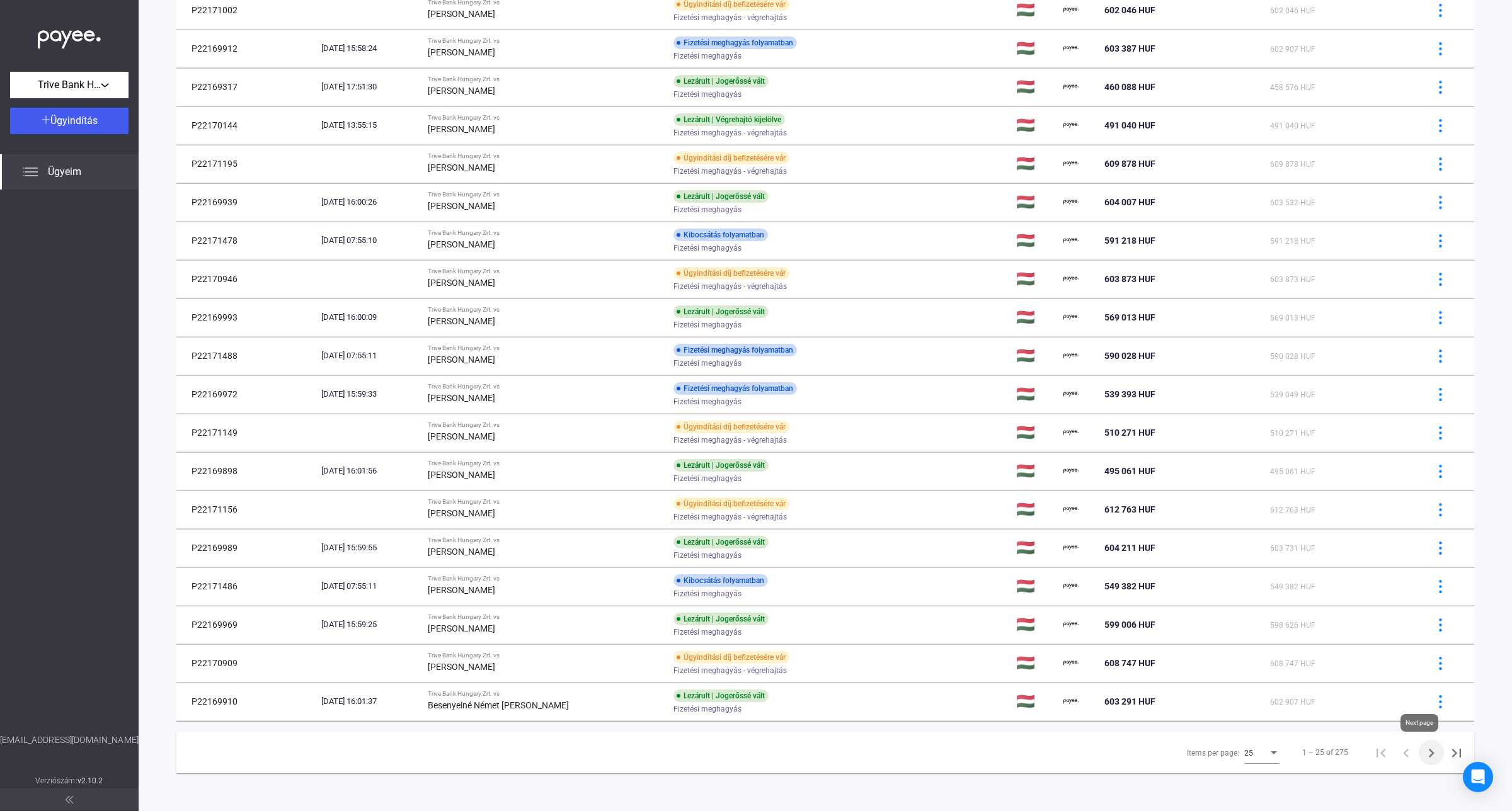
click at [1422, 753] on icon "Next page" at bounding box center [1431, 752] width 18 height 18
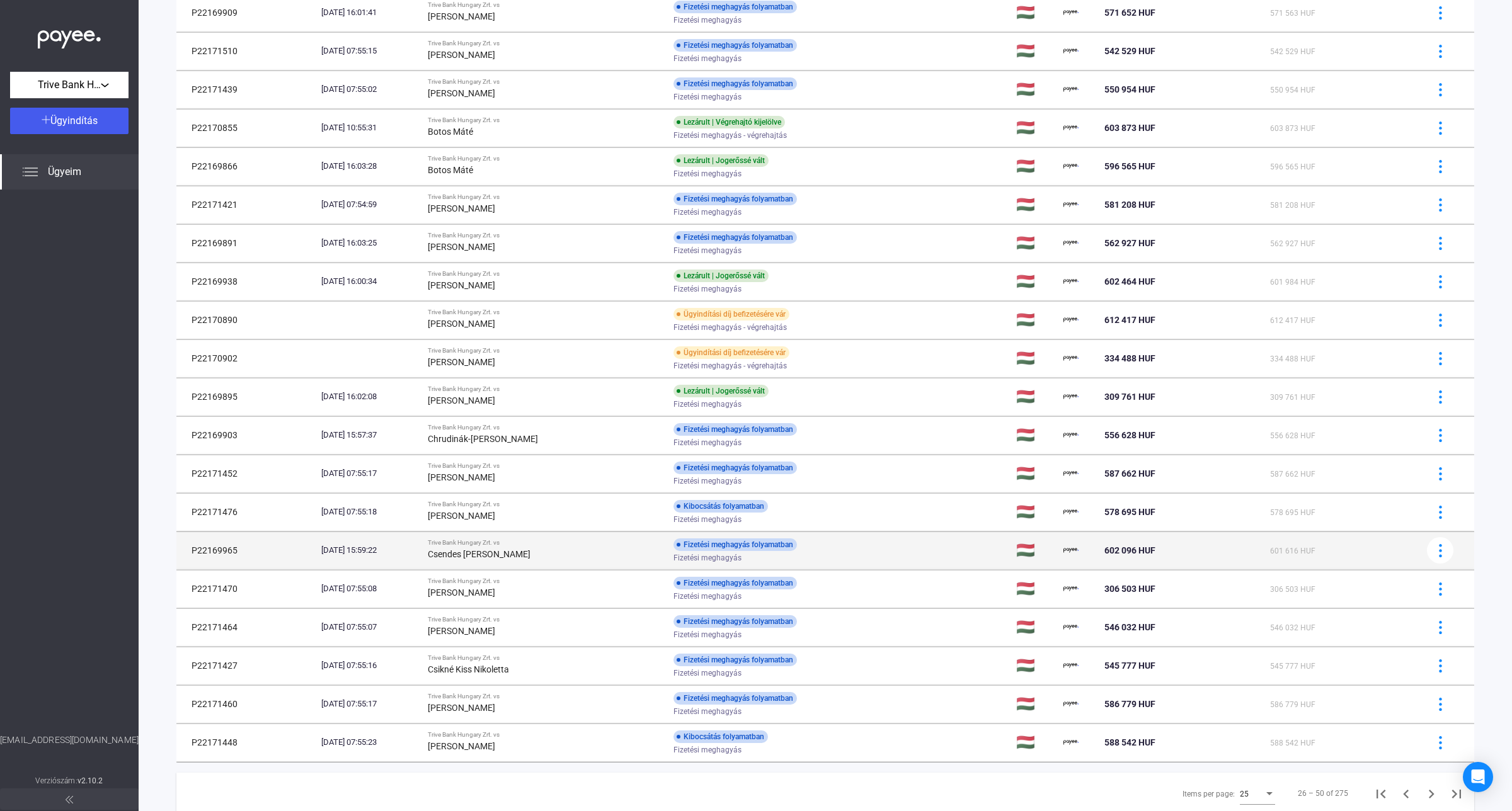
scroll to position [389, 0]
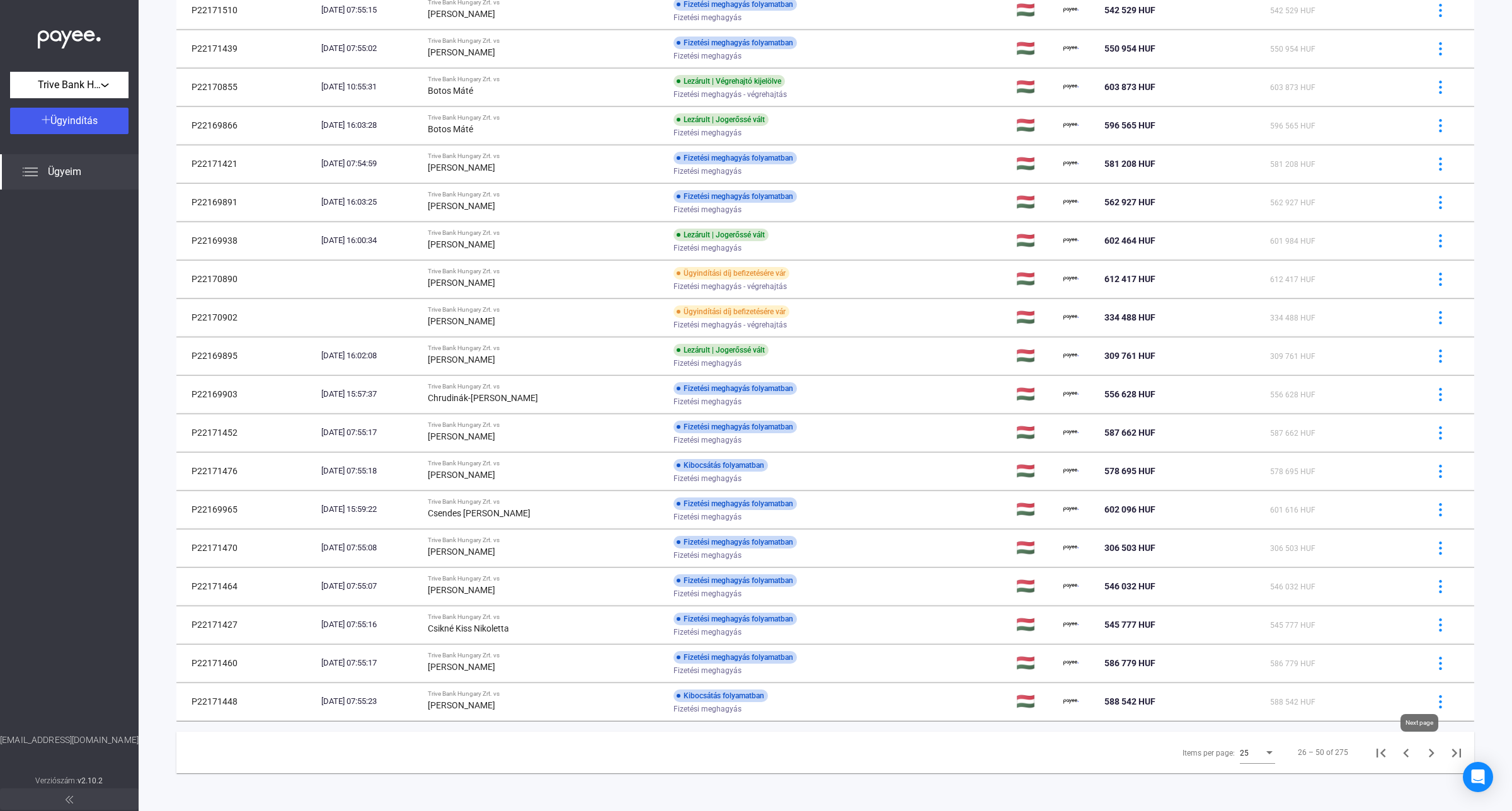
click at [1422, 756] on icon "Next page" at bounding box center [1431, 752] width 18 height 18
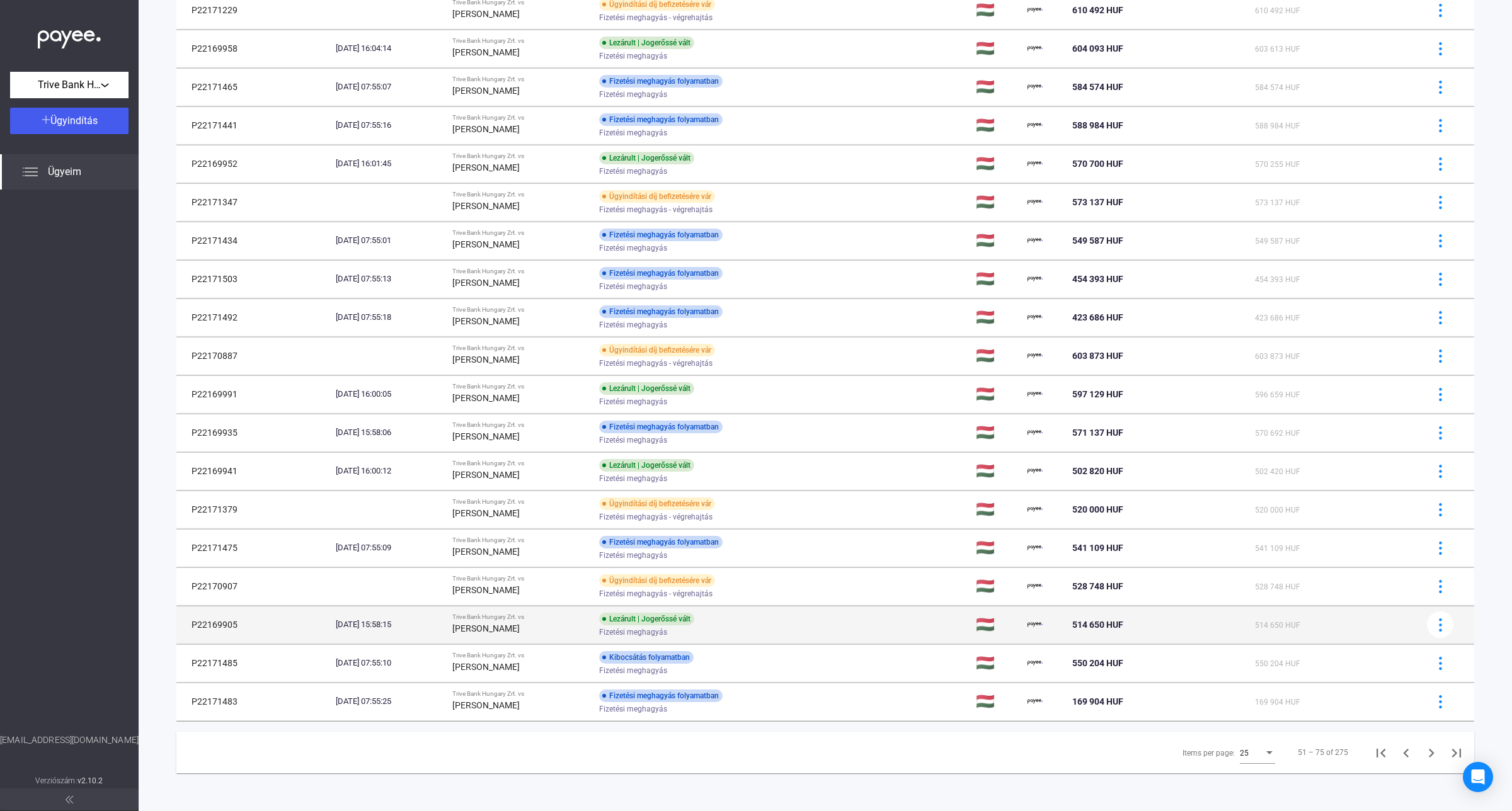
scroll to position [389, 0]
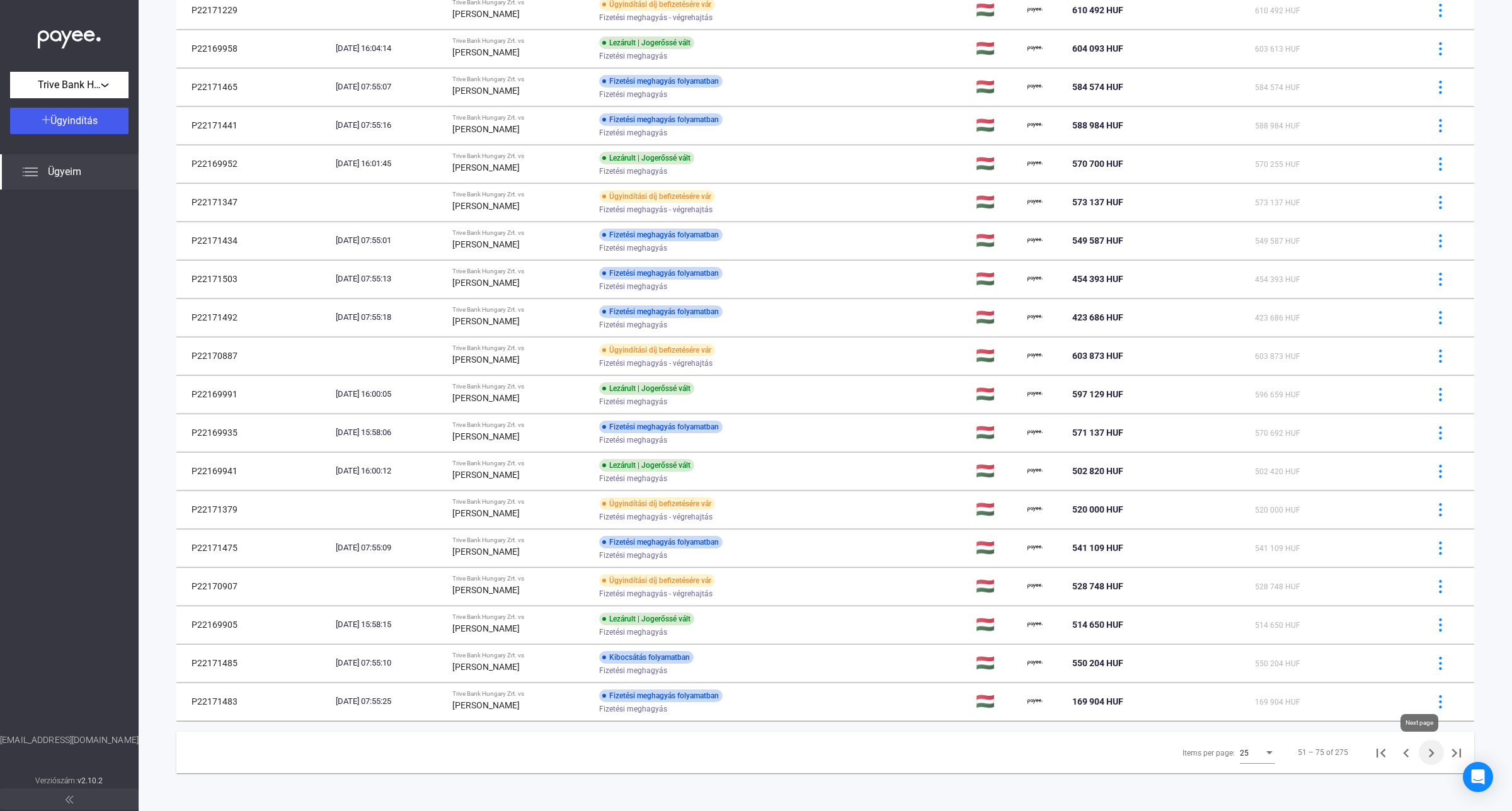
click at [1422, 751] on icon "Next page" at bounding box center [1431, 752] width 18 height 18
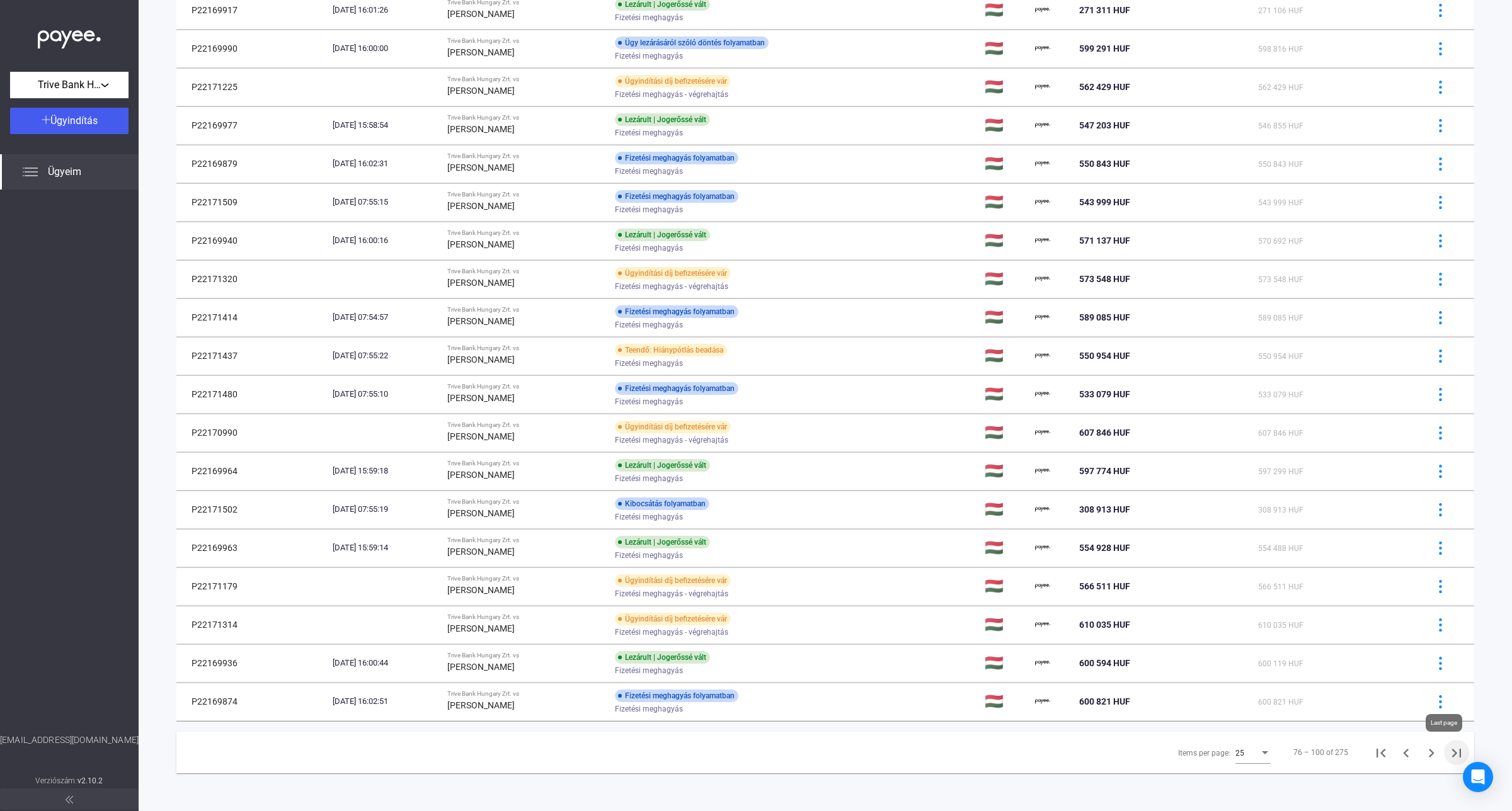
click at [1447, 751] on icon "Last page" at bounding box center [1456, 752] width 18 height 18
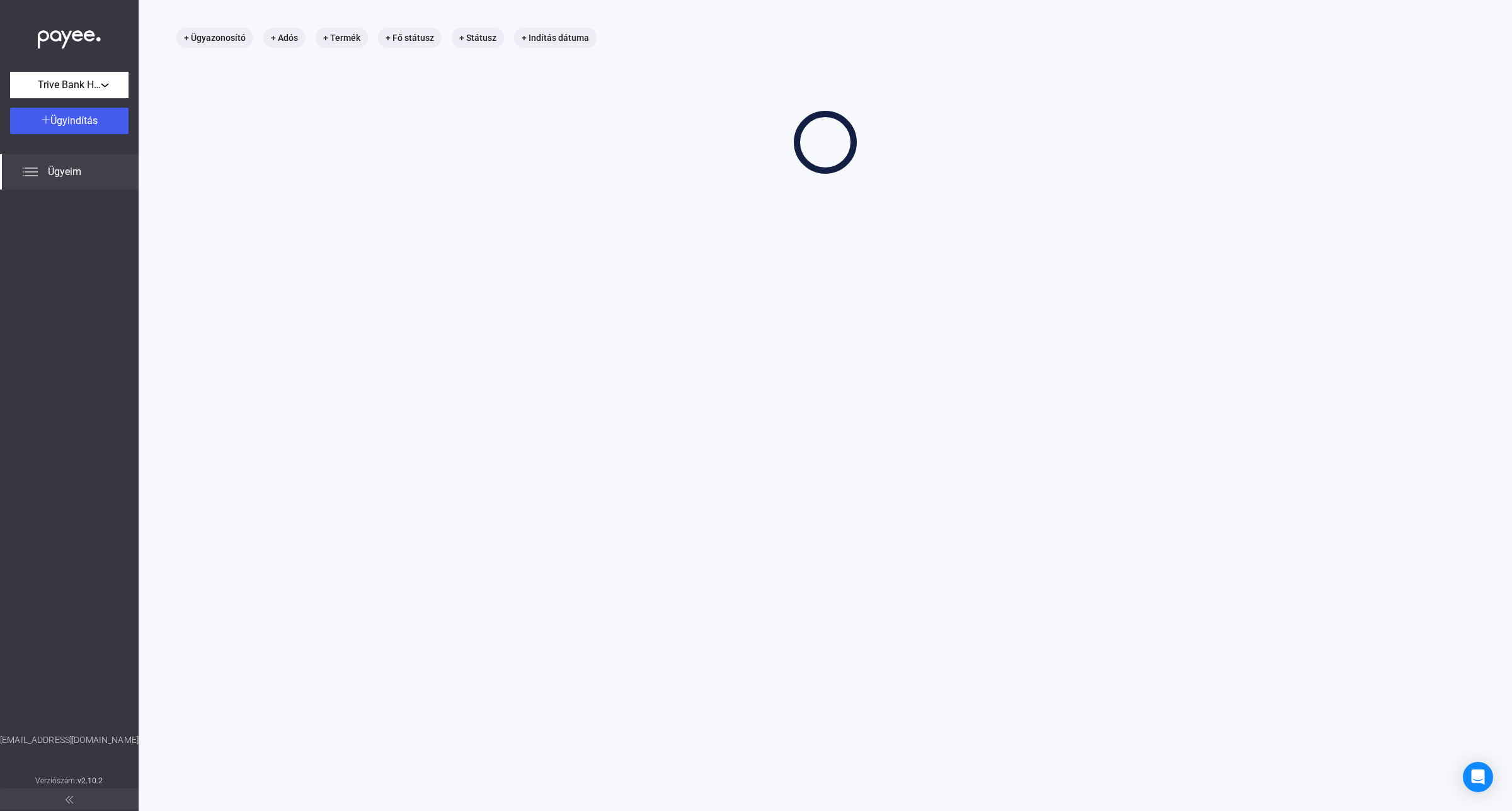
scroll to position [59, 0]
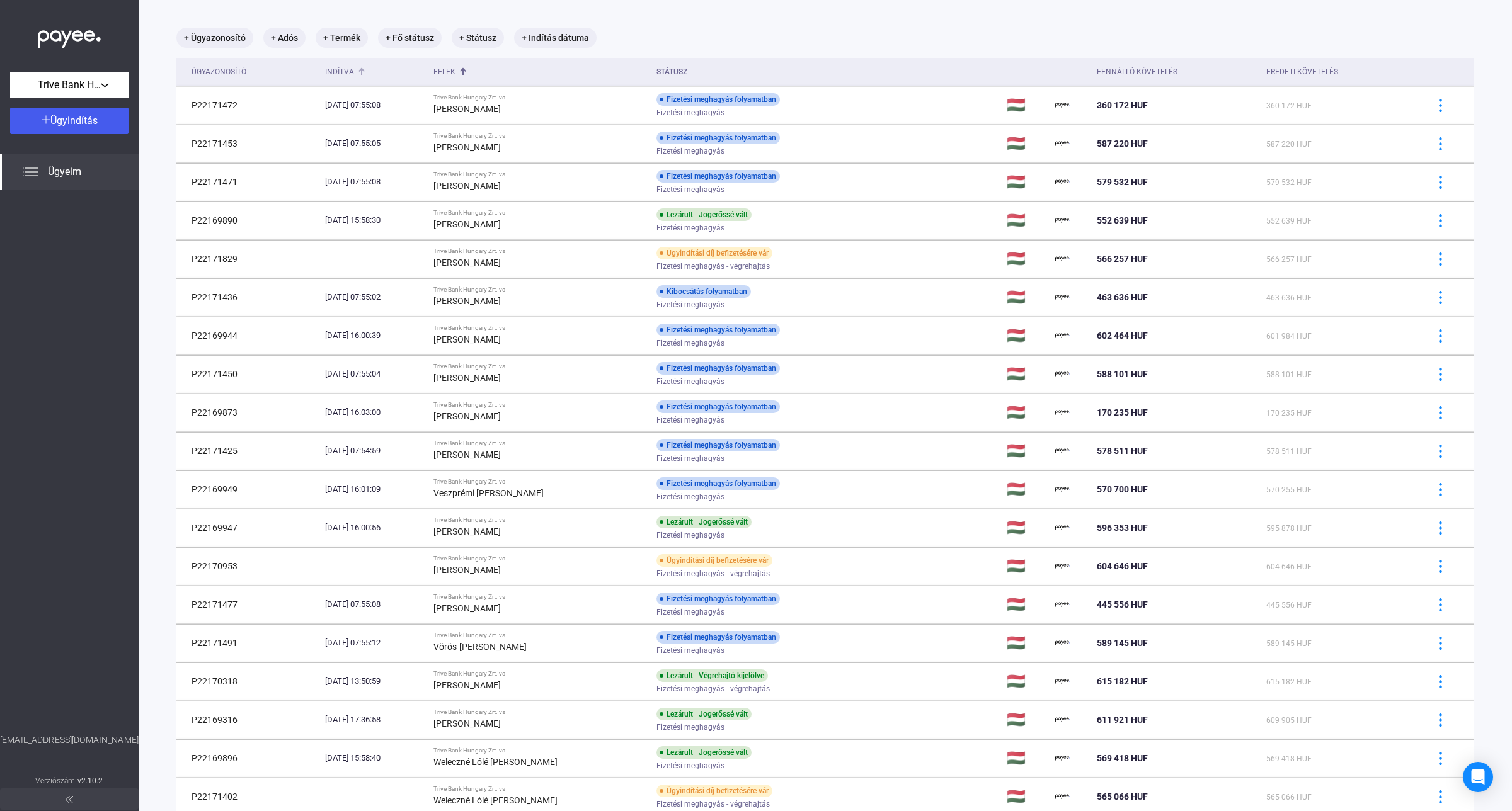
click at [336, 74] on div "Indítva" at bounding box center [339, 72] width 29 height 15
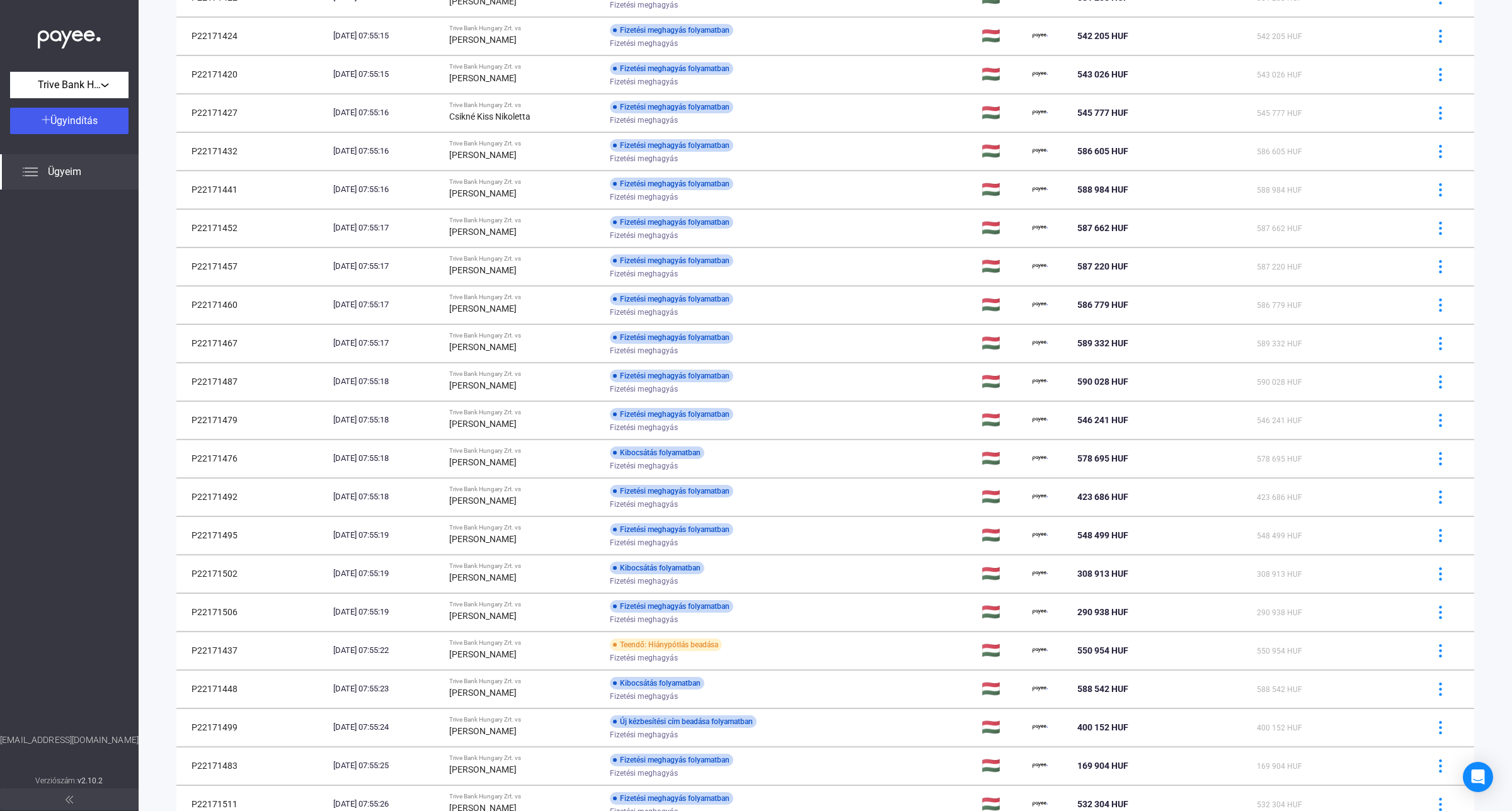
scroll to position [389, 0]
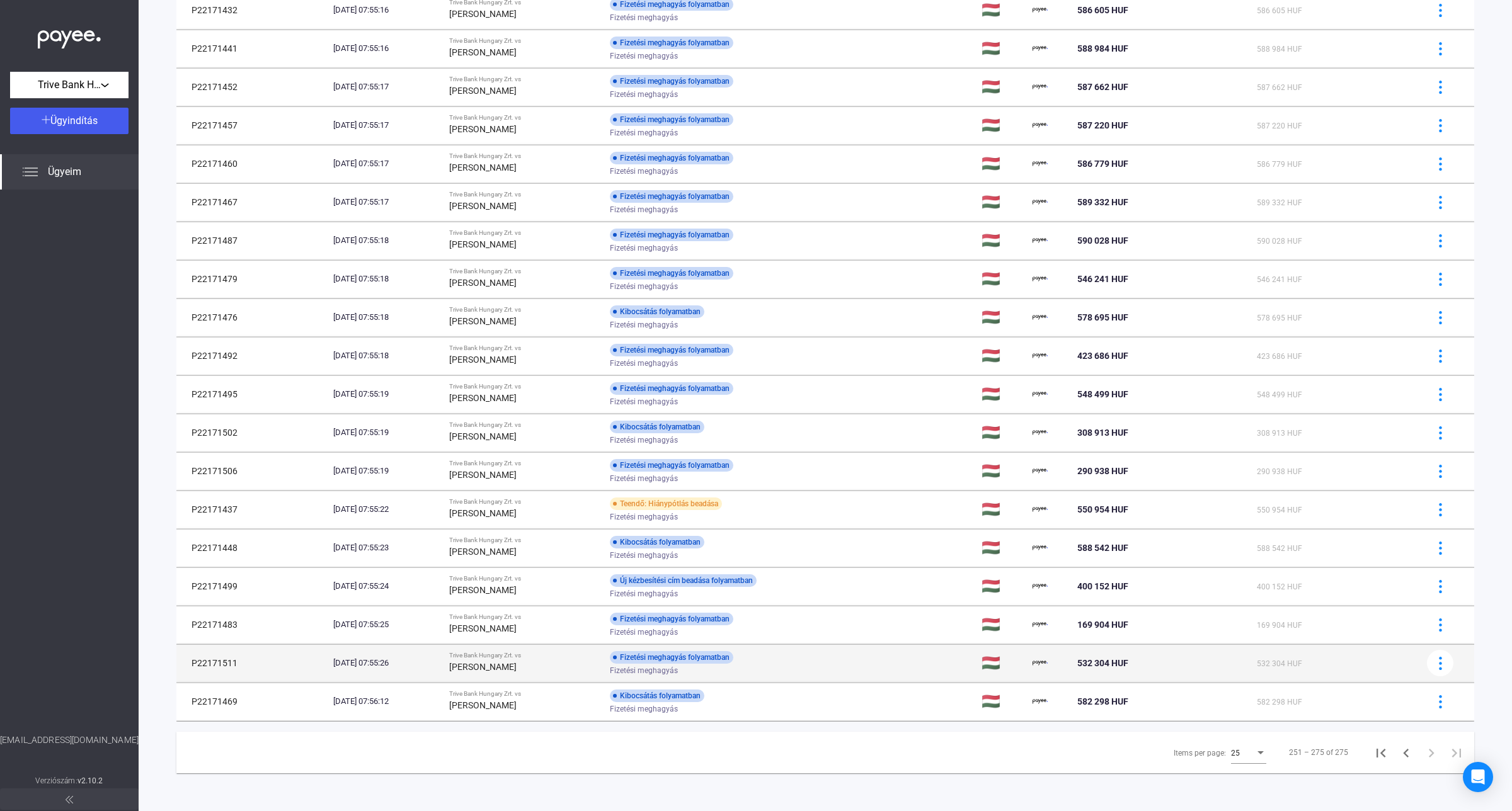
click at [734, 668] on div "Fizetési meghagyás" at bounding box center [711, 670] width 201 height 9
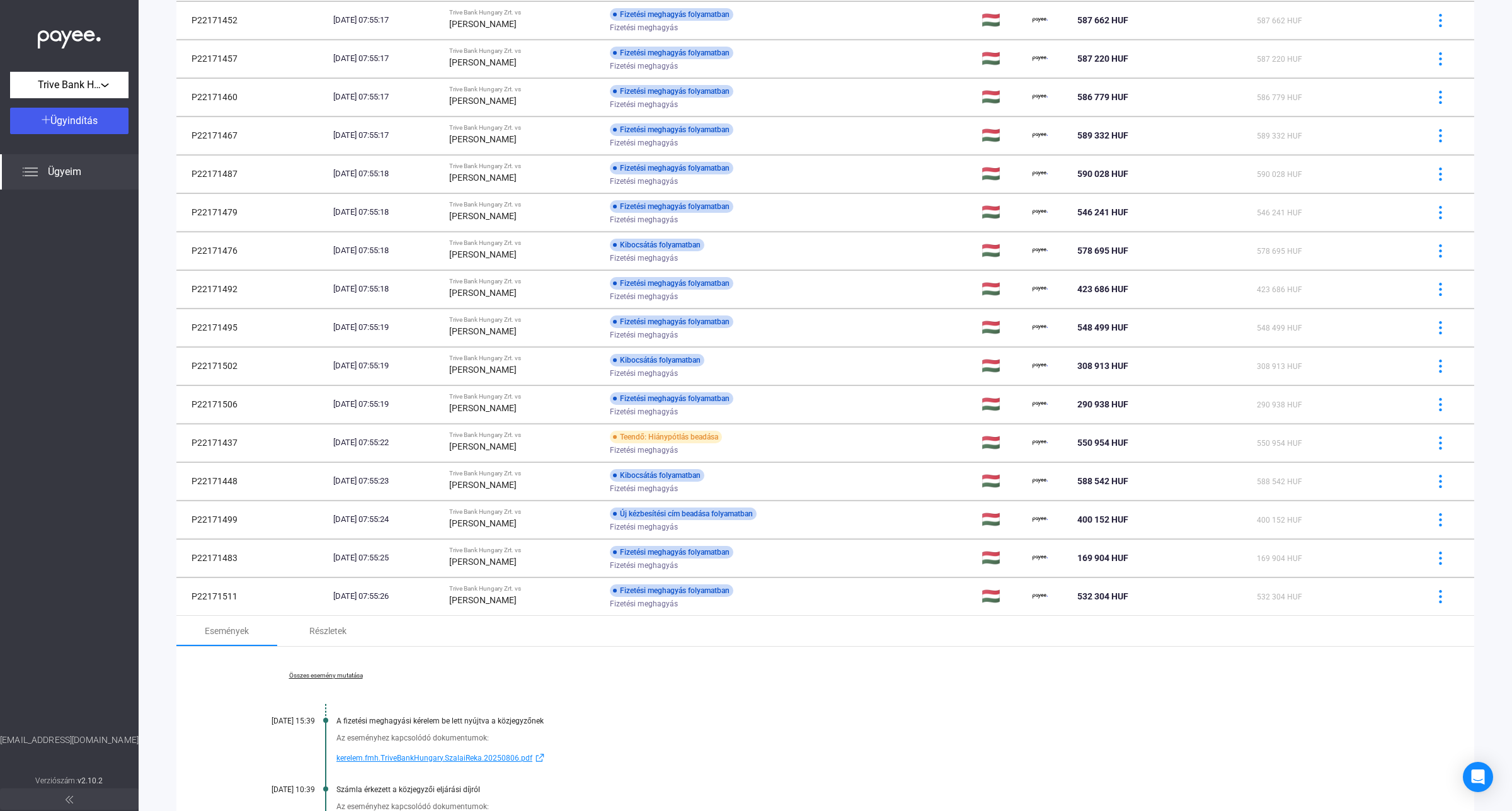
scroll to position [701, 0]
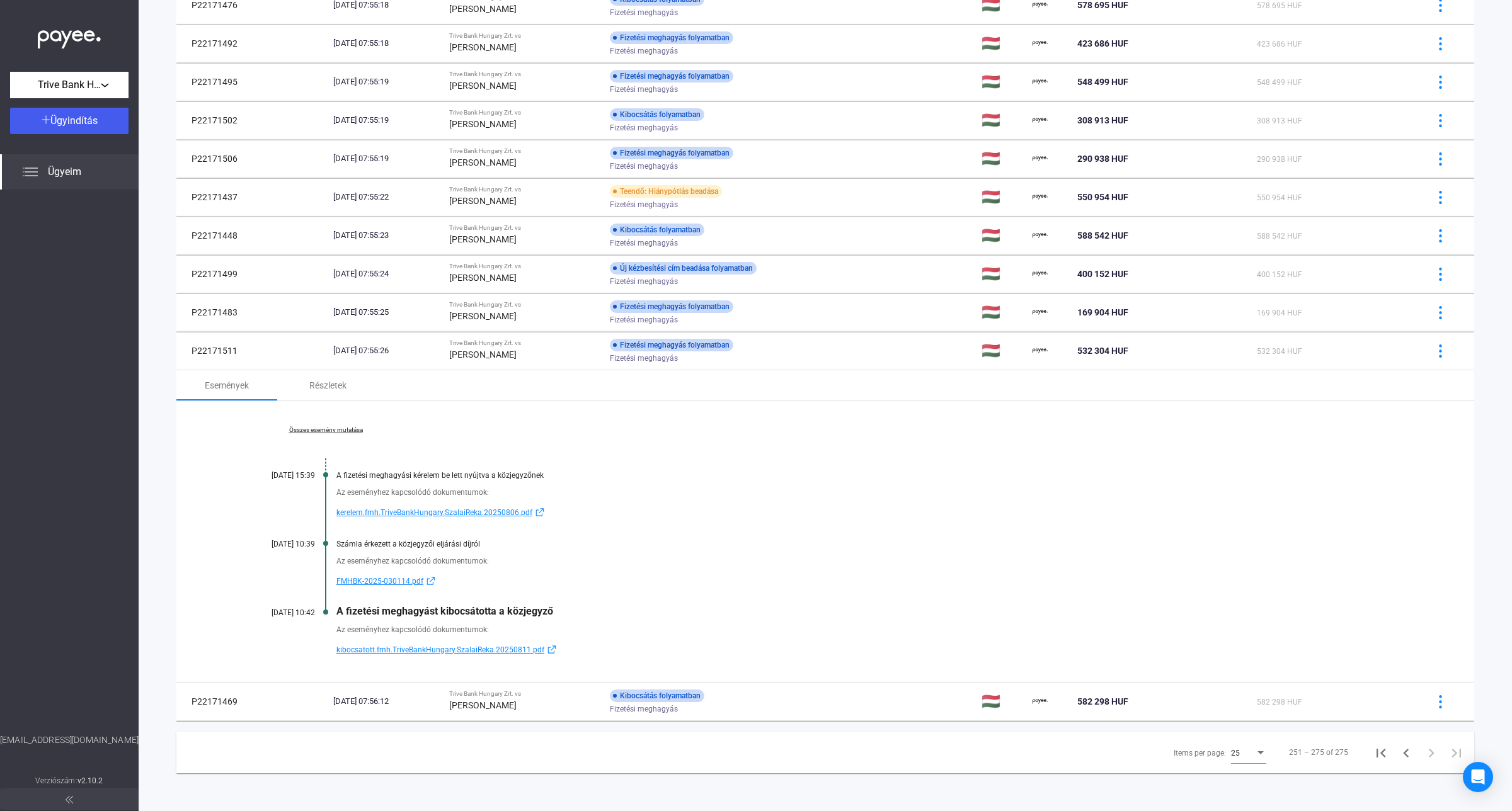
click at [1446, 514] on div "Összes esemény mutatása [DATE] 15:39 A fizetési meghagyási kérelem be lett nyúj…" at bounding box center [825, 542] width 1297 height 282
click at [18, 250] on div at bounding box center [69, 461] width 138 height 544
click at [1371, 763] on button "First page" at bounding box center [1380, 752] width 25 height 25
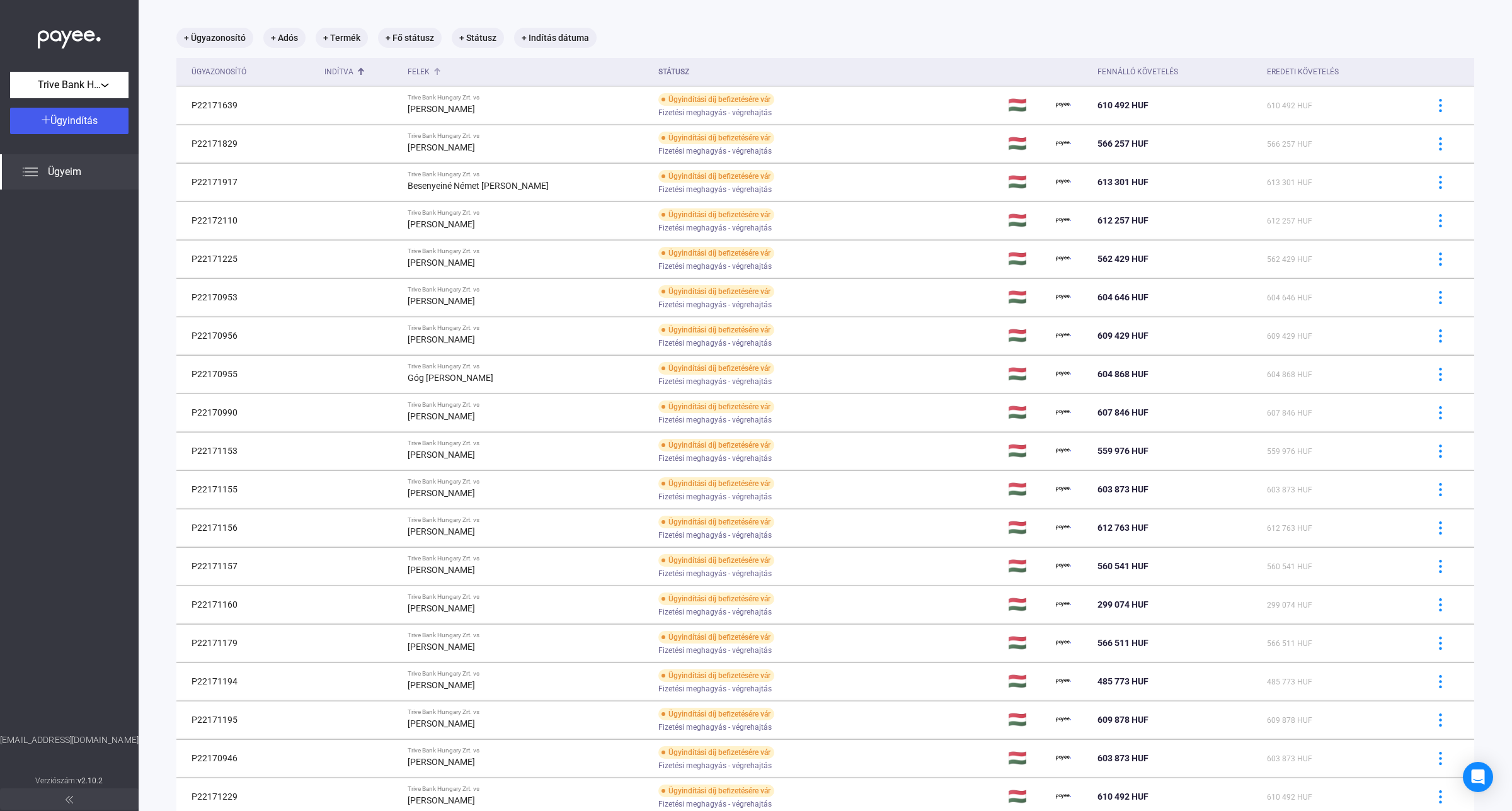
click at [448, 77] on div "Felek" at bounding box center [527, 72] width 241 height 15
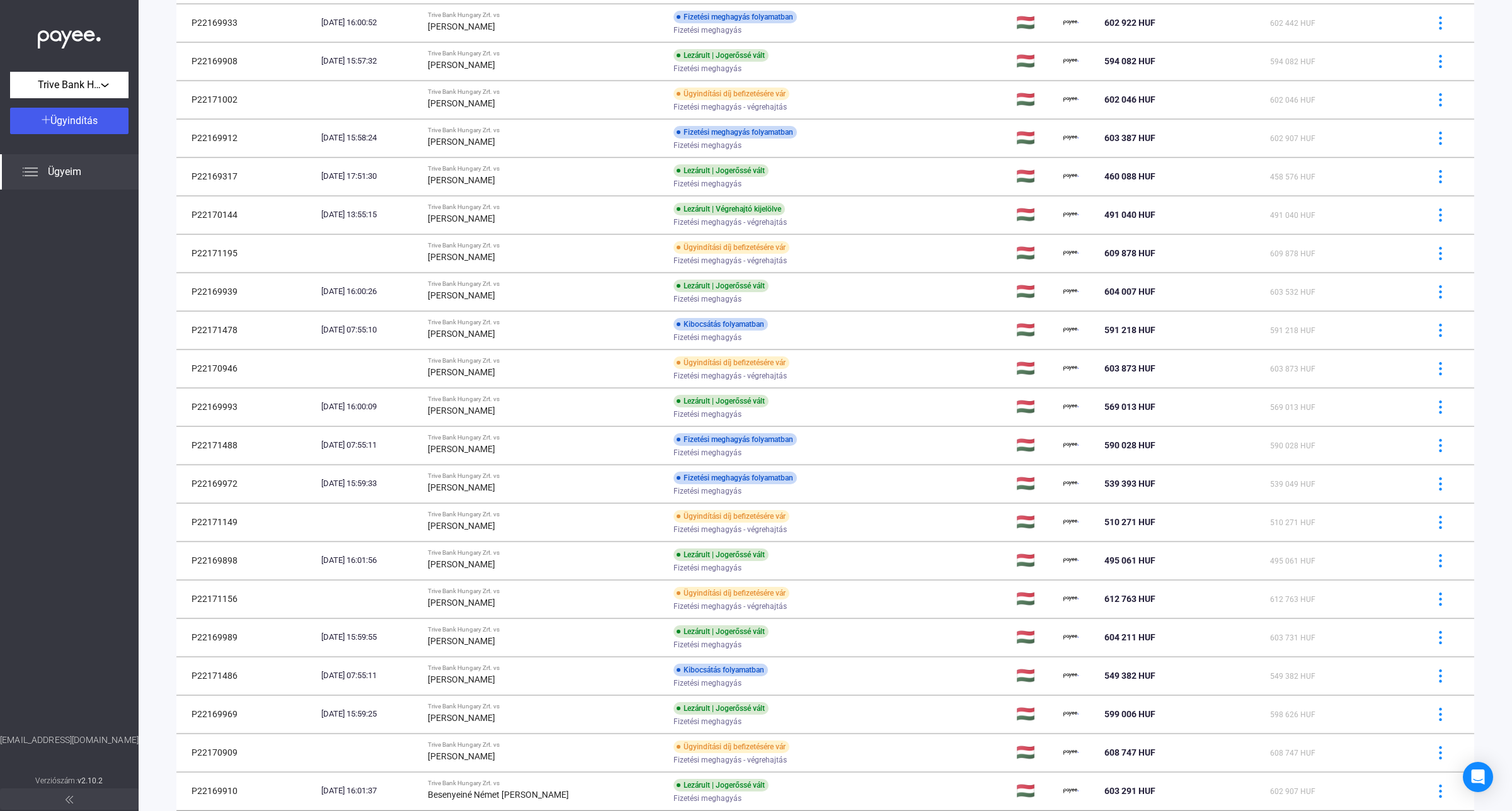
scroll to position [389, 0]
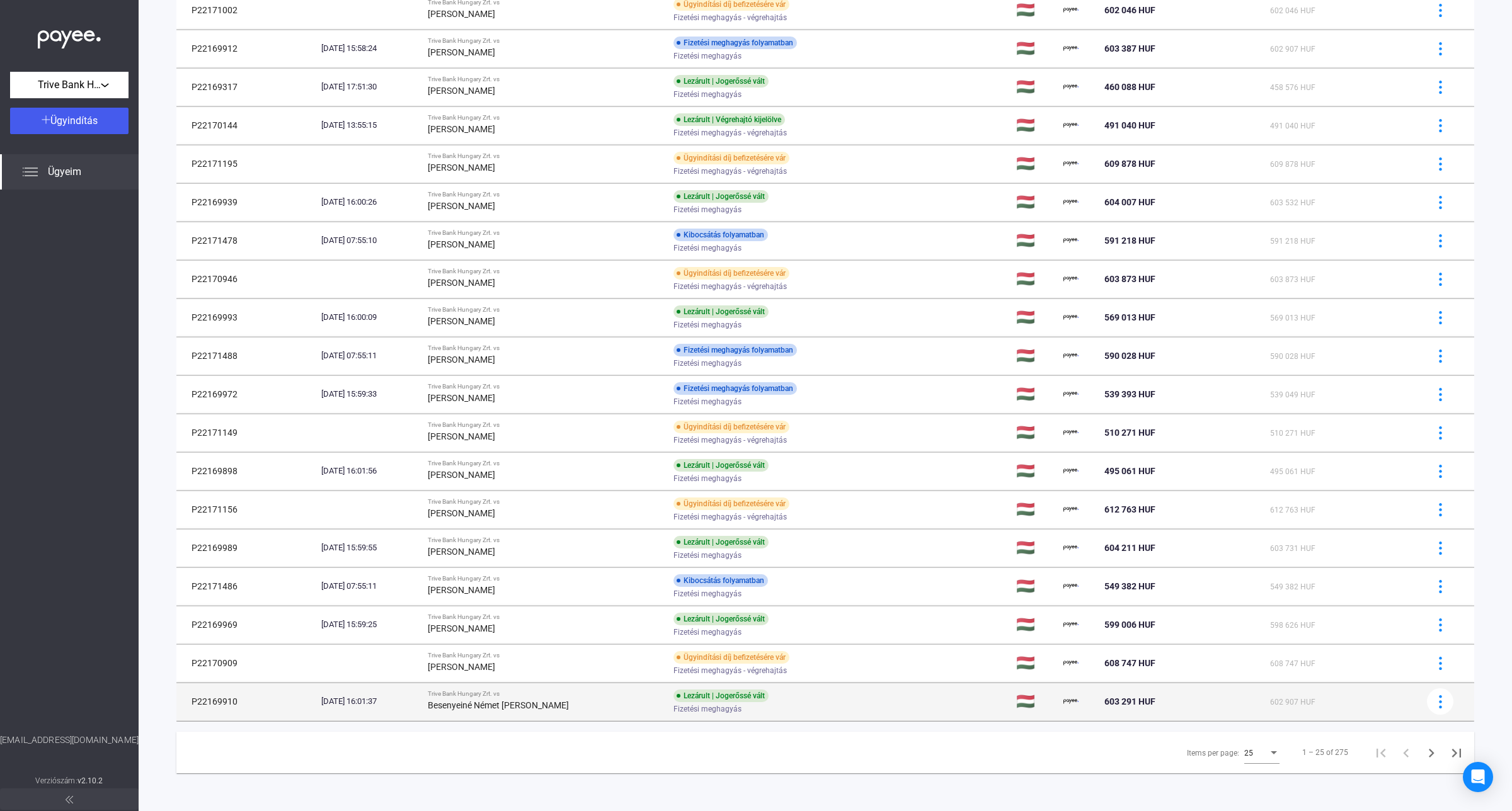
click at [684, 704] on span "Fizetési meghagyás" at bounding box center [707, 709] width 68 height 15
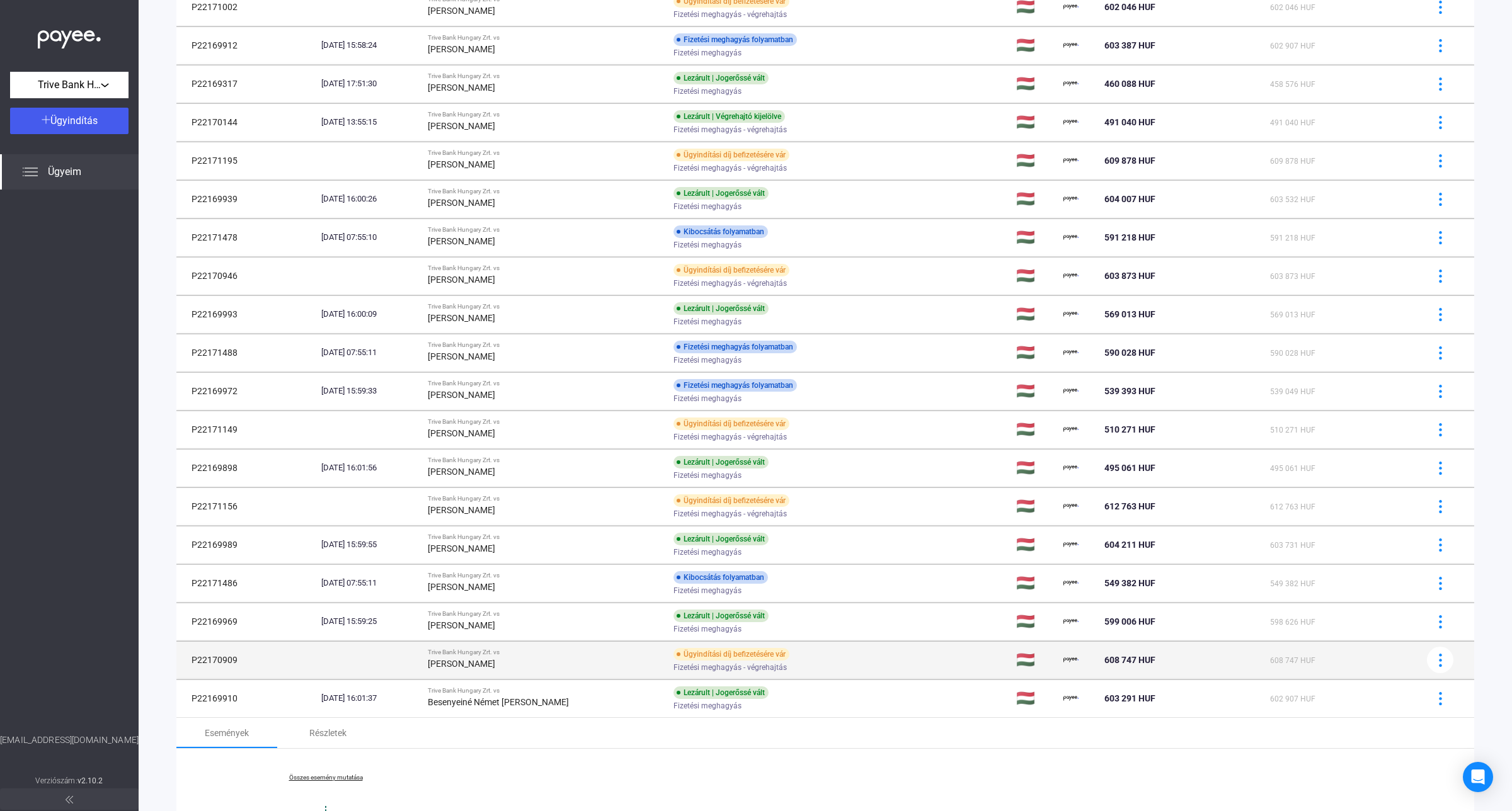
scroll to position [701, 0]
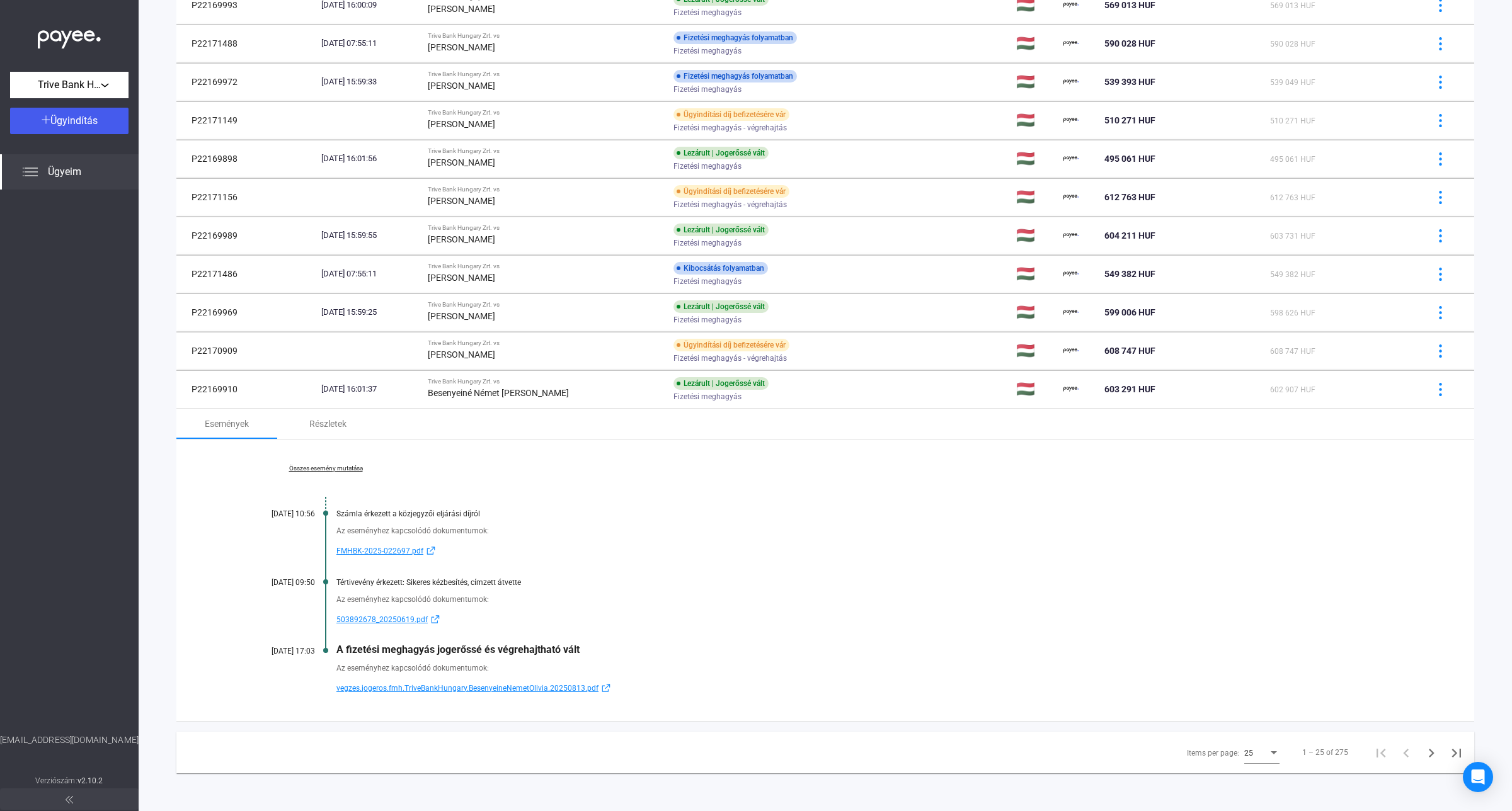
click at [407, 618] on span "503892678_20250619.pdf" at bounding box center [381, 620] width 91 height 15
click at [350, 467] on link "Összes esemény mutatása" at bounding box center [326, 468] width 173 height 8
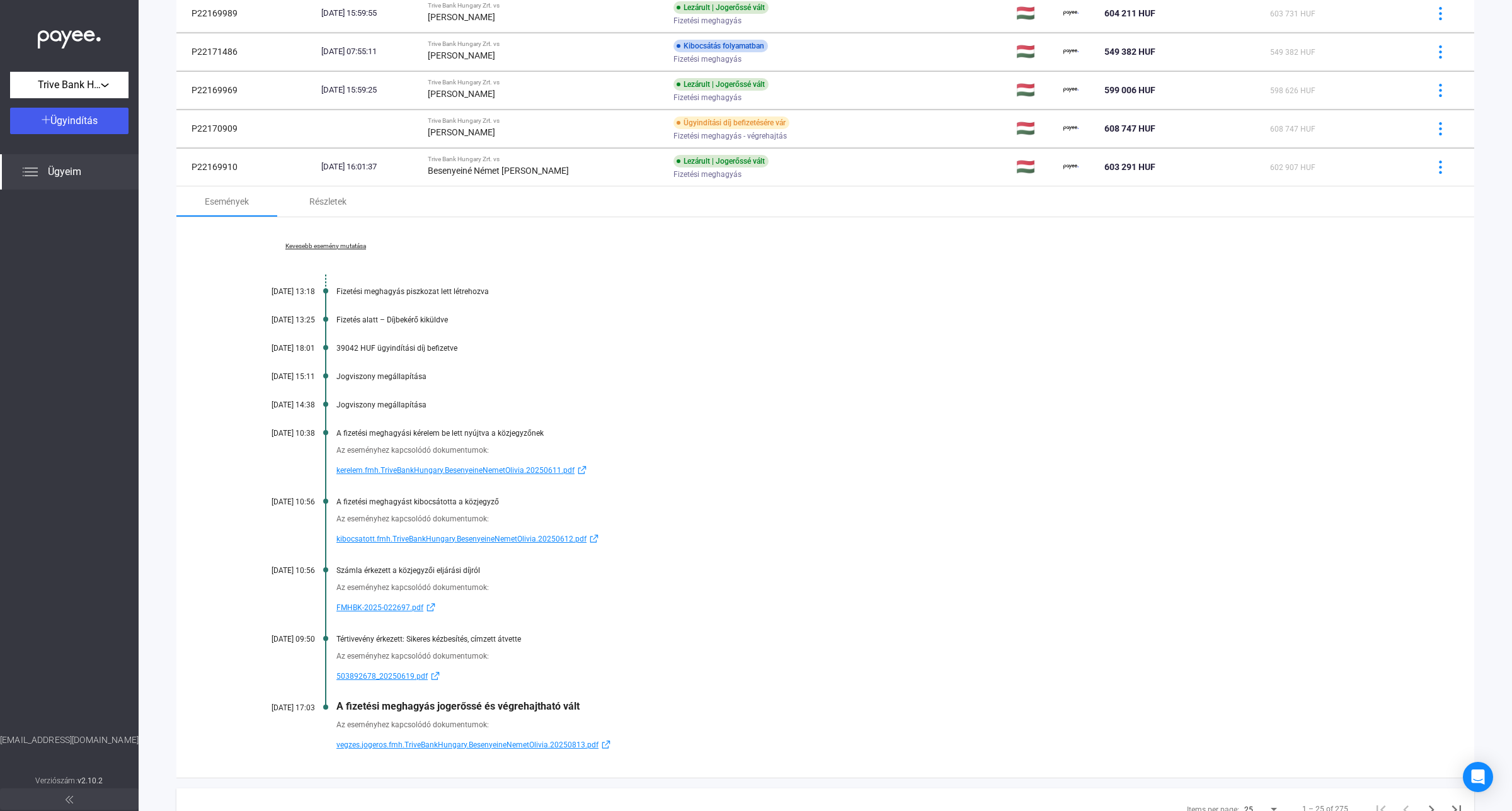
scroll to position [980, 0]
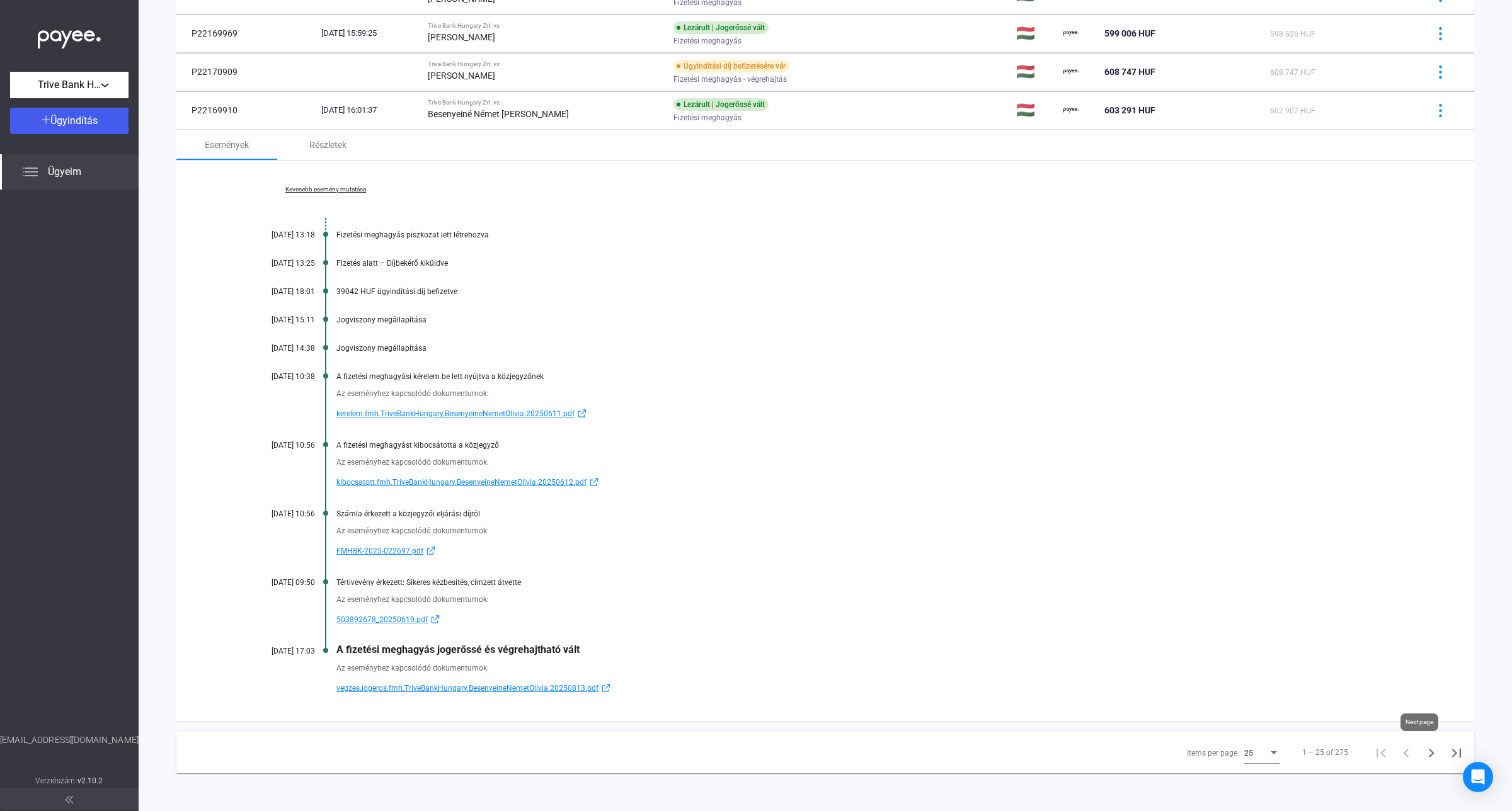
click at [1422, 754] on icon "Next page" at bounding box center [1431, 752] width 18 height 18
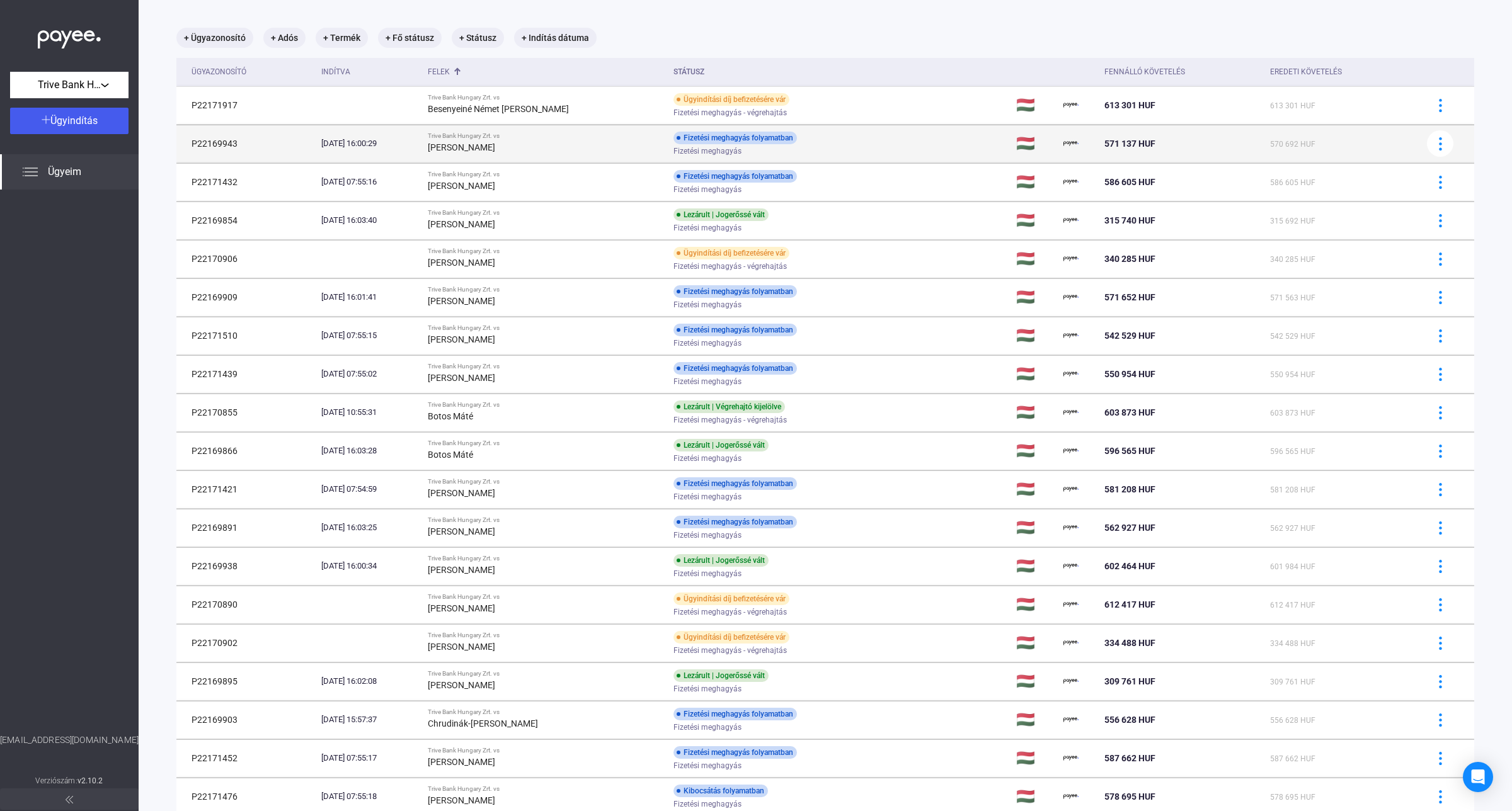
click at [572, 143] on div "[PERSON_NAME]" at bounding box center [545, 147] width 236 height 15
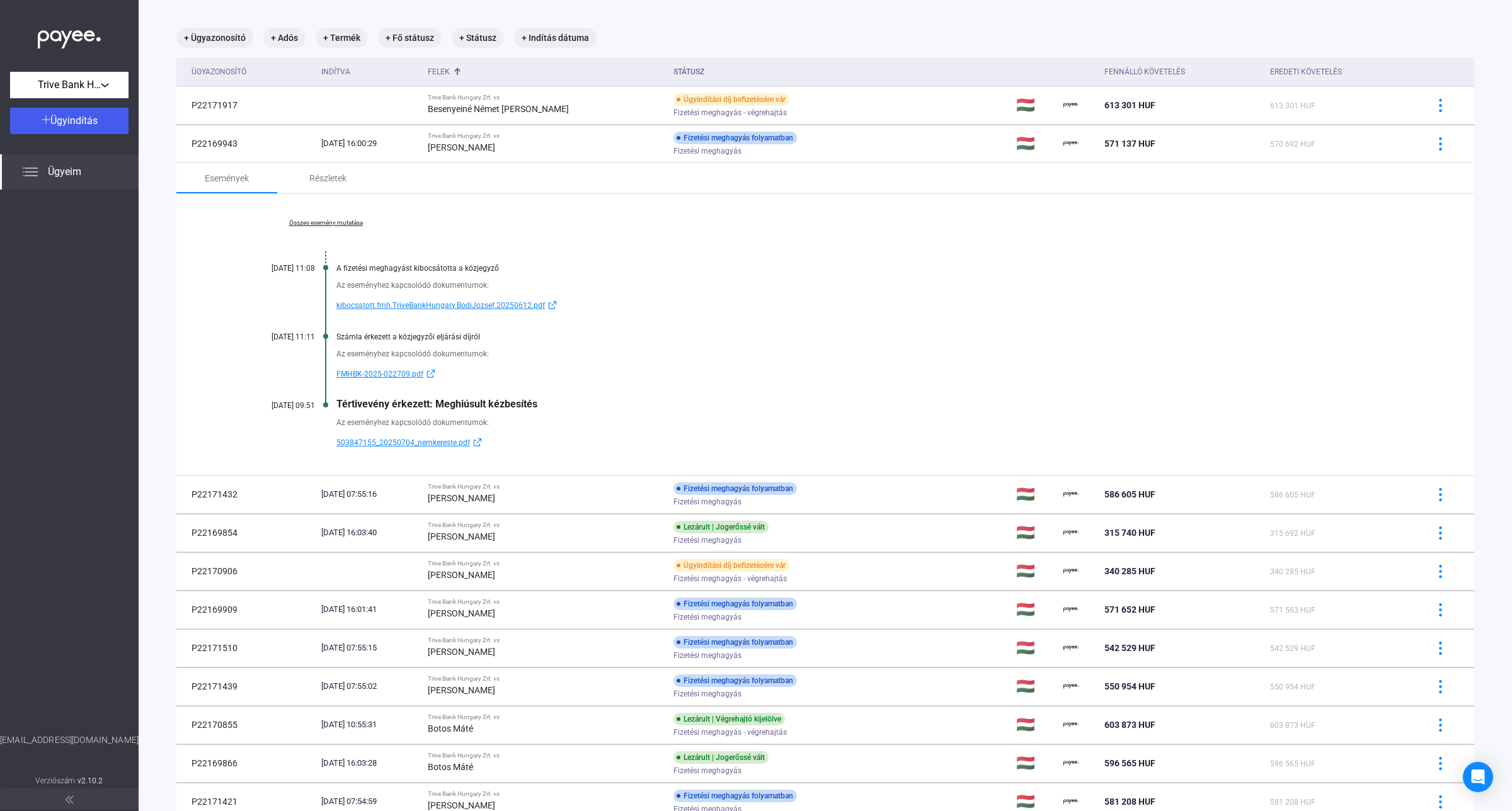
click at [304, 225] on link "Összes esemény mutatása" at bounding box center [326, 223] width 173 height 8
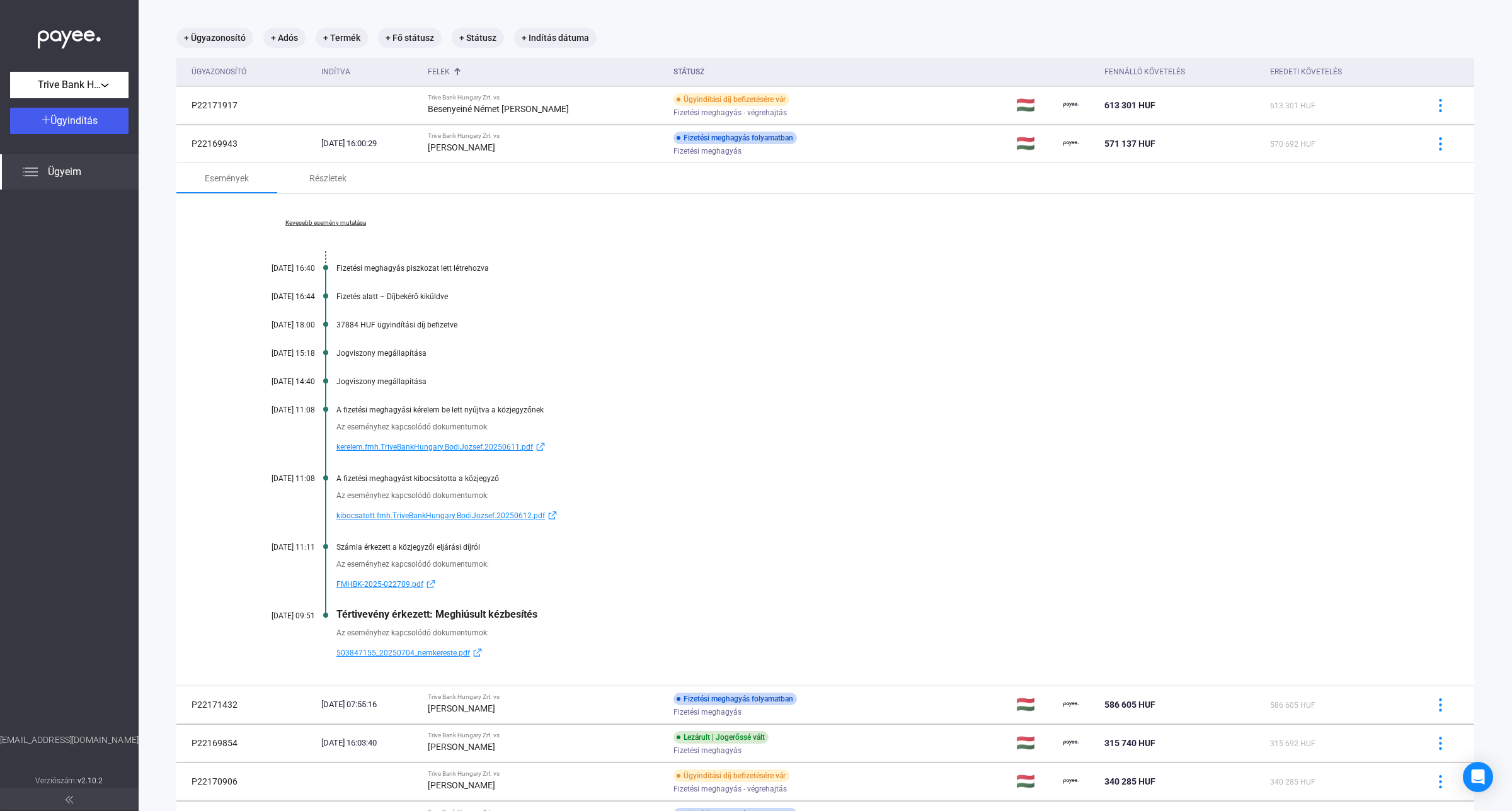
click at [405, 655] on span "503847155_20250704_nemkereste.pdf" at bounding box center [402, 653] width 133 height 15
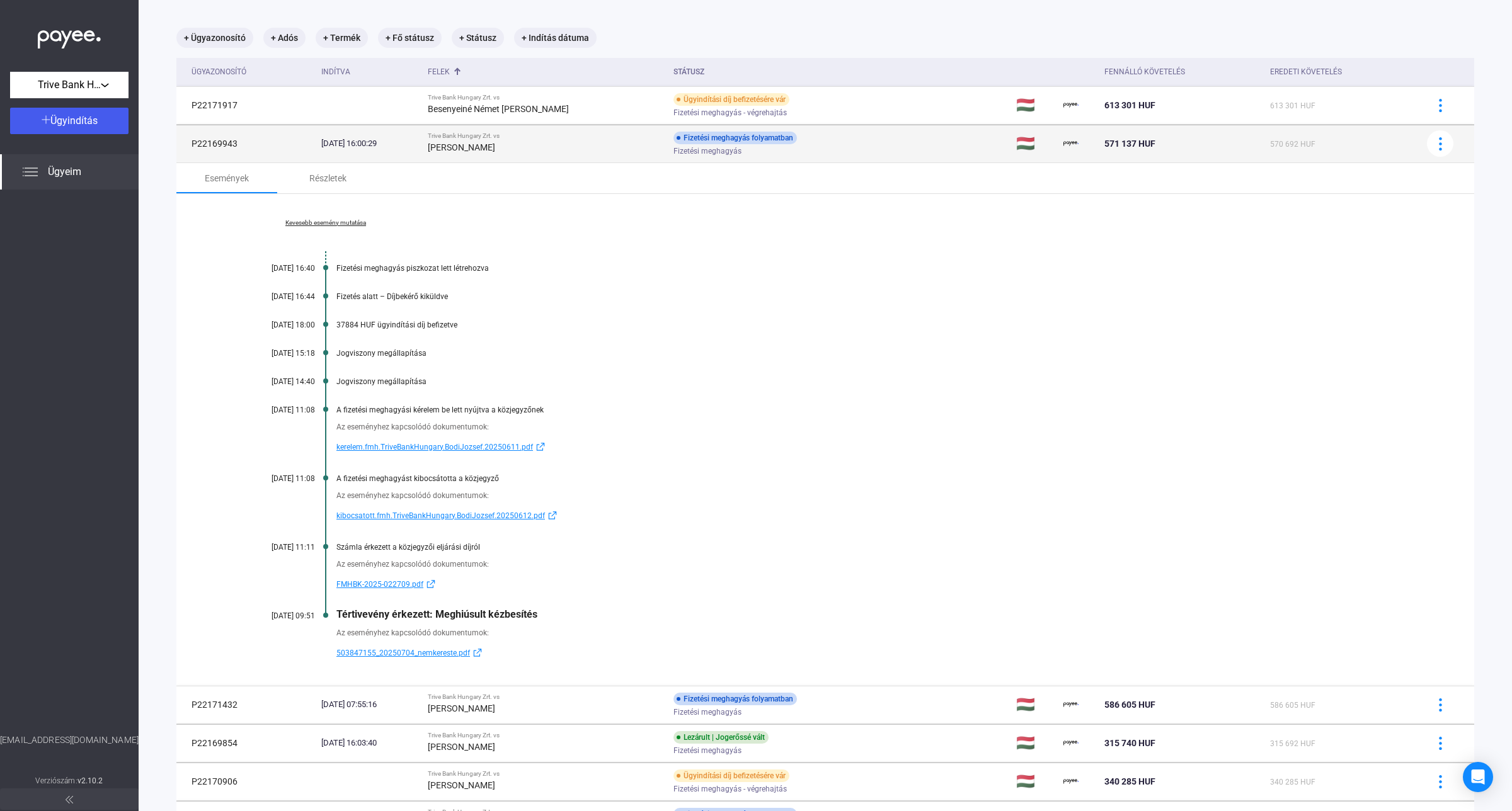
click at [521, 142] on div "[PERSON_NAME]" at bounding box center [545, 147] width 236 height 15
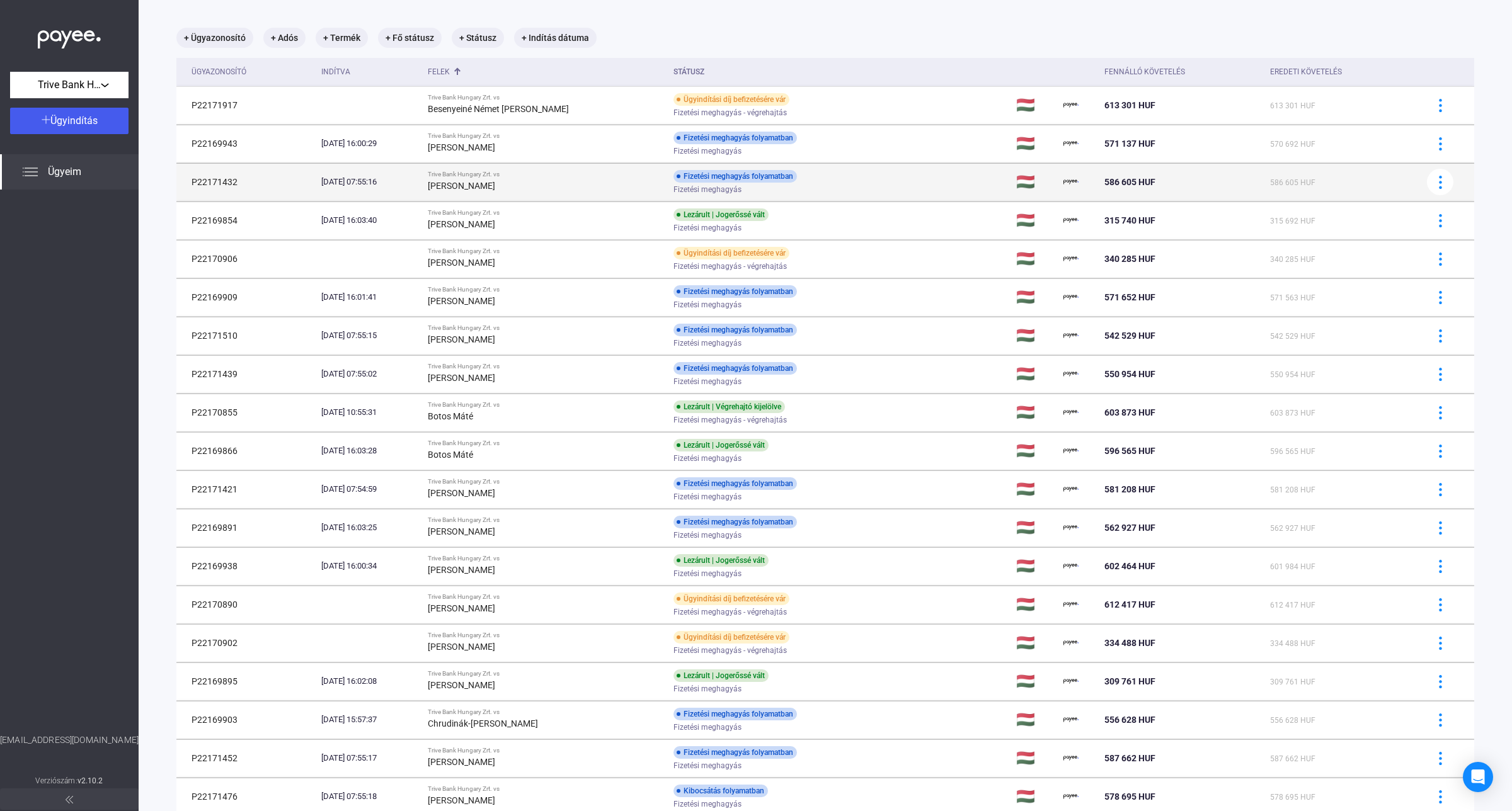
click at [603, 178] on div "[PERSON_NAME]" at bounding box center [545, 186] width 236 height 15
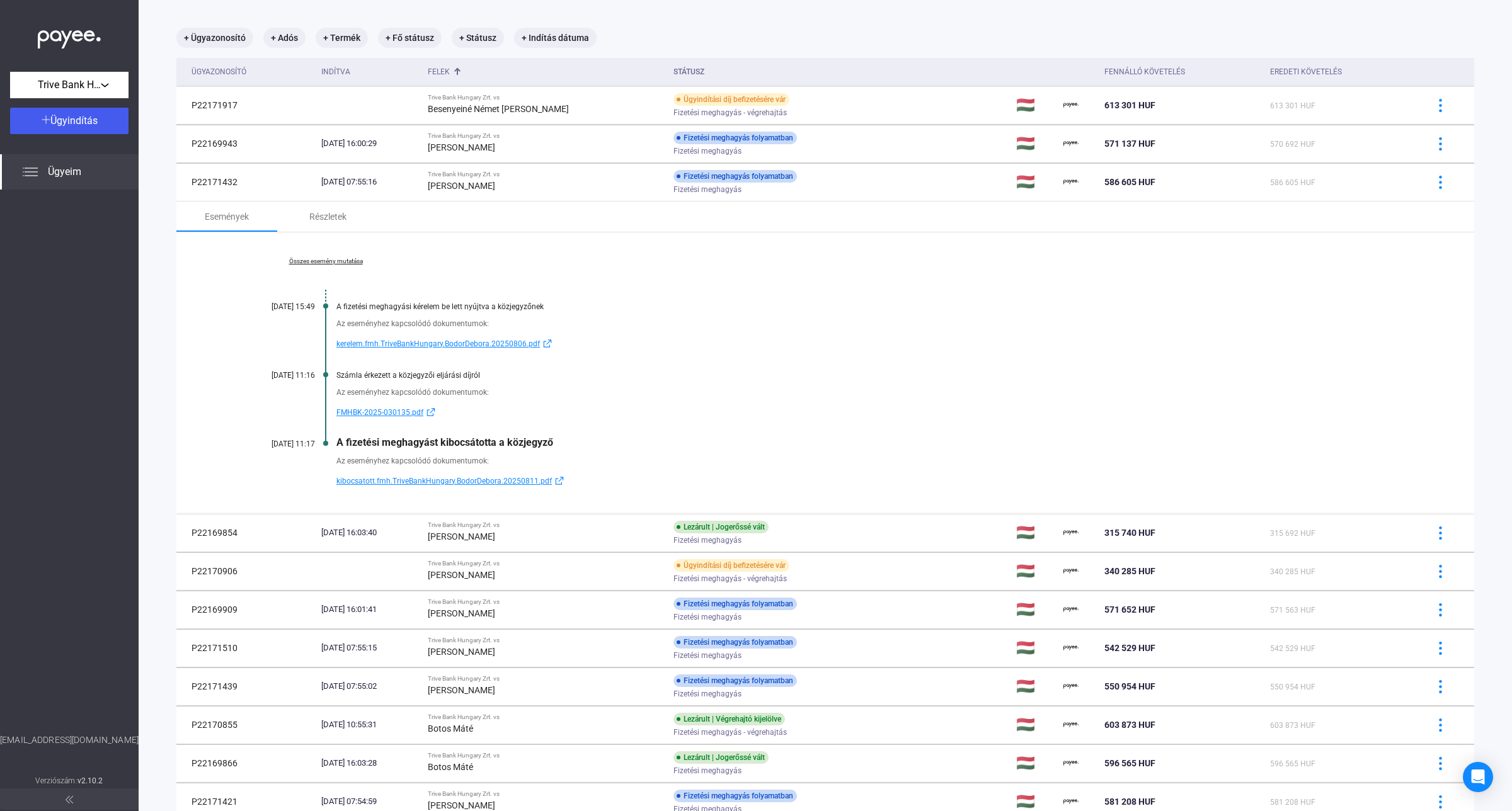
click at [308, 259] on link "Összes esemény mutatása" at bounding box center [326, 261] width 173 height 8
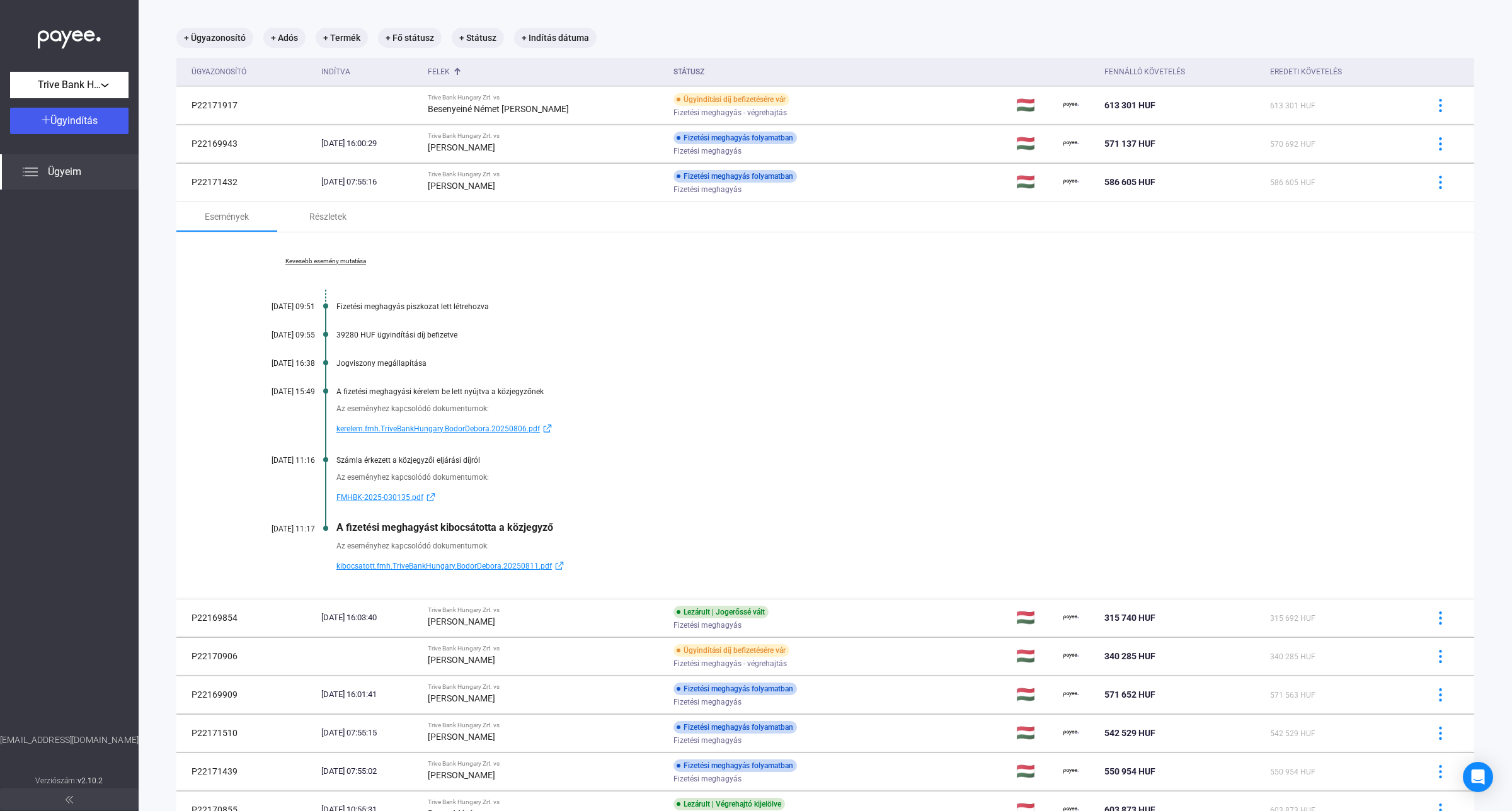
click at [410, 569] on span "kibocsatott.fmh.TriveBankHungary.BodorDebora.20250811.pdf" at bounding box center [443, 566] width 215 height 15
click at [425, 562] on span "kibocsatott.fmh.TriveBankHungary.BodorDebora.20250811.pdf" at bounding box center [443, 566] width 215 height 15
